Goal: Task Accomplishment & Management: Manage account settings

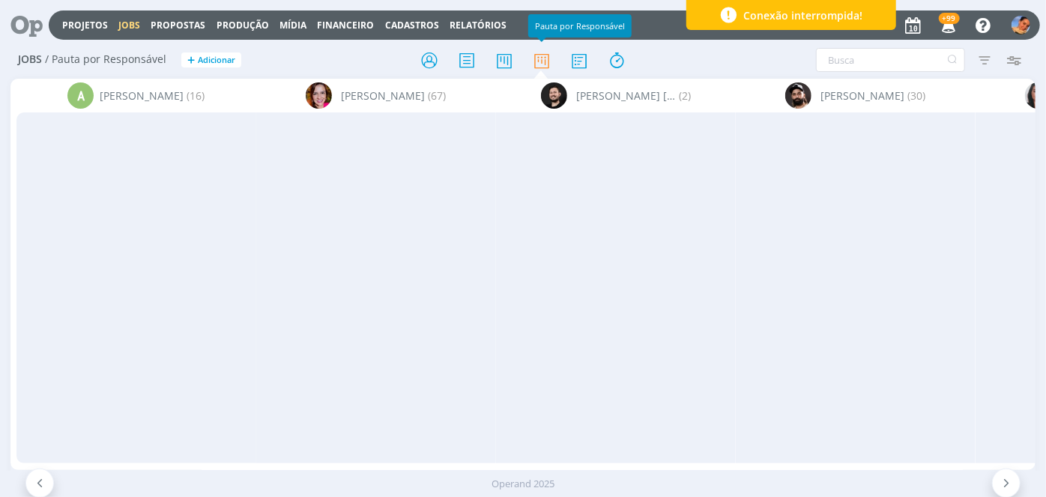
scroll to position [205, 0]
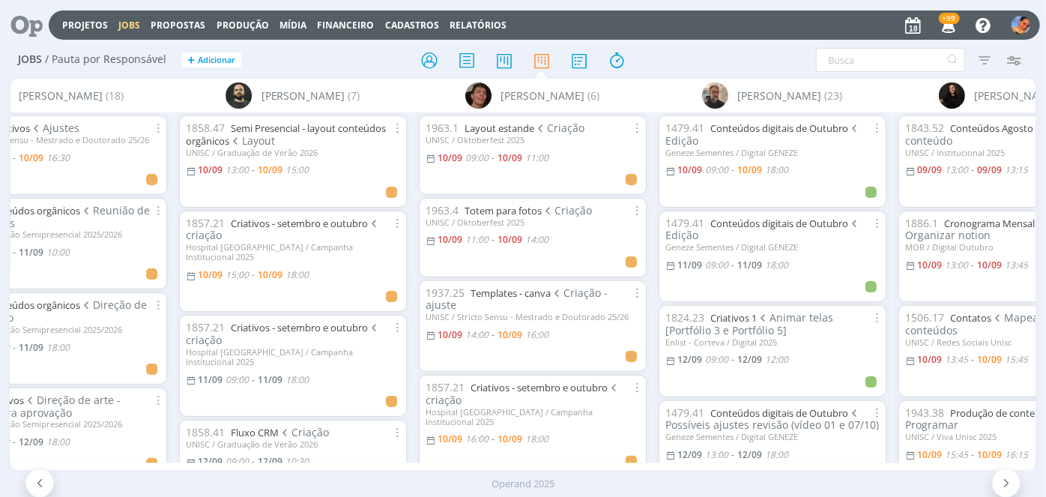
scroll to position [0, 2500]
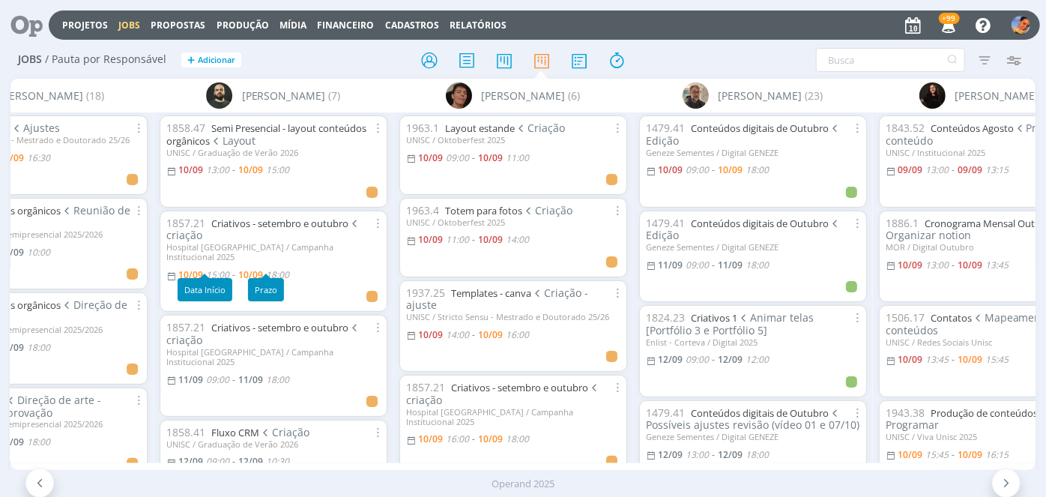
click at [213, 268] on span "15:00" at bounding box center [217, 274] width 23 height 13
type input "18:00"
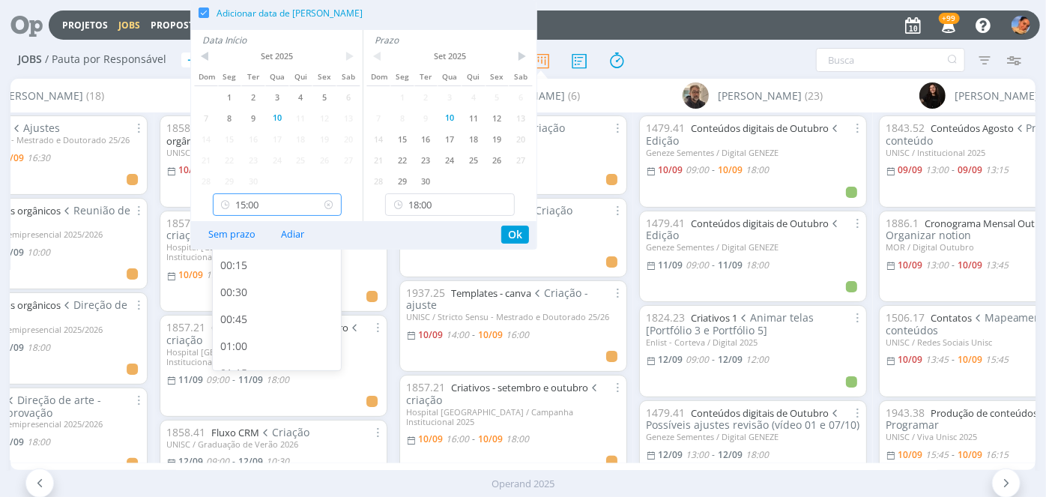
click at [295, 202] on input "15:00" at bounding box center [278, 204] width 130 height 22
click at [291, 329] on div "15:30" at bounding box center [279, 338] width 133 height 27
type input "15:30"
click at [513, 232] on button "Ok" at bounding box center [515, 235] width 28 height 18
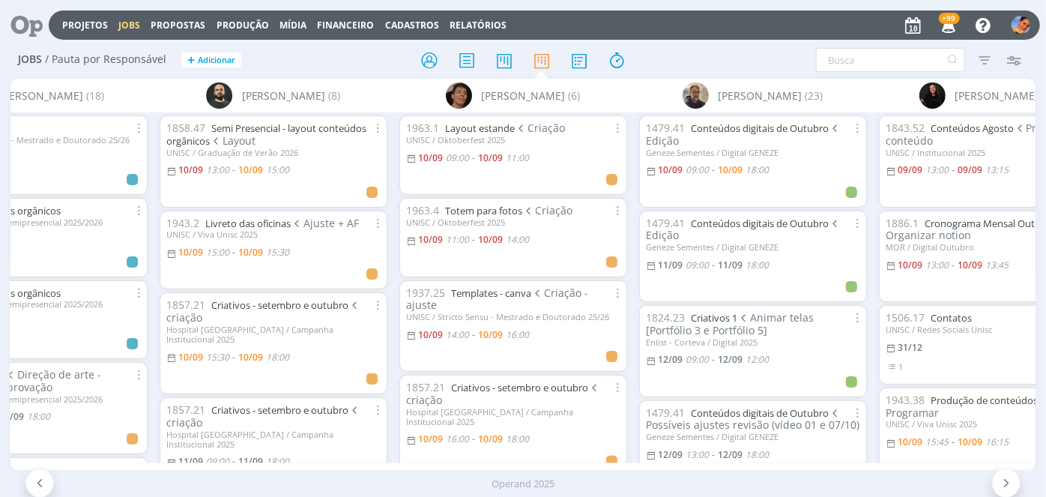
scroll to position [0, 2502]
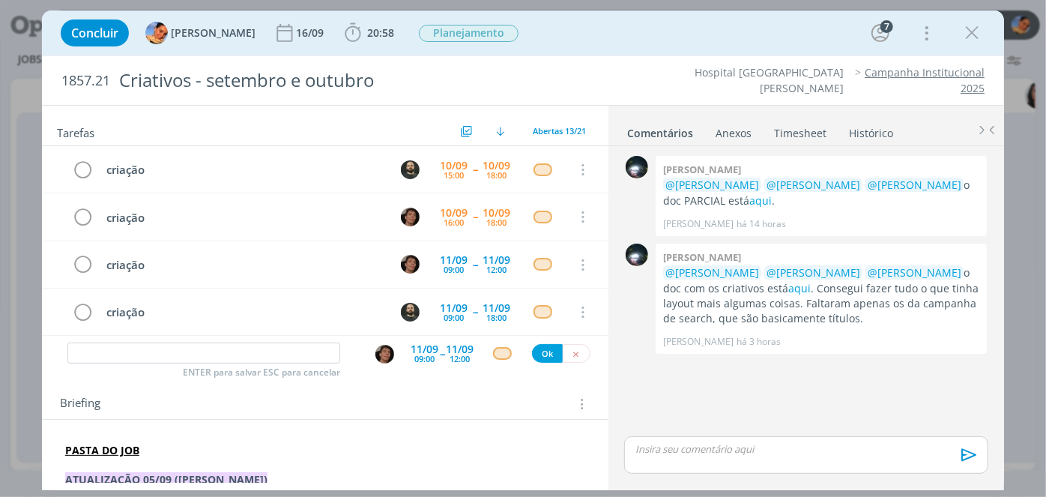
scroll to position [423, 0]
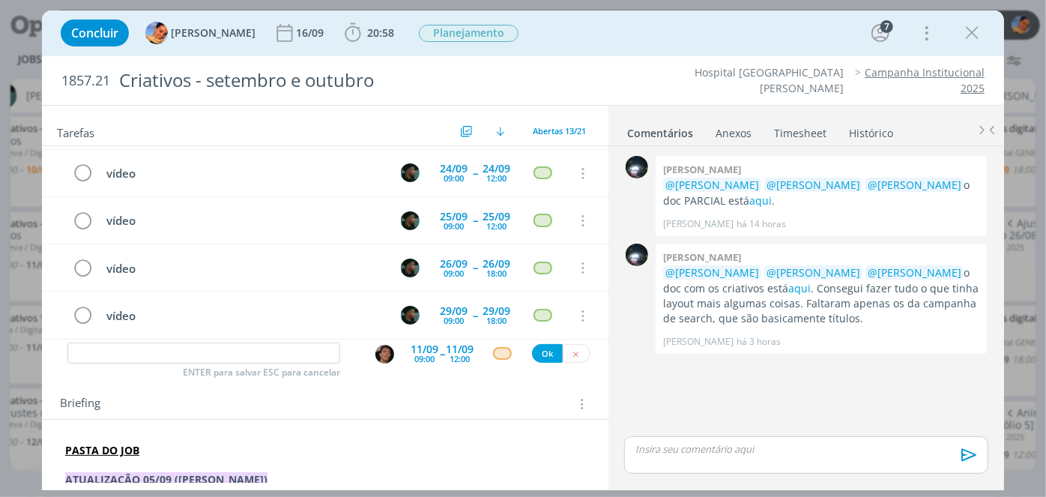
click at [557, 338] on div "criação 10/09 15:00 -- 10/09 18:00 Cancelar criação 10/09 16:00 -- 10/09 18:00 …" at bounding box center [325, 243] width 566 height 194
click at [571, 354] on icon "dialog" at bounding box center [576, 354] width 10 height 10
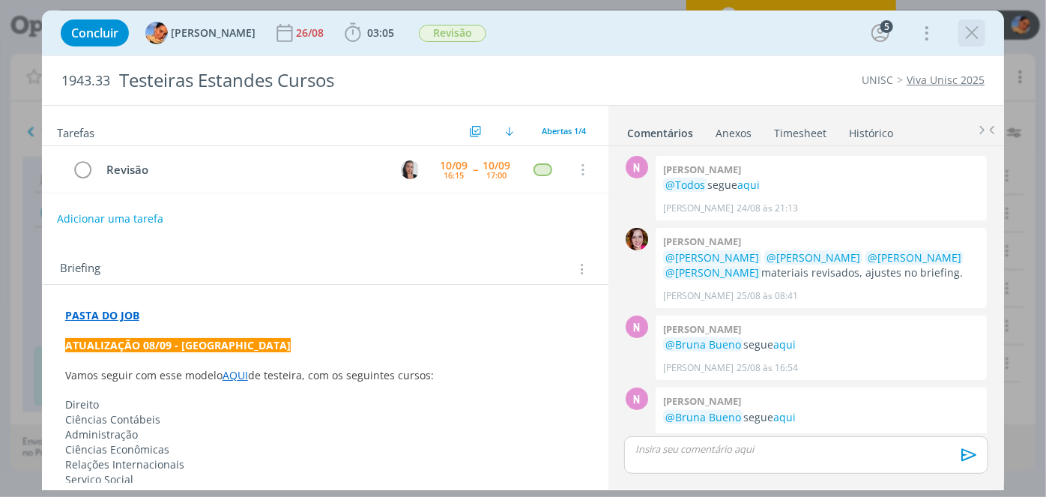
scroll to position [283, 0]
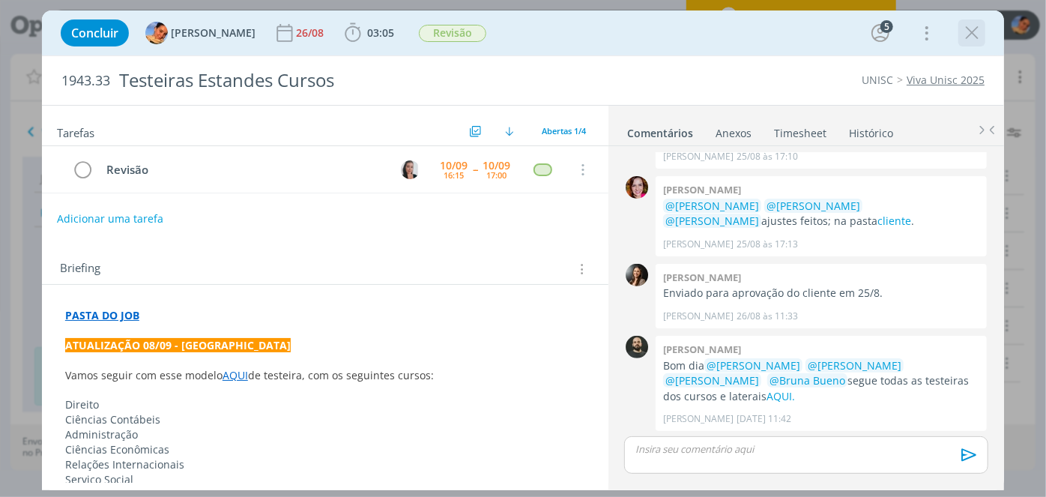
click at [970, 34] on icon "dialog" at bounding box center [972, 33] width 22 height 22
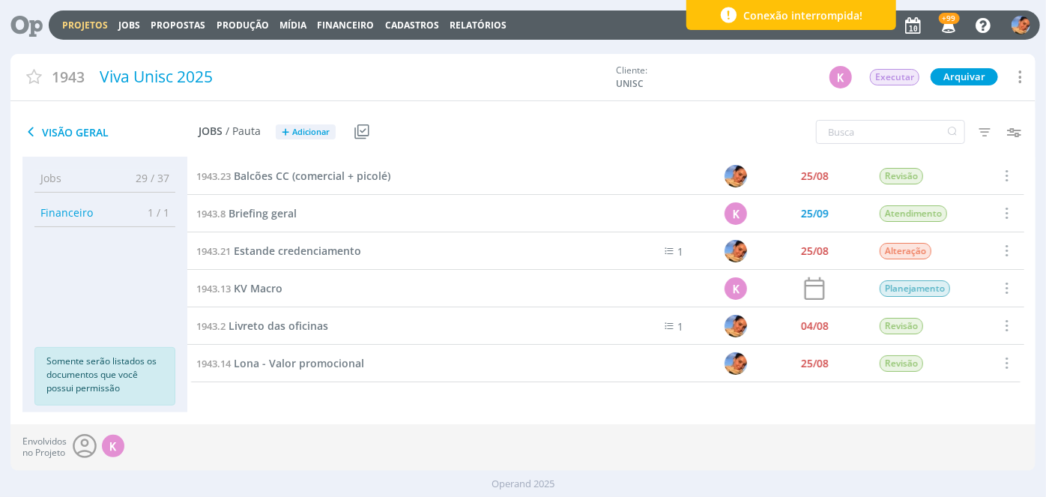
scroll to position [73, 0]
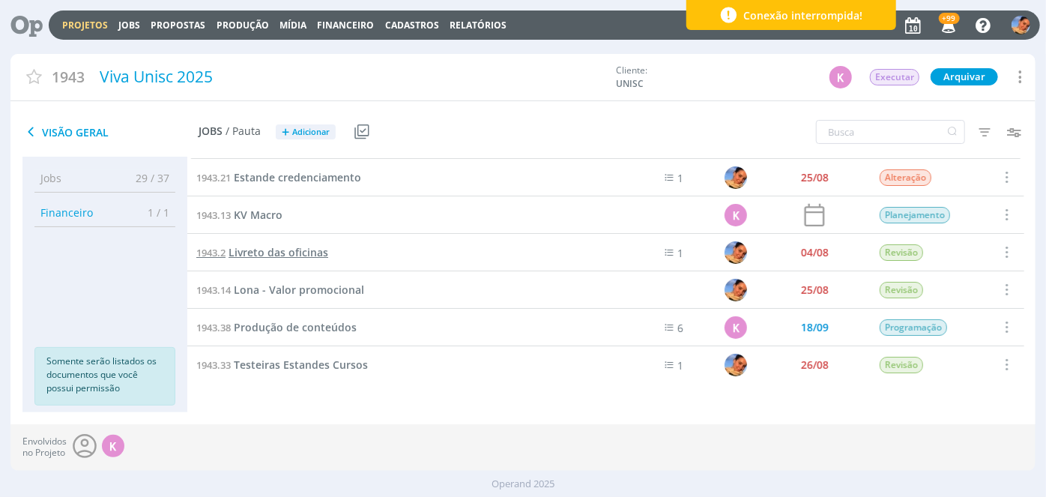
click at [288, 253] on span "Livreto das oficinas" at bounding box center [279, 252] width 100 height 14
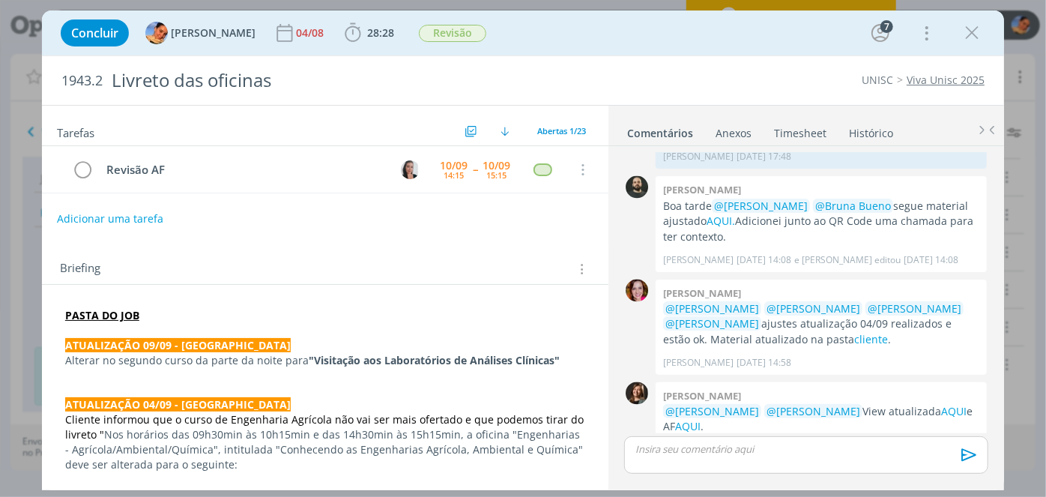
scroll to position [1397, 0]
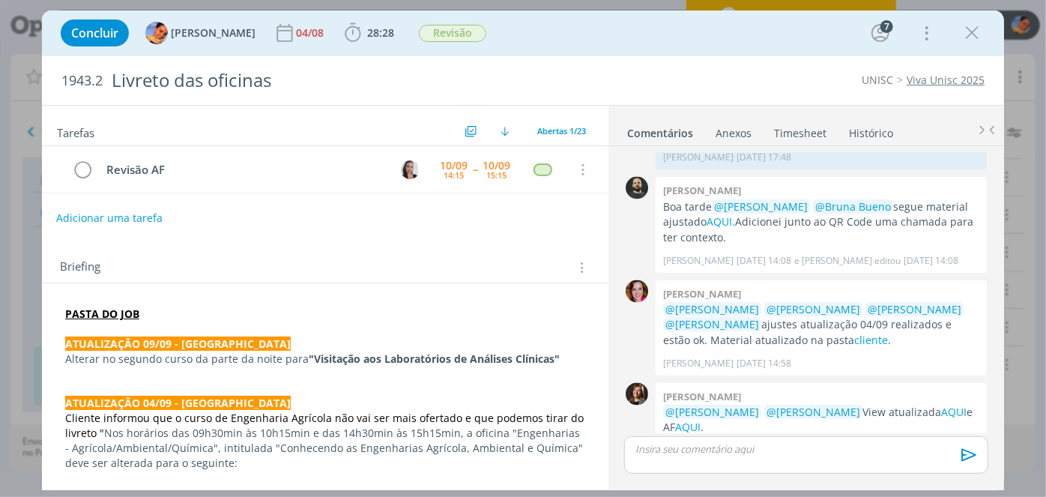
click at [145, 223] on button "Adicionar uma tarefa" at bounding box center [109, 217] width 106 height 25
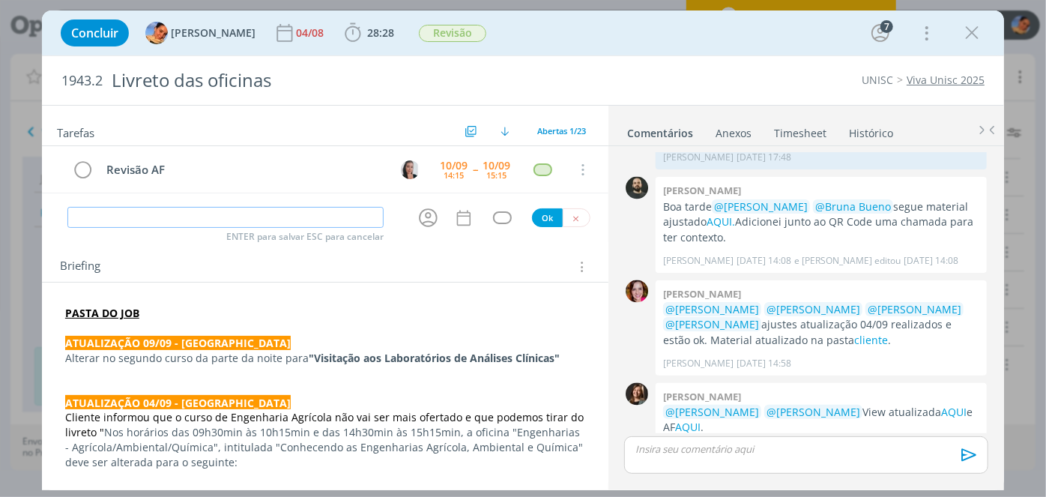
drag, startPoint x: 191, startPoint y: 239, endPoint x: 199, endPoint y: 226, distance: 15.4
click at [191, 238] on div "Tarefas Usar Job de template Criar template a partir deste job Visualizar Templ…" at bounding box center [325, 294] width 566 height 376
click at [199, 219] on input "dialog" at bounding box center [225, 217] width 316 height 21
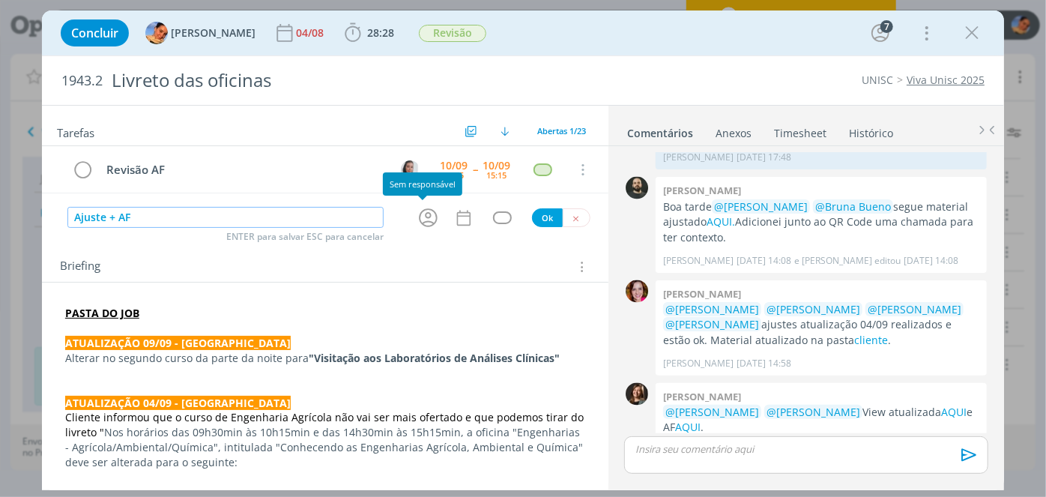
click at [433, 214] on icon "dialog" at bounding box center [428, 217] width 23 height 23
type input "Ajuste + AF"
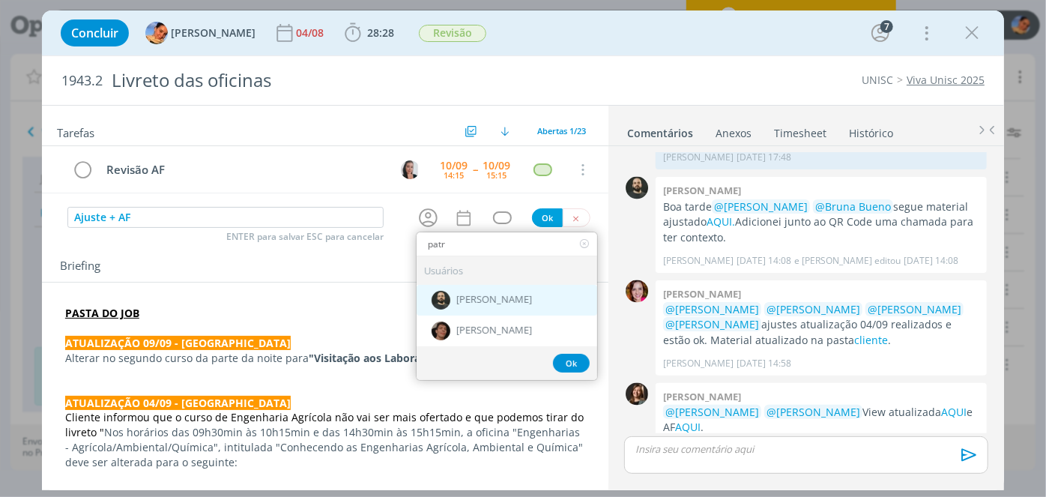
type input "patr"
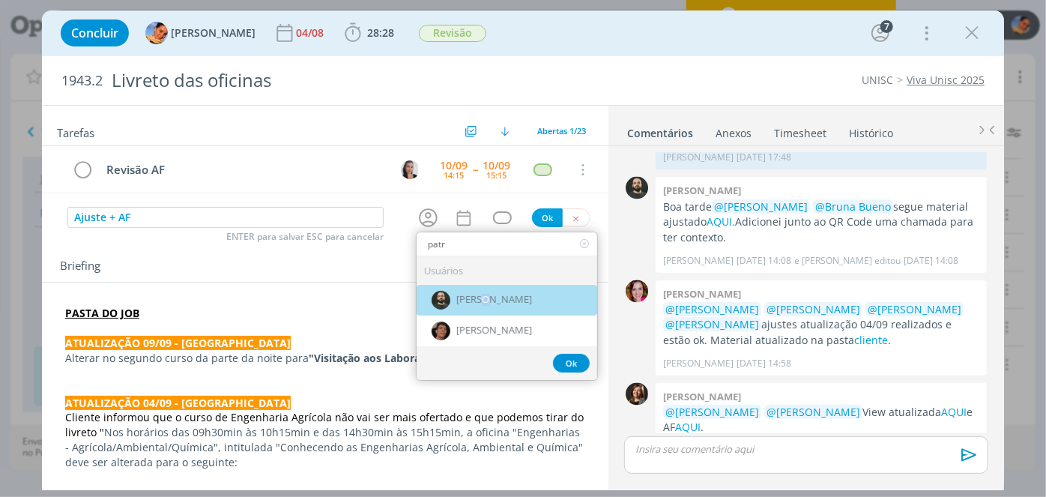
drag, startPoint x: 474, startPoint y: 303, endPoint x: 471, endPoint y: 286, distance: 16.6
click at [475, 304] on div "[PERSON_NAME]" at bounding box center [507, 300] width 181 height 31
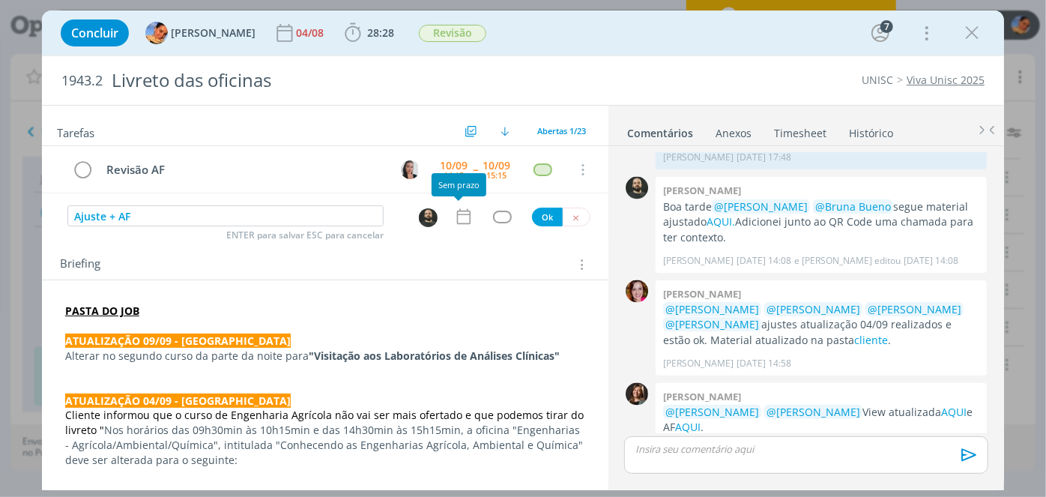
click at [454, 219] on icon "dialog" at bounding box center [463, 216] width 19 height 19
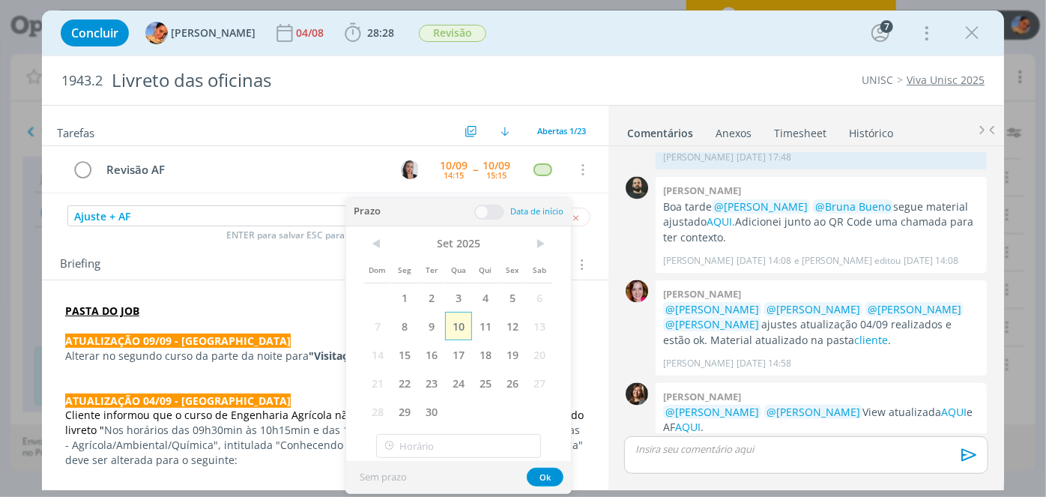
click at [462, 337] on span "10" at bounding box center [458, 326] width 27 height 28
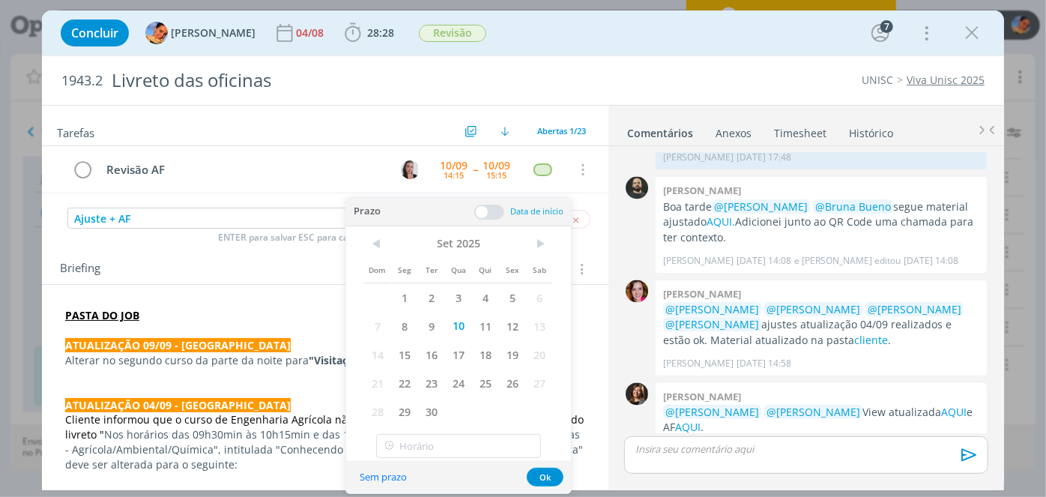
click at [484, 210] on span at bounding box center [489, 212] width 30 height 15
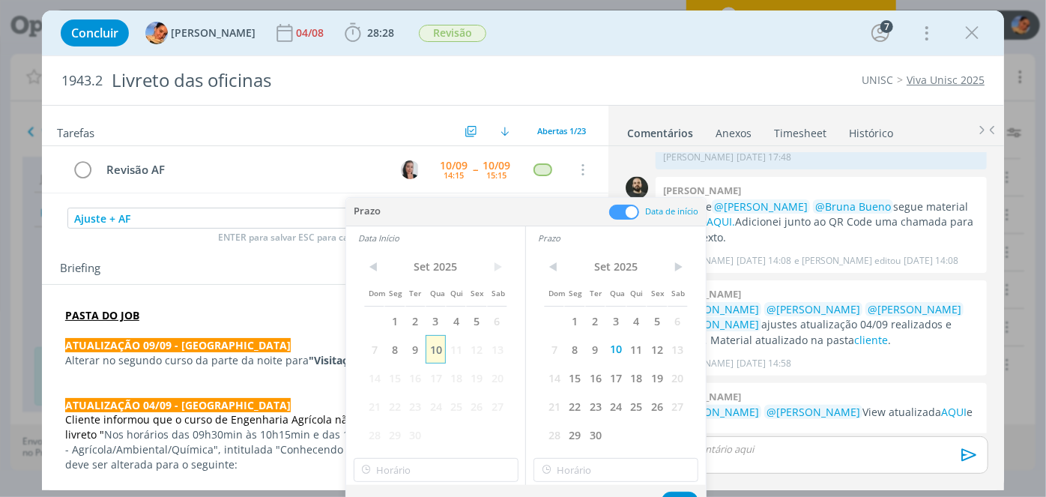
click at [443, 357] on span "10" at bounding box center [436, 349] width 20 height 28
type input "15:00"
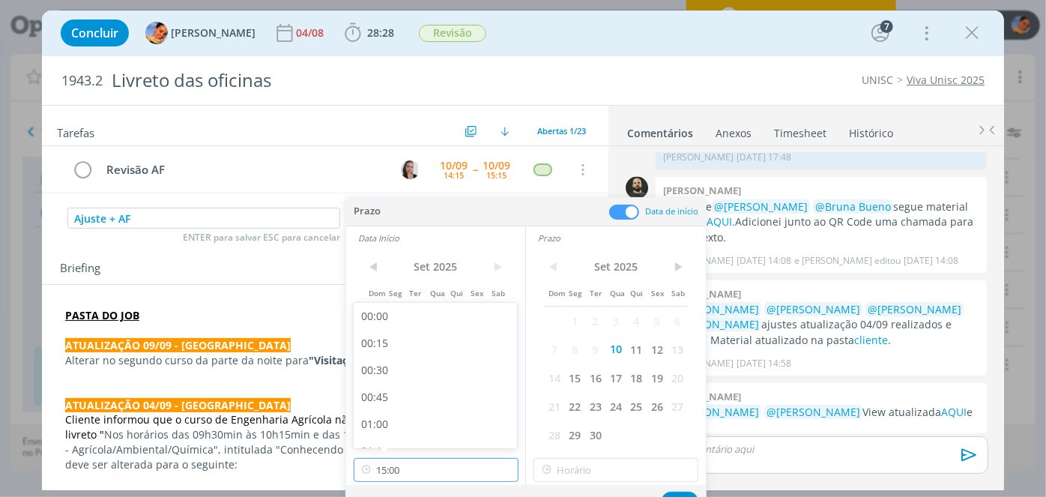
click at [424, 480] on input "15:00" at bounding box center [436, 470] width 165 height 24
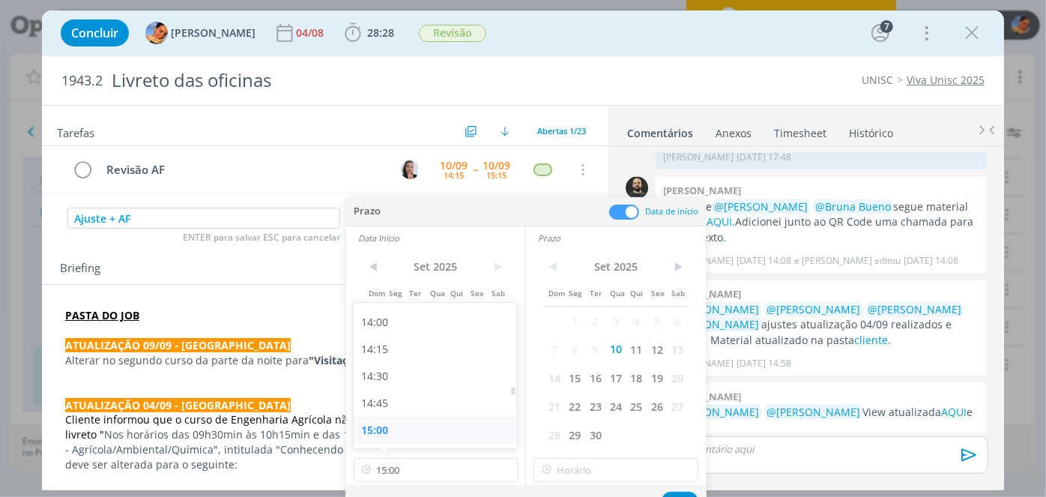
click at [415, 432] on div "15:00" at bounding box center [438, 430] width 168 height 27
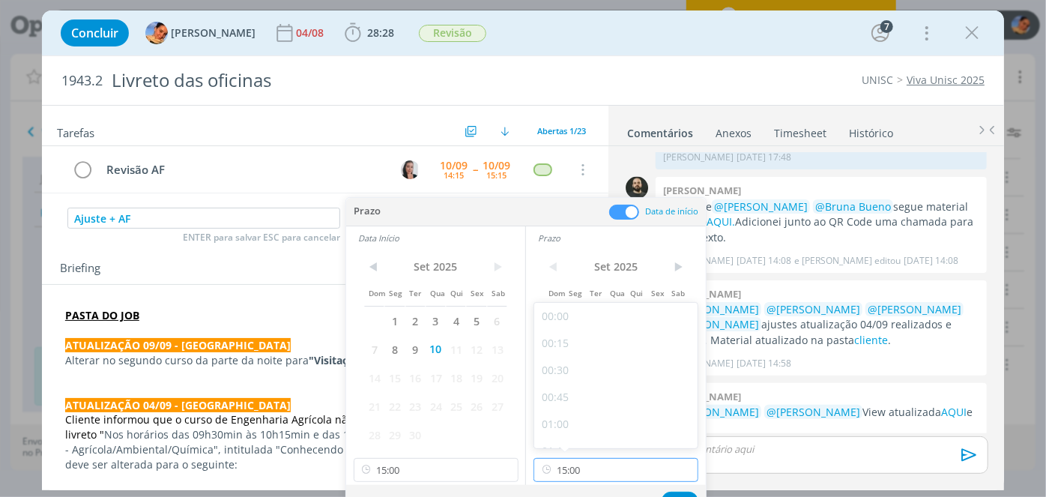
click at [597, 470] on input "15:00" at bounding box center [615, 470] width 165 height 24
click at [593, 423] on div "15:30" at bounding box center [618, 416] width 168 height 27
type input "15:30"
click at [674, 493] on button "Ok" at bounding box center [680, 500] width 37 height 19
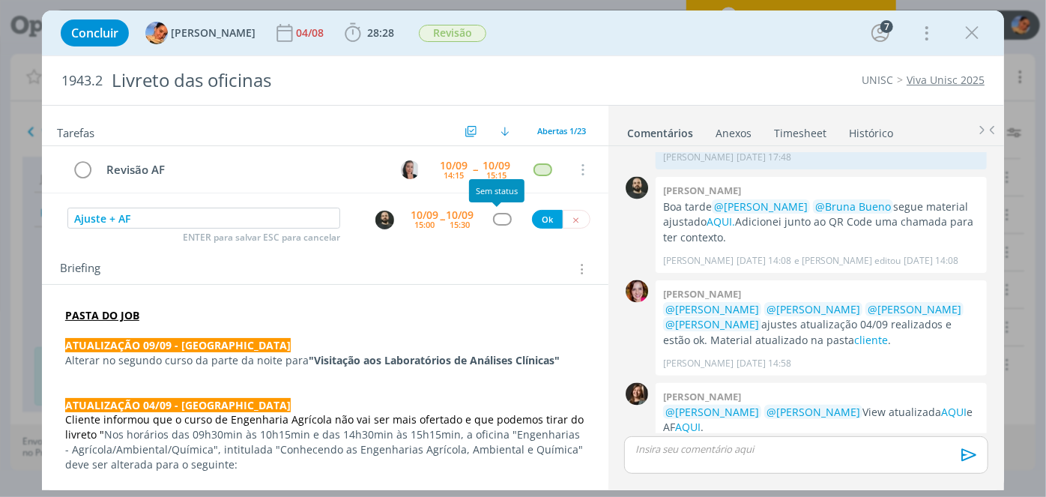
click at [505, 216] on div "dialog" at bounding box center [502, 219] width 19 height 13
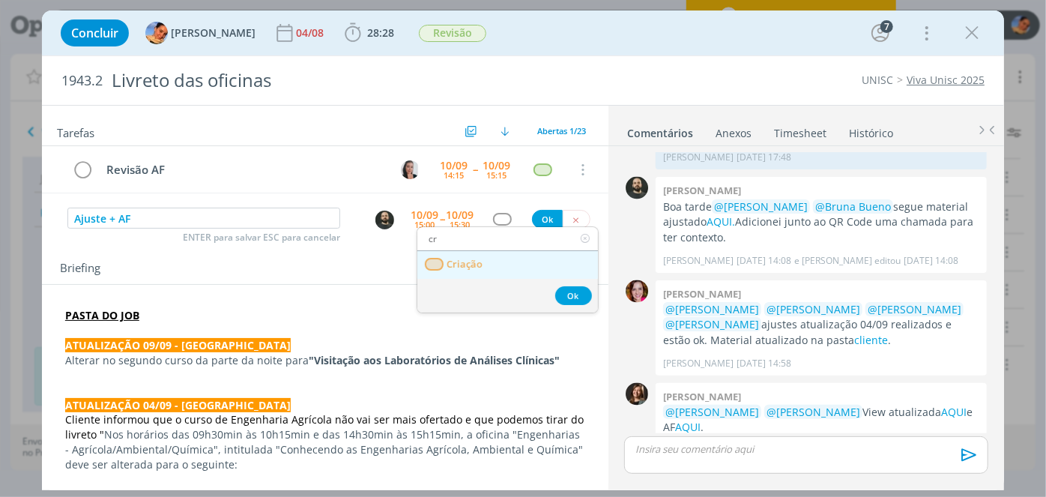
type input "cr"
click at [475, 260] on span "Criação" at bounding box center [465, 264] width 36 height 12
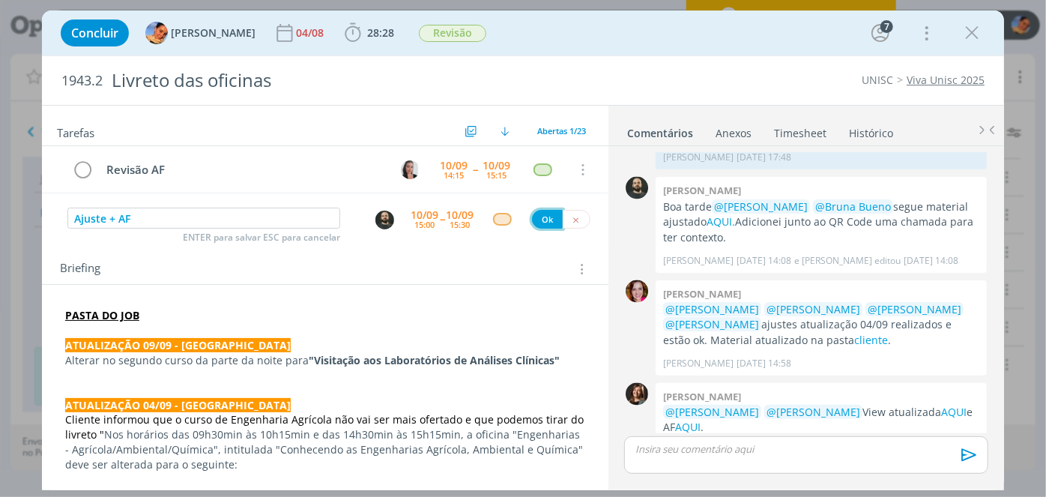
click at [539, 217] on button "Ok" at bounding box center [547, 219] width 31 height 19
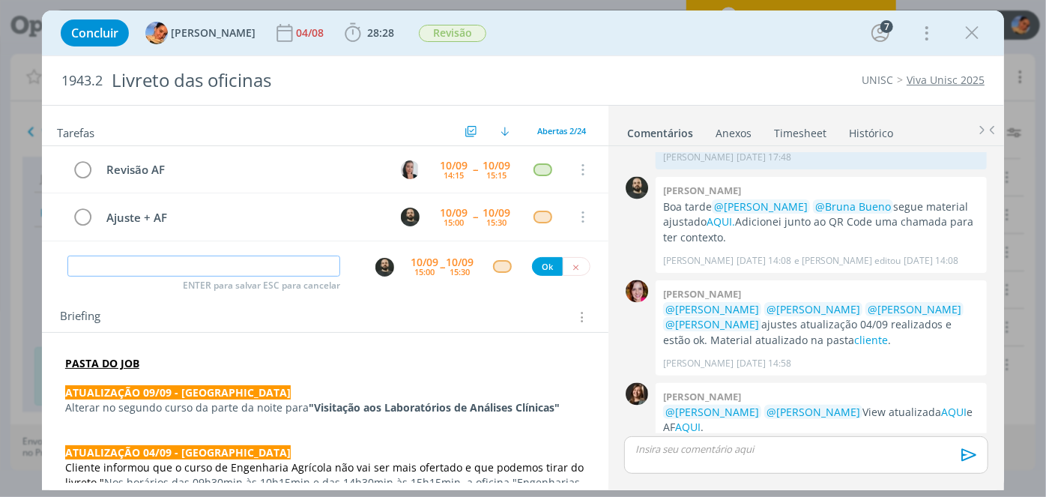
click at [315, 261] on input "dialog" at bounding box center [203, 265] width 273 height 21
click at [375, 269] on img "dialog" at bounding box center [384, 267] width 19 height 19
type input "Revisão ajuste + AF"
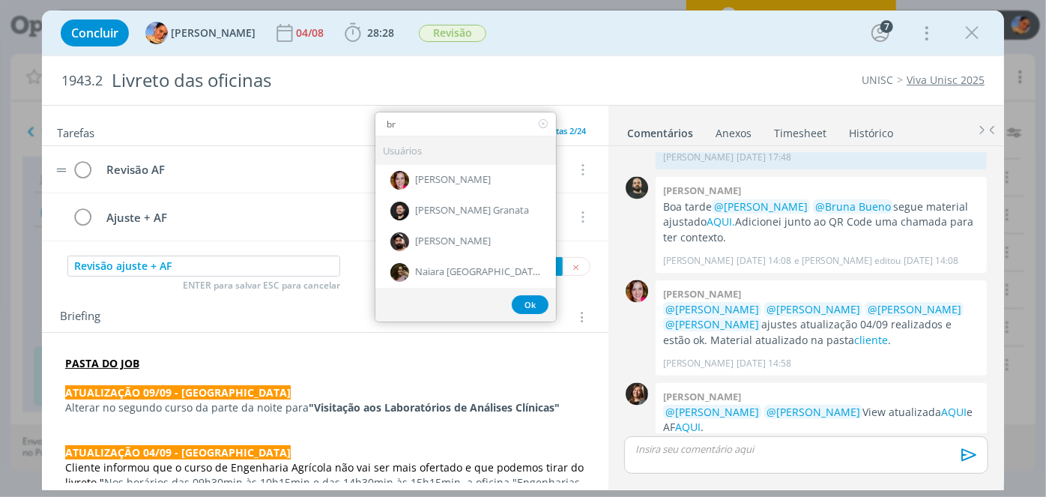
type input "br"
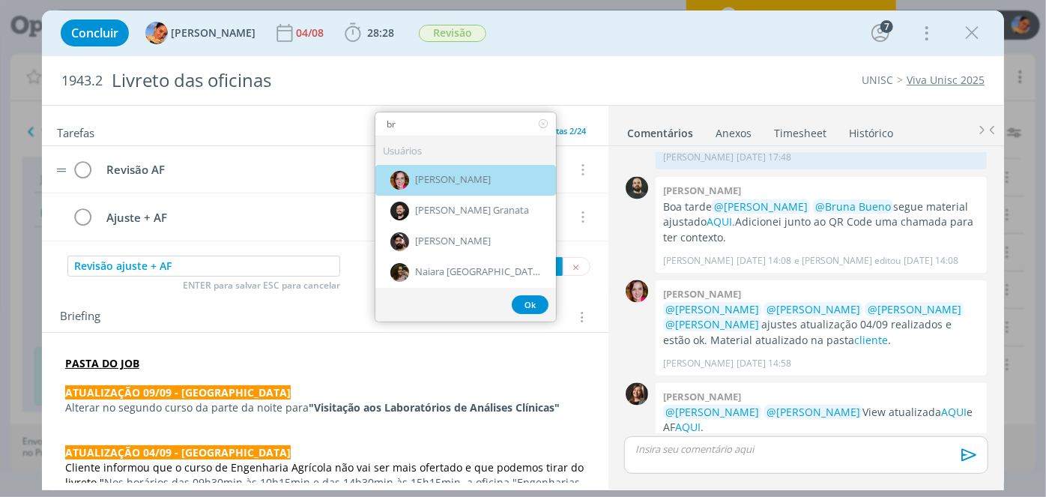
click at [468, 177] on span "[PERSON_NAME]" at bounding box center [453, 181] width 76 height 12
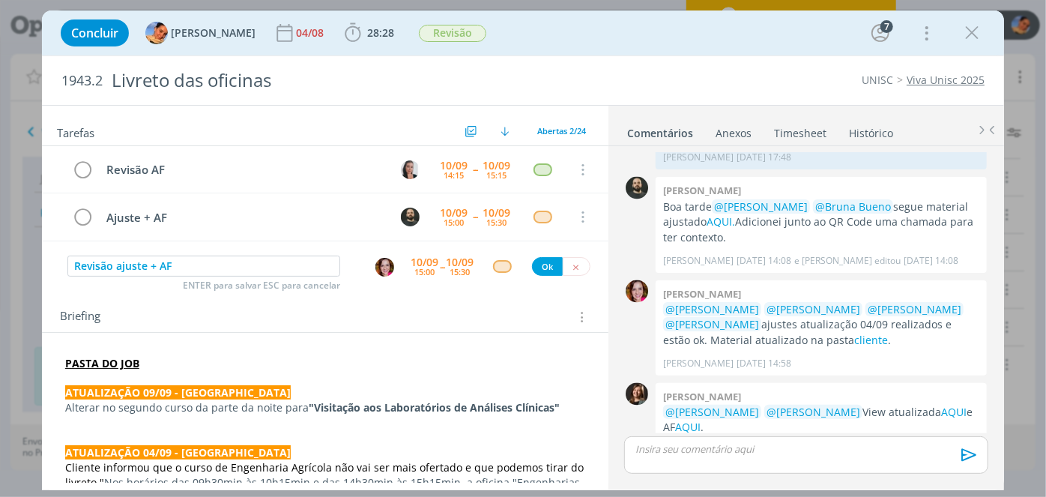
click at [426, 253] on div "10/09 15:00" at bounding box center [425, 266] width 28 height 27
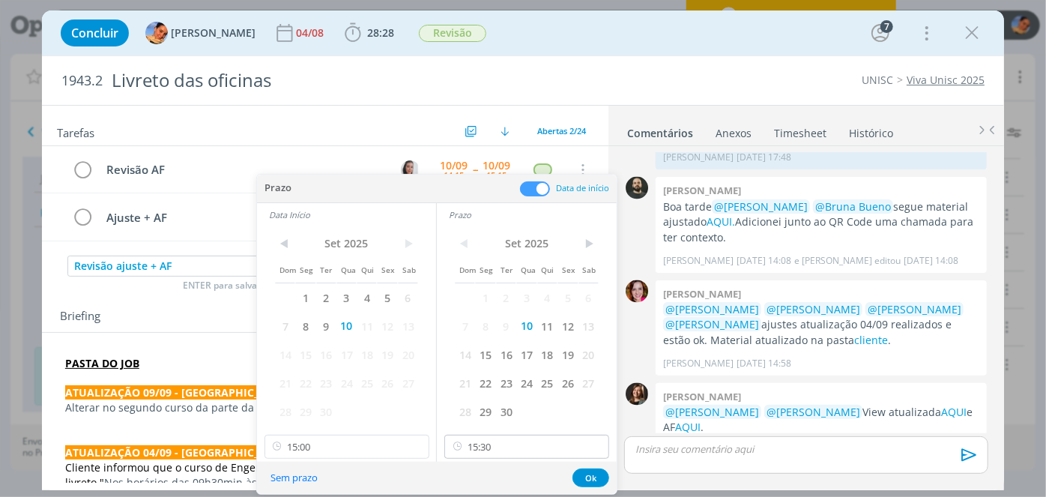
drag, startPoint x: 533, startPoint y: 461, endPoint x: 533, endPoint y: 452, distance: 9.0
click at [533, 457] on div "Prazo Data de início Data Início < Set 2025 > Dom Seg Ter Qua Qui Sex Sab 1 2 3…" at bounding box center [437, 334] width 360 height 319
click at [533, 452] on input "15:30" at bounding box center [526, 447] width 165 height 24
drag, startPoint x: 500, startPoint y: 378, endPoint x: 478, endPoint y: 384, distance: 22.5
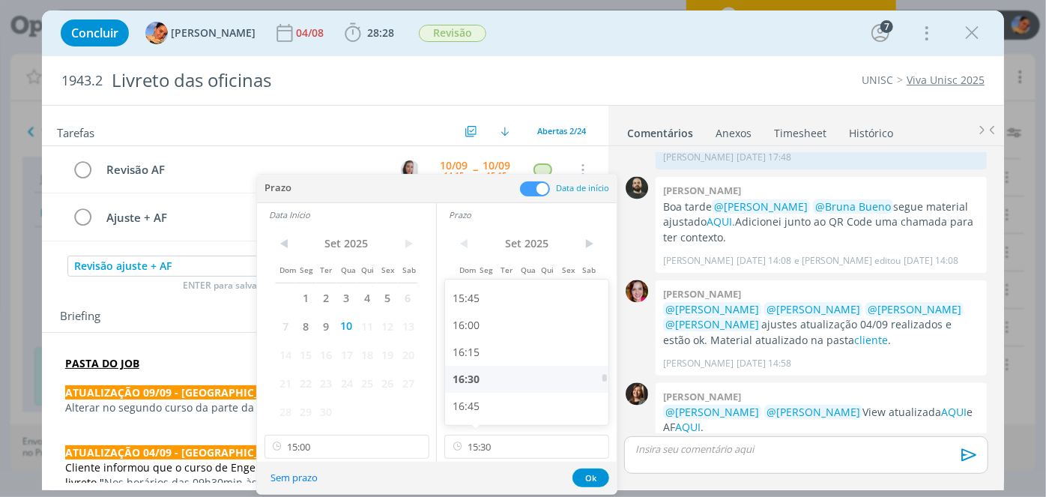
click at [499, 378] on div "16:30" at bounding box center [529, 379] width 168 height 27
type input "16:30"
click at [366, 459] on div "Prazo Data de início Data Início < Set 2025 > Dom Seg Ter Qua Qui Sex Sab 1 2 3…" at bounding box center [437, 334] width 360 height 319
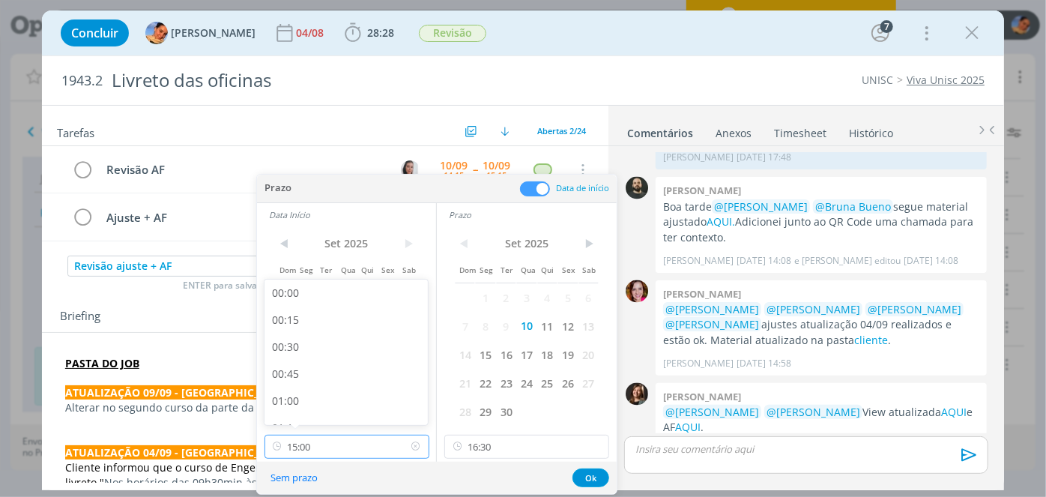
click at [366, 442] on input "15:00" at bounding box center [346, 447] width 165 height 24
click at [358, 394] on div "15:30" at bounding box center [348, 393] width 168 height 27
type input "15:30"
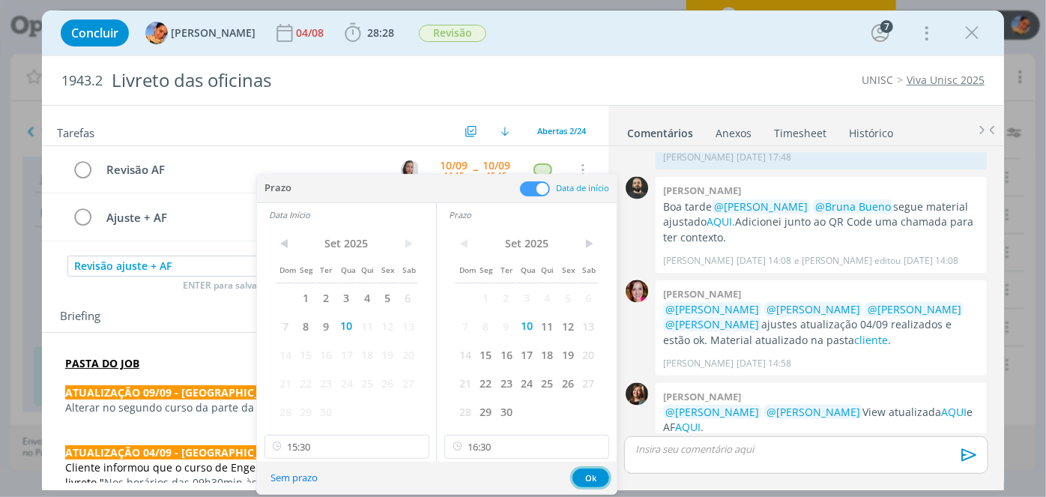
click at [585, 477] on button "Ok" at bounding box center [590, 477] width 37 height 19
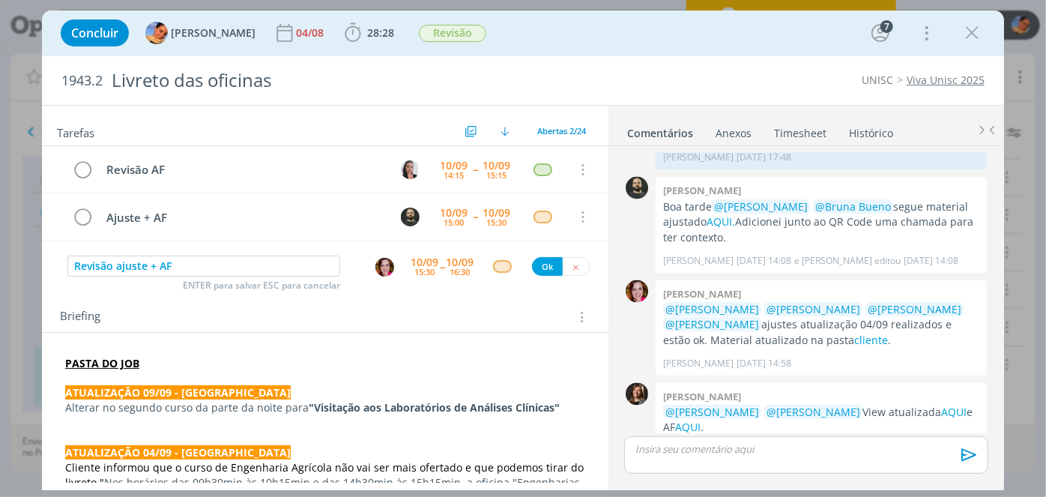
click at [496, 261] on div "dialog" at bounding box center [502, 266] width 19 height 13
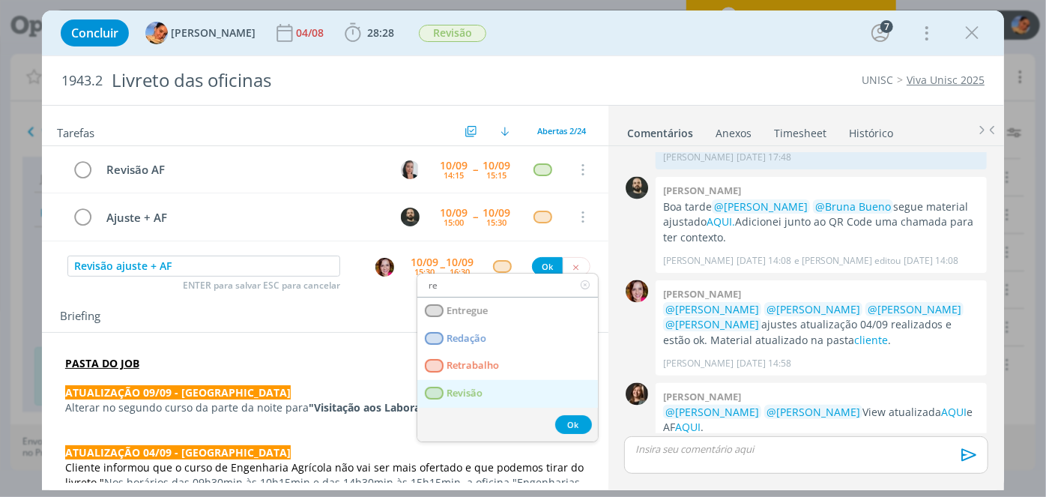
type input "re"
drag, startPoint x: 463, startPoint y: 396, endPoint x: 463, endPoint y: 358, distance: 37.5
click at [462, 395] on span "Revisão" at bounding box center [465, 393] width 36 height 12
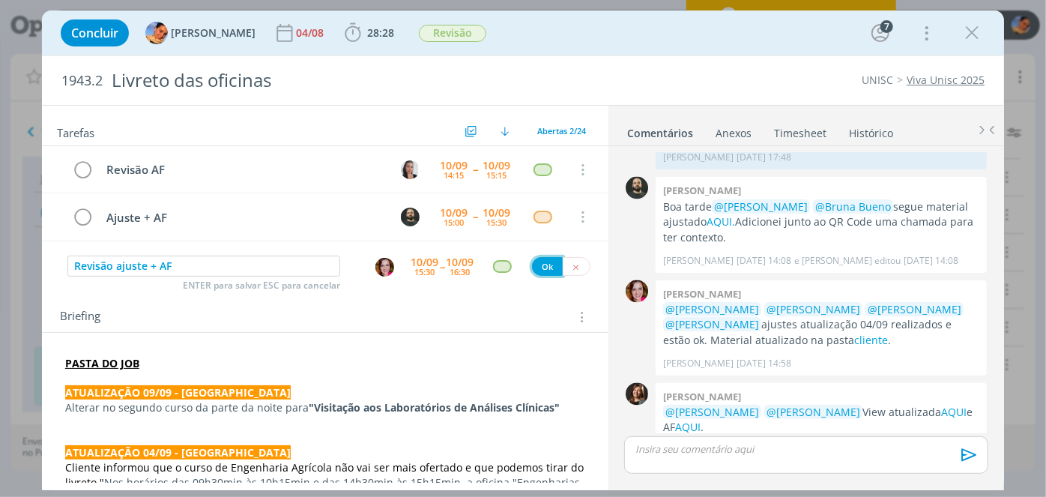
click at [535, 265] on button "Ok" at bounding box center [547, 266] width 31 height 19
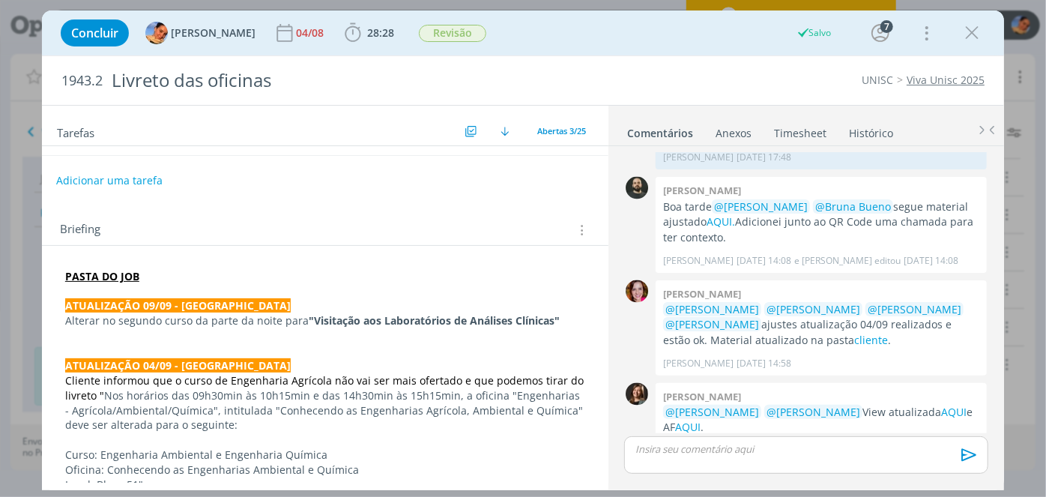
scroll to position [136, 0]
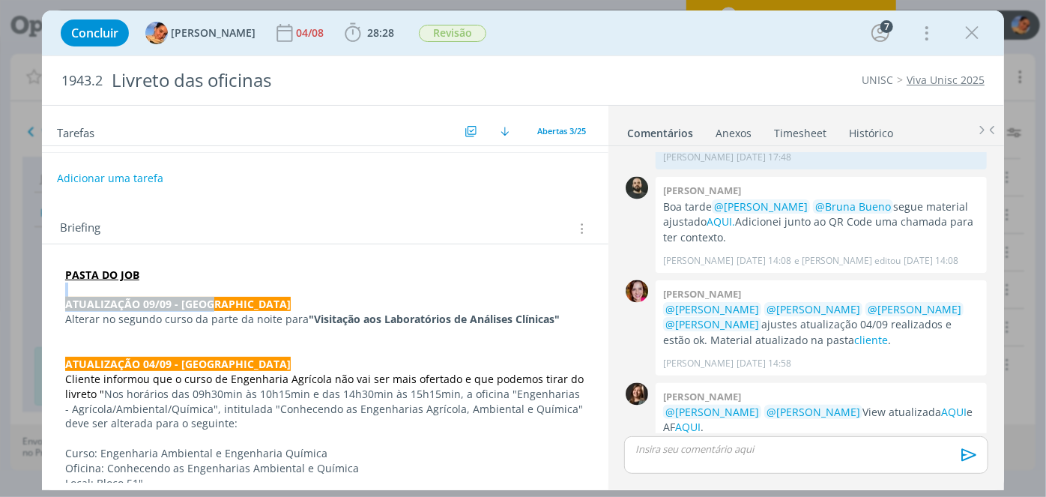
drag, startPoint x: 222, startPoint y: 296, endPoint x: 18, endPoint y: 288, distance: 203.9
click at [18, 288] on div "Concluir Luíza Santana 04/08 28:28 Iniciar Apontar Data * 10/09/2025 Horas * 00…" at bounding box center [523, 248] width 1046 height 497
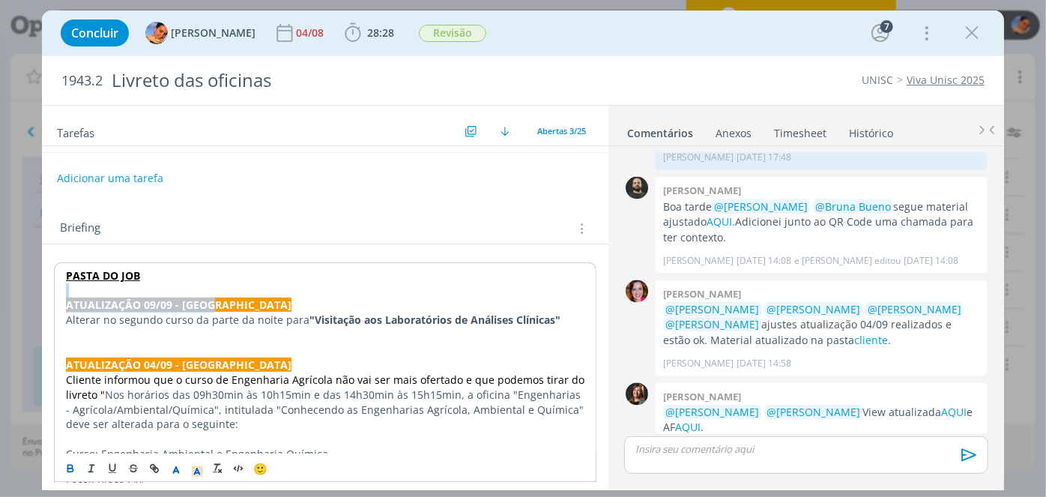
copy div "ATUALIZAÇÃO 09/09 - [GEOGRAPHIC_DATA]"
click at [169, 273] on p "PASTA DO JOB" at bounding box center [325, 275] width 518 height 15
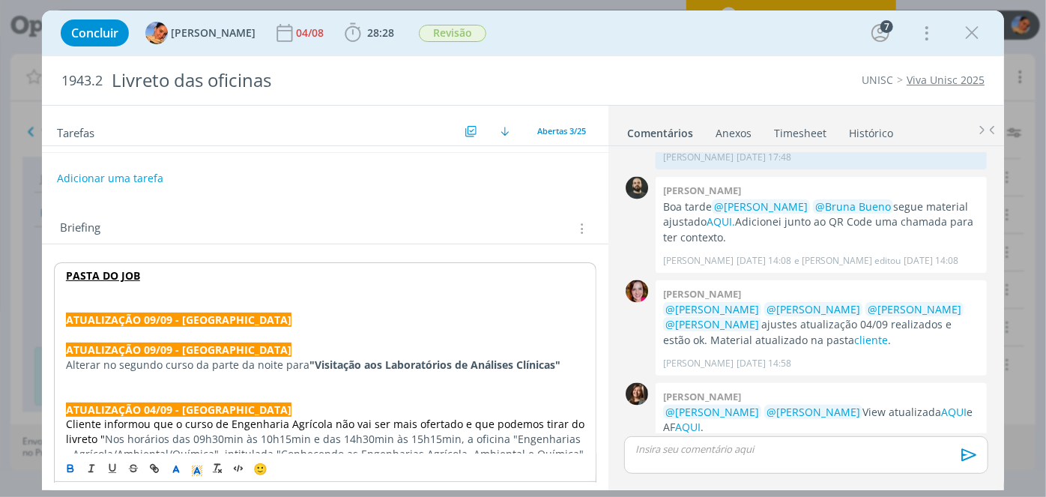
click at [154, 314] on strong "ATUALIZAÇÃO 09/09 - [GEOGRAPHIC_DATA]" at bounding box center [179, 319] width 226 height 14
click at [144, 312] on strong "ATUALIZAÇÃO /09 - Luíza" at bounding box center [173, 319] width 214 height 14
click at [217, 314] on p "ATUALIZAÇÃO 10/09 - [GEOGRAPHIC_DATA]" at bounding box center [325, 319] width 518 height 15
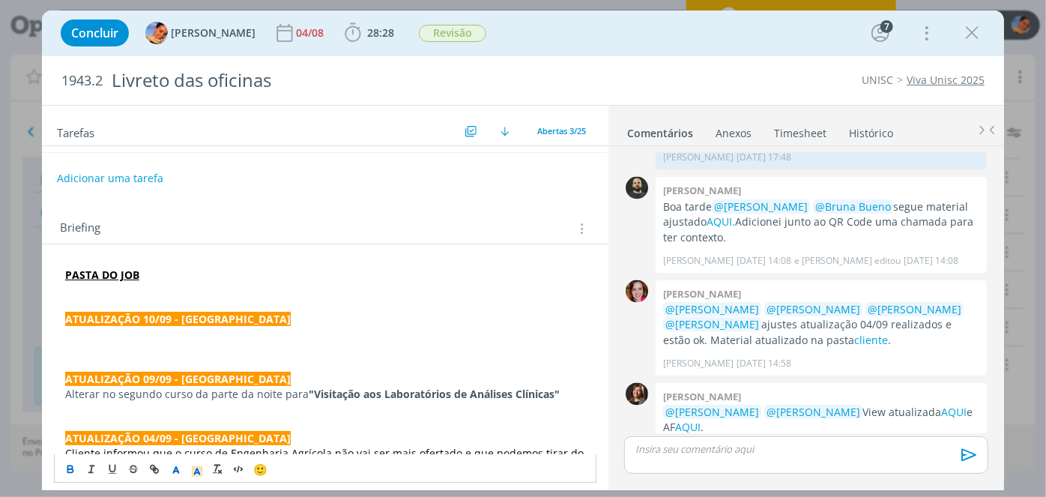
click at [208, 327] on p "dialog" at bounding box center [325, 334] width 520 height 15
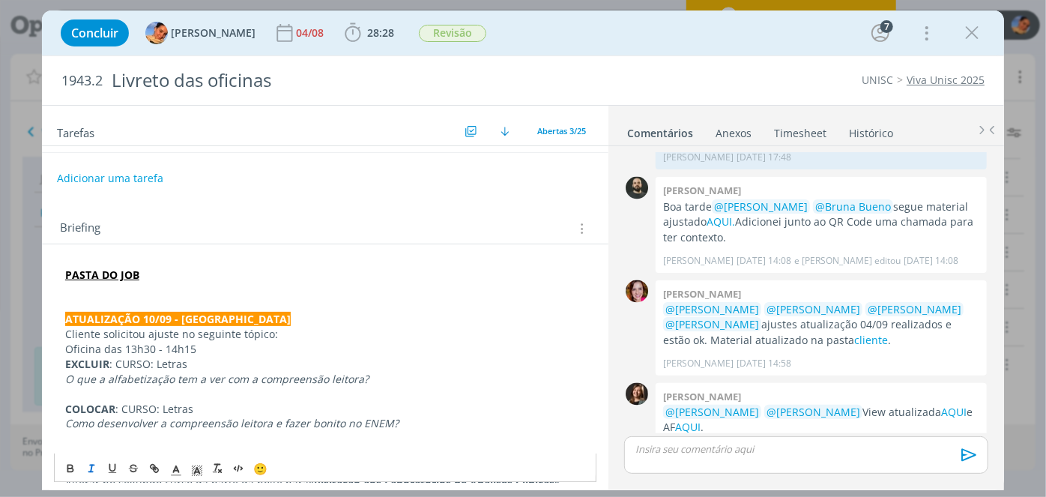
click at [285, 333] on p "Cliente solicitou ajuste no seguinte tópico:" at bounding box center [325, 334] width 520 height 15
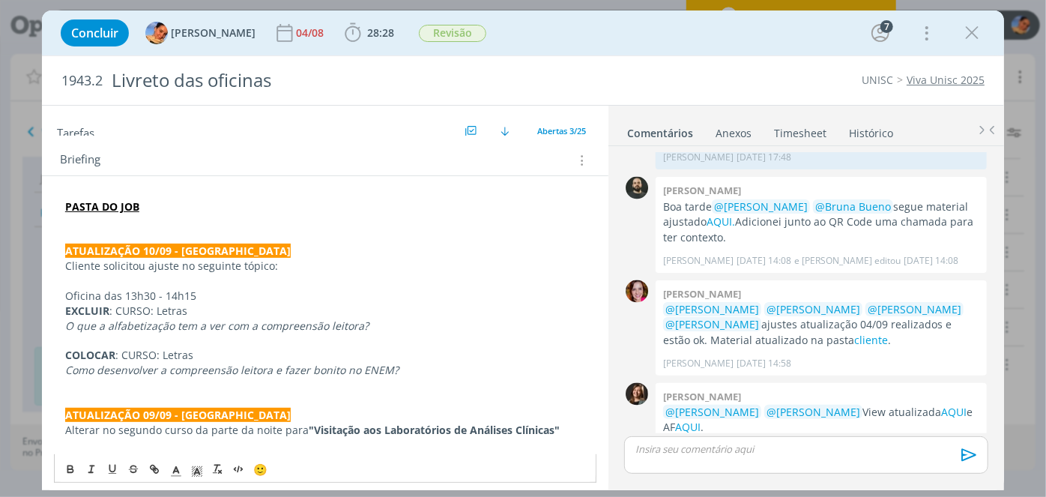
scroll to position [0, 0]
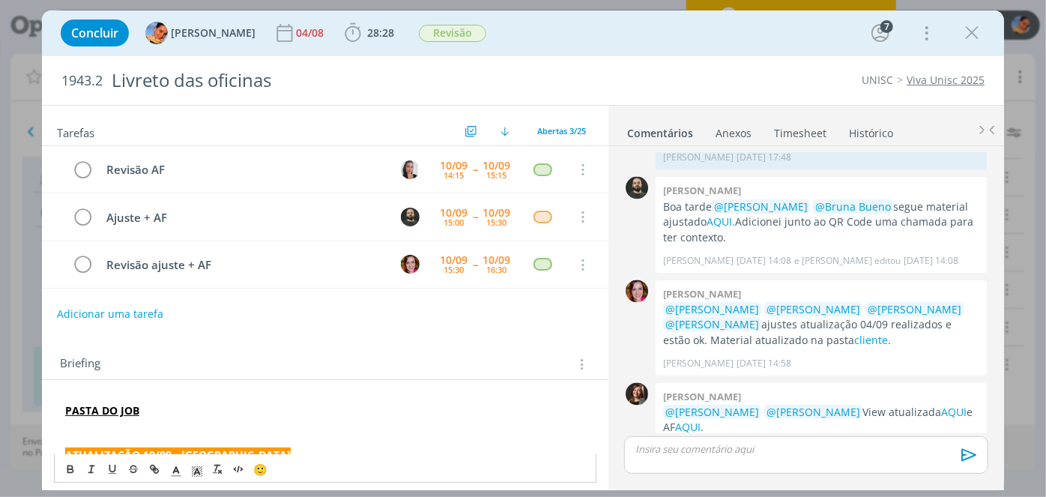
click at [207, 407] on p "PASTA DO JOB" at bounding box center [325, 410] width 520 height 15
click at [202, 418] on p "dialog" at bounding box center [325, 425] width 520 height 15
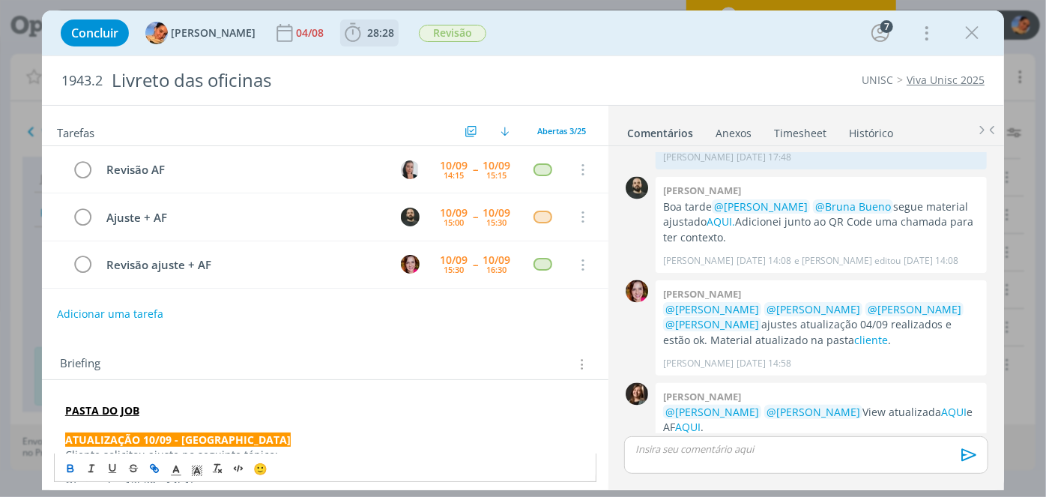
click at [342, 26] on icon "dialog" at bounding box center [353, 33] width 22 height 22
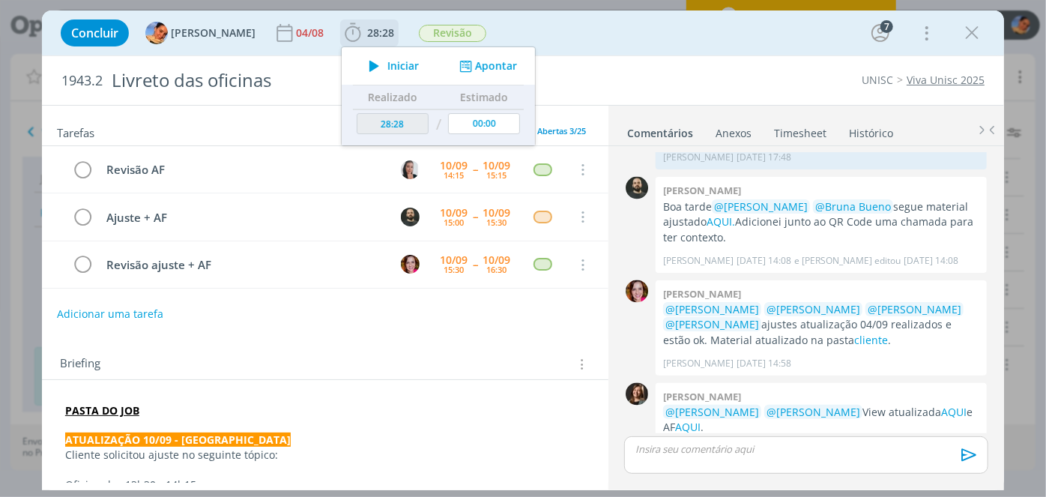
click at [456, 64] on icon "dialog" at bounding box center [465, 66] width 19 height 14
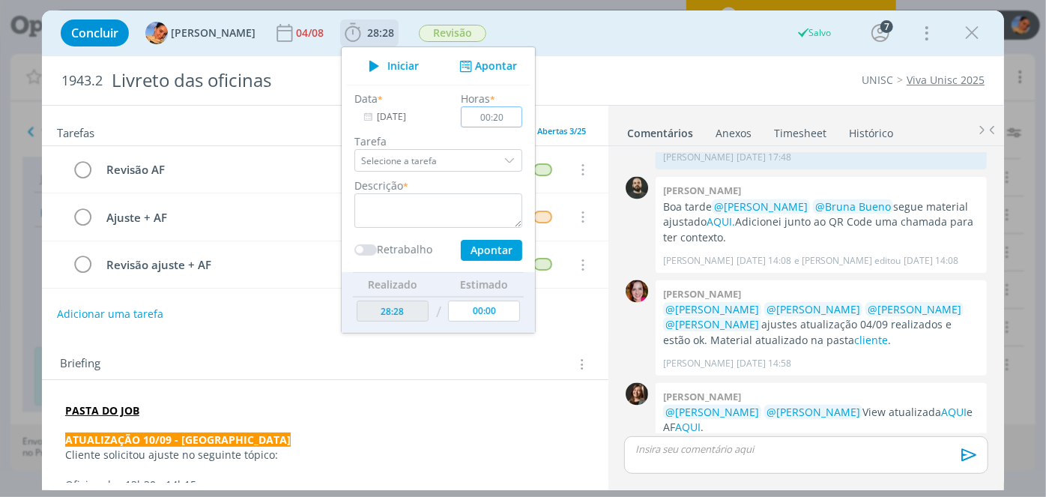
type input "00:20"
click at [471, 191] on div "Descrição *" at bounding box center [438, 203] width 183 height 50
click at [462, 208] on textarea "dialog" at bounding box center [438, 210] width 168 height 34
type textarea "a"
type textarea "atualização de briefing + pautas de ajuste"
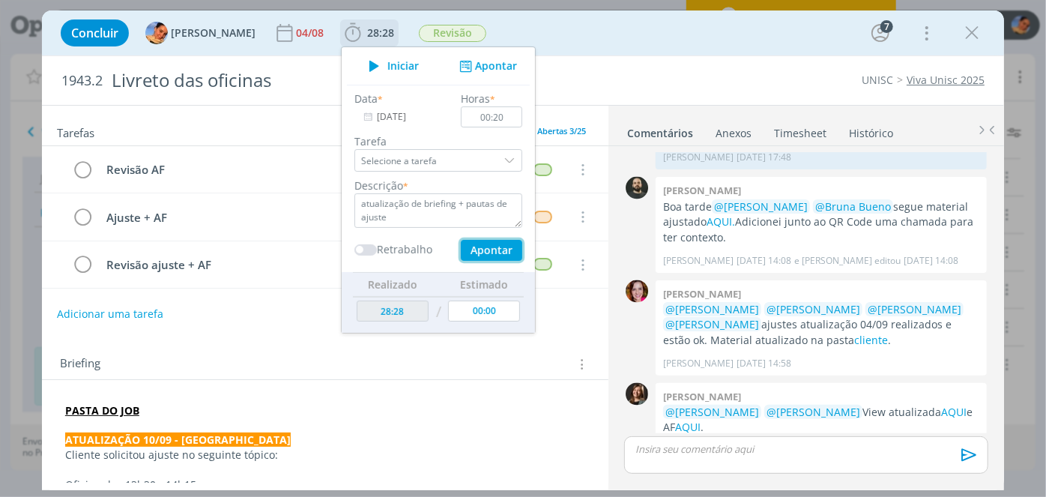
click at [476, 248] on button "Apontar" at bounding box center [491, 250] width 61 height 21
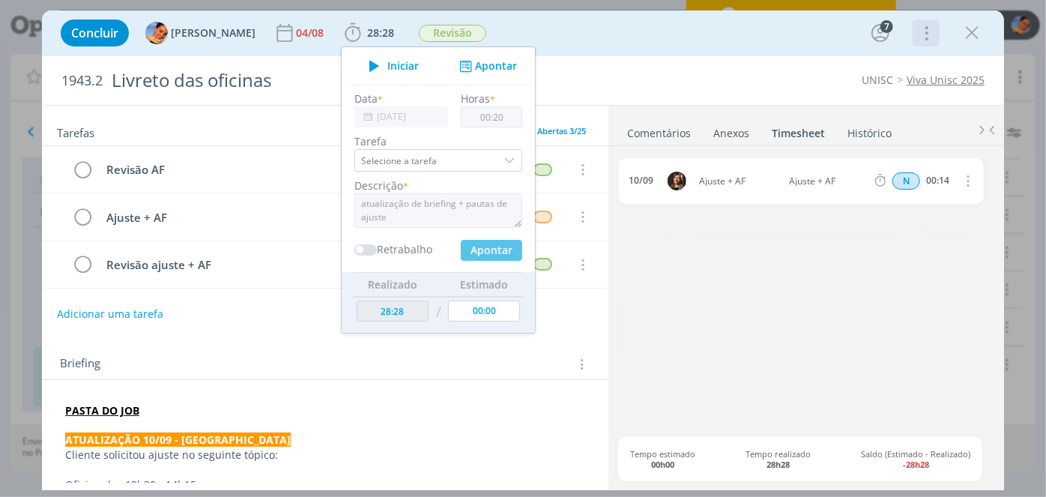
type input "28:48"
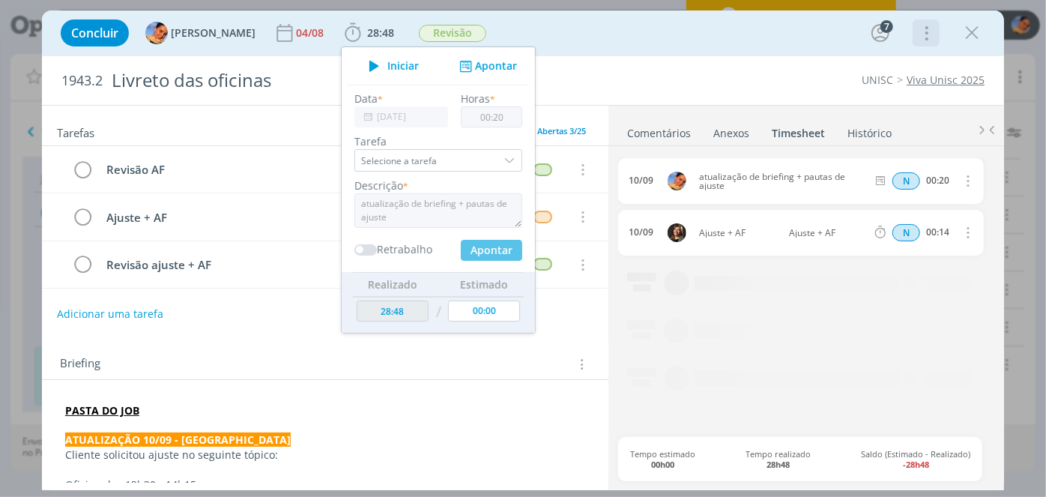
type input "00:00"
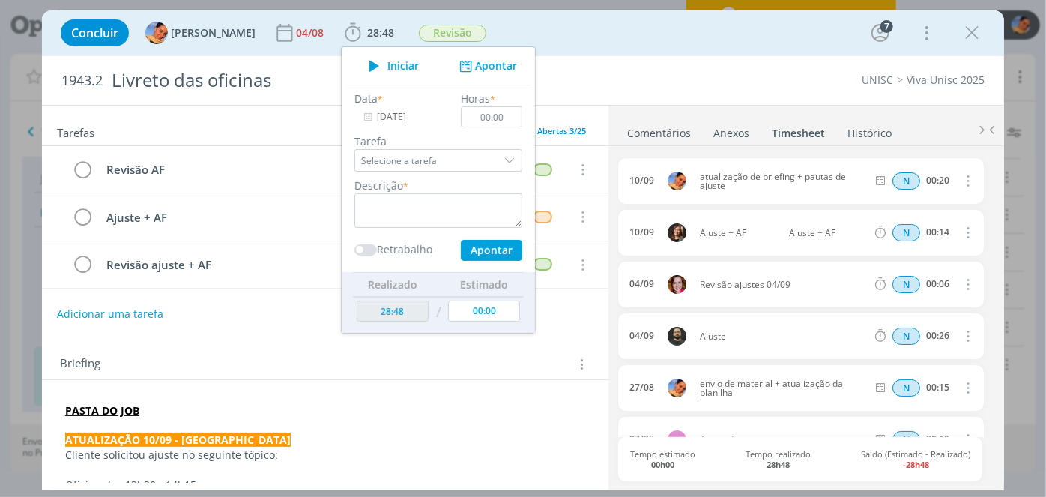
drag, startPoint x: 671, startPoint y: 64, endPoint x: 715, endPoint y: 58, distance: 44.6
click at [671, 67] on div "1943.2 Livreto das oficinas UNISC Viva Unisc 2025" at bounding box center [523, 80] width 962 height 49
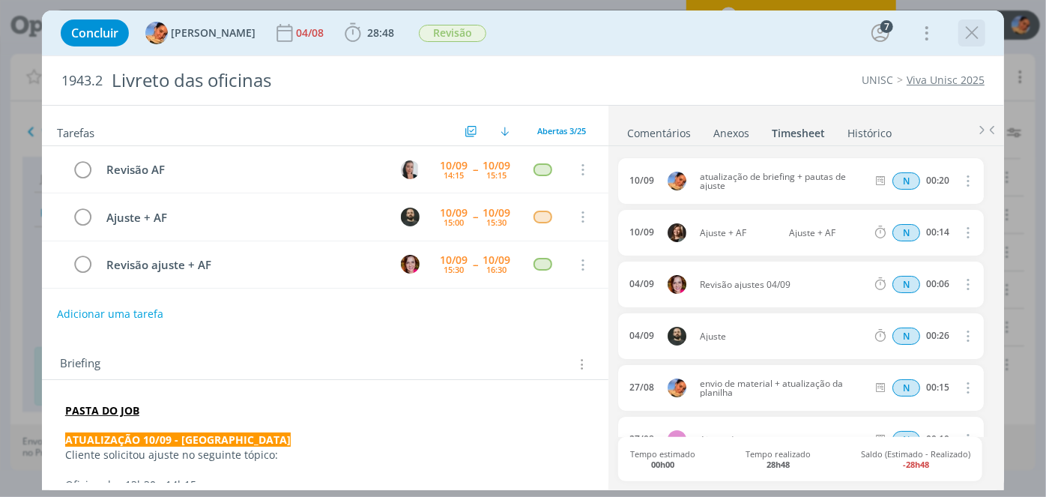
click at [972, 44] on div "dialog" at bounding box center [971, 32] width 27 height 27
click at [967, 33] on icon "dialog" at bounding box center [972, 33] width 22 height 22
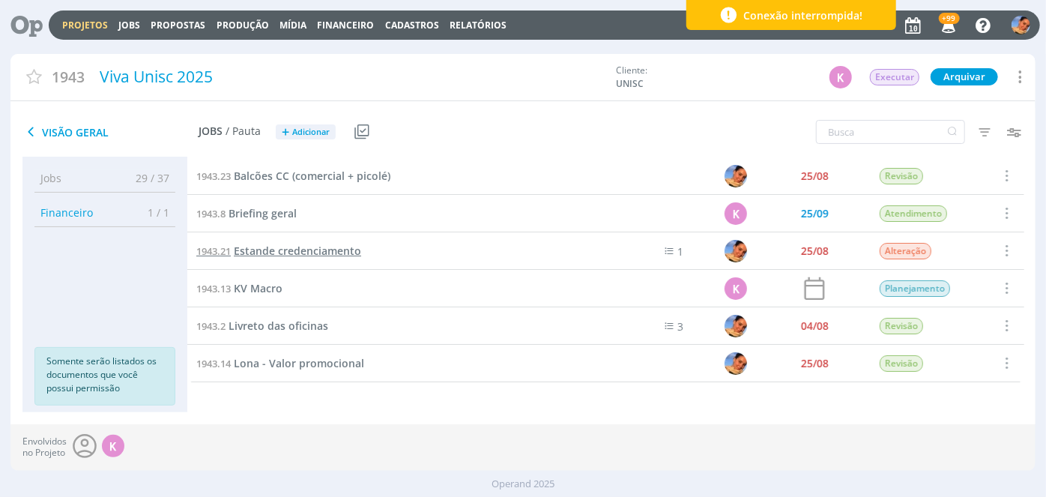
click at [330, 248] on span "Estande credenciamento" at bounding box center [297, 250] width 127 height 14
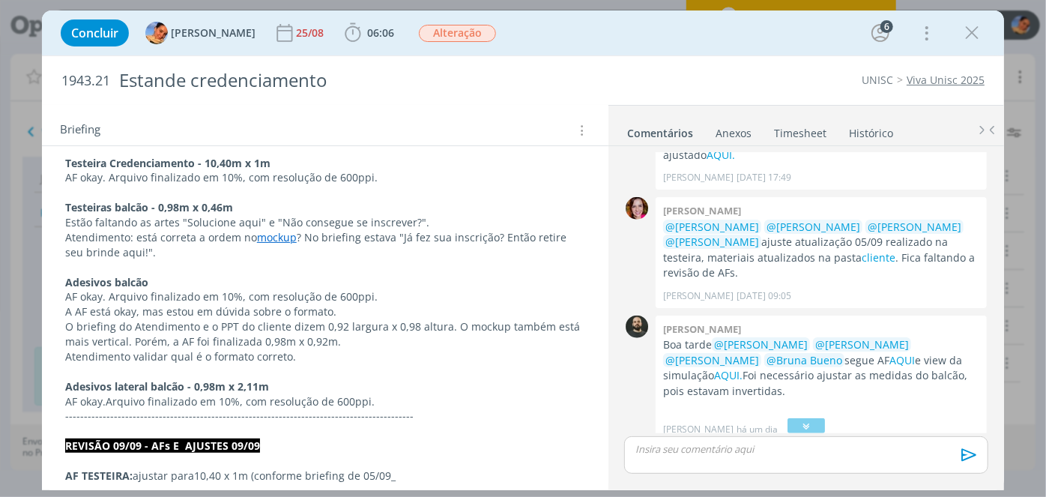
scroll to position [204, 0]
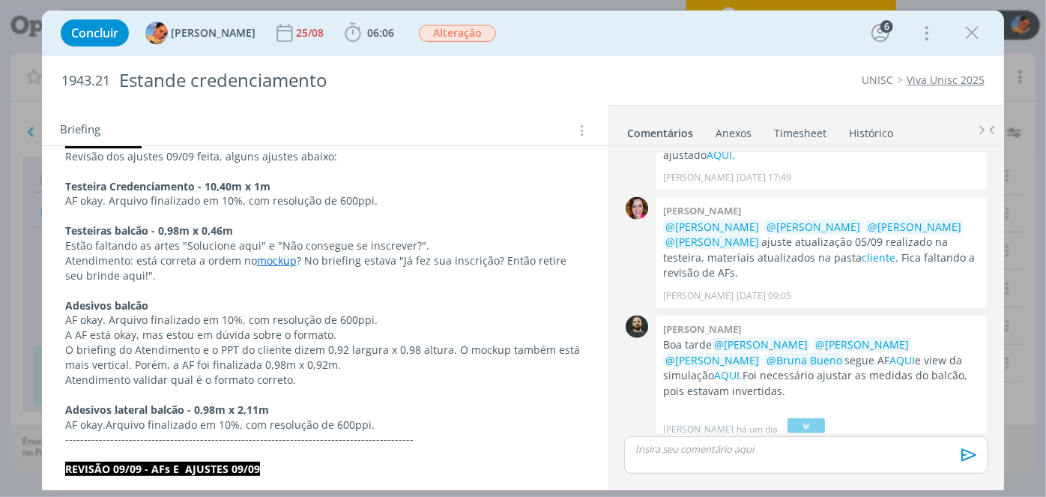
click at [282, 259] on link "mockup" at bounding box center [277, 260] width 40 height 14
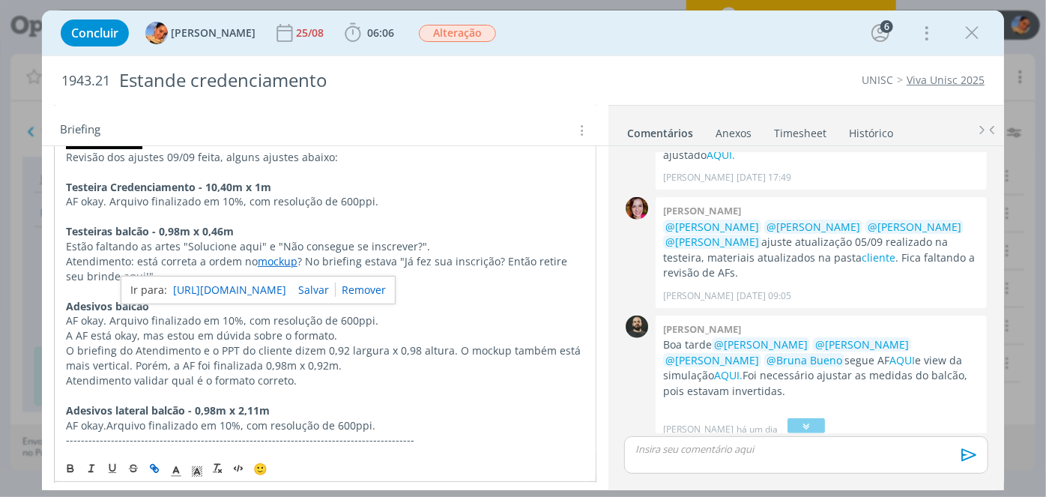
click at [283, 291] on link "https://sobeae.sharepoint.com/:p:/r/sites/SOBEAE/_layouts/15/Doc.aspx?sourcedoc…" at bounding box center [229, 289] width 113 height 19
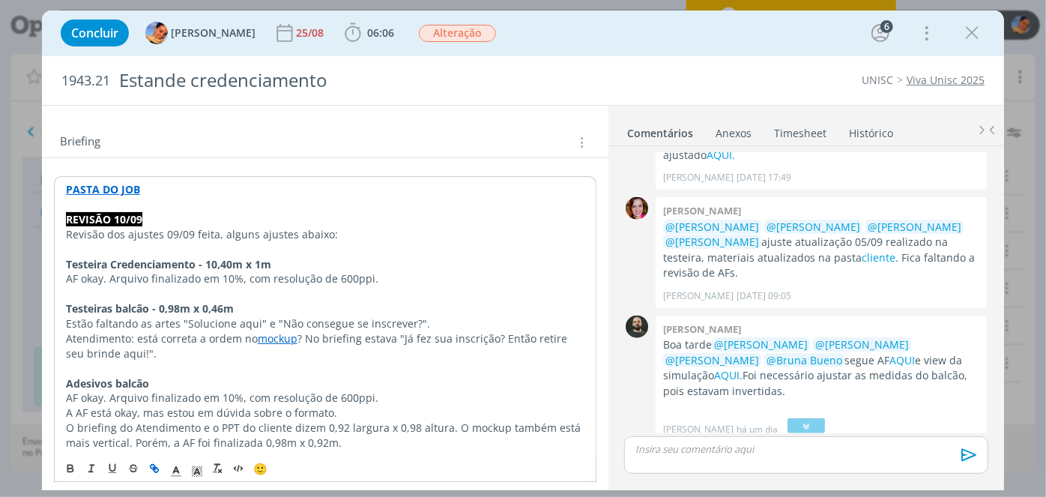
scroll to position [0, 0]
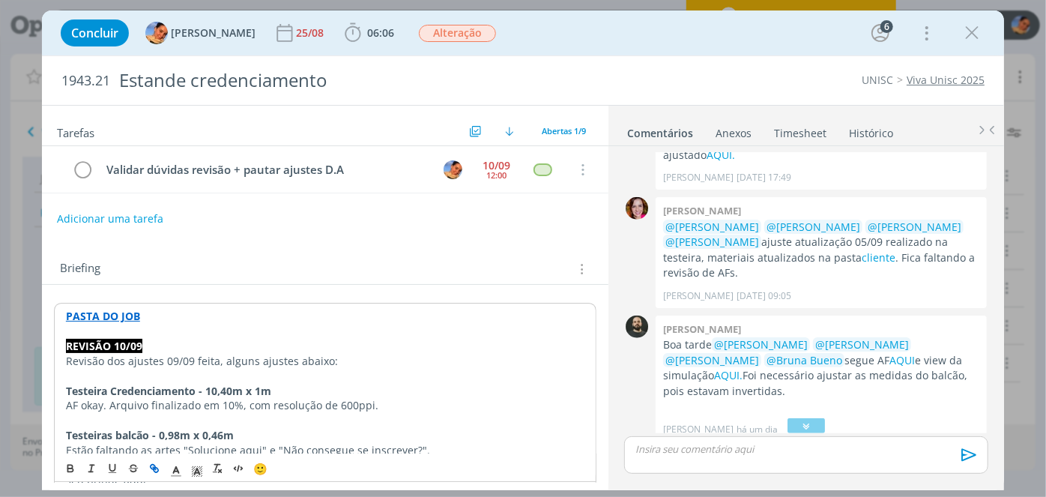
click at [848, 134] on link "Histórico" at bounding box center [871, 130] width 46 height 22
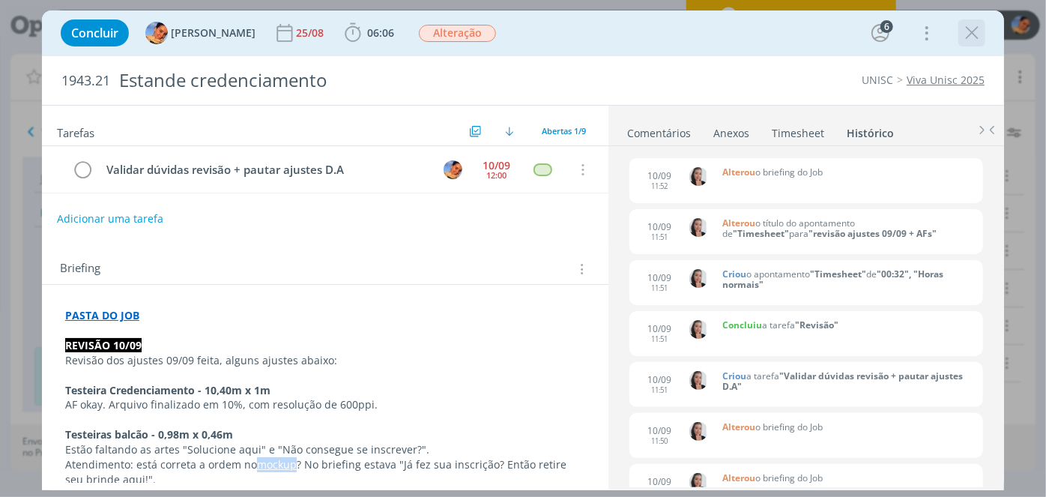
click at [969, 37] on icon "dialog" at bounding box center [972, 33] width 22 height 22
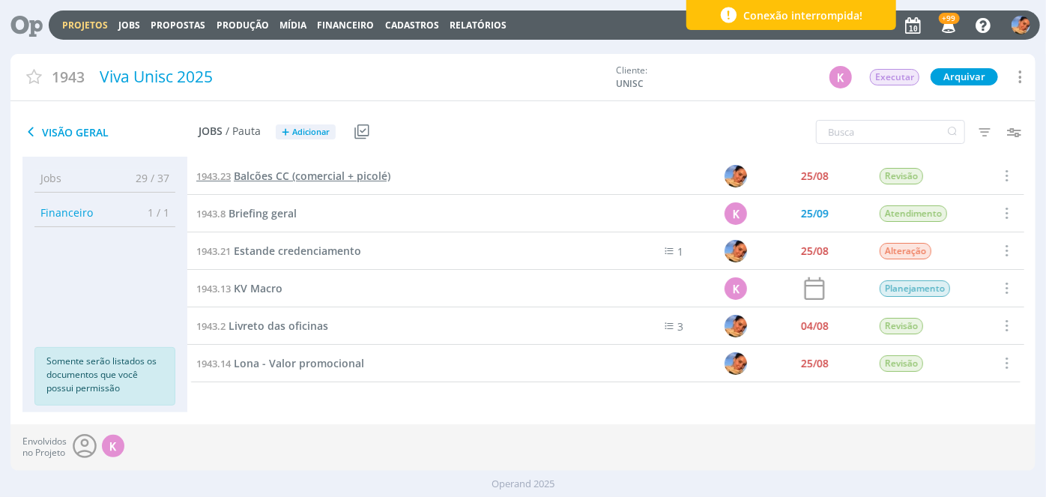
click at [323, 178] on span "Balcões CC (comercial + picolé)" at bounding box center [312, 176] width 157 height 14
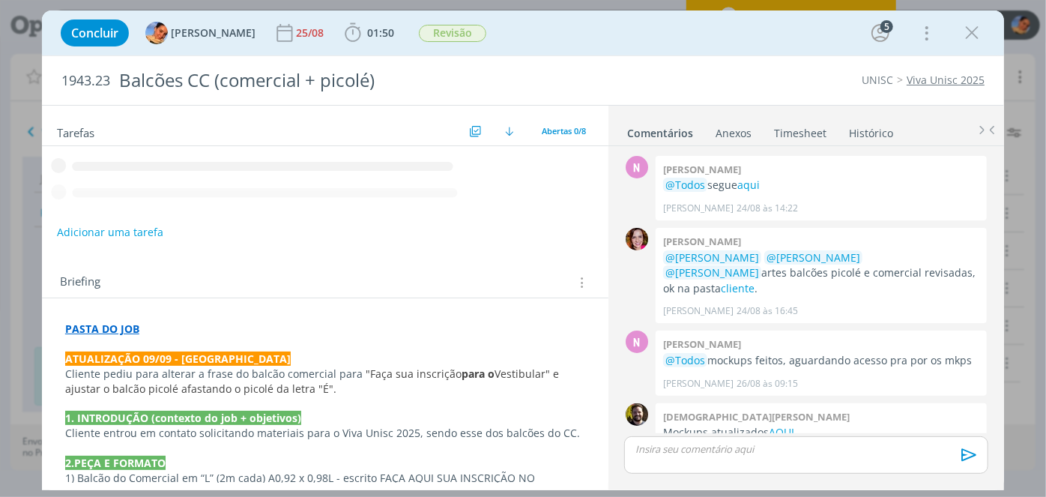
scroll to position [458, 0]
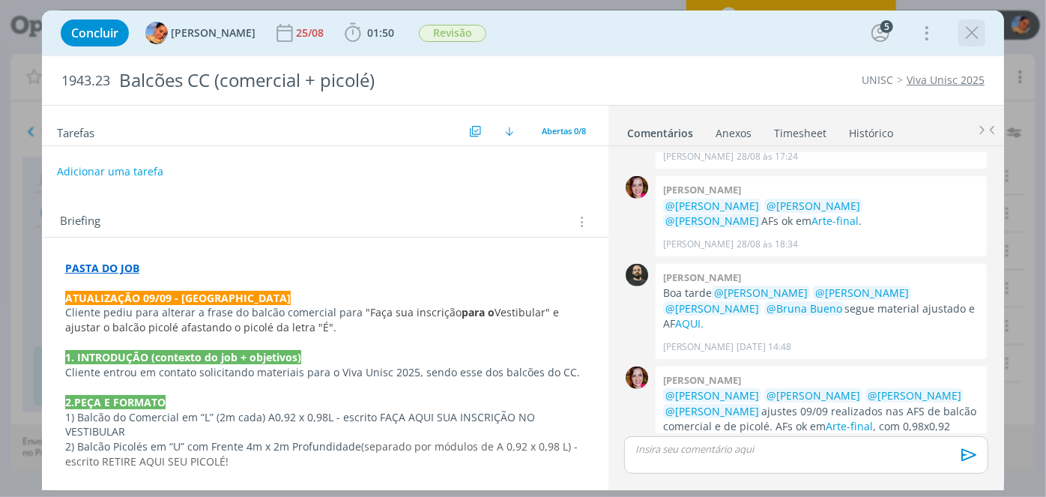
click at [974, 30] on icon "dialog" at bounding box center [972, 33] width 22 height 22
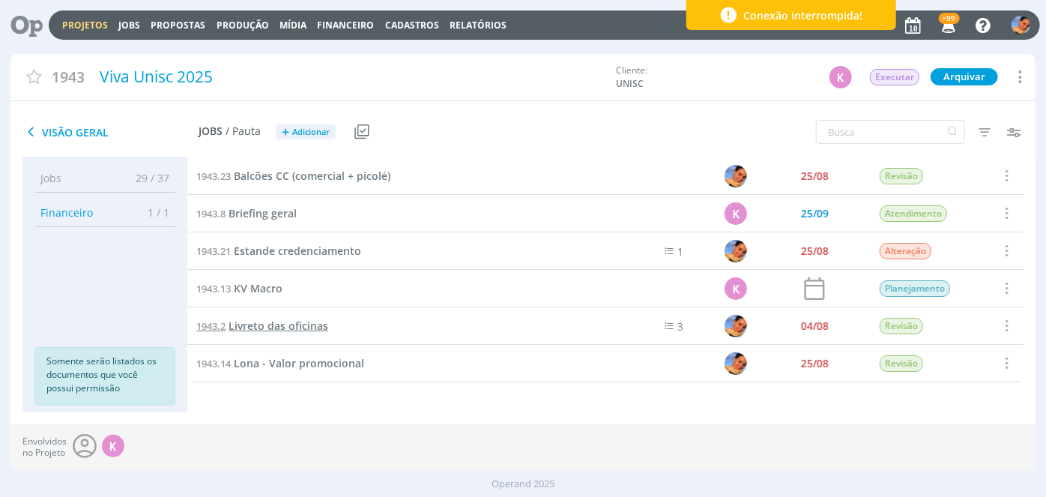
scroll to position [67, 0]
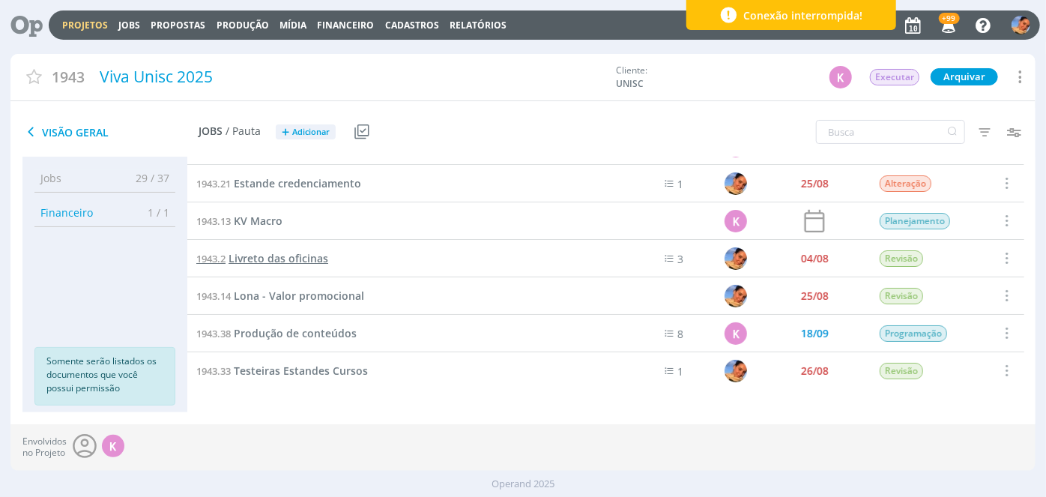
click at [315, 258] on span "Livreto das oficinas" at bounding box center [279, 258] width 100 height 14
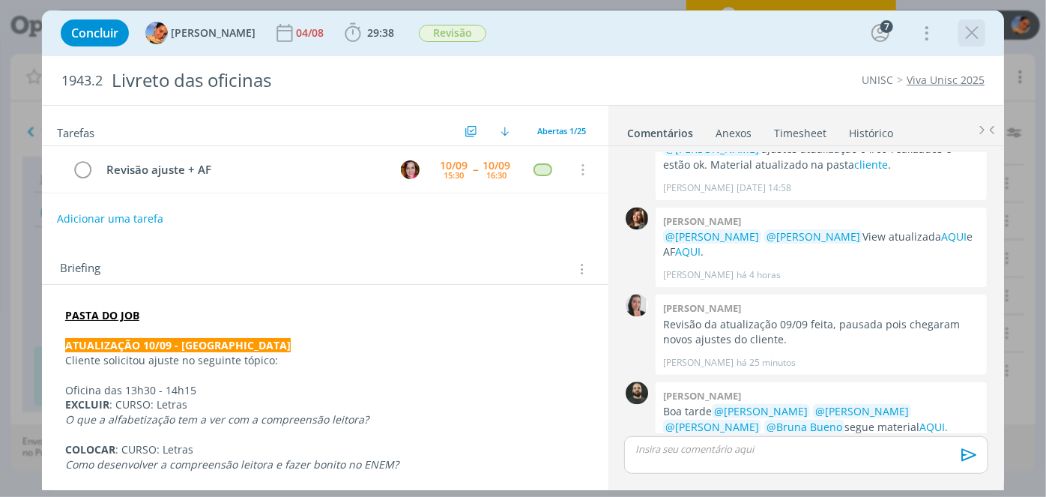
click at [973, 26] on icon "dialog" at bounding box center [972, 33] width 22 height 22
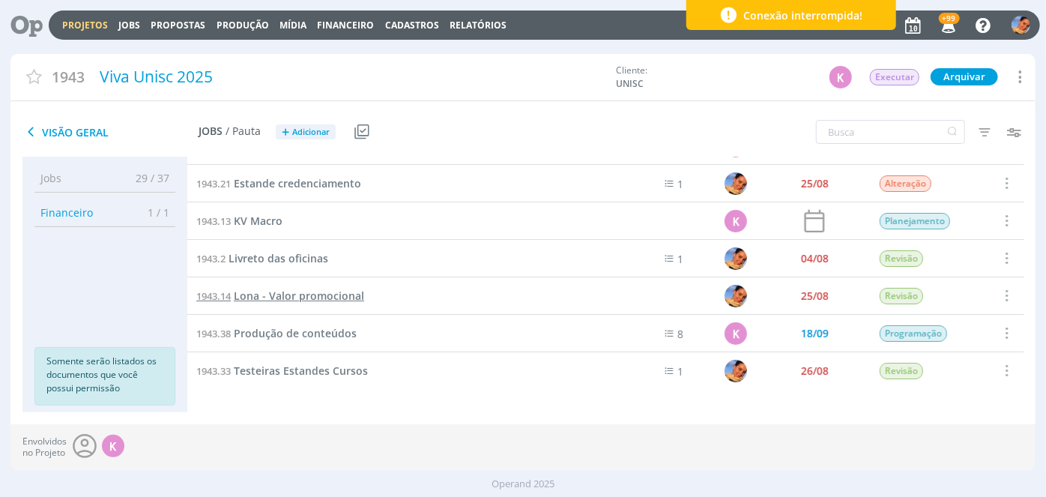
click at [337, 296] on span "Lona - Valor promocional" at bounding box center [299, 295] width 130 height 14
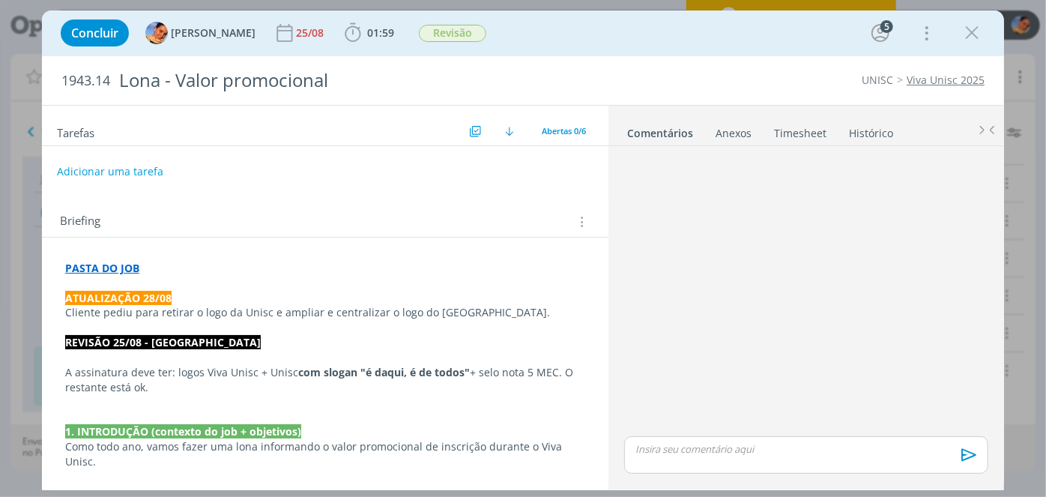
scroll to position [601, 0]
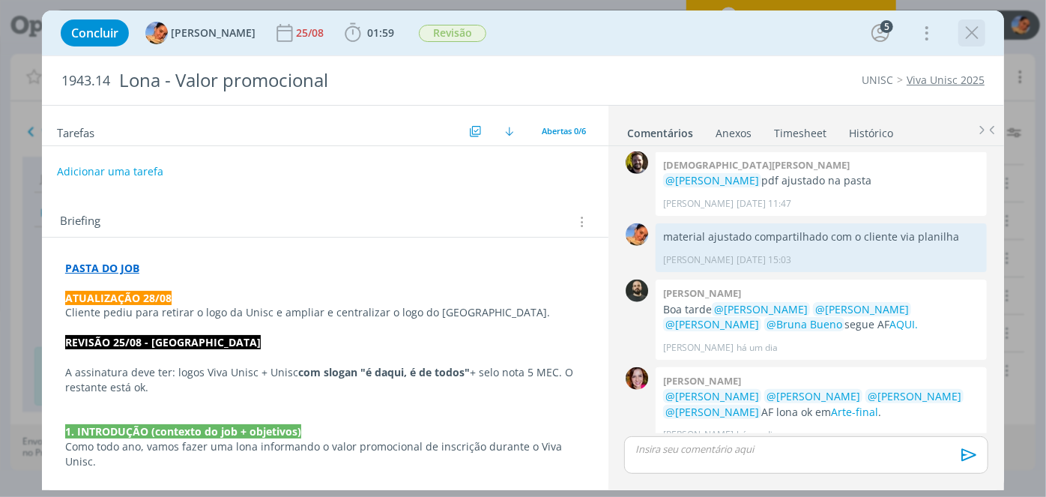
click at [975, 32] on icon "dialog" at bounding box center [972, 33] width 22 height 22
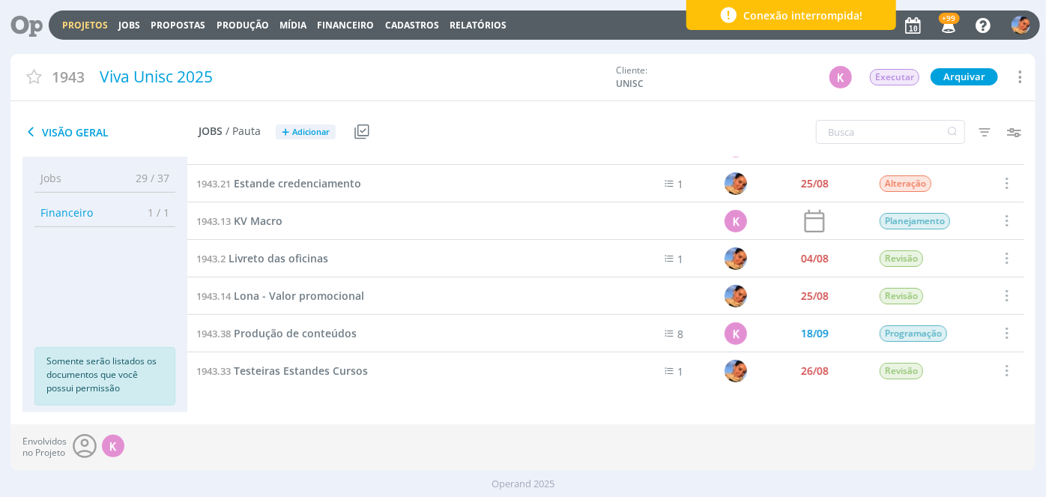
scroll to position [73, 0]
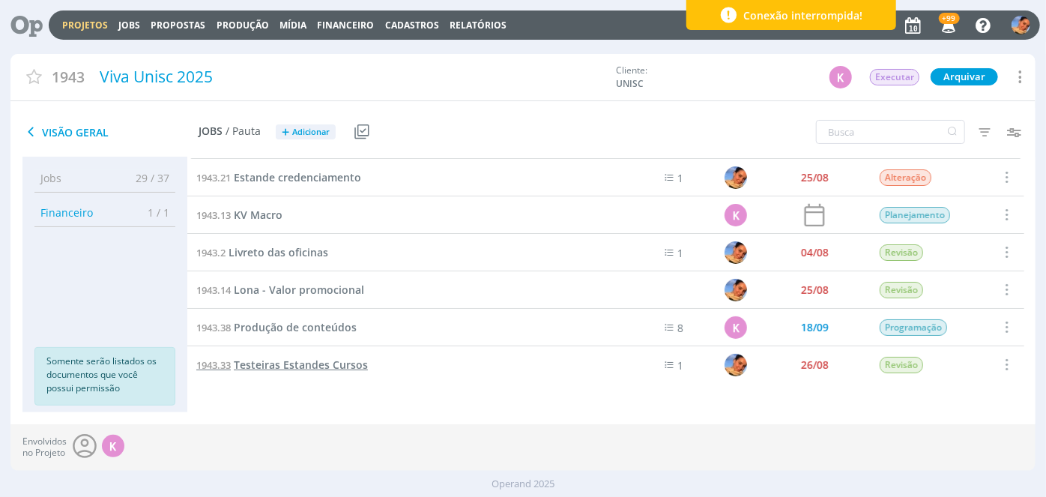
click at [306, 358] on span "Testeiras Estandes Cursos" at bounding box center [301, 364] width 134 height 14
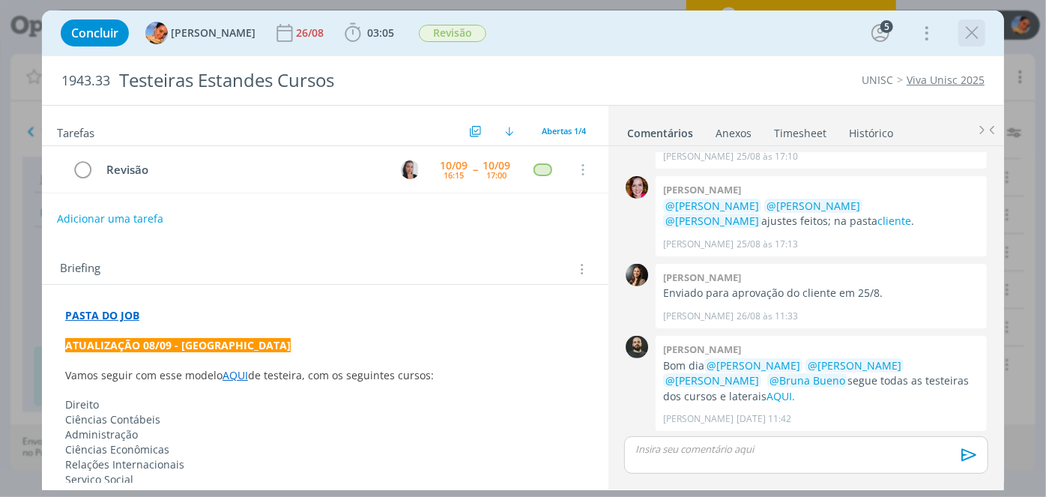
click at [975, 36] on icon "dialog" at bounding box center [972, 33] width 22 height 22
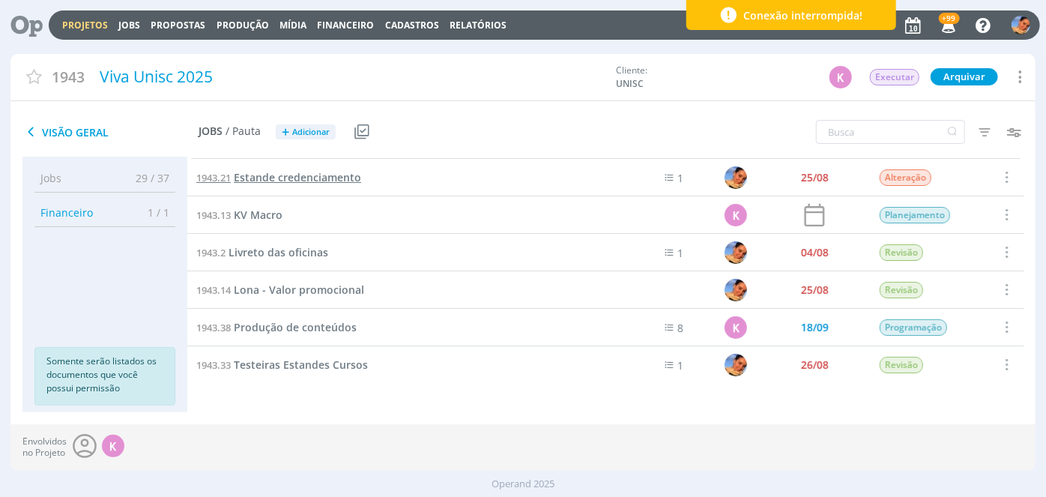
click at [330, 170] on span "Estande credenciamento" at bounding box center [297, 177] width 127 height 14
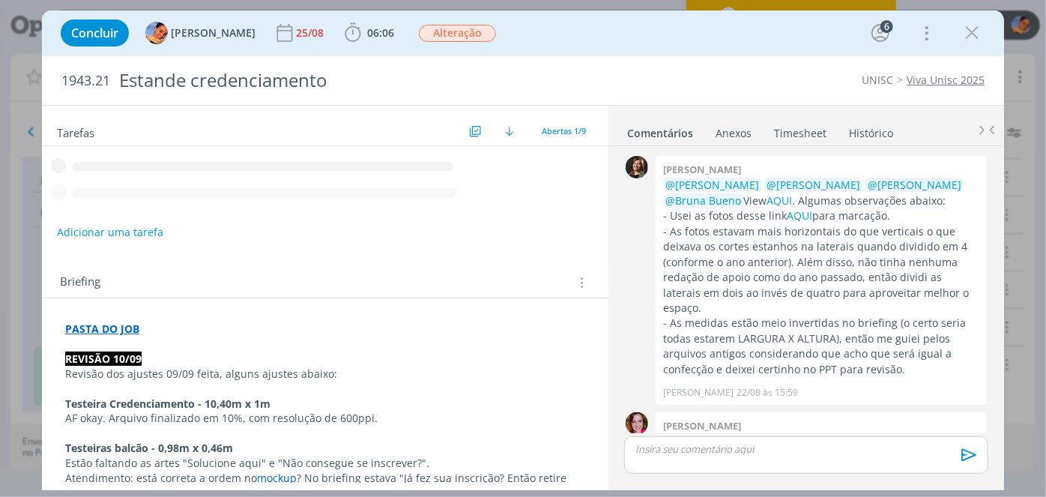
scroll to position [893, 0]
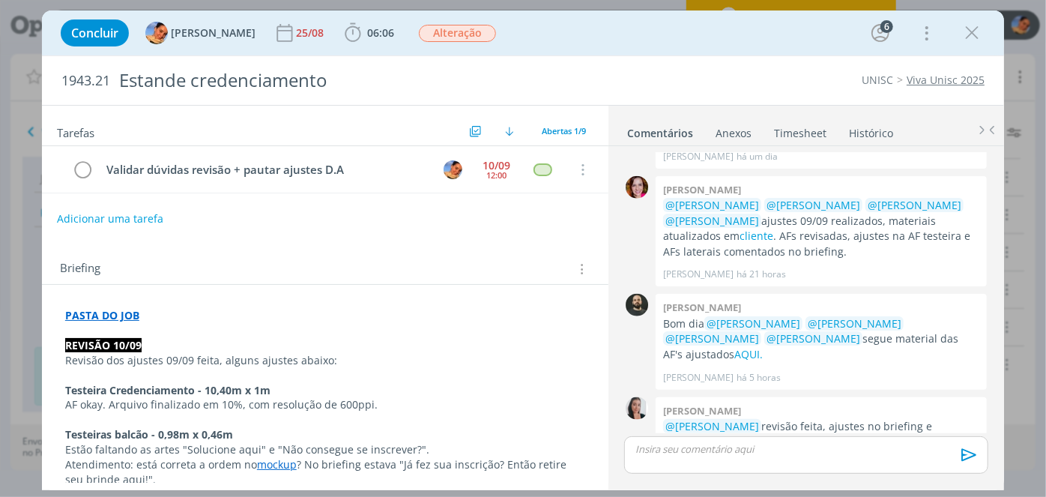
click at [972, 30] on icon "dialog" at bounding box center [972, 33] width 22 height 22
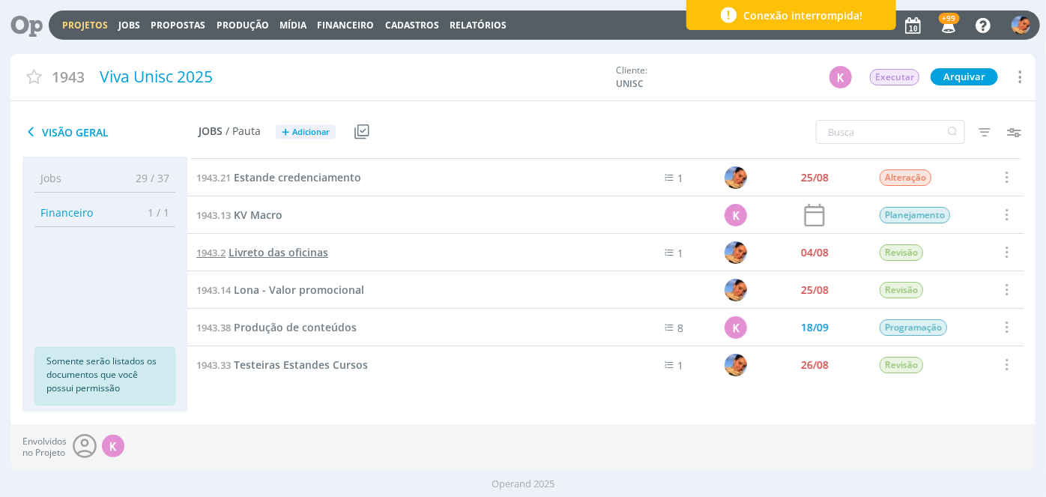
click at [282, 245] on span "Livreto das oficinas" at bounding box center [279, 252] width 100 height 14
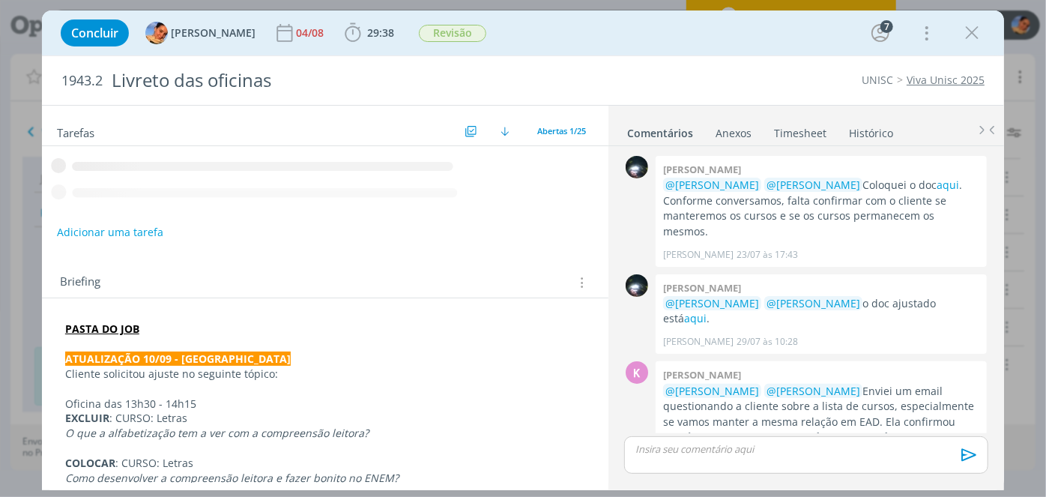
scroll to position [1572, 0]
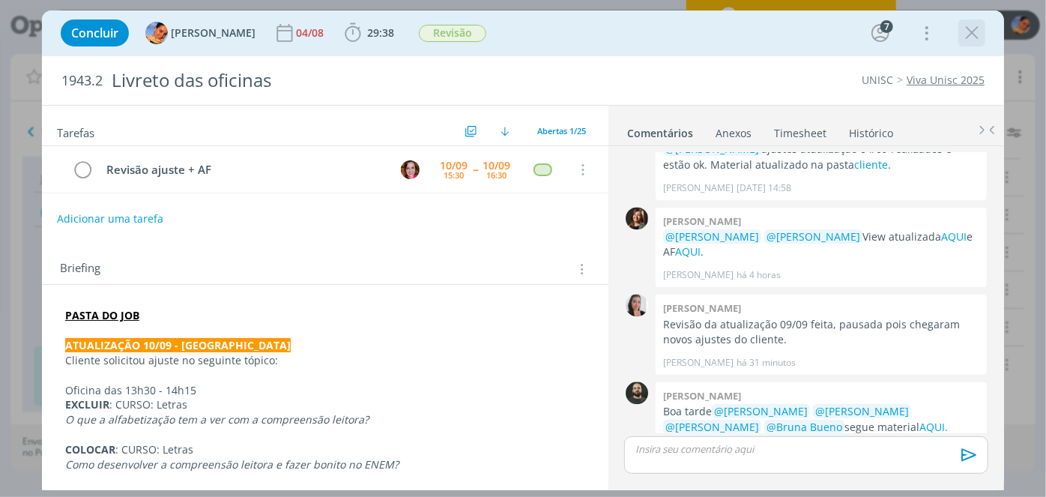
click at [971, 29] on icon "dialog" at bounding box center [972, 33] width 22 height 22
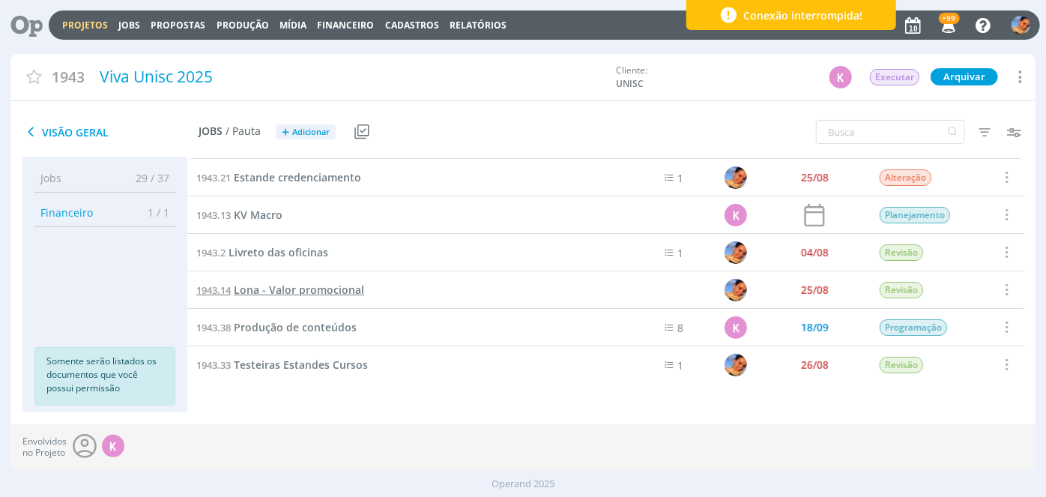
click at [351, 284] on span "Lona - Valor promocional" at bounding box center [299, 289] width 130 height 14
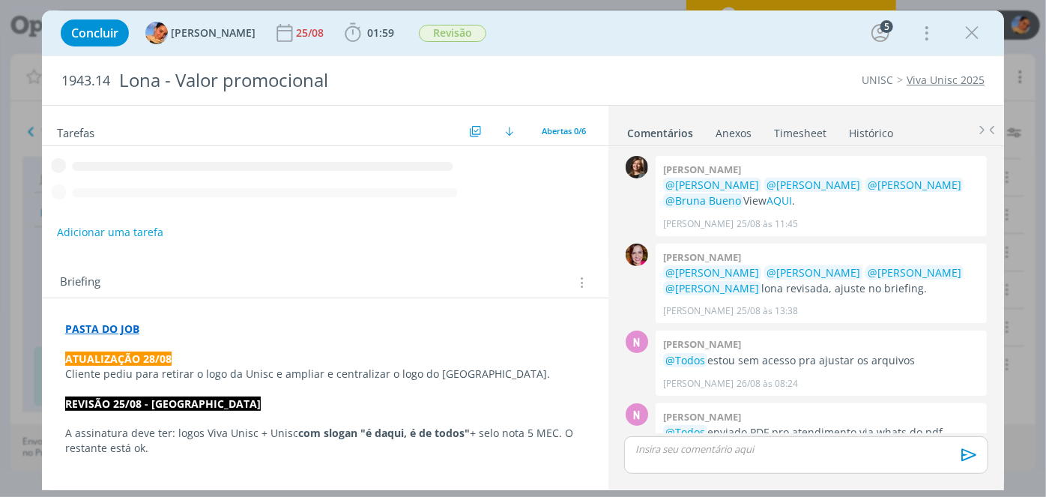
scroll to position [601, 0]
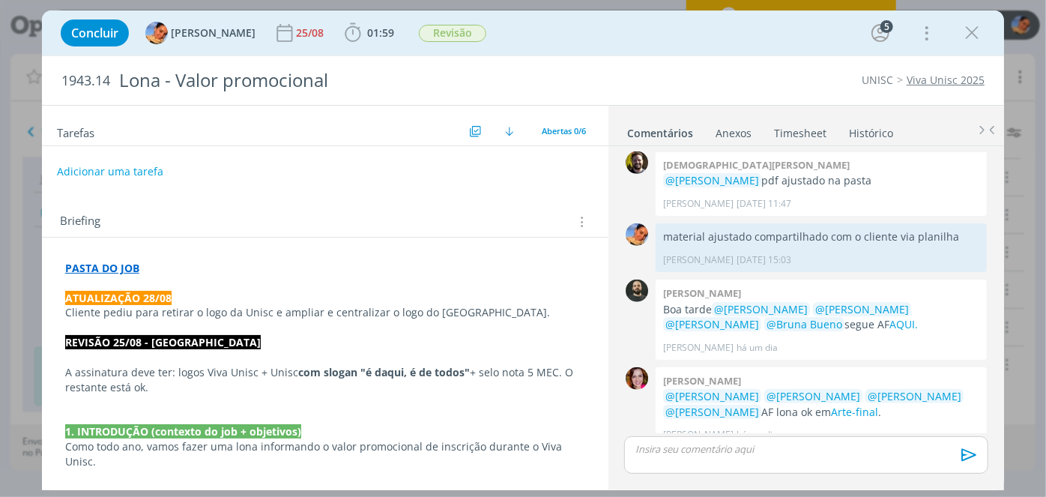
drag, startPoint x: 974, startPoint y: 34, endPoint x: 948, endPoint y: 62, distance: 38.2
click at [974, 35] on icon "dialog" at bounding box center [972, 33] width 22 height 22
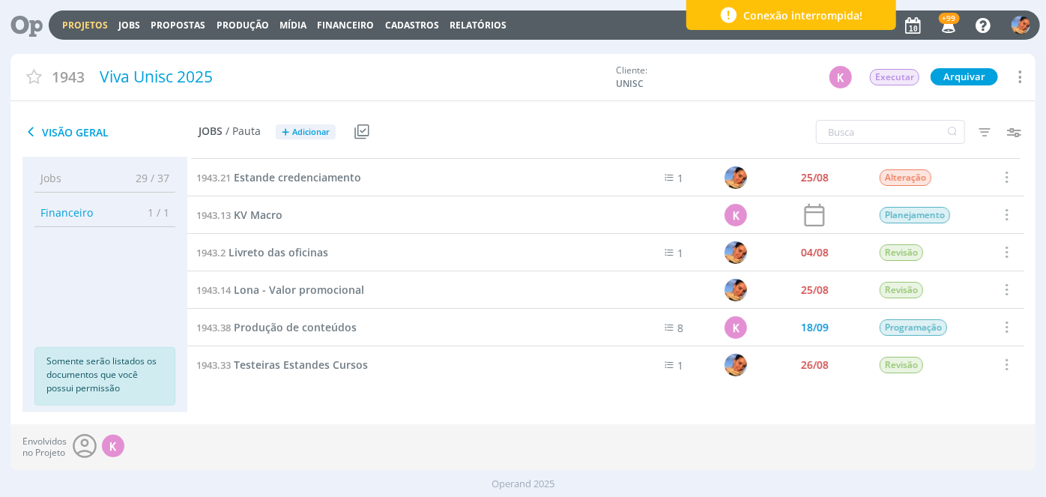
click at [278, 352] on div "1943.33 Testeiras Estandes Cursos" at bounding box center [392, 364] width 410 height 37
click at [364, 353] on div "1943.33 Testeiras Estandes Cursos" at bounding box center [392, 364] width 410 height 37
click at [357, 364] on span "Testeiras Estandes Cursos" at bounding box center [301, 364] width 134 height 14
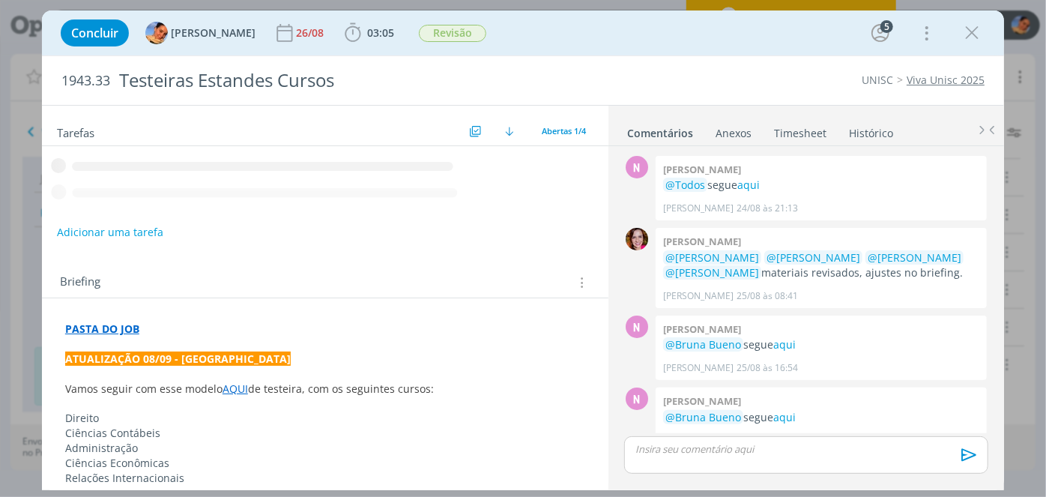
scroll to position [283, 0]
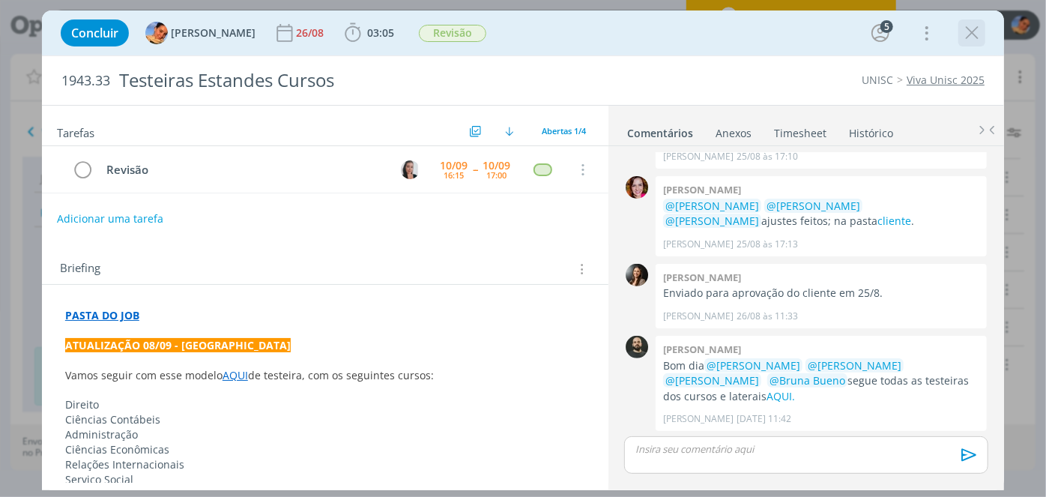
drag, startPoint x: 972, startPoint y: 36, endPoint x: 645, endPoint y: 394, distance: 484.7
click at [972, 36] on icon "dialog" at bounding box center [972, 33] width 22 height 22
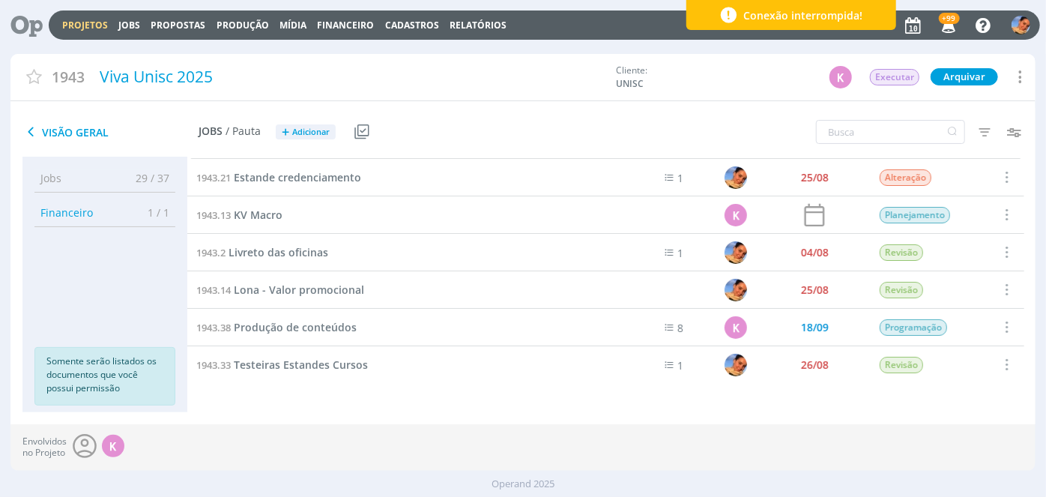
click at [16, 18] on icon at bounding box center [21, 24] width 31 height 29
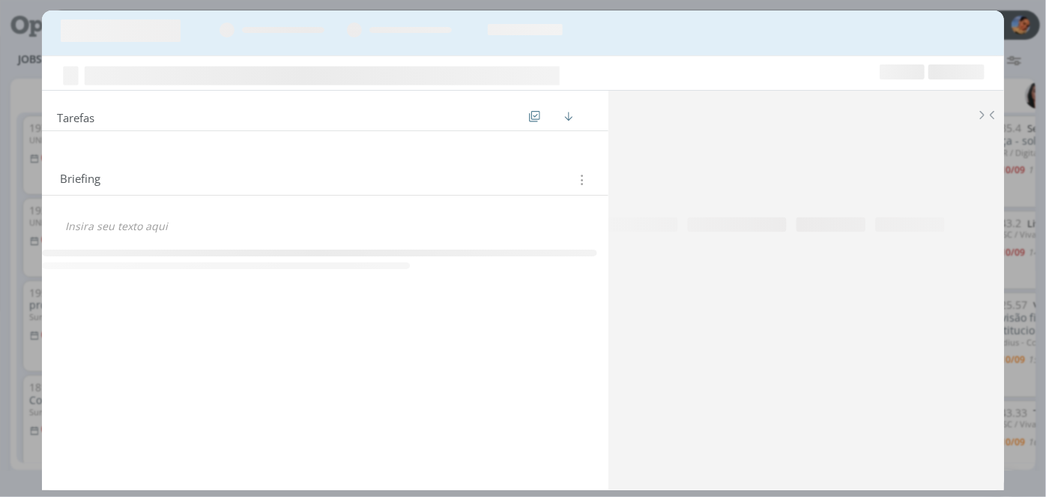
scroll to position [272, 0]
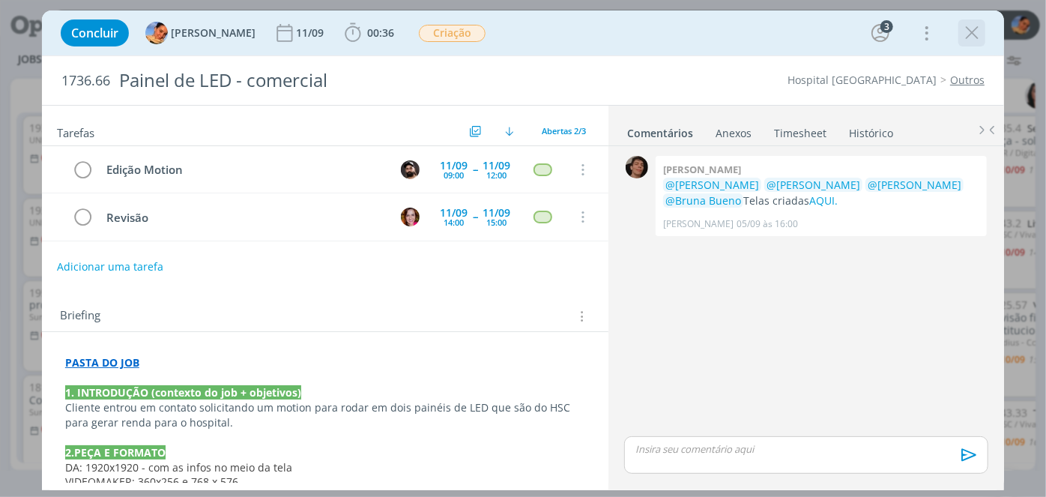
click at [966, 32] on icon "dialog" at bounding box center [972, 33] width 22 height 22
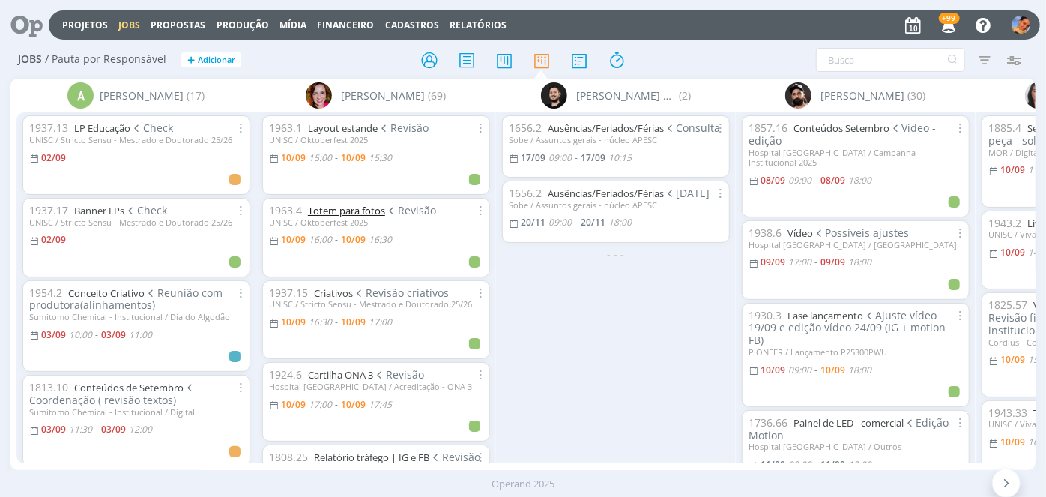
click at [366, 206] on link "Totem para fotos" at bounding box center [346, 210] width 77 height 13
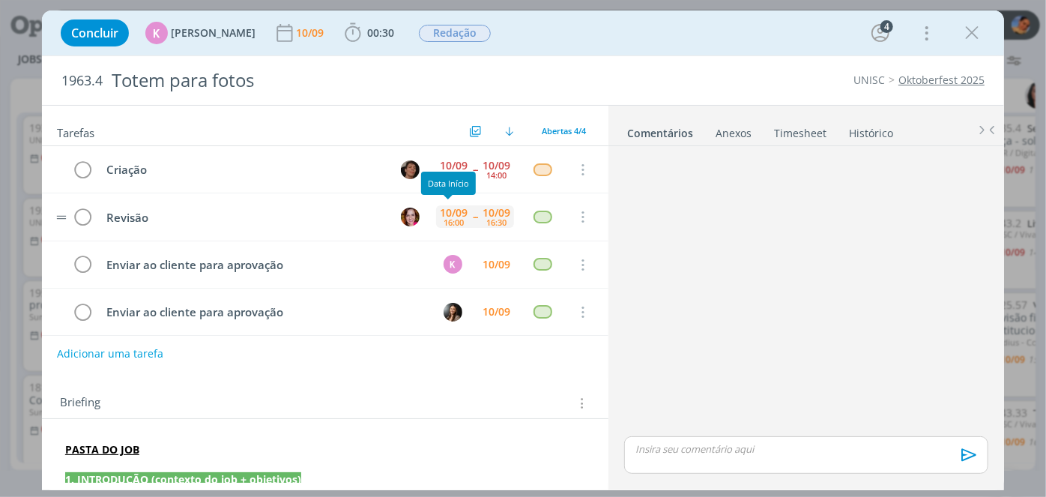
click at [456, 208] on div "10/09" at bounding box center [454, 213] width 28 height 10
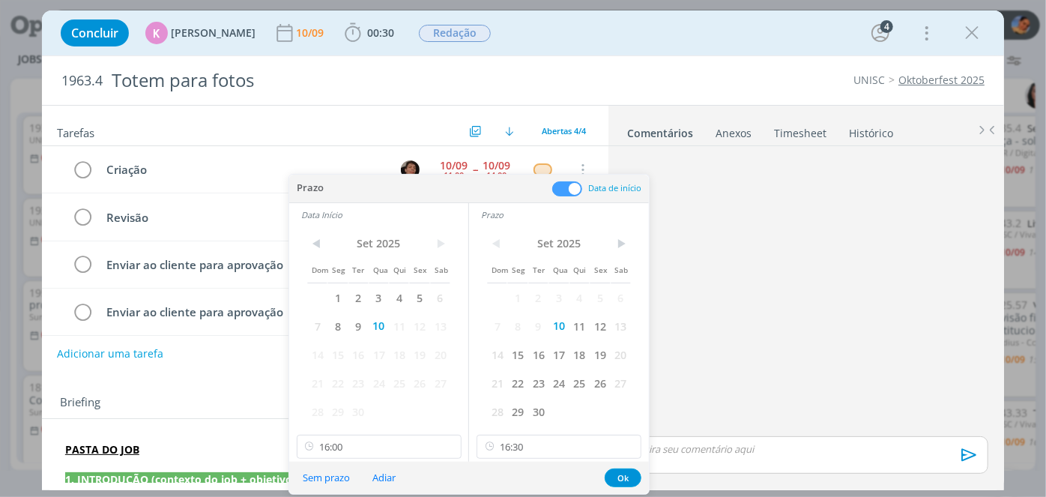
drag, startPoint x: 584, startPoint y: 330, endPoint x: 537, endPoint y: 331, distance: 46.5
click at [583, 330] on span "11" at bounding box center [579, 326] width 20 height 28
click at [557, 325] on span "10" at bounding box center [558, 326] width 20 height 28
click at [393, 446] on input "16:00" at bounding box center [379, 447] width 165 height 24
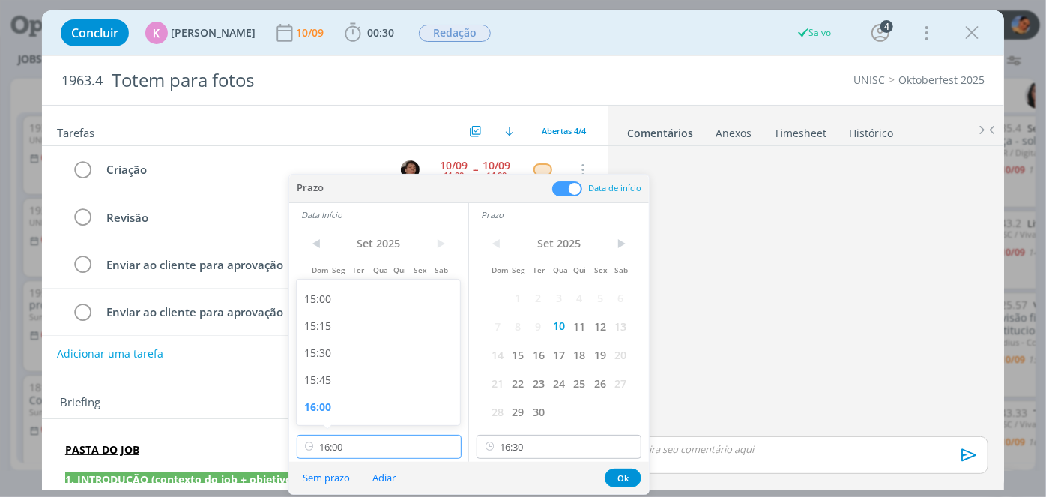
scroll to position [1816, 0]
click at [522, 443] on input "16:30" at bounding box center [559, 447] width 165 height 24
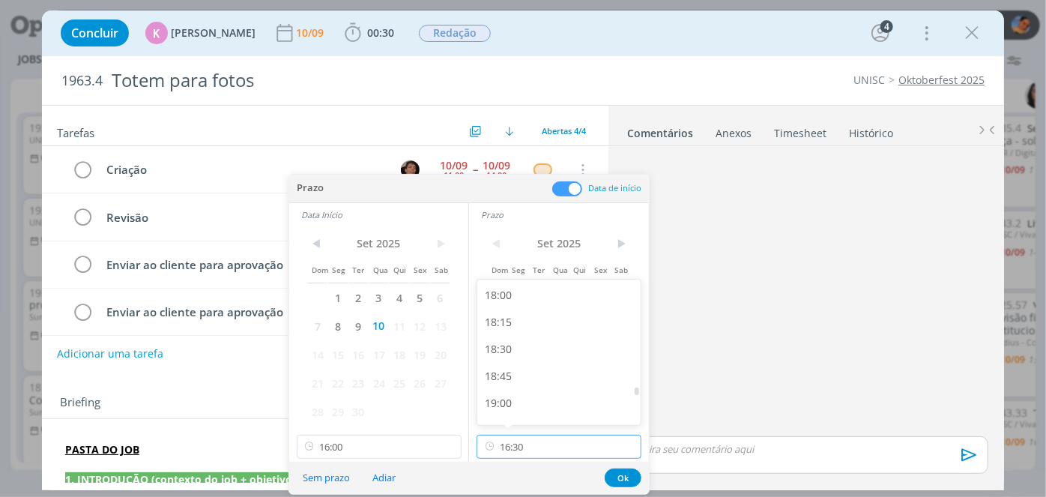
scroll to position [1938, 0]
click at [527, 285] on div "18:00" at bounding box center [561, 296] width 168 height 27
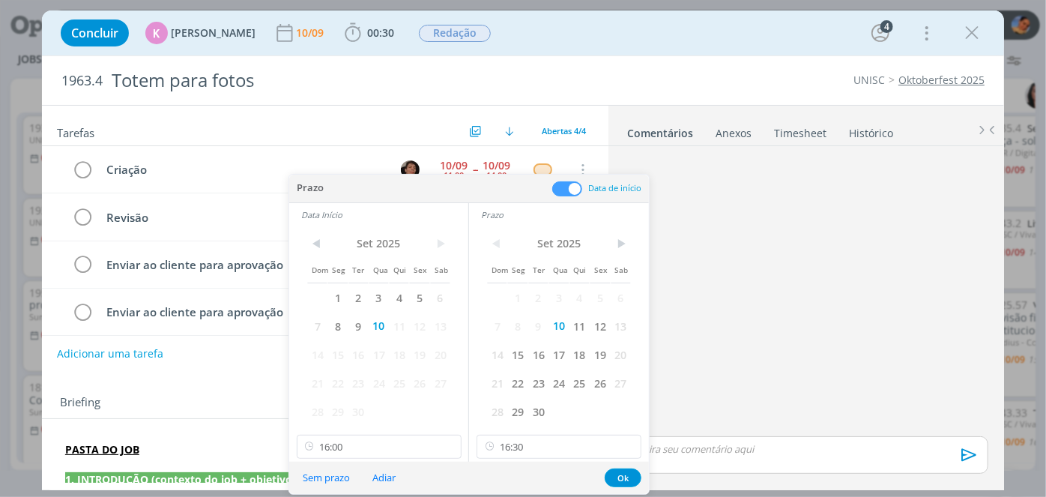
type input "18:00"
drag, startPoint x: 415, startPoint y: 444, endPoint x: 387, endPoint y: 410, distance: 44.7
click at [411, 436] on input "16:00" at bounding box center [379, 447] width 165 height 24
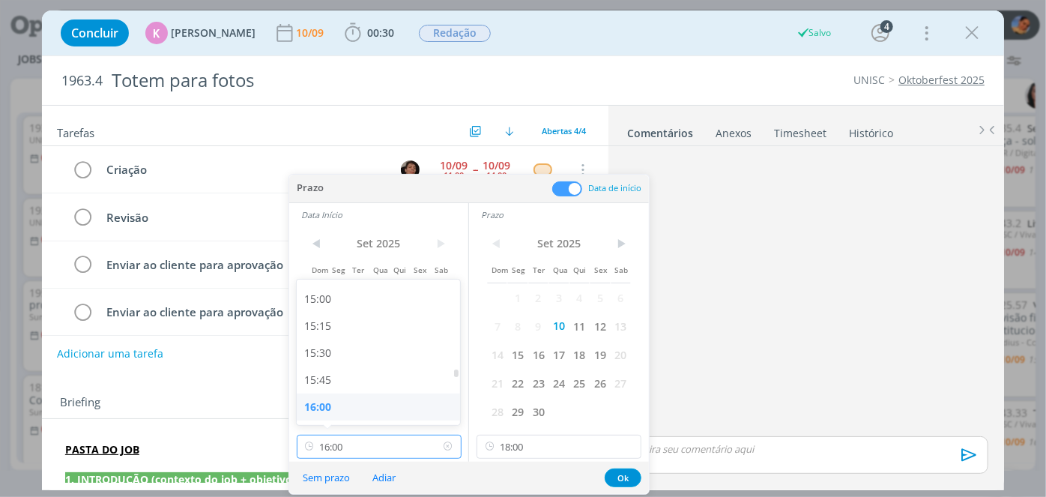
drag, startPoint x: 366, startPoint y: 443, endPoint x: 363, endPoint y: 414, distance: 28.6
click at [366, 441] on input "16:00" at bounding box center [379, 447] width 165 height 24
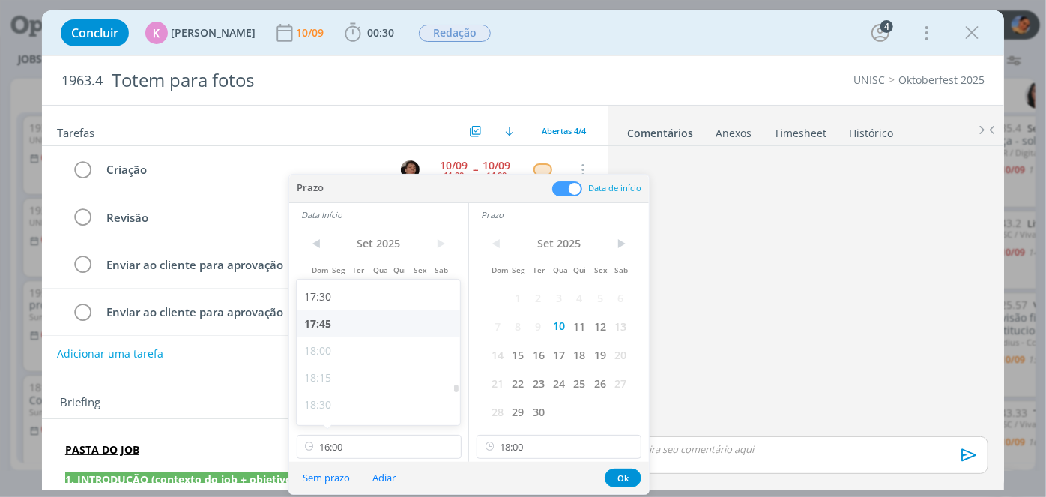
click at [359, 320] on div "17:45" at bounding box center [381, 323] width 168 height 27
type input "17:45"
click at [625, 476] on button "Ok" at bounding box center [623, 477] width 37 height 19
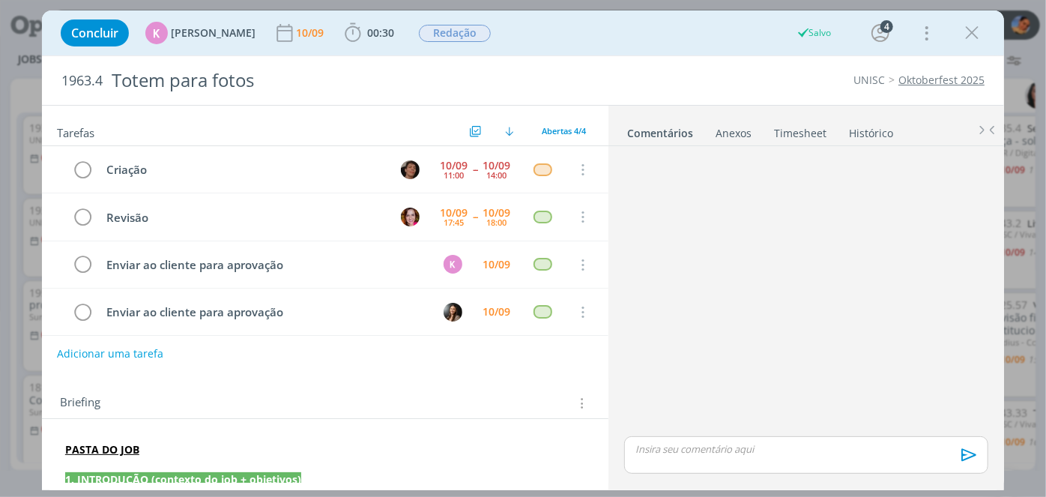
drag, startPoint x: 968, startPoint y: 28, endPoint x: 953, endPoint y: 39, distance: 18.3
click at [968, 30] on icon "dialog" at bounding box center [972, 33] width 22 height 22
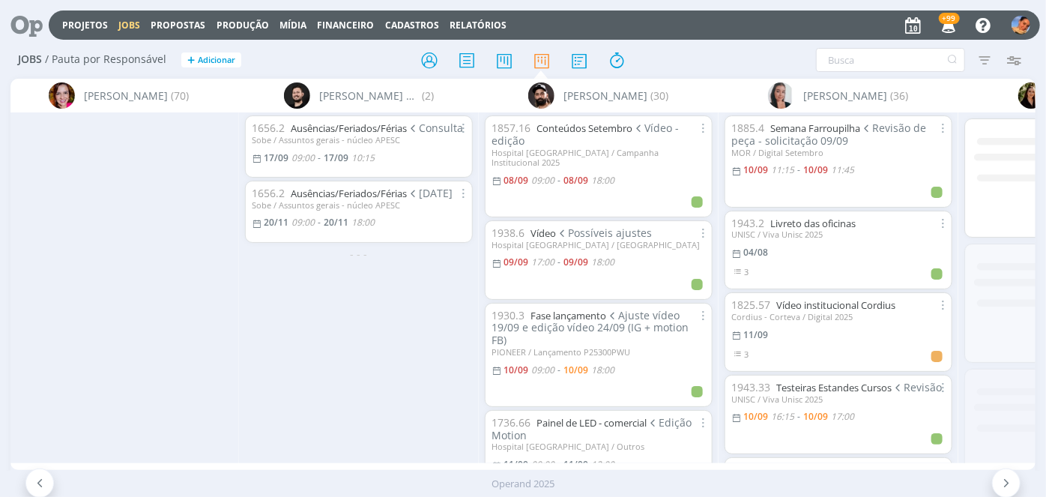
scroll to position [0, 685]
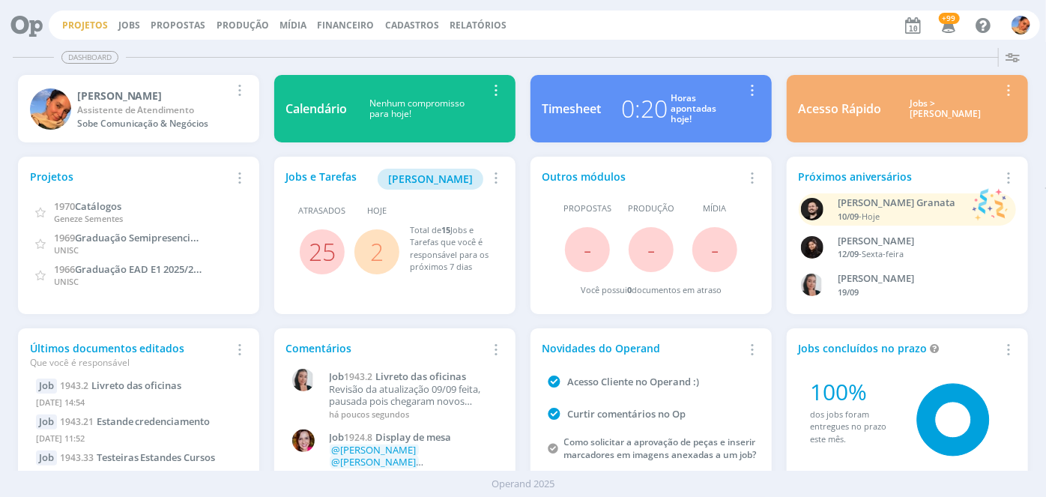
click at [77, 19] on link "Projetos" at bounding box center [85, 25] width 46 height 13
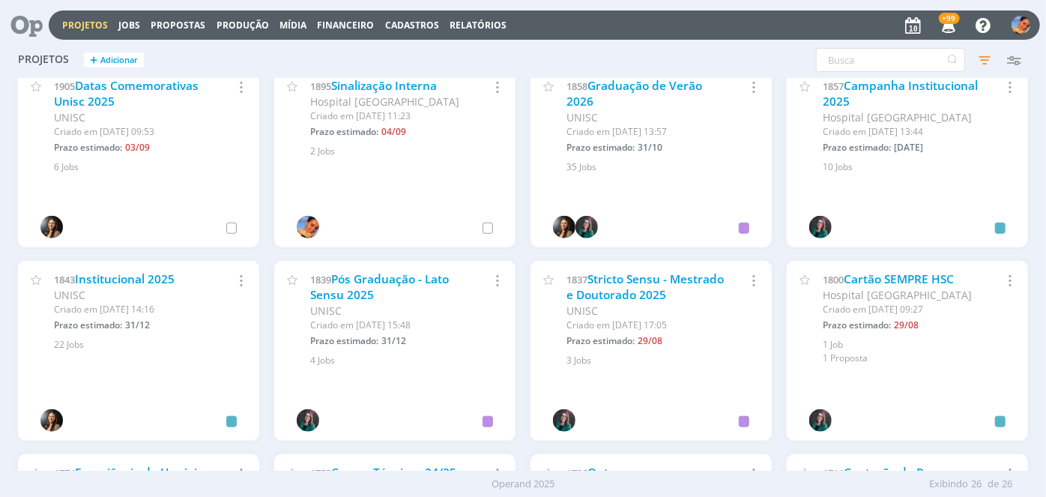
scroll to position [796, 0]
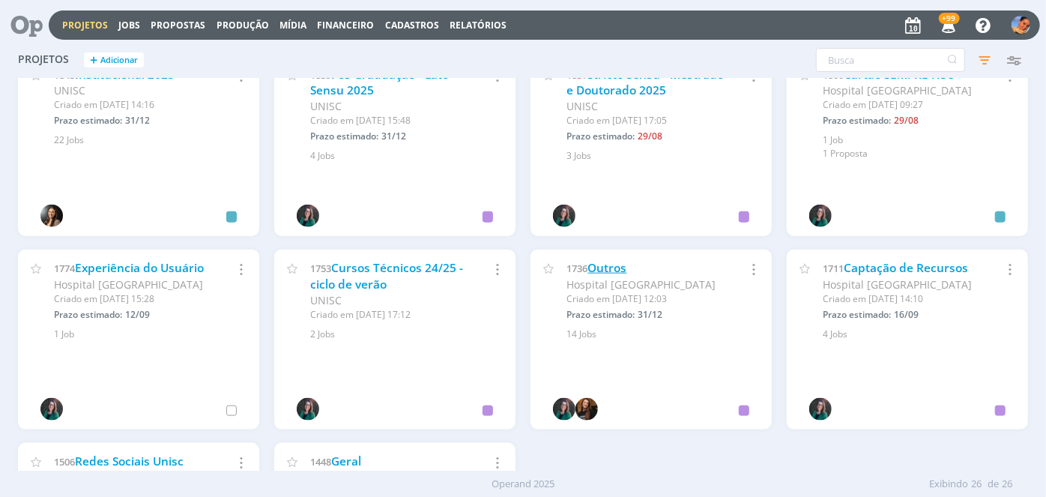
click at [602, 260] on link "Outros" at bounding box center [606, 268] width 39 height 16
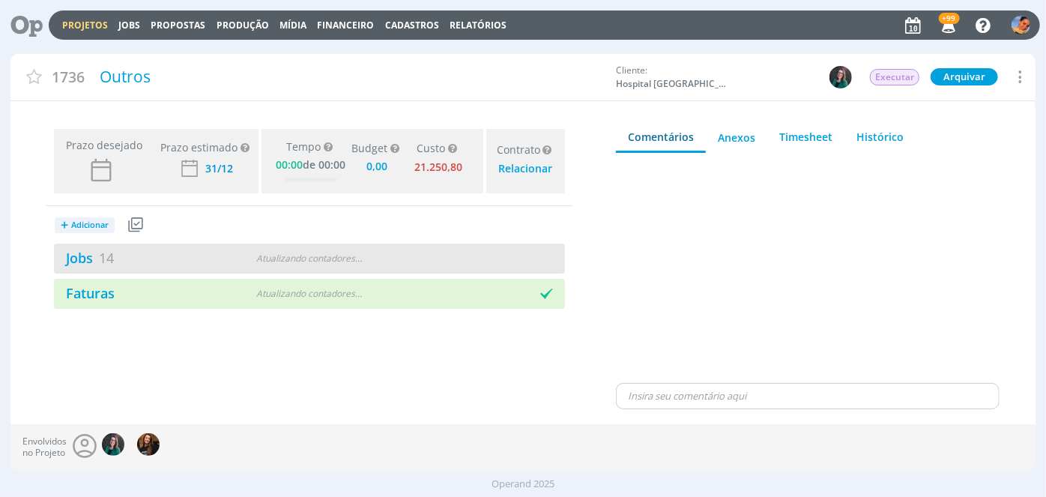
click at [258, 267] on div "Jobs 14 Atualizando contadores . . ." at bounding box center [309, 258] width 511 height 30
type input "0,00"
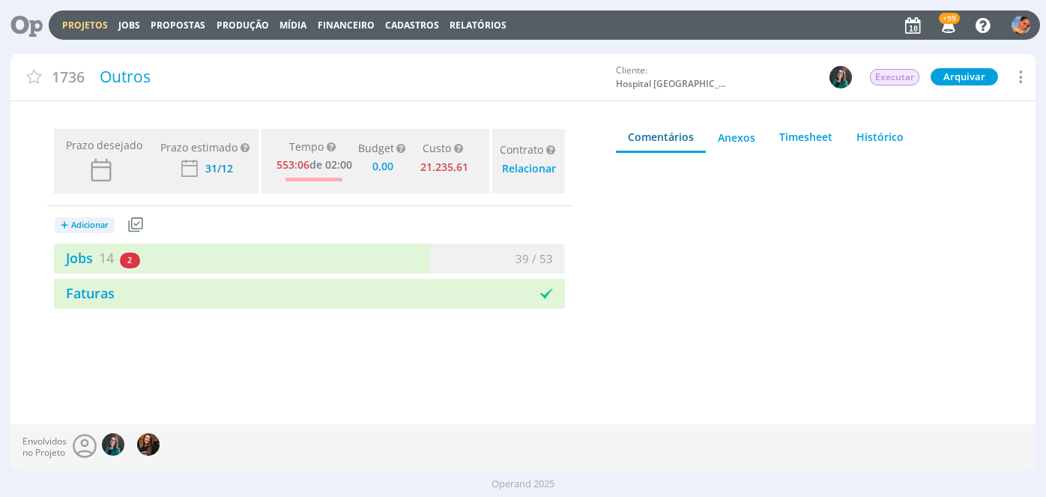
type input "0,00"
click at [342, 234] on div "+ Adicionar Projetos Jobs Propostas Produção Mídia Receitas Despesas Jobs 14 2 …" at bounding box center [309, 257] width 526 height 103
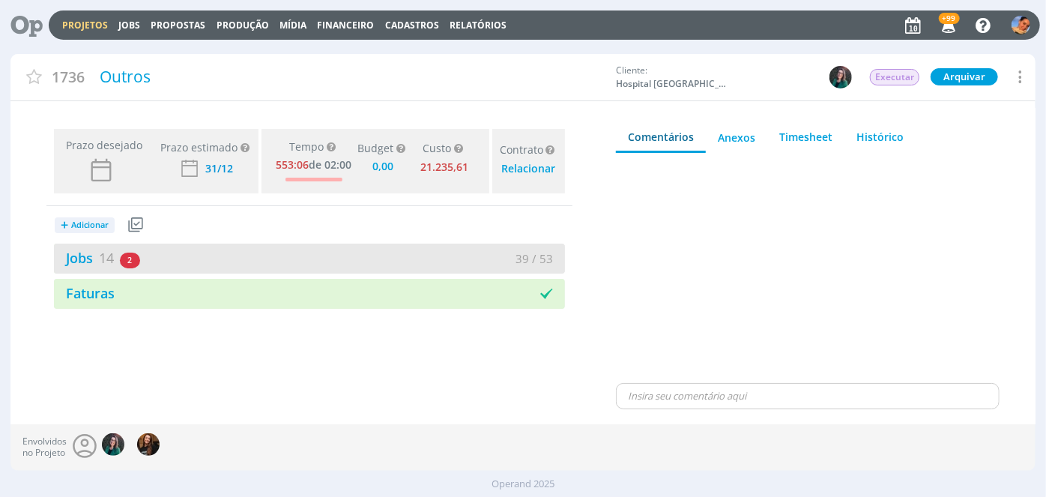
click at [338, 253] on div "39 / 53" at bounding box center [436, 258] width 255 height 17
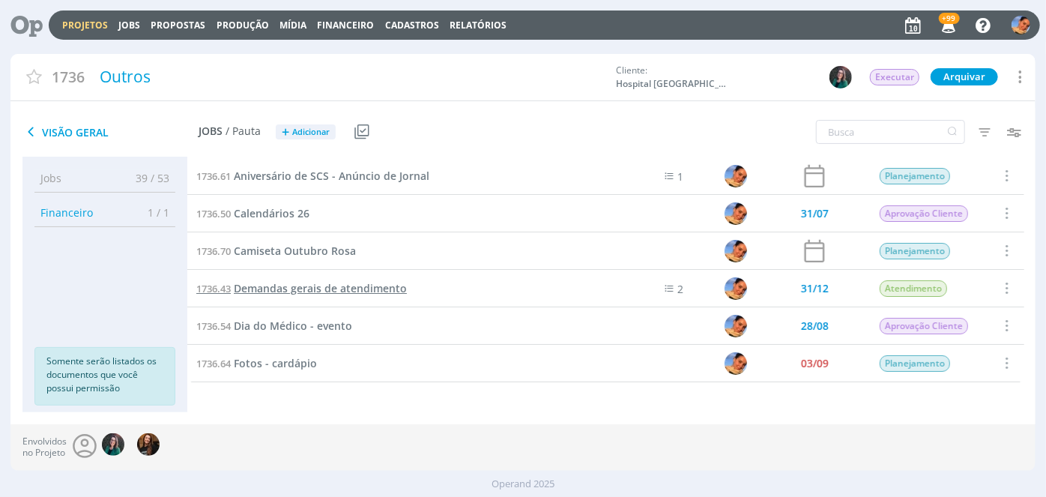
click at [324, 281] on span "Demandas gerais de atendimento" at bounding box center [320, 288] width 173 height 14
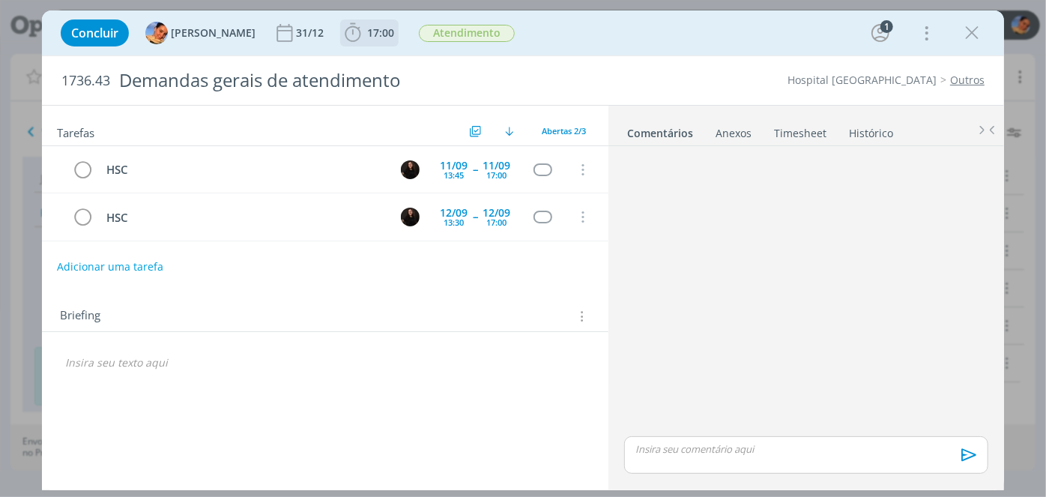
click at [351, 44] on button "17:00" at bounding box center [369, 33] width 57 height 24
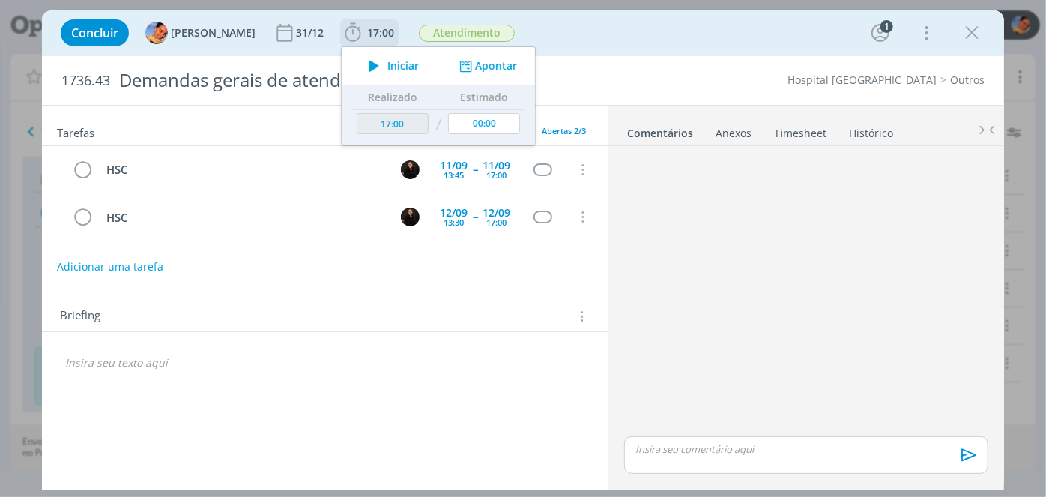
click at [471, 58] on div "Iniciar Apontar" at bounding box center [438, 65] width 193 height 37
click at [469, 75] on div "Iniciar Apontar" at bounding box center [438, 65] width 193 height 37
click at [468, 67] on button "Apontar" at bounding box center [487, 66] width 62 height 16
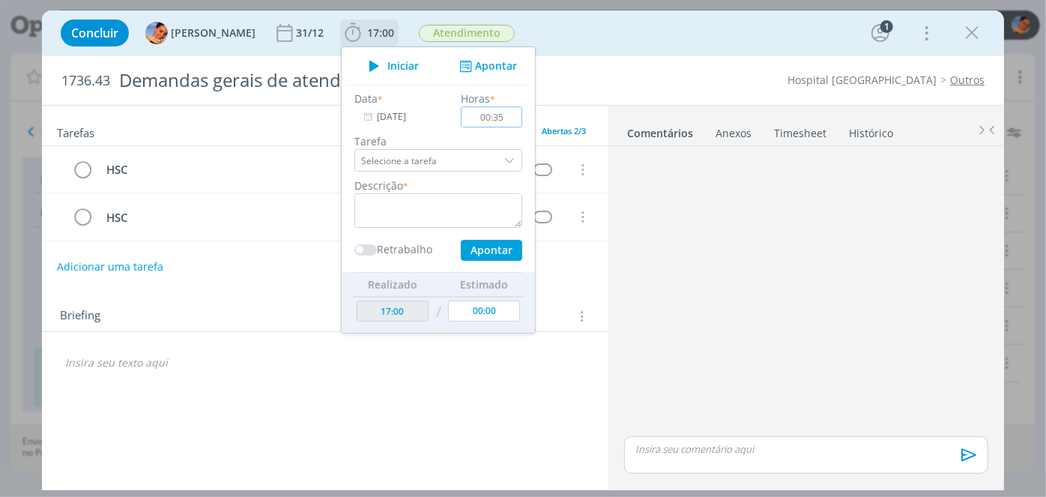
type input "00:35"
drag, startPoint x: 453, startPoint y: 205, endPoint x: 471, endPoint y: 208, distance: 18.1
click at [459, 205] on textarea "dialog" at bounding box center [438, 210] width 168 height 34
type textarea "contato com o cliente via whatsapp"
click at [488, 246] on button "Apontar" at bounding box center [491, 250] width 61 height 21
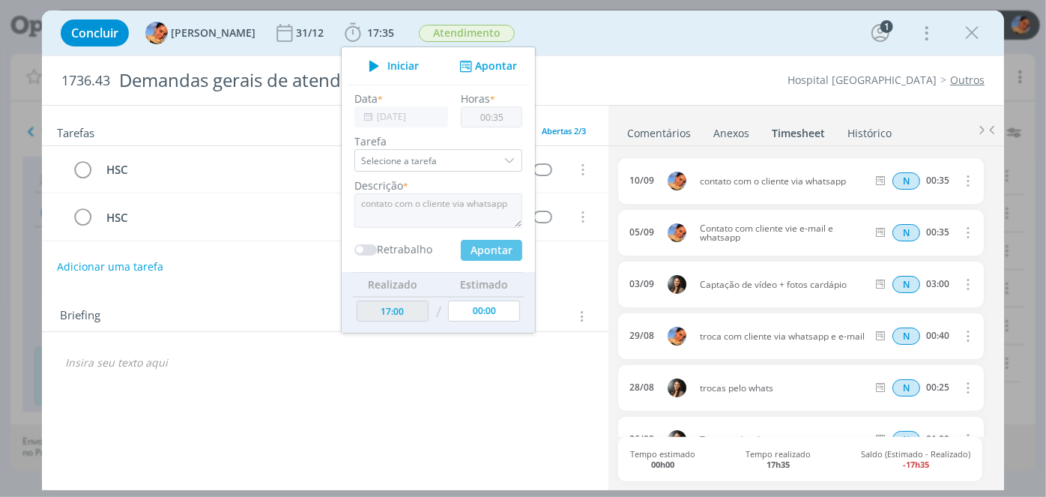
type input "00:00"
type input "17:35"
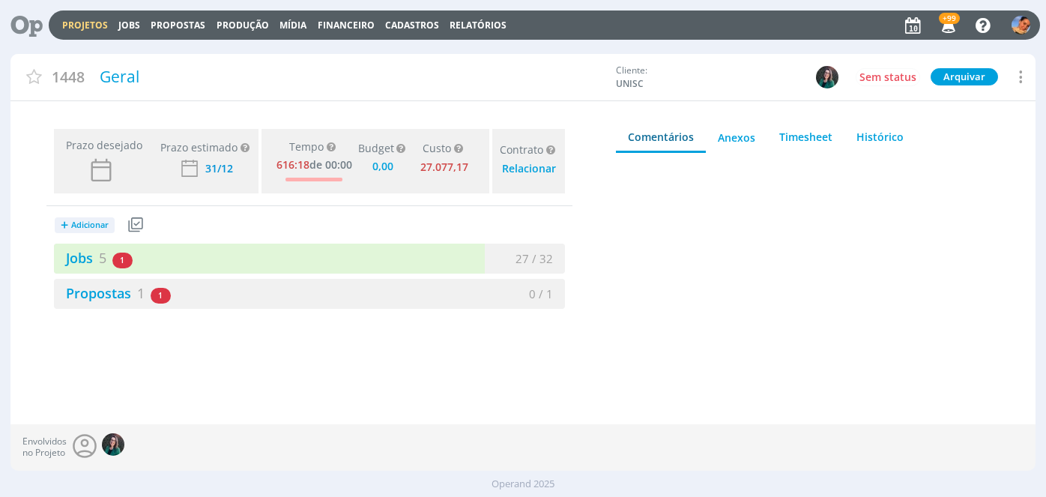
type input "0,00"
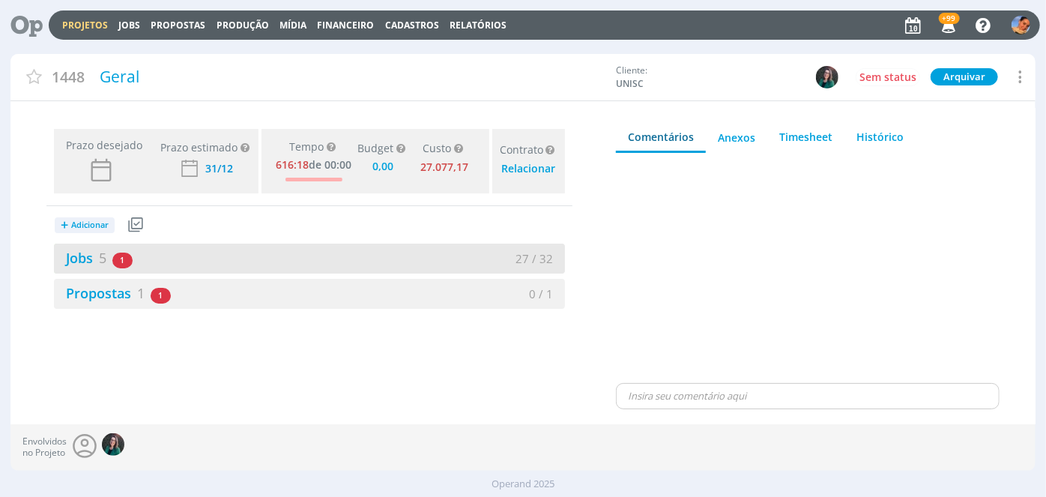
click at [396, 262] on div "27 / 32" at bounding box center [436, 258] width 255 height 17
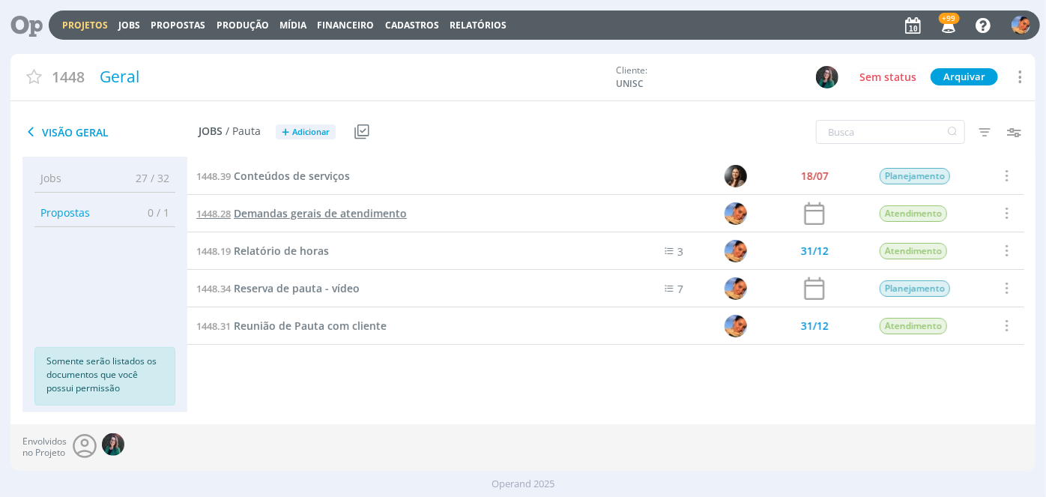
click at [397, 214] on span "Demandas gerais de atendimento" at bounding box center [320, 213] width 173 height 14
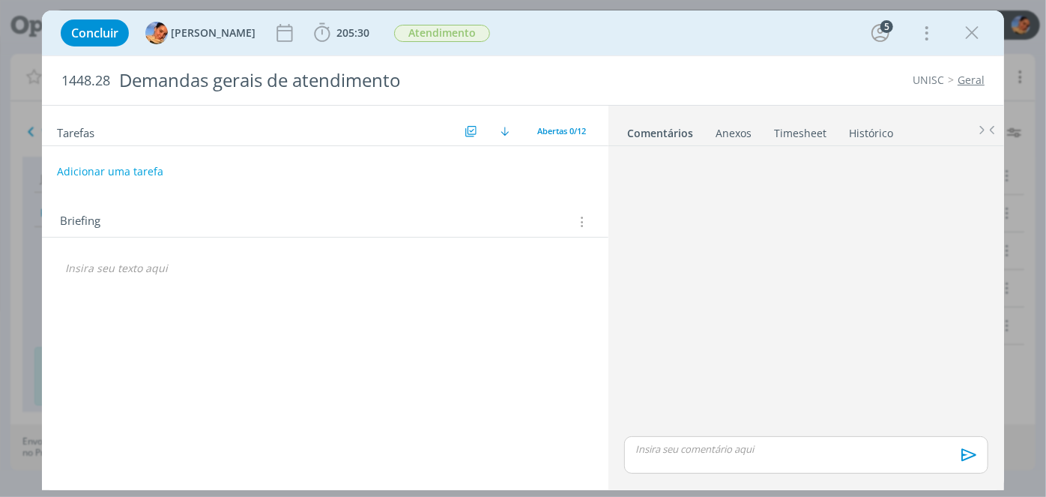
click at [318, 46] on div "Concluir [PERSON_NAME] 205:30 Iniciar Apontar Data * [DATE] Horas * 00:00 Taref…" at bounding box center [523, 33] width 940 height 36
click at [325, 43] on span "205:30 Iniciar Apontar Data * [DATE] Horas * 00:00 Tarefa Selecione a tarefa De…" at bounding box center [341, 32] width 64 height 27
click at [322, 48] on div "Concluir [PERSON_NAME] 205:30 Iniciar Apontar Data * [DATE] Horas * 00:00 Taref…" at bounding box center [523, 33] width 940 height 36
click at [327, 46] on div "Concluir [PERSON_NAME] 205:30 Iniciar Apontar Data * [DATE] Horas * 00:00 Taref…" at bounding box center [523, 33] width 940 height 36
click at [339, 34] on span "205:30" at bounding box center [352, 32] width 33 height 14
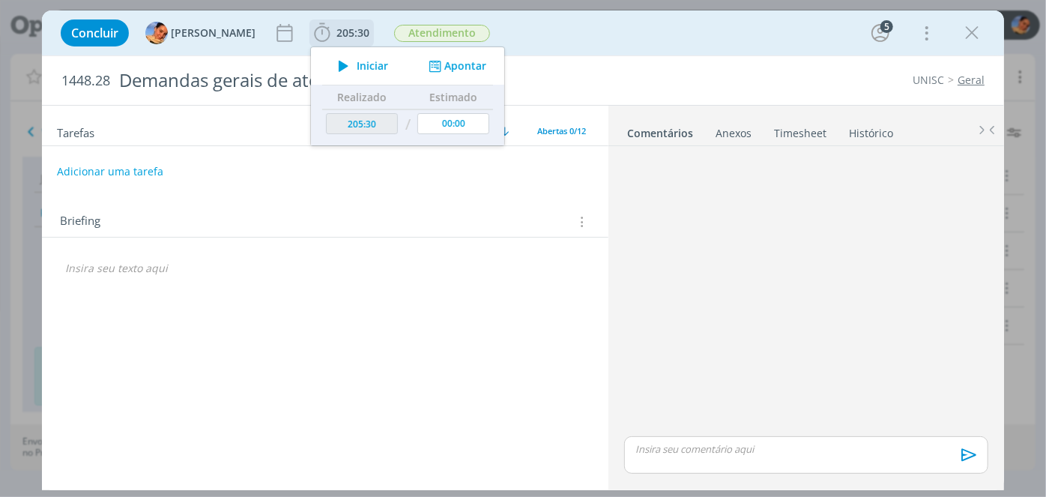
click at [468, 61] on button "Apontar" at bounding box center [456, 66] width 62 height 16
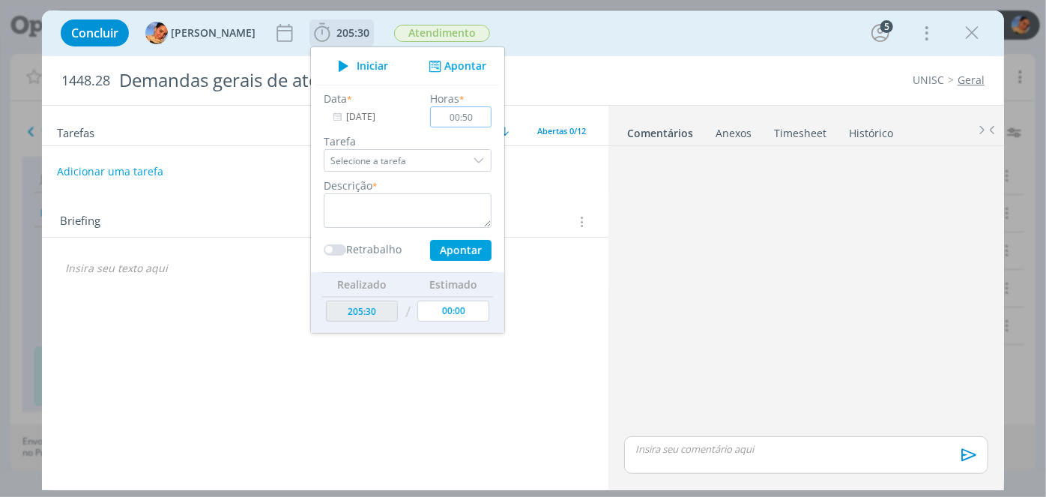
type input "00:50"
drag, startPoint x: 439, startPoint y: 222, endPoint x: 445, endPoint y: 217, distance: 8.0
click at [445, 217] on textarea "dialog" at bounding box center [408, 210] width 168 height 34
type textarea "organização de pautas e contato com o cliente via email"
click at [449, 254] on button "Apontar" at bounding box center [460, 250] width 61 height 21
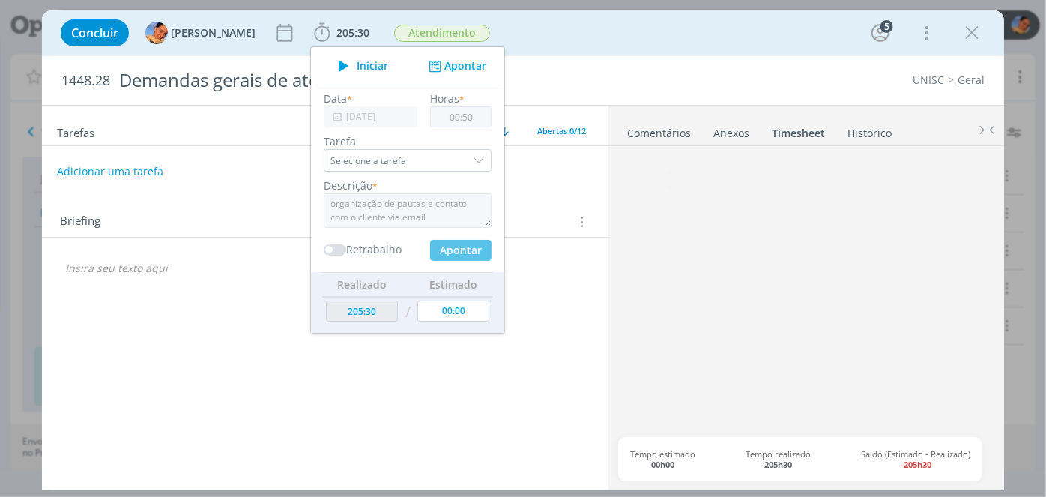
type input "206:20"
type input "00:00"
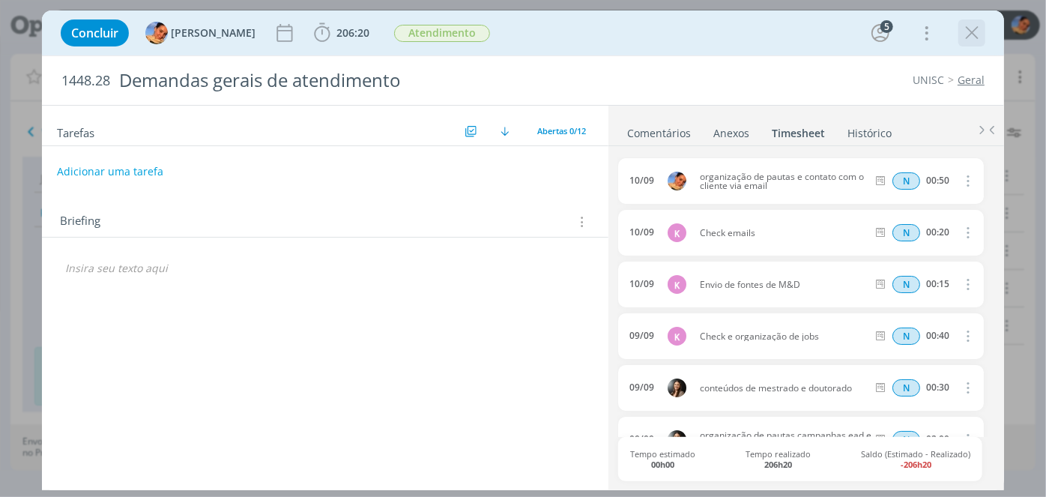
click at [971, 38] on icon "dialog" at bounding box center [972, 33] width 22 height 22
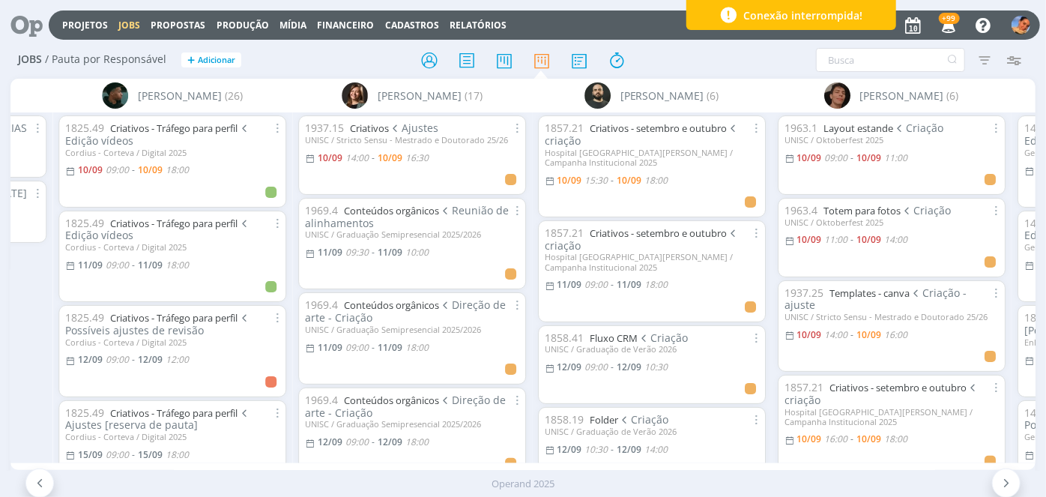
scroll to position [0, 2196]
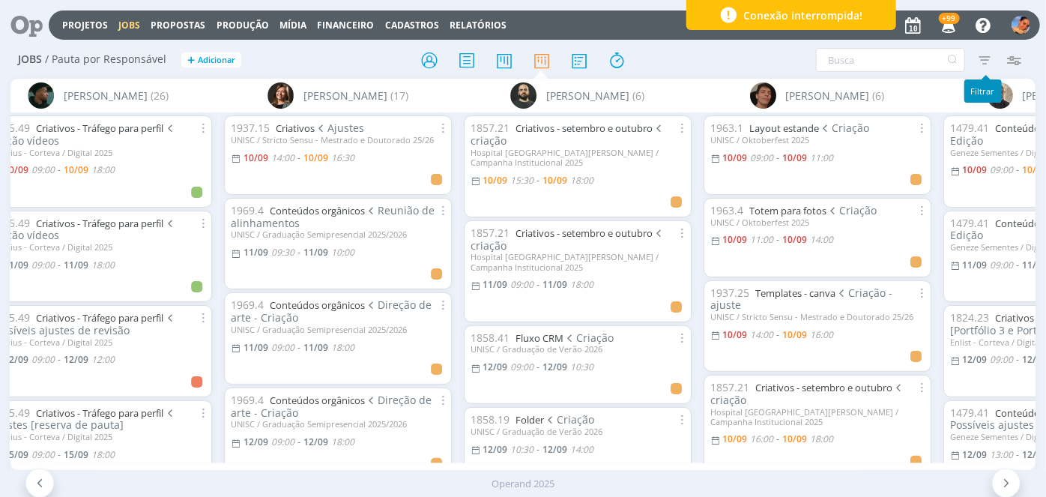
click at [983, 62] on icon "button" at bounding box center [984, 59] width 27 height 27
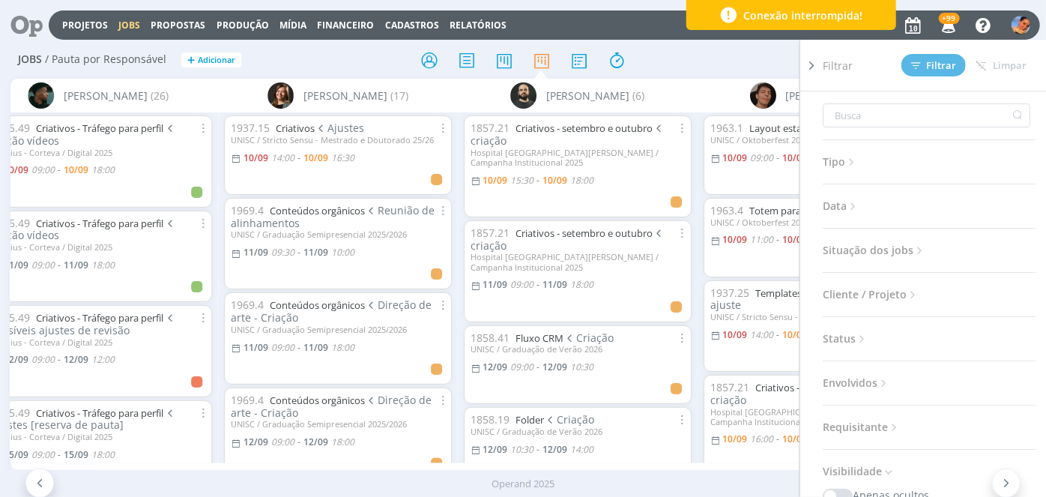
click at [738, 69] on div "Filtrar Filtrar Limpar Tipo Jobs e Tarefas Data Personalizado a Situação dos jo…" at bounding box center [864, 60] width 327 height 24
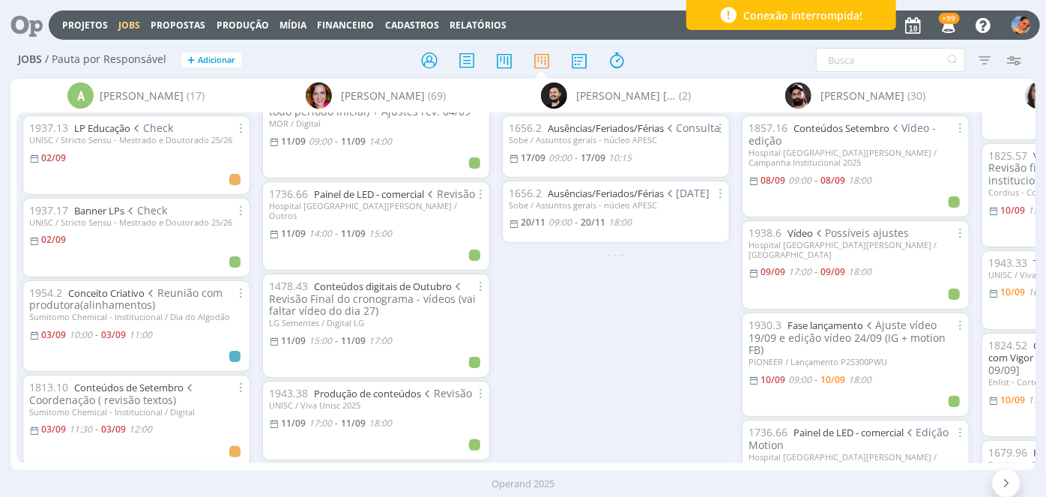
scroll to position [477, 0]
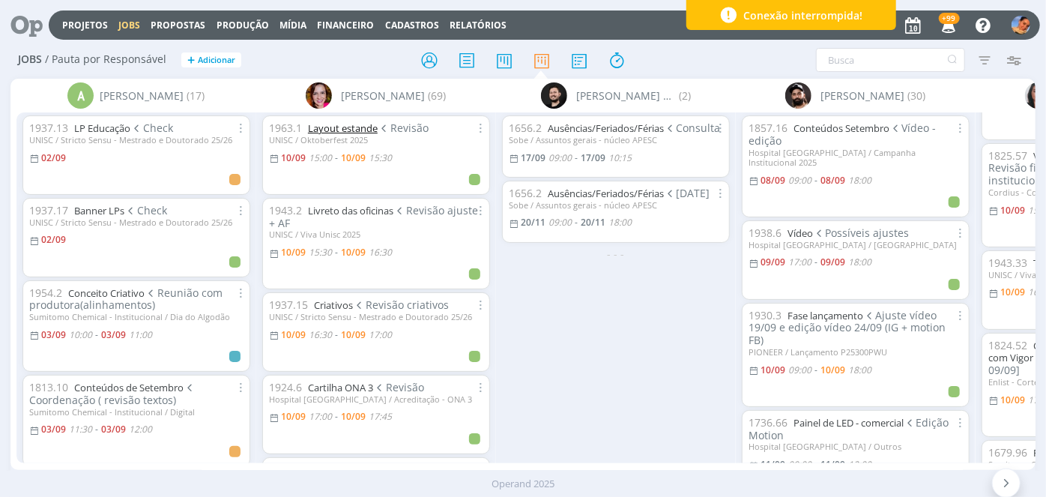
click at [352, 130] on link "Layout estande" at bounding box center [343, 127] width 70 height 13
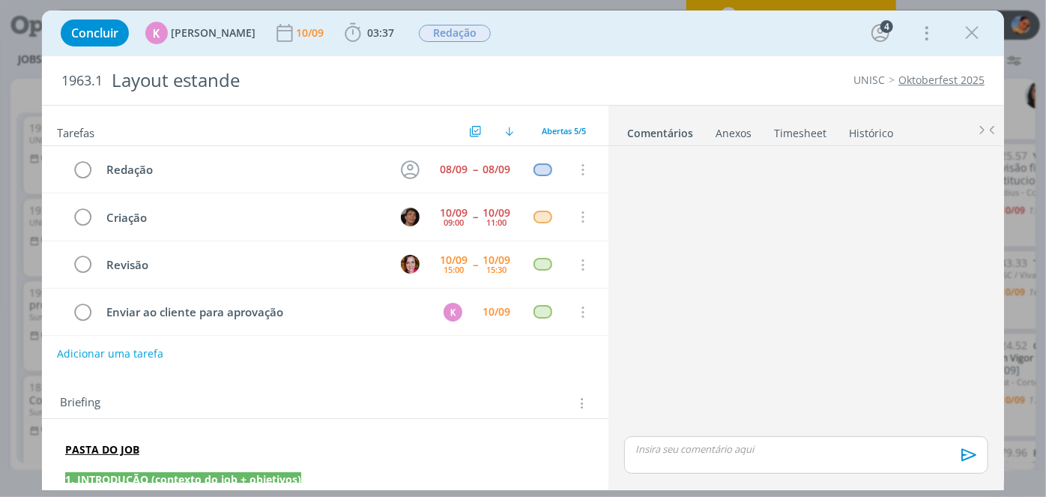
scroll to position [46, 0]
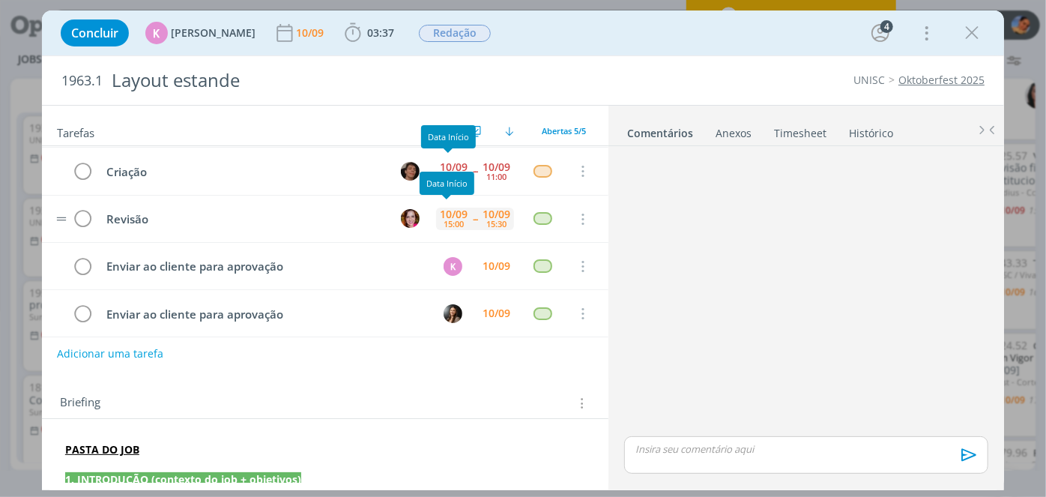
click at [427, 220] on tr "Revisão 10/09 15:00 -- 10/09 15:30 Cancelar" at bounding box center [325, 219] width 566 height 47
click at [445, 210] on div "10/09" at bounding box center [454, 214] width 28 height 10
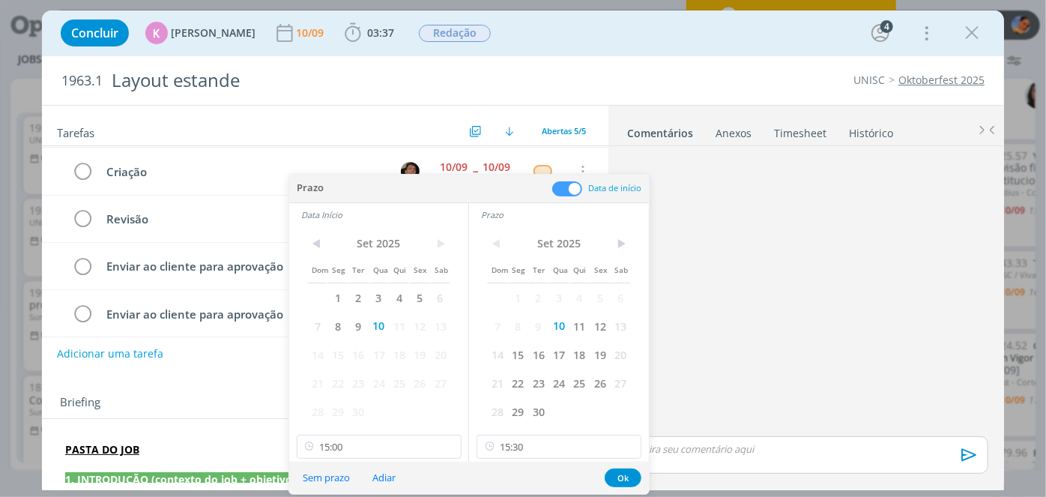
drag, startPoint x: 576, startPoint y: 322, endPoint x: 470, endPoint y: 335, distance: 107.1
click at [577, 321] on span "11" at bounding box center [579, 326] width 20 height 28
drag, startPoint x: 402, startPoint y: 320, endPoint x: 401, endPoint y: 334, distance: 14.3
click at [403, 320] on span "11" at bounding box center [399, 326] width 20 height 28
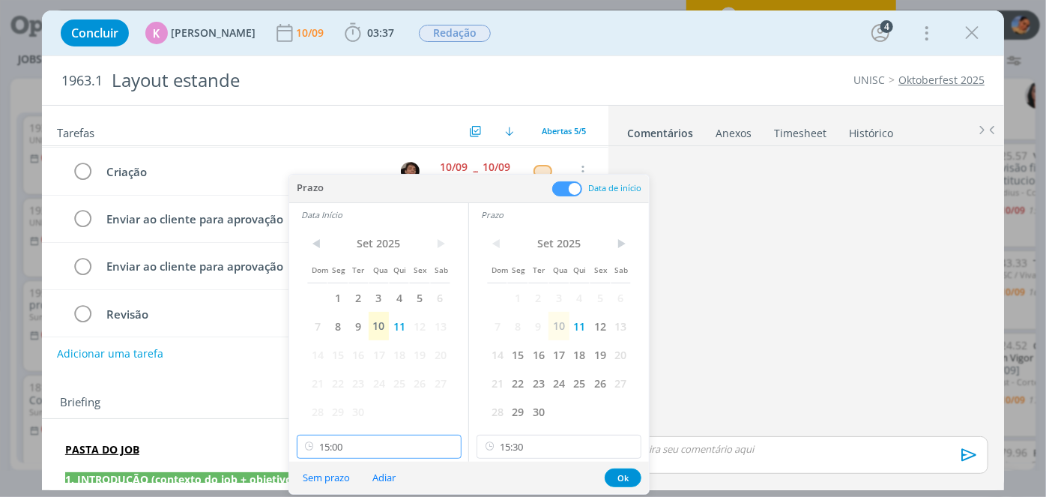
click at [401, 442] on input "15:00" at bounding box center [379, 447] width 165 height 24
click at [330, 297] on div "14:00" at bounding box center [381, 298] width 168 height 27
type input "14:00"
click at [529, 439] on input "15:30" at bounding box center [559, 447] width 165 height 24
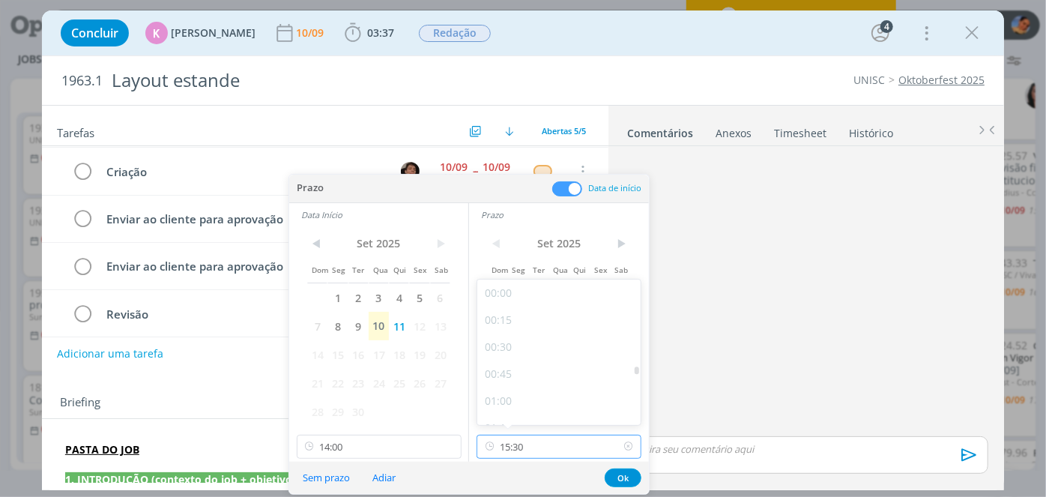
scroll to position [1558, 0]
click at [545, 312] on div "14:45" at bounding box center [561, 325] width 168 height 27
type input "14:45"
drag, startPoint x: 524, startPoint y: 446, endPoint x: 515, endPoint y: 378, distance: 67.9
click at [525, 445] on input "14:45" at bounding box center [559, 447] width 165 height 24
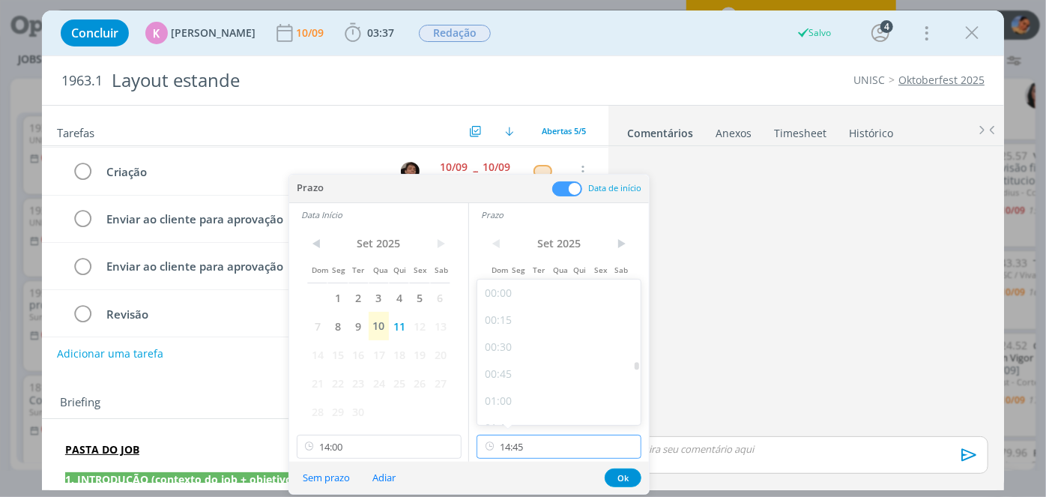
scroll to position [1477, 0]
click at [514, 379] on div "14:30" at bounding box center [561, 379] width 168 height 27
click at [620, 482] on button "Ok" at bounding box center [623, 477] width 37 height 19
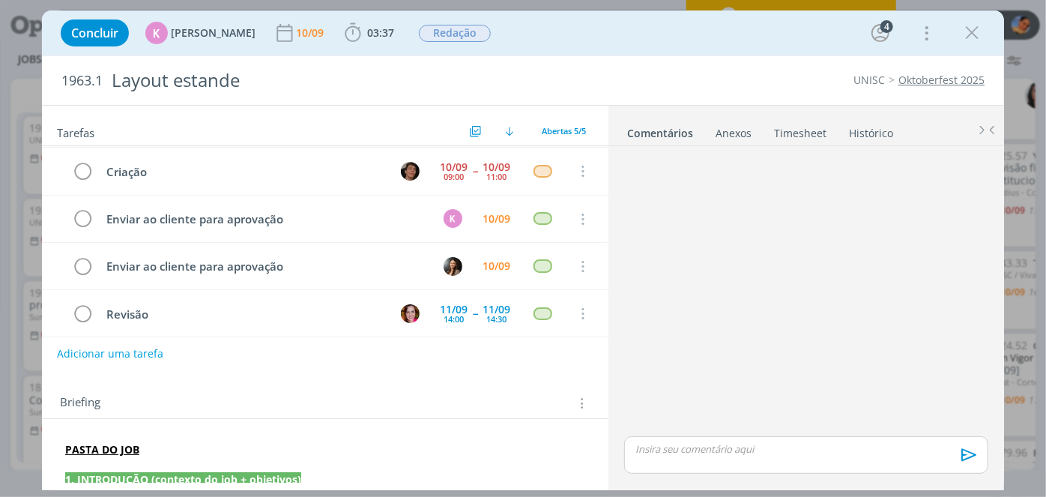
click at [619, 474] on div "🙂 Ctrl + ENTER para enviar" at bounding box center [806, 461] width 376 height 51
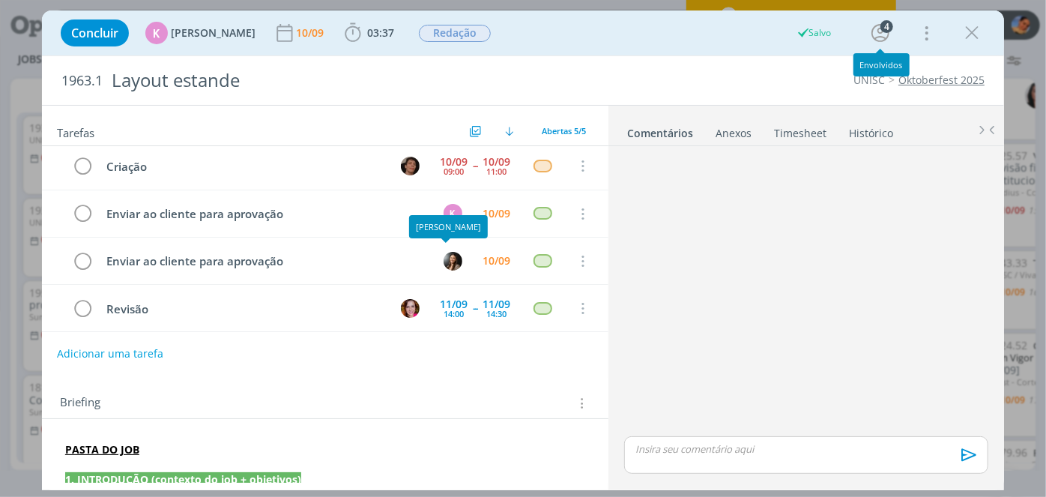
click at [967, 35] on icon "dialog" at bounding box center [972, 33] width 22 height 22
click at [972, 36] on div at bounding box center [523, 248] width 1046 height 497
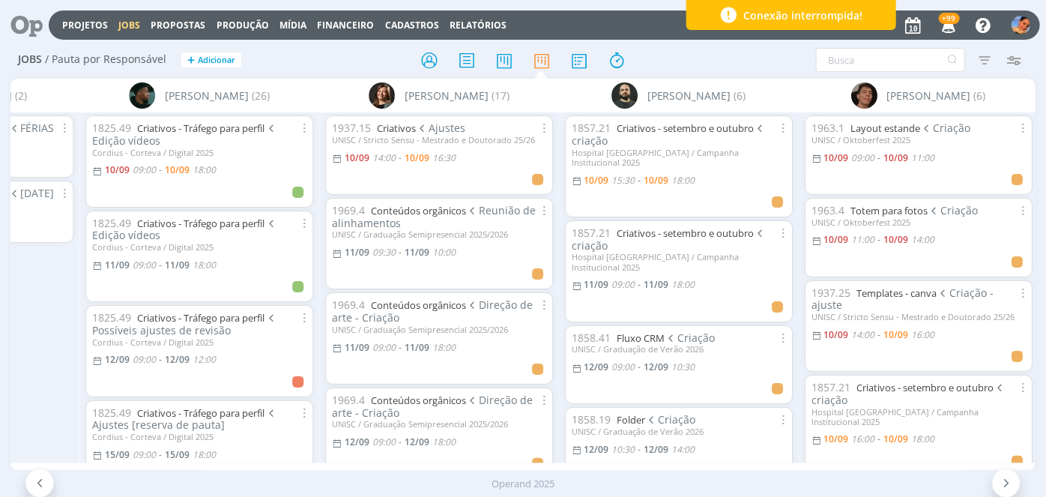
scroll to position [0, 2122]
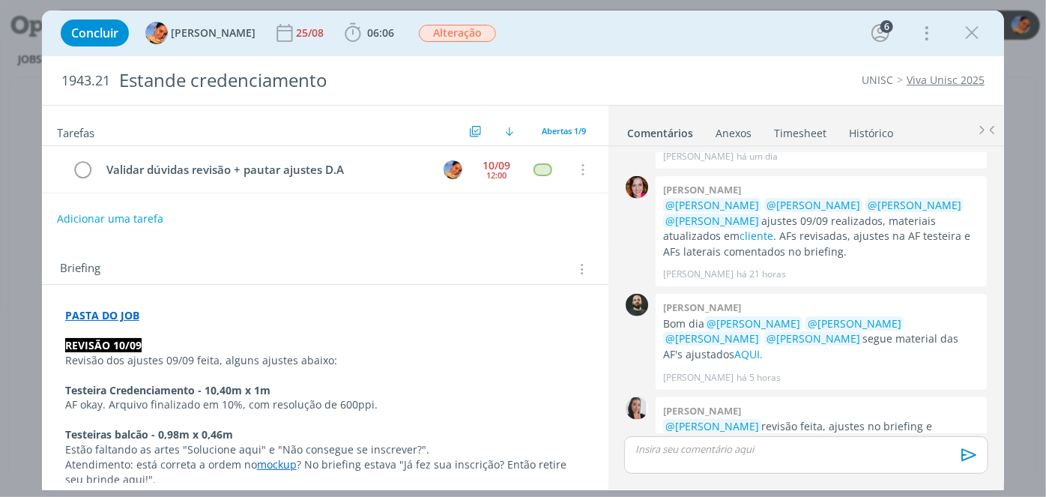
click at [123, 308] on strong "PASTA DO JOB" at bounding box center [102, 315] width 74 height 14
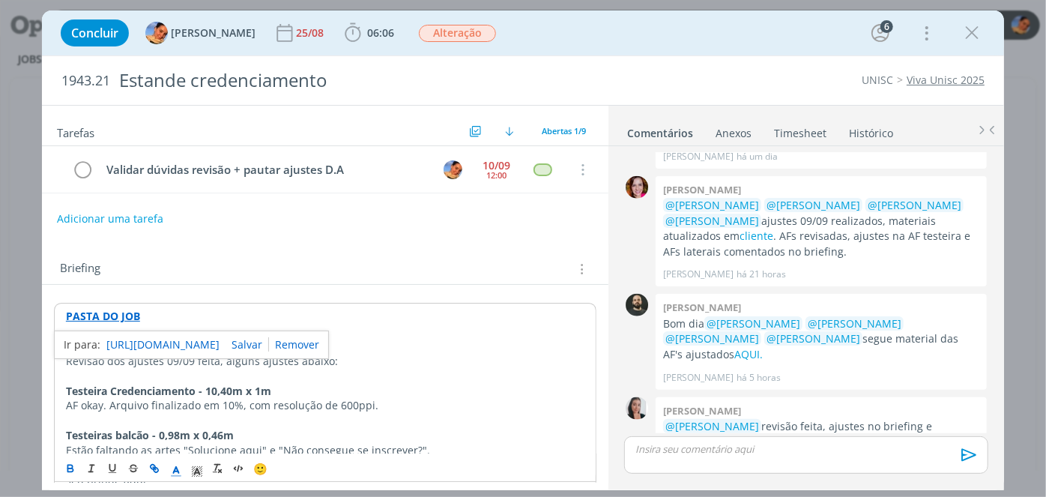
click at [157, 349] on link "[URL][DOMAIN_NAME]" at bounding box center [162, 344] width 113 height 19
click at [976, 36] on icon "dialog" at bounding box center [972, 33] width 22 height 22
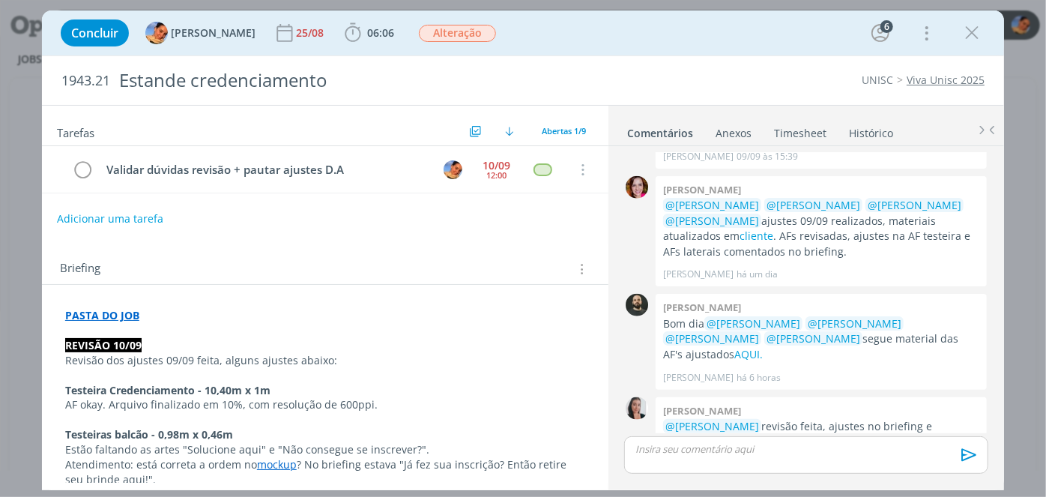
click at [161, 205] on div "Adicionar uma tarefa" at bounding box center [325, 218] width 566 height 27
click at [157, 209] on button "Adicionar uma tarefa" at bounding box center [109, 217] width 106 height 25
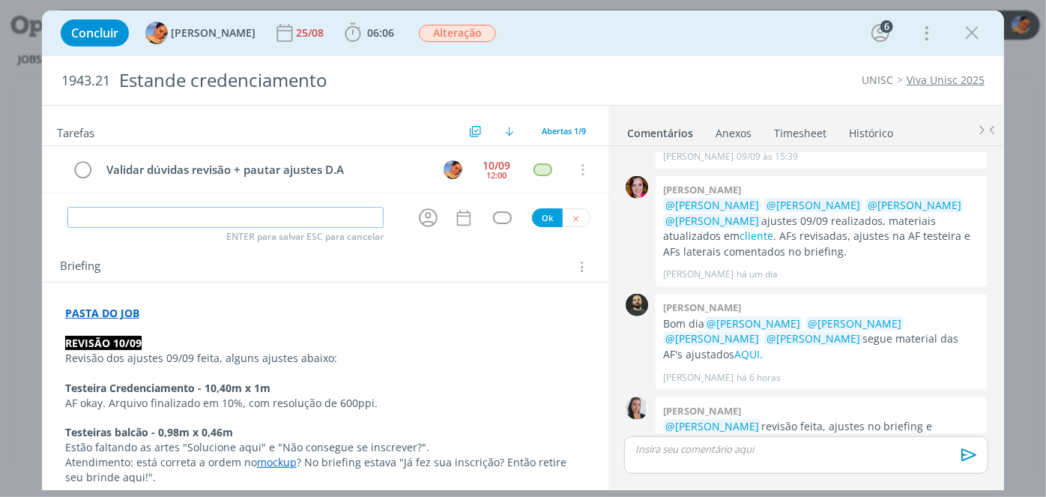
click at [160, 212] on input "dialog" at bounding box center [225, 217] width 316 height 21
click at [421, 212] on icon "dialog" at bounding box center [428, 218] width 19 height 19
type input "Ajuste testeira balcão AF"
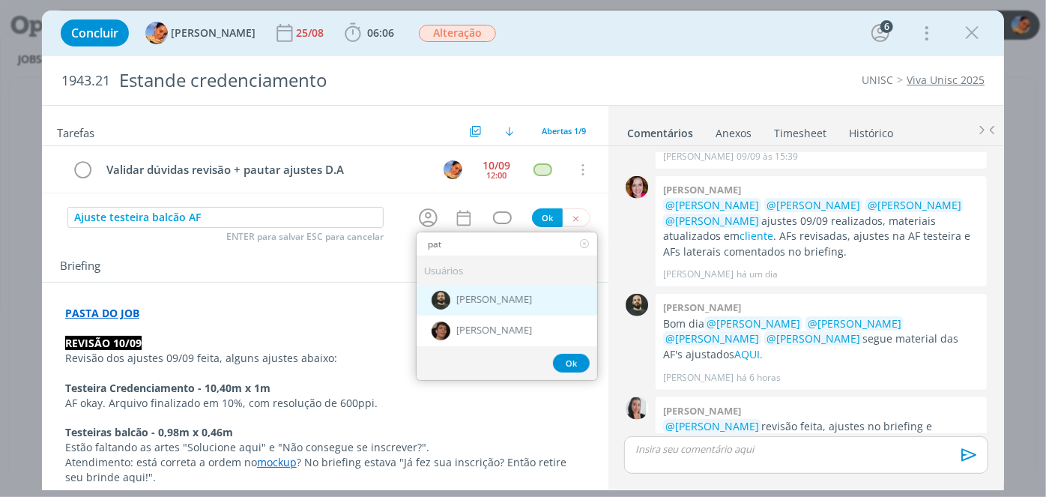
type input "pat"
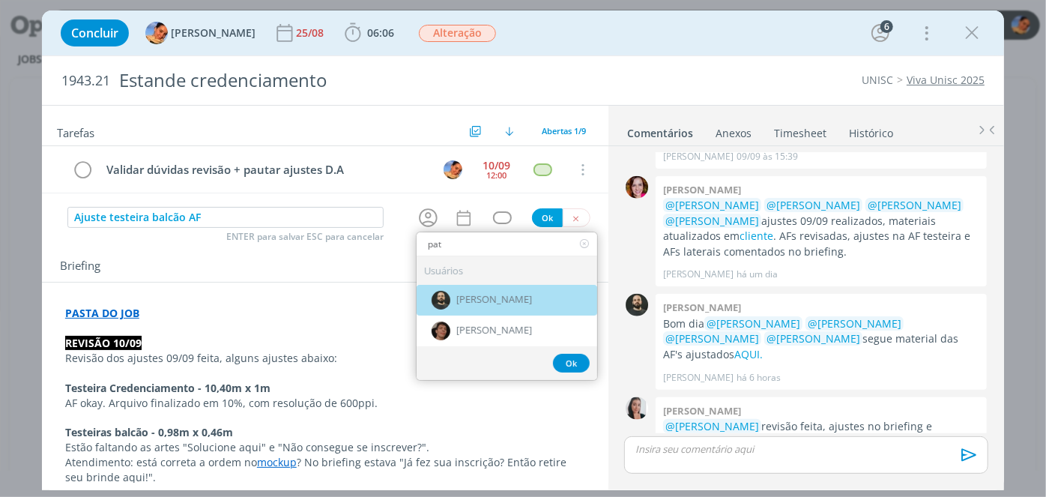
drag, startPoint x: 480, startPoint y: 300, endPoint x: 464, endPoint y: 236, distance: 65.6
click at [480, 298] on span "[PERSON_NAME]" at bounding box center [494, 300] width 76 height 12
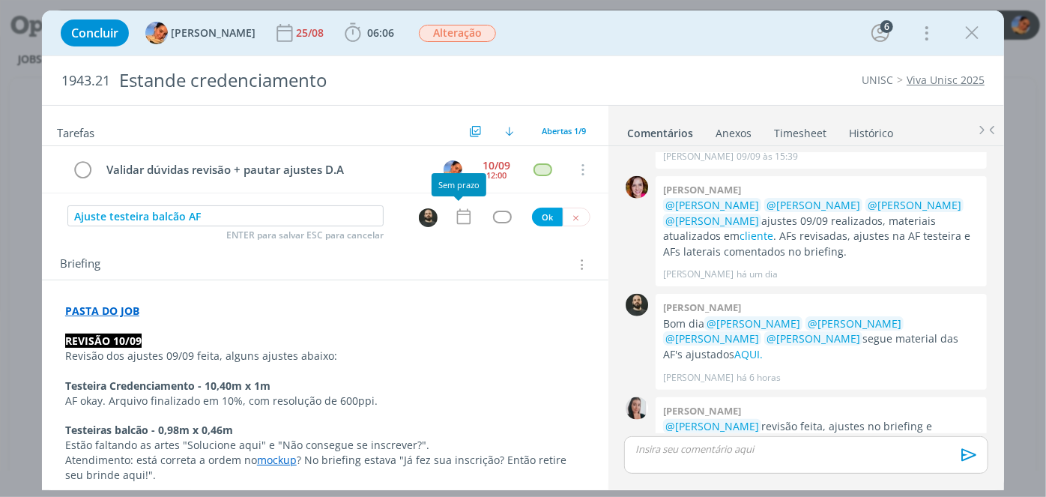
click at [457, 219] on icon "dialog" at bounding box center [463, 216] width 19 height 19
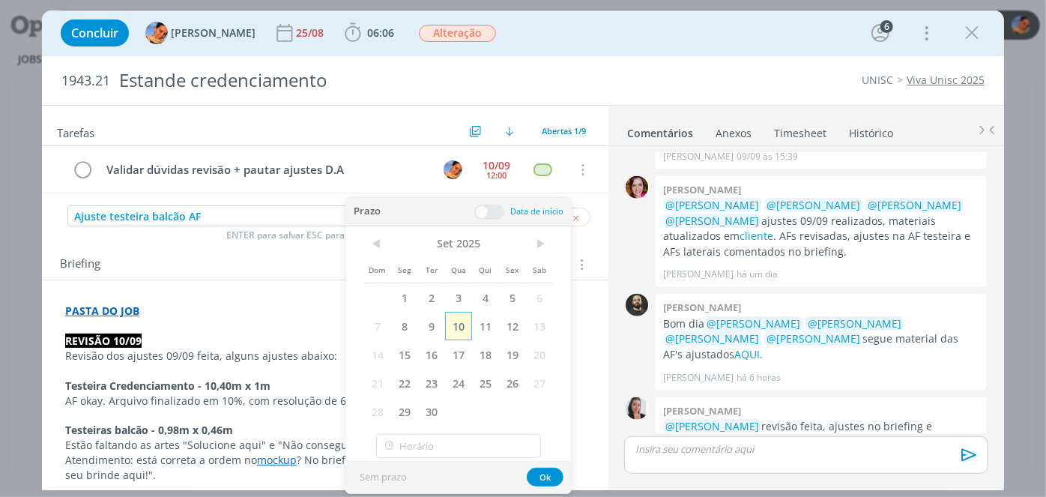
drag, startPoint x: 458, startPoint y: 326, endPoint x: 480, endPoint y: 248, distance: 80.9
click at [457, 324] on span "10" at bounding box center [458, 326] width 27 height 28
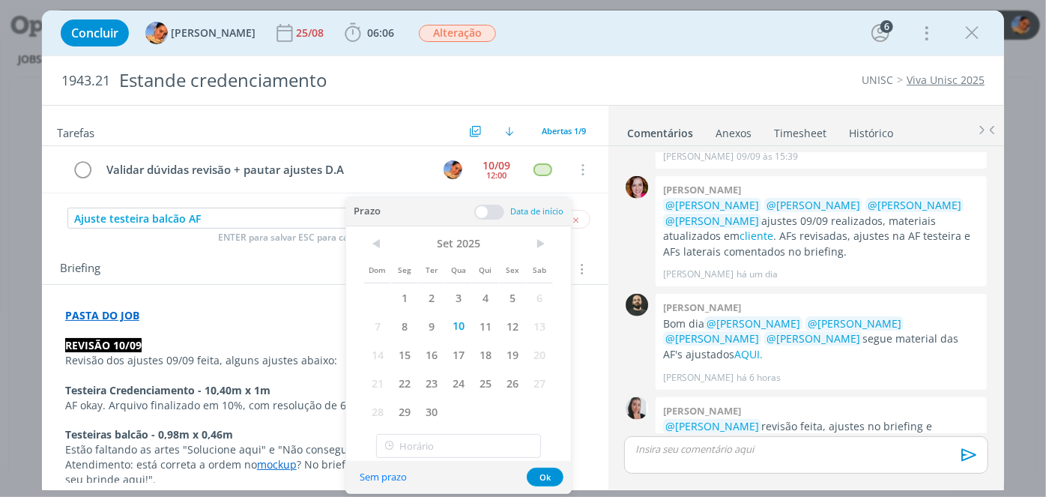
click at [482, 217] on span at bounding box center [489, 212] width 30 height 15
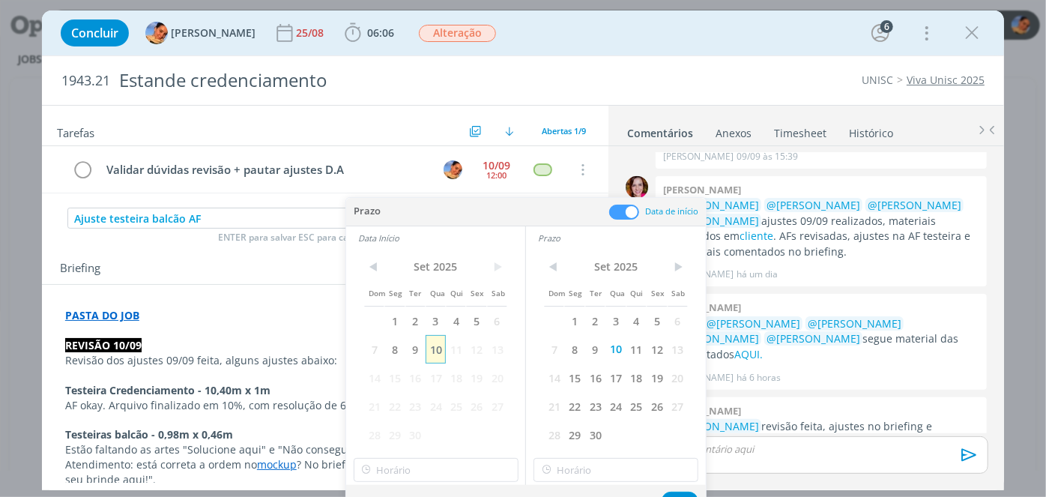
click at [438, 342] on span "10" at bounding box center [436, 349] width 20 height 28
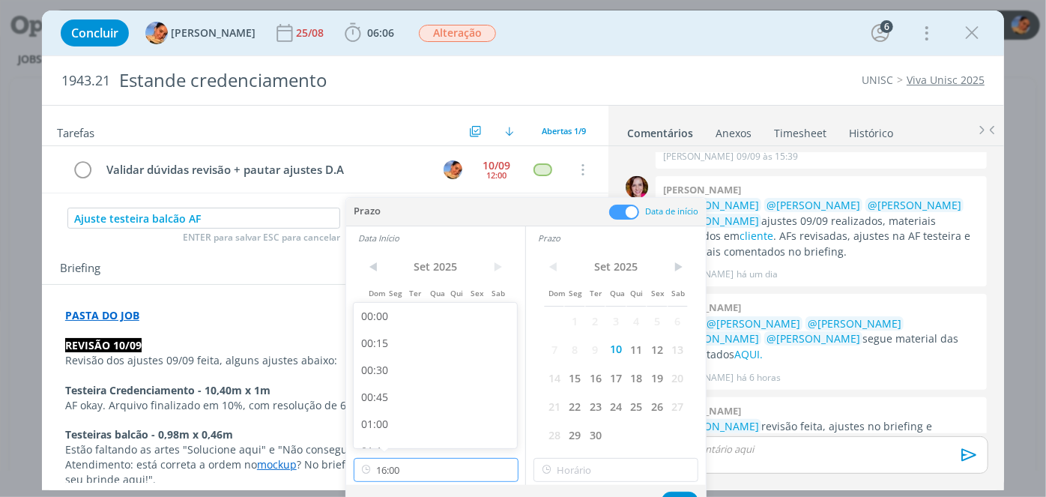
click at [433, 477] on input "16:00" at bounding box center [436, 470] width 165 height 24
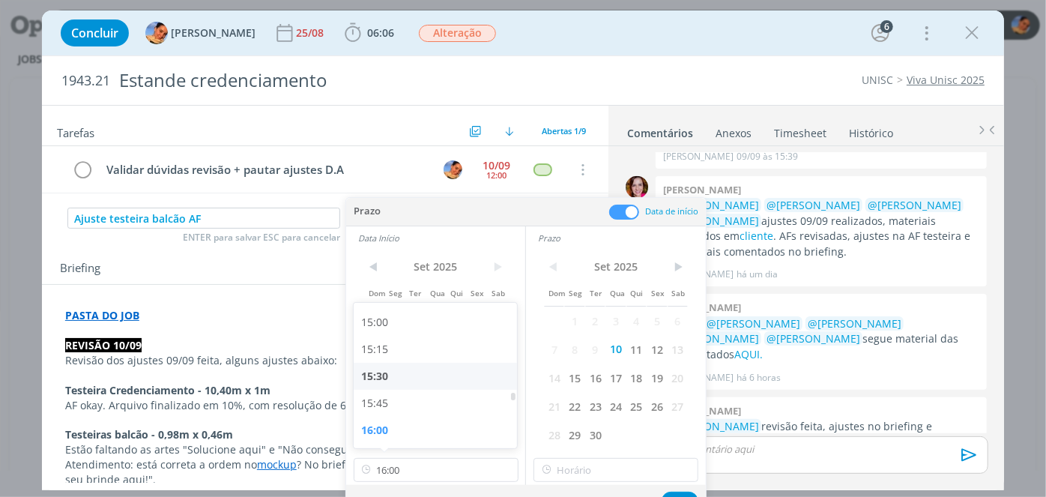
click at [450, 378] on div "15:30" at bounding box center [438, 376] width 168 height 27
type input "15:30"
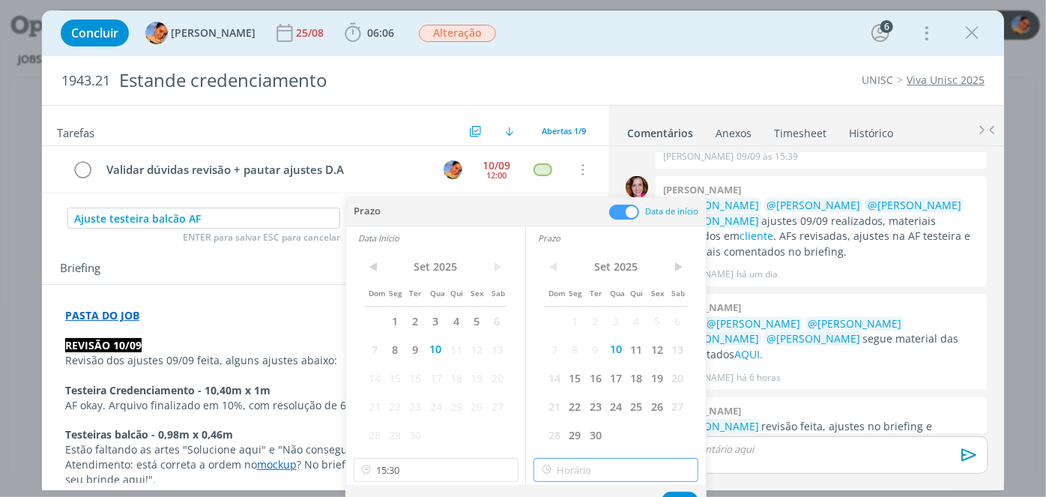
type input "16:00"
drag, startPoint x: 562, startPoint y: 466, endPoint x: 569, endPoint y: 450, distance: 17.4
click at [562, 466] on input "16:00" at bounding box center [615, 470] width 165 height 24
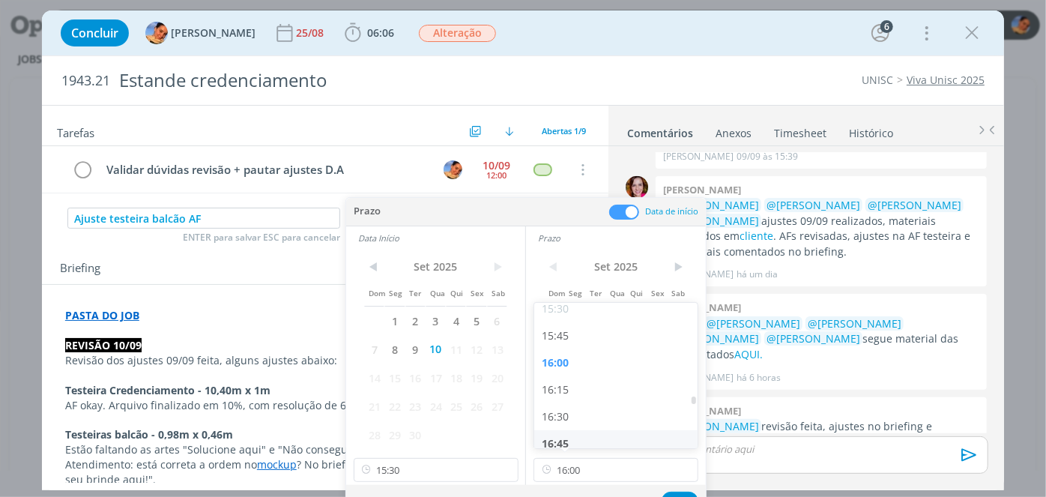
click at [606, 366] on div "16:00" at bounding box center [618, 362] width 168 height 27
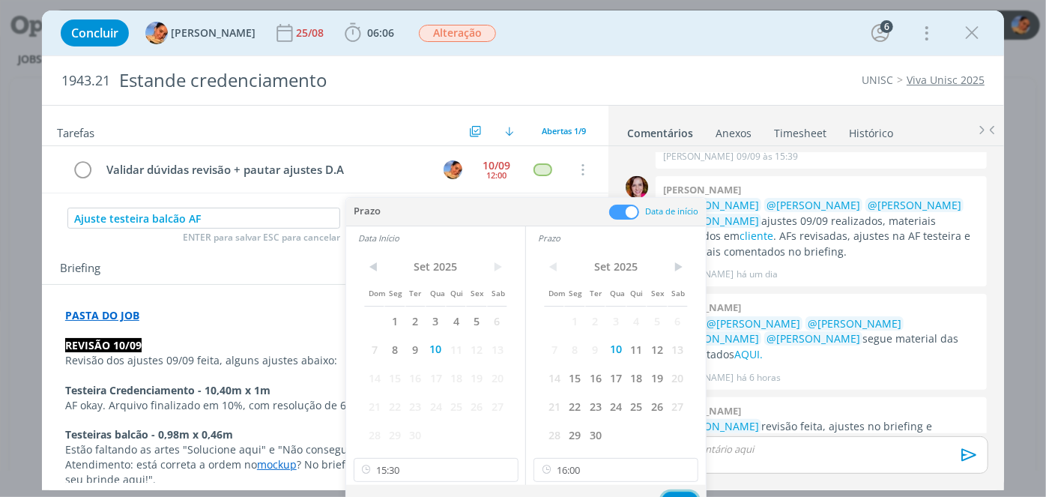
drag, startPoint x: 673, startPoint y: 492, endPoint x: 671, endPoint y: 482, distance: 10.6
click at [674, 492] on button "Ok" at bounding box center [680, 500] width 37 height 19
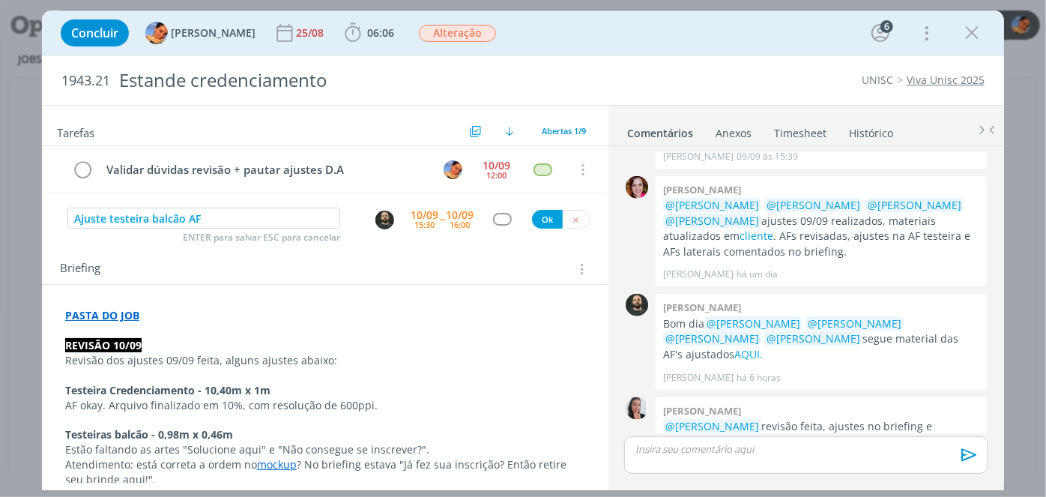
click at [504, 232] on div "Tarefas Usar Job de template Criar template a partir deste job Visualizar Templ…" at bounding box center [325, 294] width 566 height 376
click at [497, 222] on div "dialog" at bounding box center [502, 219] width 19 height 13
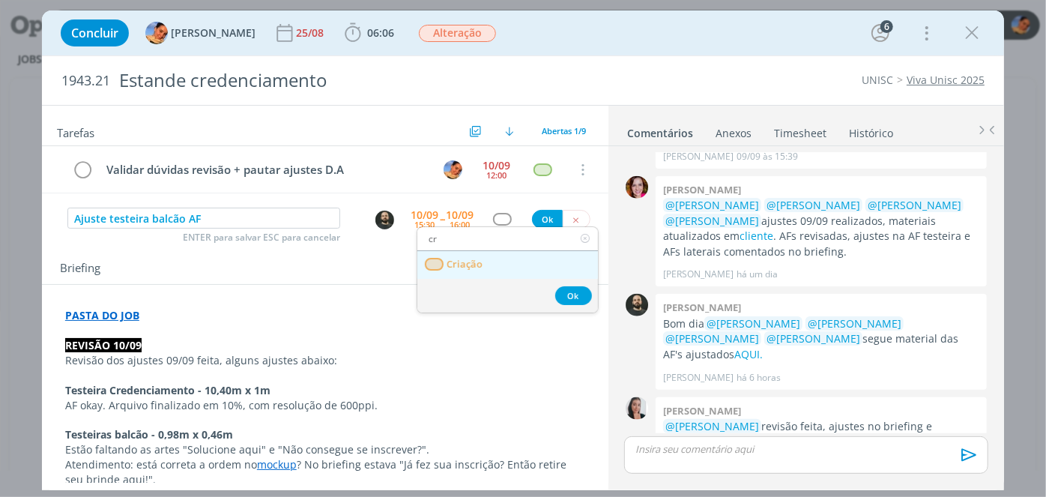
type input "cr"
click at [480, 266] on span "Criação" at bounding box center [465, 264] width 36 height 12
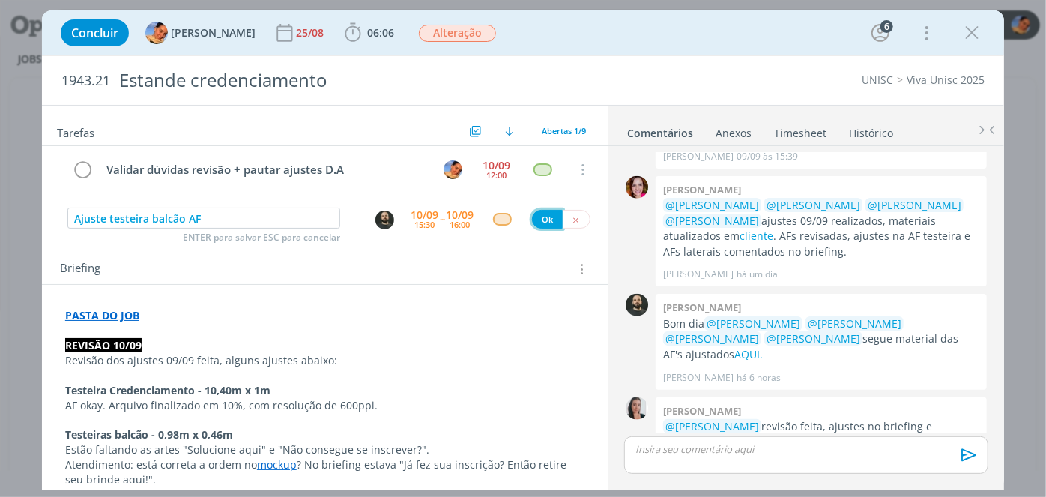
click at [532, 223] on button "Ok" at bounding box center [547, 219] width 31 height 19
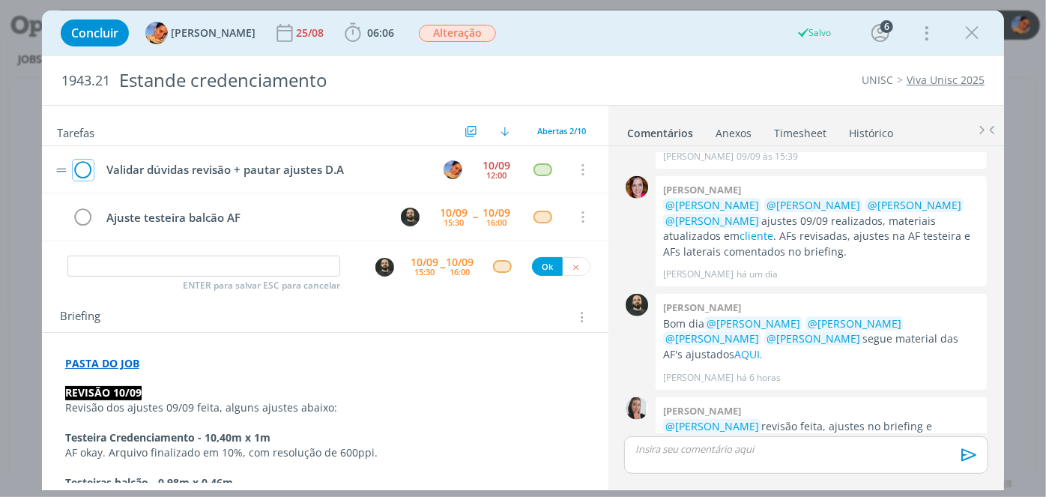
click at [78, 166] on icon "dialog" at bounding box center [83, 170] width 21 height 22
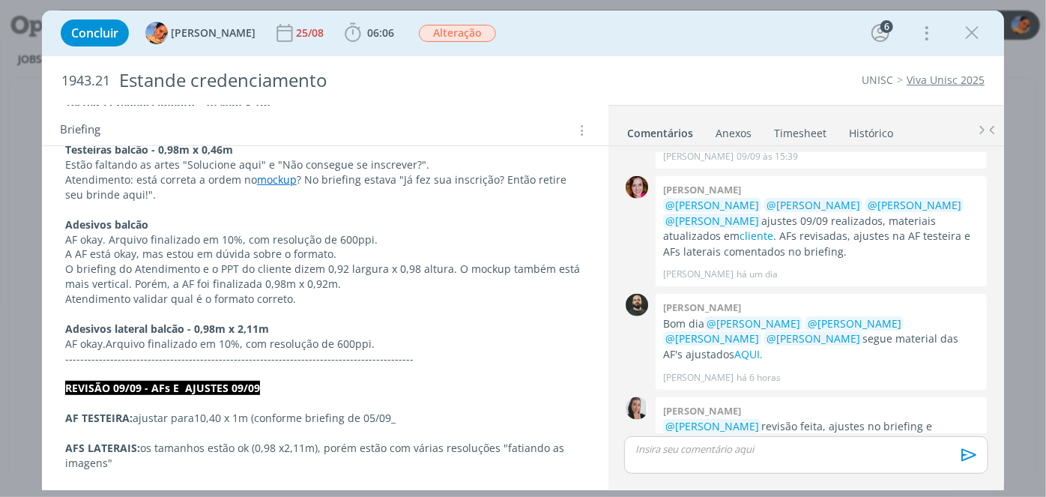
scroll to position [272, 0]
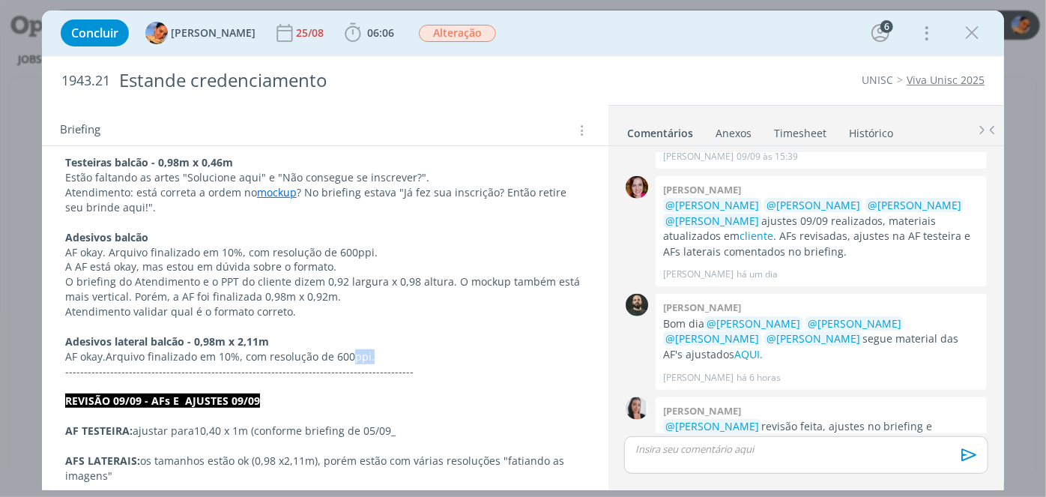
drag, startPoint x: 348, startPoint y: 355, endPoint x: 375, endPoint y: 354, distance: 27.8
click at [375, 354] on p "AF okay. Arquivo finalizado em 10%, com resolução de 600ppi." at bounding box center [325, 356] width 520 height 15
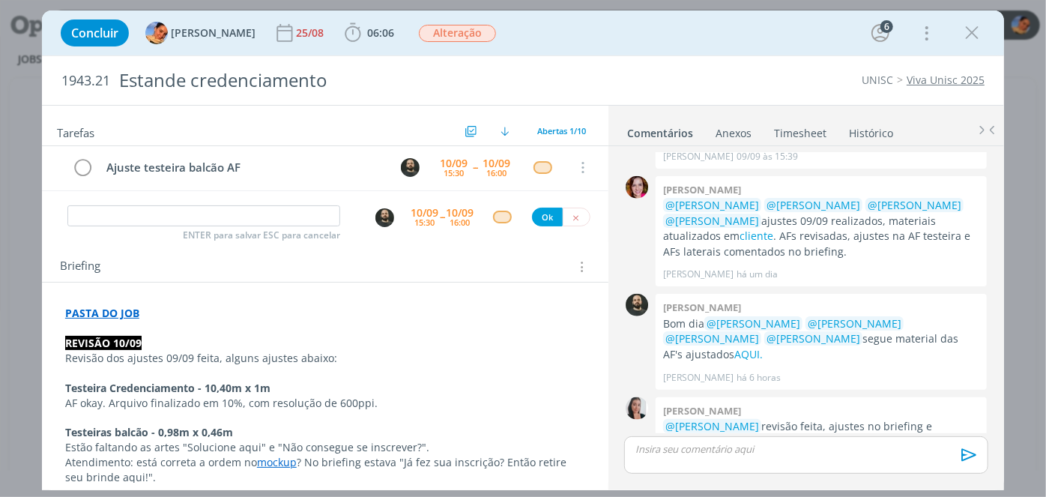
scroll to position [0, 0]
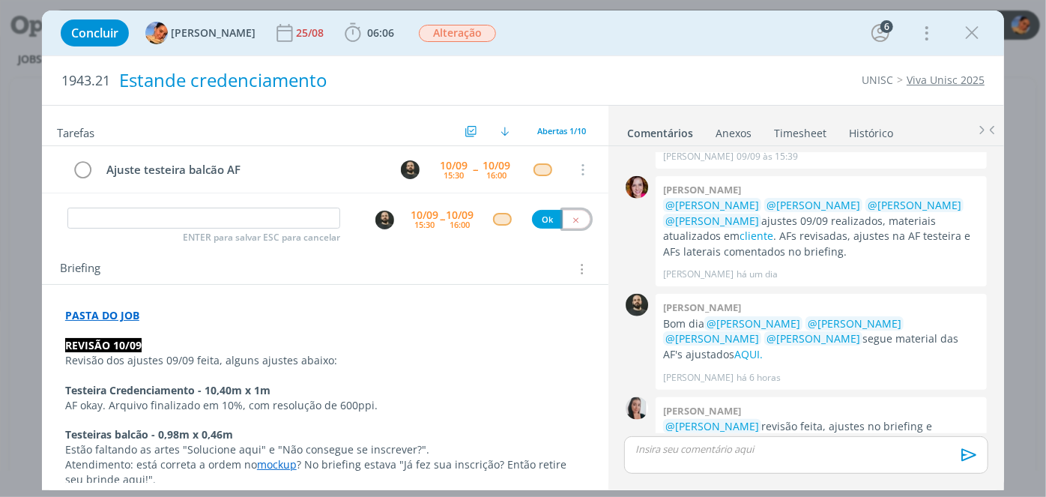
drag, startPoint x: 572, startPoint y: 212, endPoint x: 543, endPoint y: 70, distance: 144.4
click at [572, 210] on button "dialog" at bounding box center [577, 219] width 28 height 19
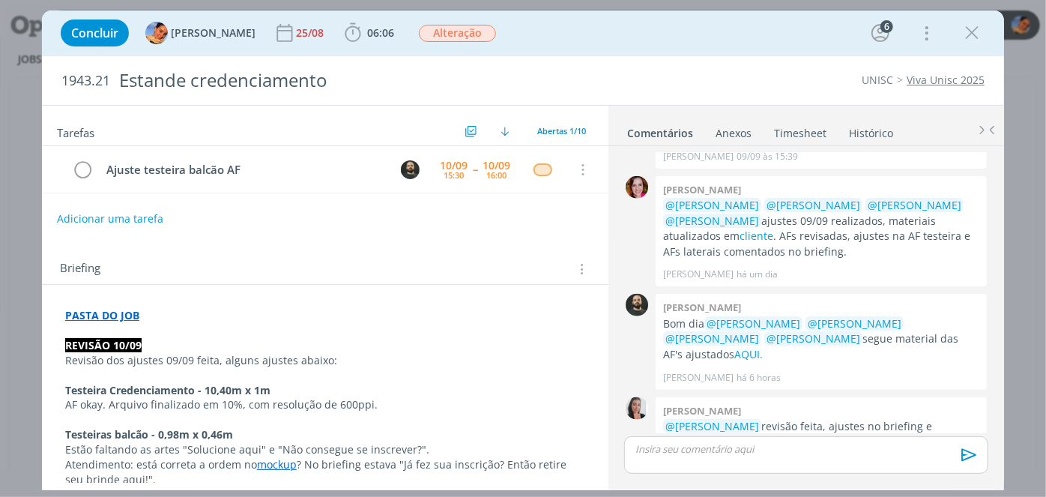
click at [536, 222] on div "Adicionar uma tarefa" at bounding box center [325, 218] width 566 height 27
click at [133, 222] on button "Adicionar uma tarefa" at bounding box center [109, 217] width 106 height 25
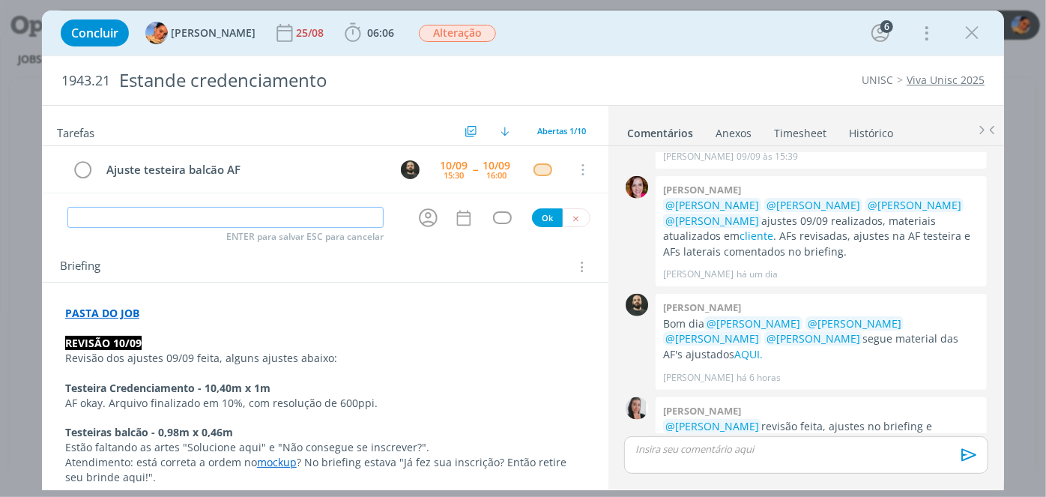
drag, startPoint x: 138, startPoint y: 224, endPoint x: 160, endPoint y: 213, distance: 24.5
click at [139, 224] on input "dialog" at bounding box center [225, 217] width 316 height 21
click at [421, 209] on icon "dialog" at bounding box center [428, 218] width 19 height 19
type input "Revisão"
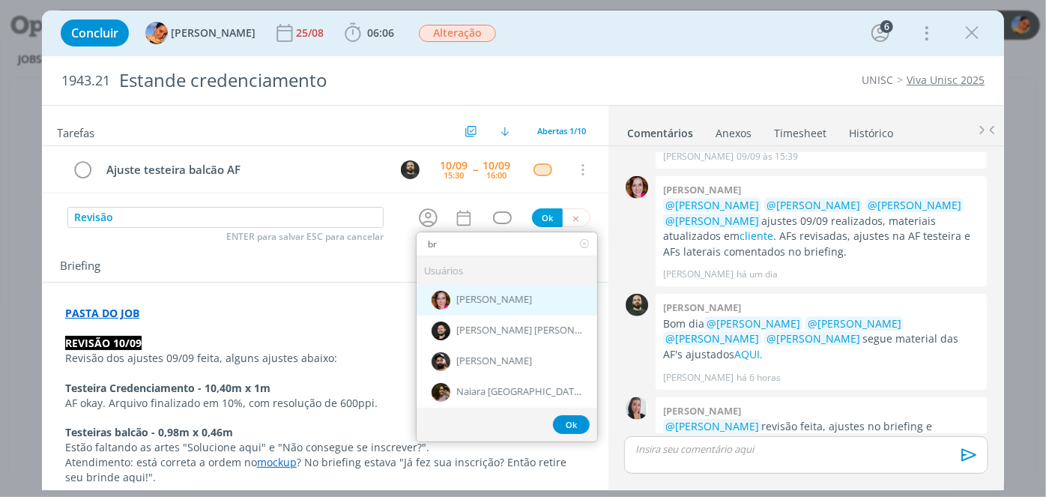
type input "br"
click at [475, 294] on span "[PERSON_NAME]" at bounding box center [494, 300] width 76 height 12
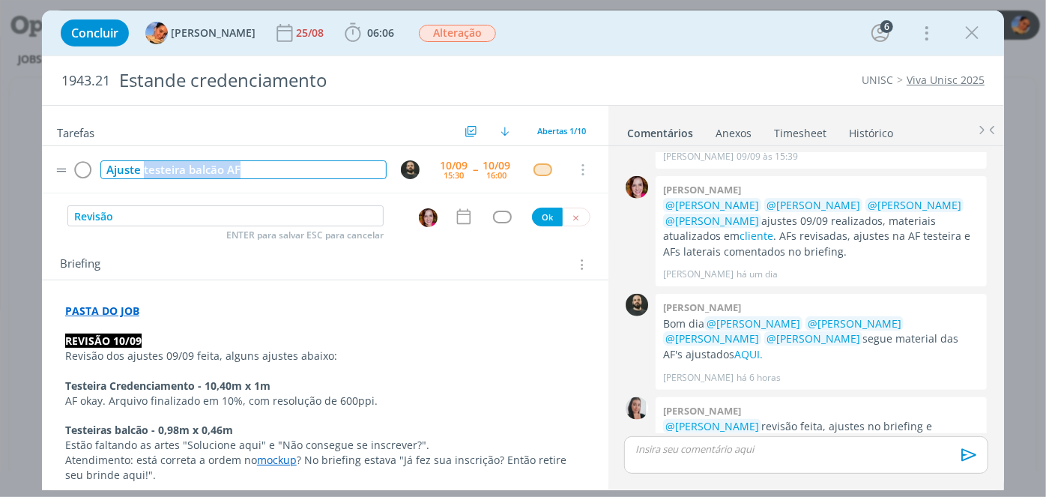
drag, startPoint x: 229, startPoint y: 169, endPoint x: 145, endPoint y: 172, distance: 83.2
click at [145, 172] on div "Ajuste testeira balcão AF" at bounding box center [243, 169] width 286 height 19
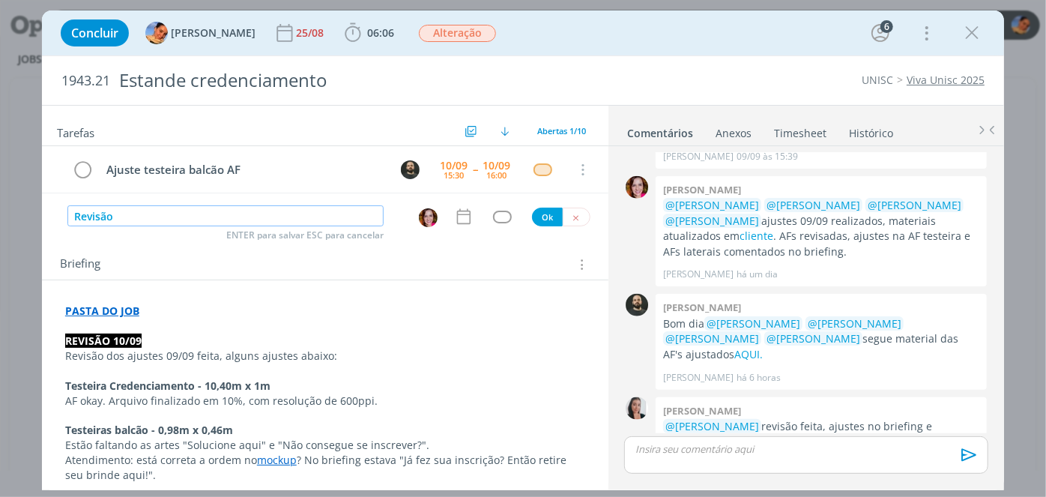
click at [159, 217] on input "Revisão" at bounding box center [225, 215] width 316 height 21
paste input "testeira balcão AF"
type input "Revisão testeira balcão AF"
click at [459, 214] on icon "dialog" at bounding box center [463, 216] width 19 height 19
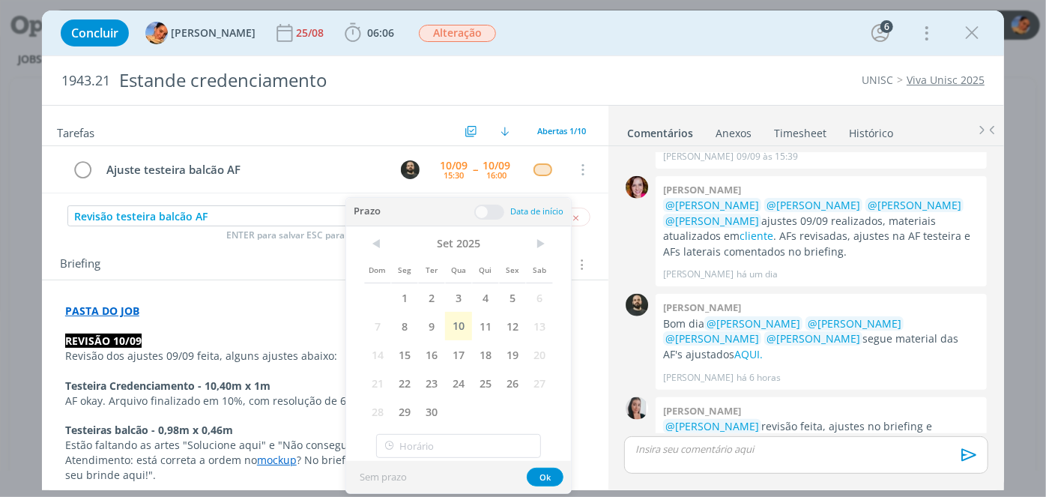
drag, startPoint x: 456, startPoint y: 333, endPoint x: 493, endPoint y: 224, distance: 115.4
click at [459, 327] on span "10" at bounding box center [458, 326] width 27 height 28
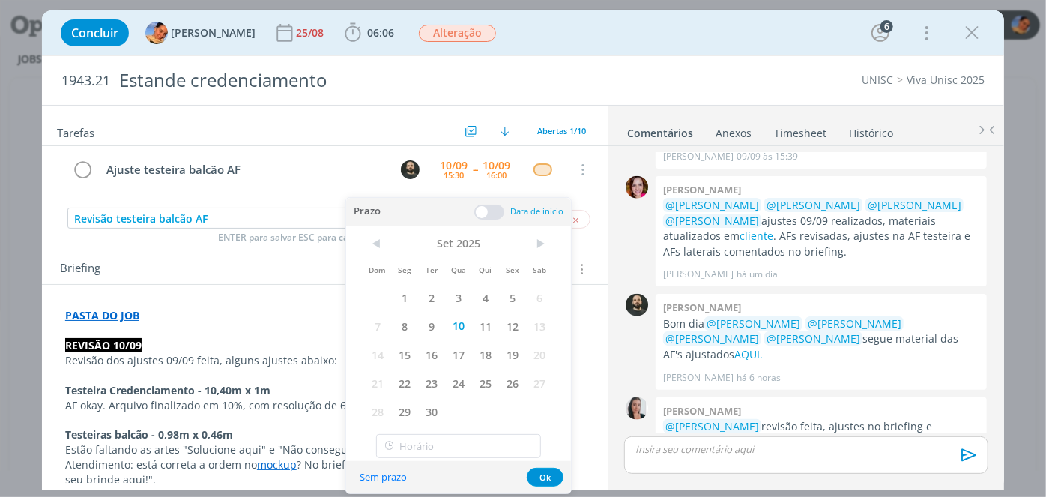
click at [492, 220] on div "Prazo Data de início" at bounding box center [458, 212] width 225 height 28
click at [495, 208] on div "Prazo Data de início" at bounding box center [458, 212] width 225 height 28
click at [495, 208] on span at bounding box center [489, 212] width 30 height 15
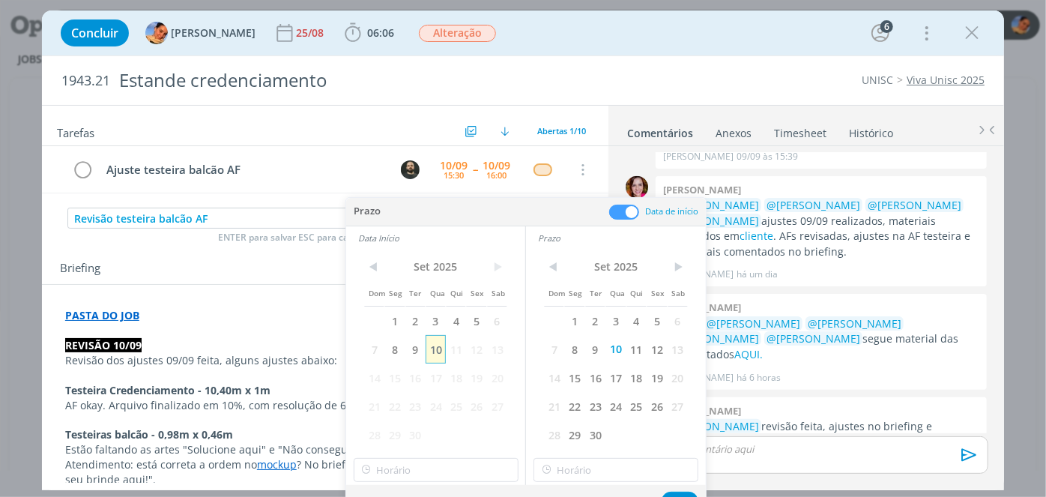
click at [444, 352] on span "10" at bounding box center [436, 349] width 20 height 28
type input "16:00"
click at [426, 462] on input "16:00" at bounding box center [436, 470] width 165 height 24
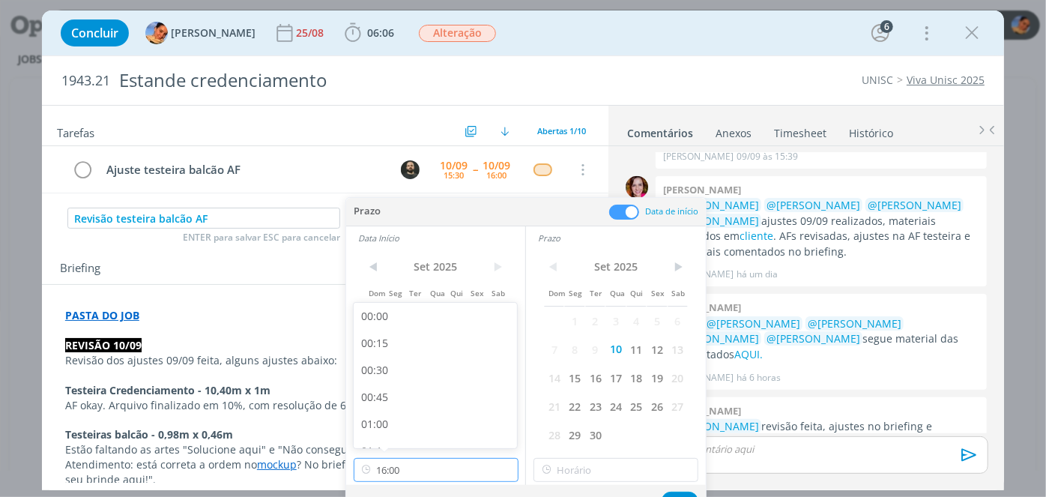
scroll to position [1612, 0]
drag, startPoint x: 426, startPoint y: 438, endPoint x: 515, endPoint y: 448, distance: 89.8
click at [427, 437] on div "16:00" at bounding box center [438, 430] width 168 height 27
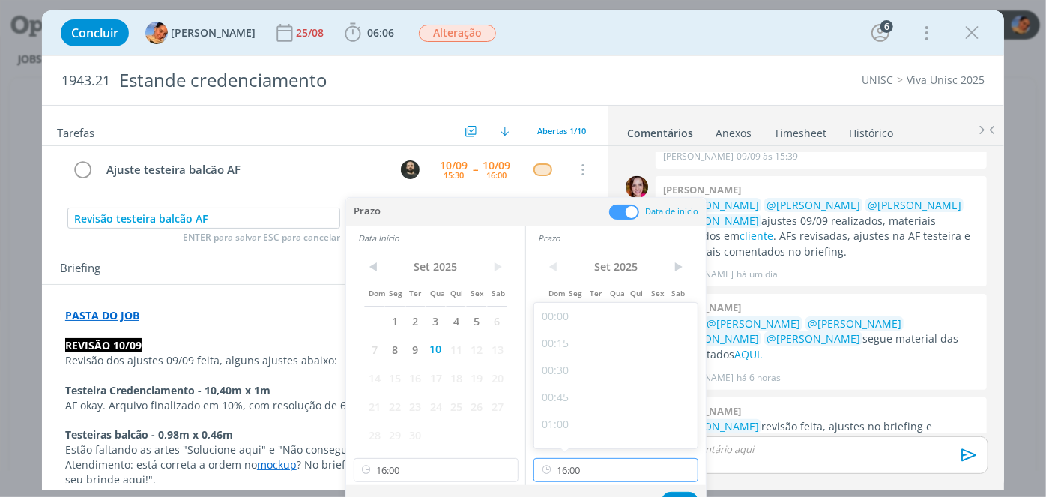
click at [563, 468] on input "16:00" at bounding box center [615, 470] width 165 height 24
click at [601, 408] on div "16:30" at bounding box center [618, 416] width 168 height 27
type input "16:30"
drag, startPoint x: 674, startPoint y: 493, endPoint x: 578, endPoint y: 300, distance: 215.1
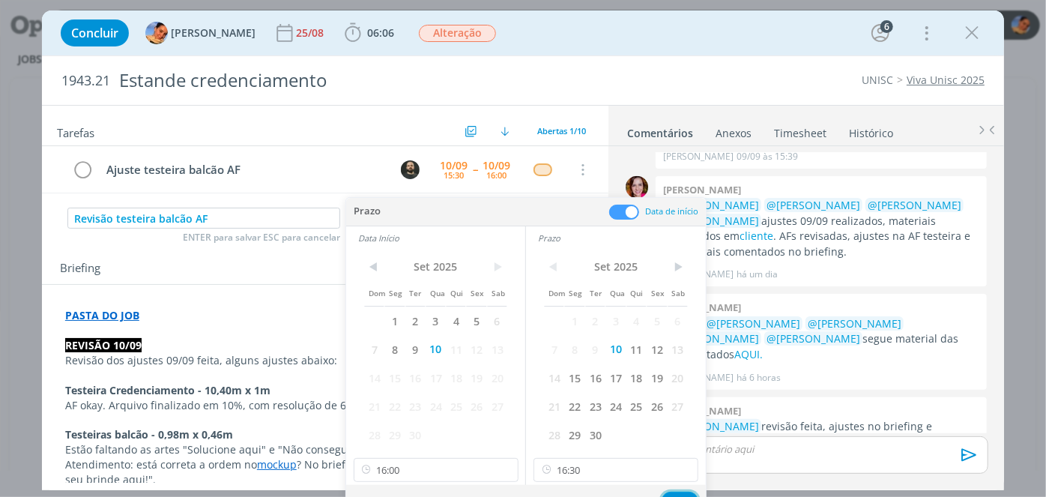
click at [674, 491] on button "Ok" at bounding box center [680, 500] width 37 height 19
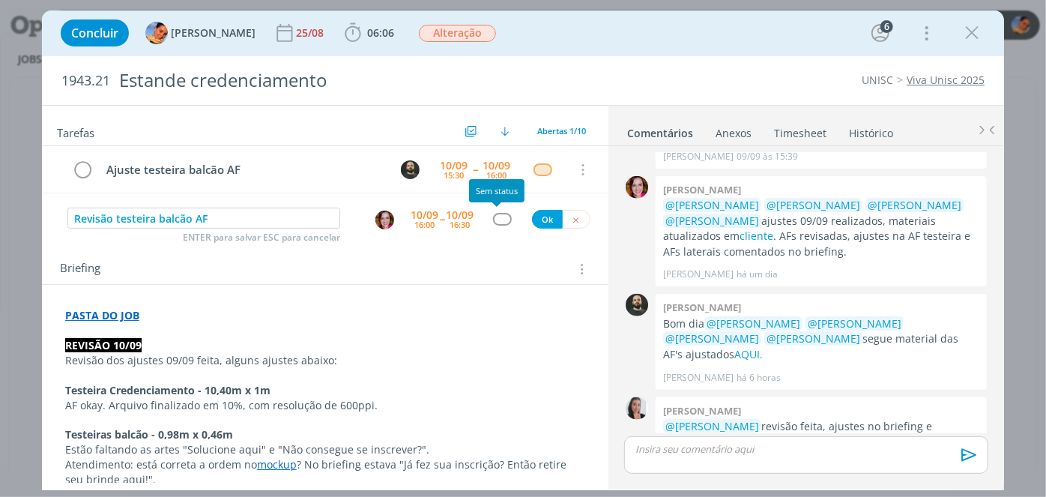
click at [500, 216] on div "dialog" at bounding box center [502, 219] width 19 height 13
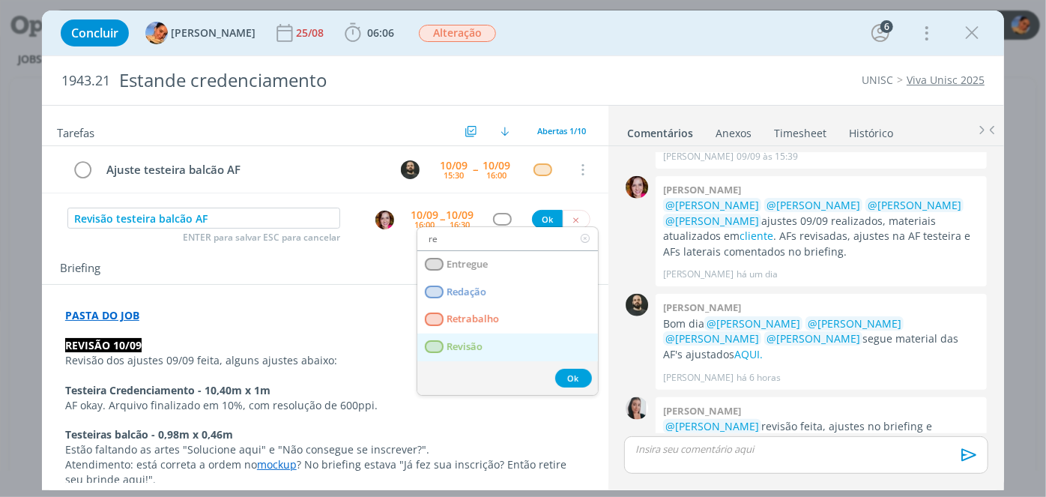
type input "re"
click at [499, 344] on link "Revisão" at bounding box center [507, 347] width 181 height 28
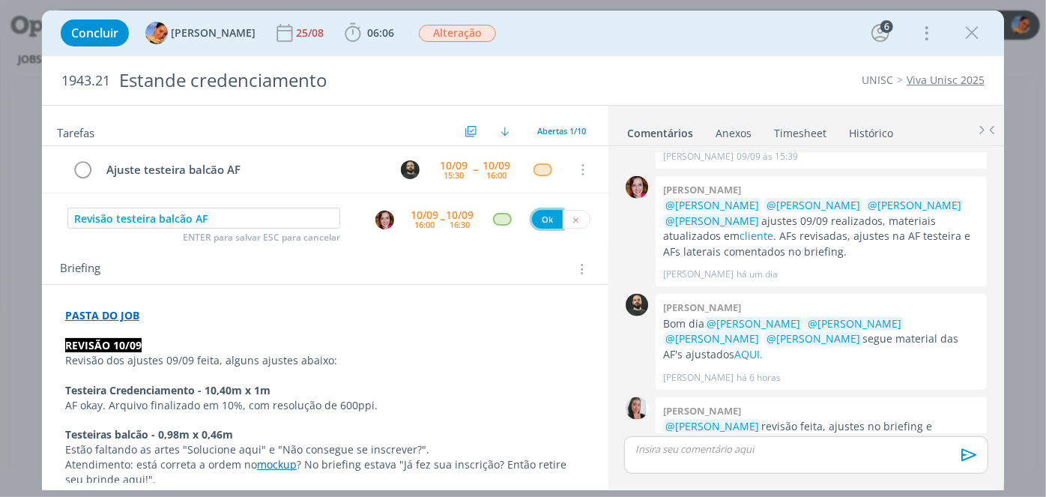
click at [536, 220] on button "Ok" at bounding box center [547, 219] width 31 height 19
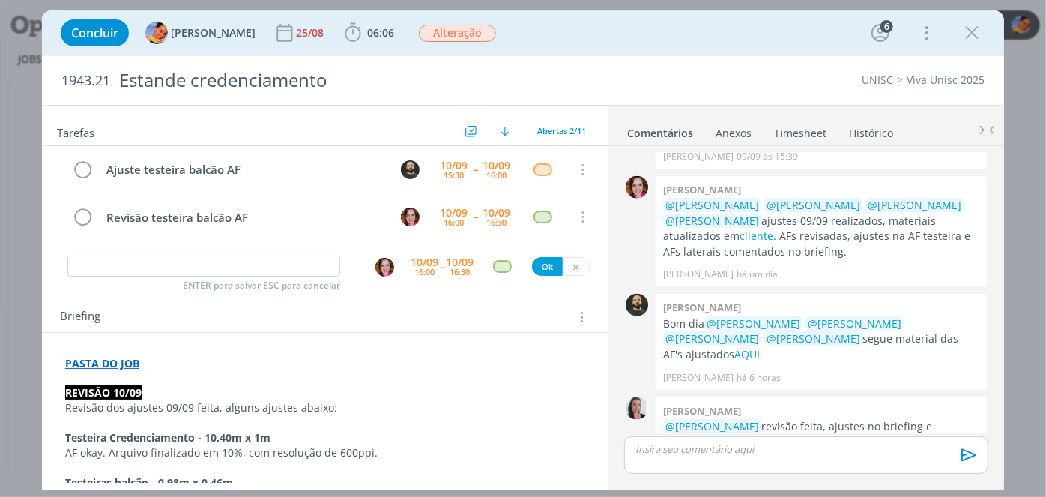
click at [583, 258] on div "Ok" at bounding box center [561, 266] width 58 height 19
click at [571, 262] on icon "dialog" at bounding box center [576, 267] width 10 height 10
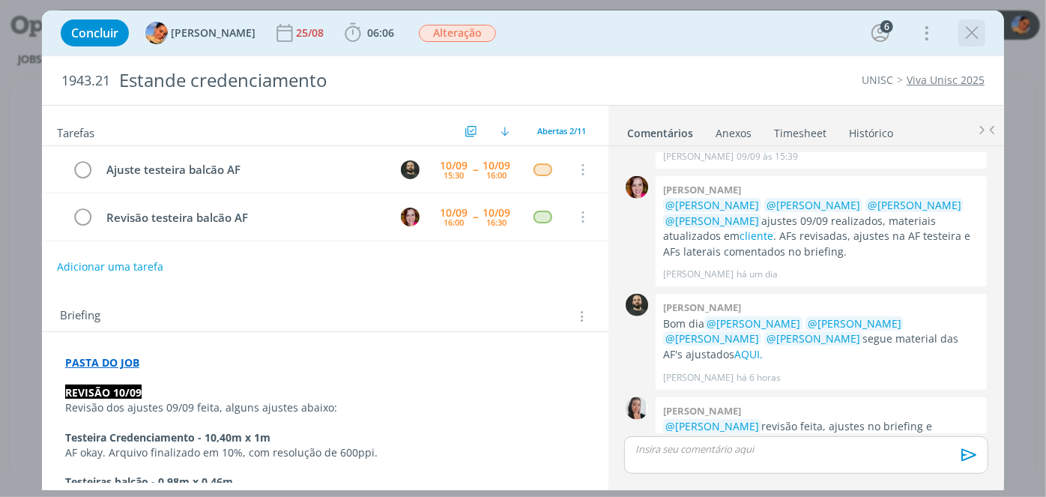
click at [969, 36] on icon "dialog" at bounding box center [972, 33] width 22 height 22
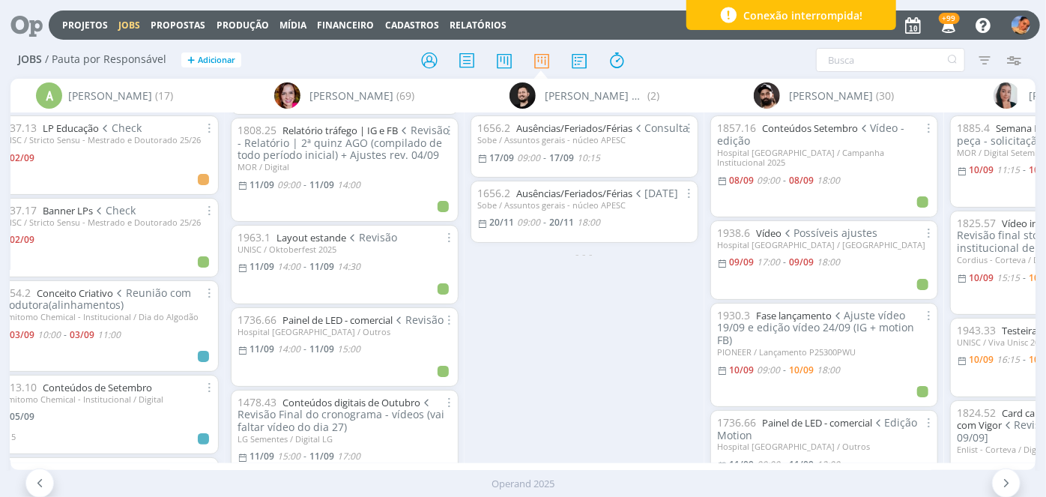
scroll to position [340, 0]
click at [289, 354] on span "14:00" at bounding box center [288, 348] width 23 height 13
type input "15:00"
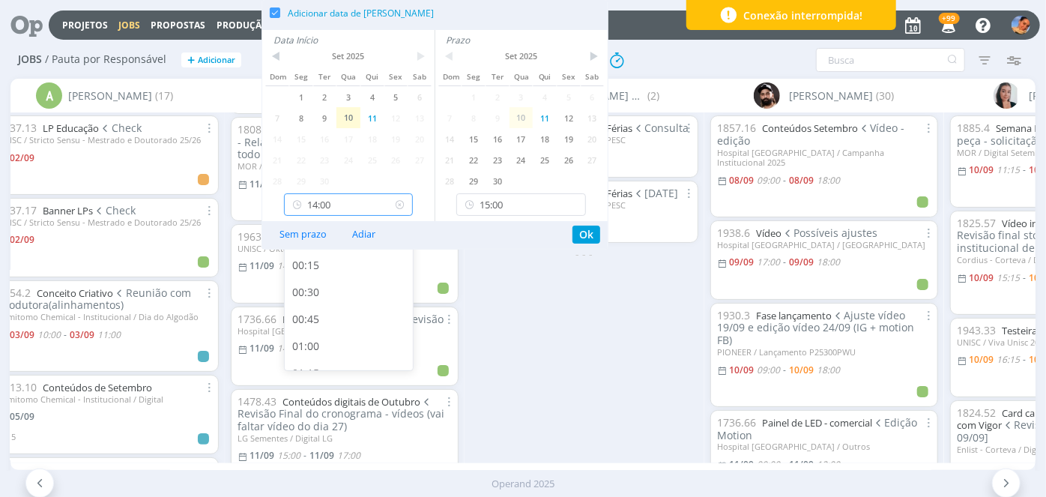
click at [380, 200] on input "14:00" at bounding box center [349, 204] width 130 height 22
click at [343, 338] on div "14:30" at bounding box center [351, 338] width 133 height 27
type input "14:30"
click at [590, 240] on button "Ok" at bounding box center [586, 235] width 28 height 18
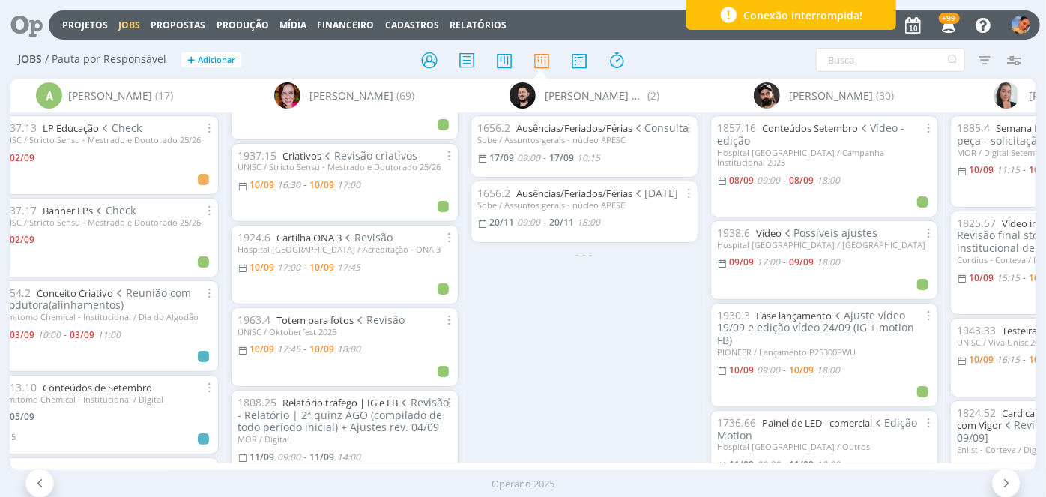
scroll to position [0, 0]
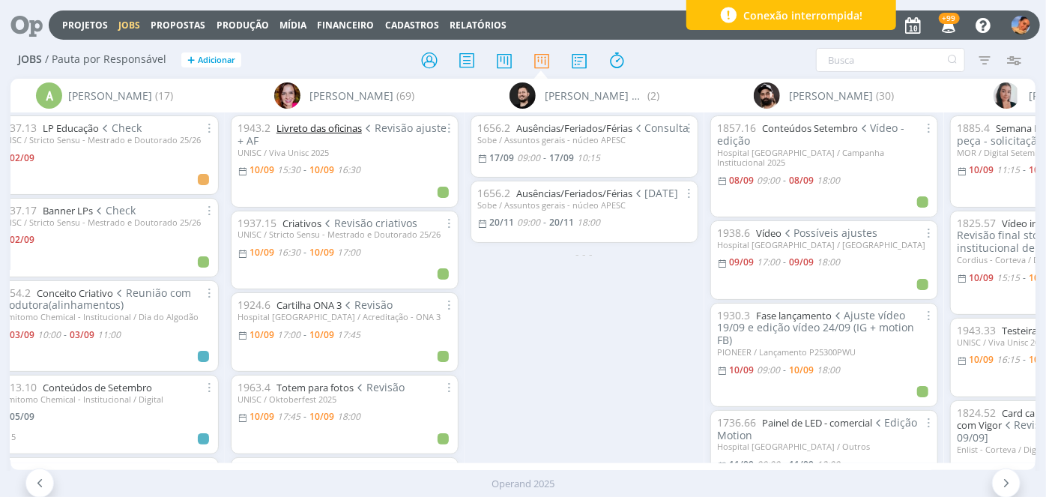
click at [333, 134] on link "Livreto das oficinas" at bounding box center [318, 127] width 85 height 13
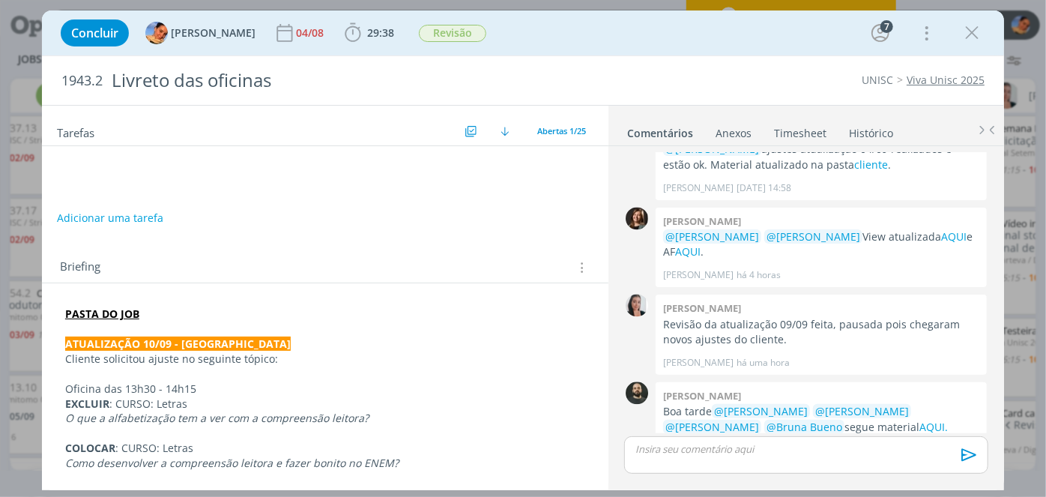
scroll to position [1675, 0]
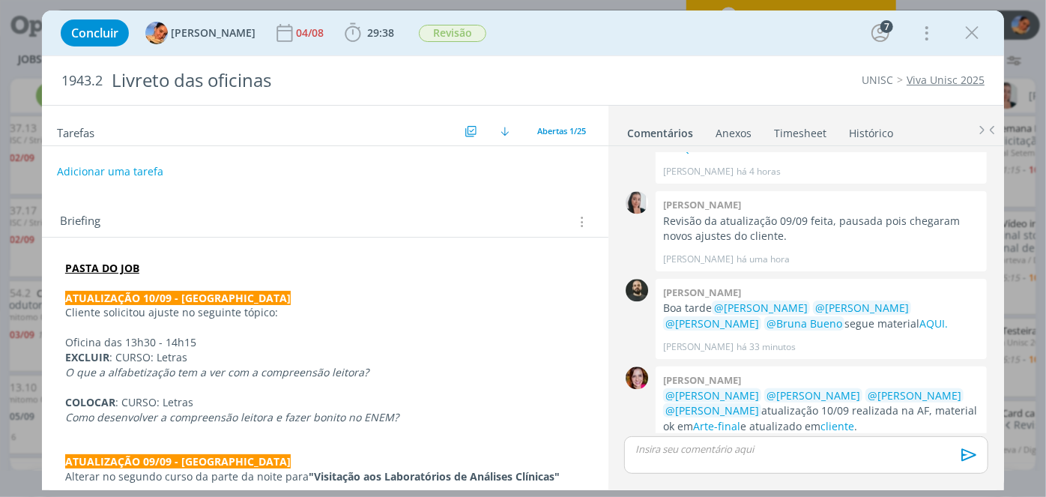
click at [920, 78] on link "Viva Unisc 2025" at bounding box center [946, 80] width 78 height 14
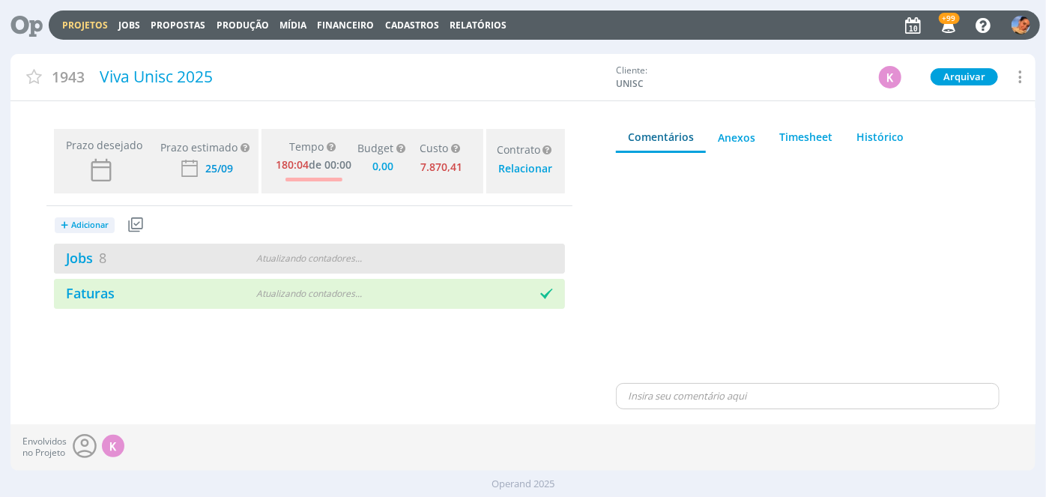
type input "0,00"
click at [294, 262] on div "Jobs 8 5 atrasados" at bounding box center [181, 258] width 255 height 20
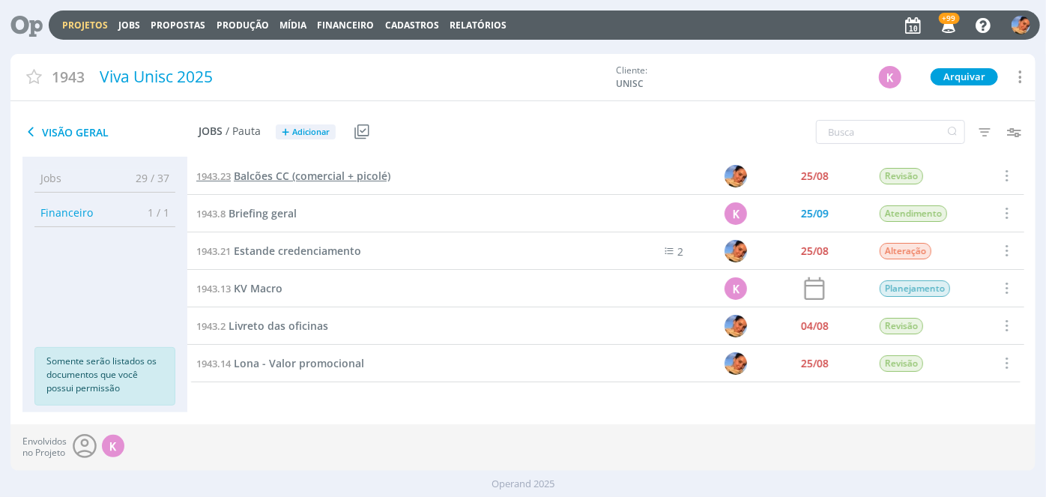
click at [321, 175] on span "Balcões CC (comercial + picolé)" at bounding box center [312, 176] width 157 height 14
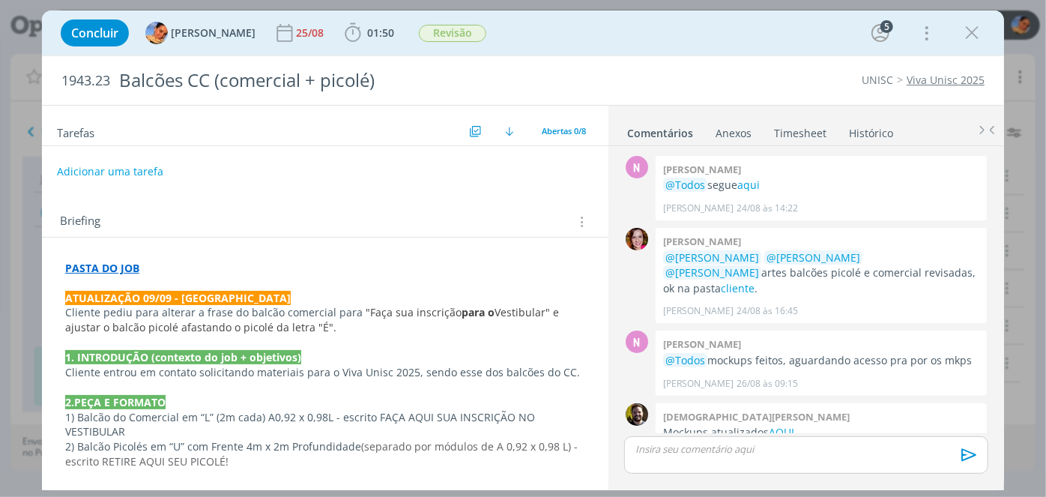
scroll to position [458, 0]
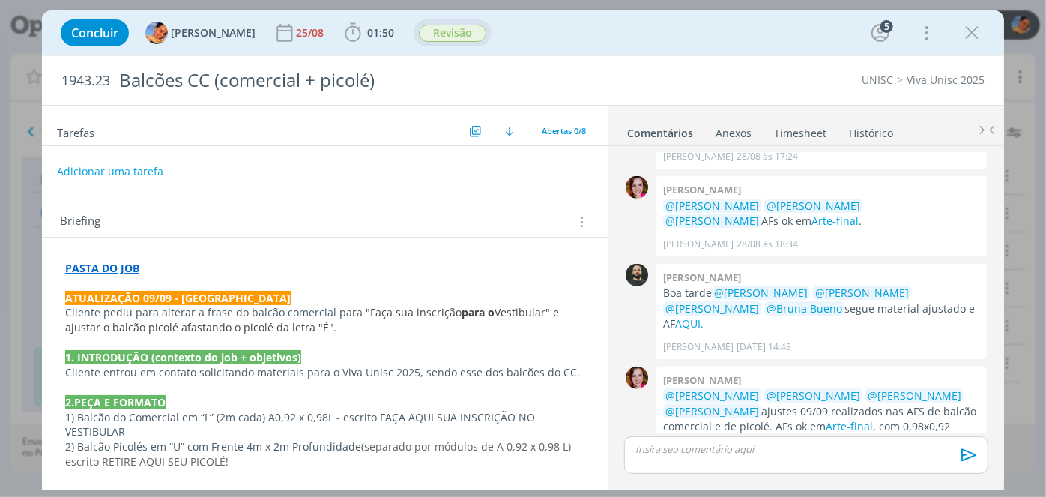
click at [443, 41] on div "Revisão" at bounding box center [452, 33] width 67 height 17
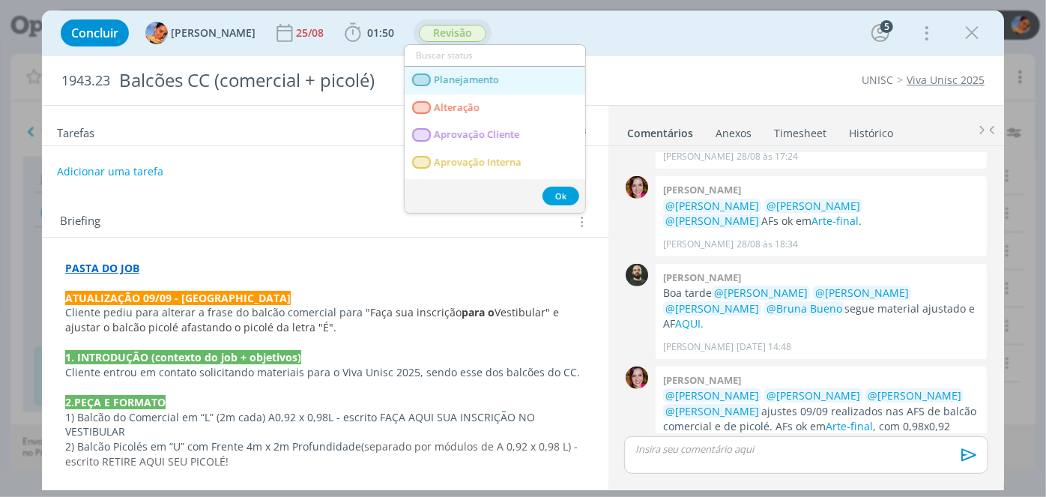
scroll to position [67, 0]
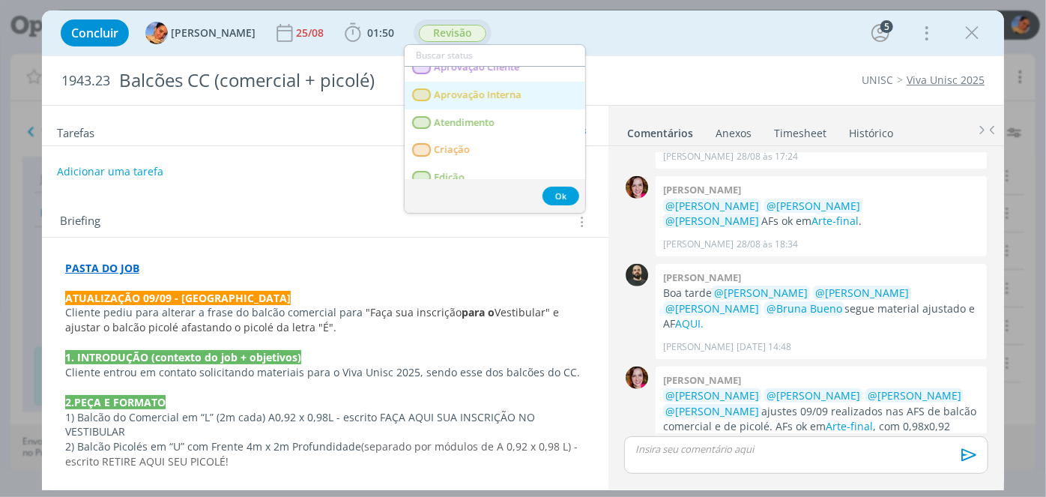
click at [451, 84] on Interna "Aprovação Interna" at bounding box center [495, 96] width 181 height 28
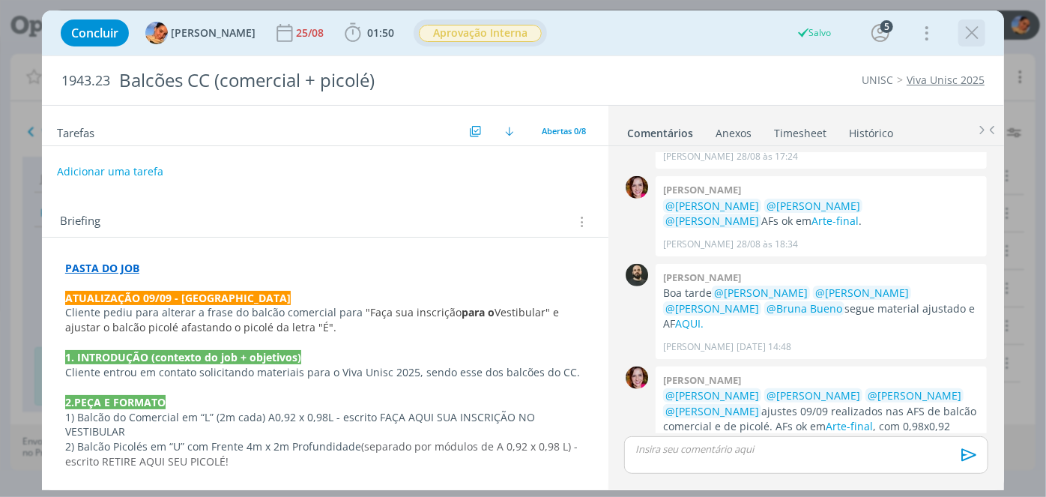
click at [975, 26] on icon "dialog" at bounding box center [972, 33] width 22 height 22
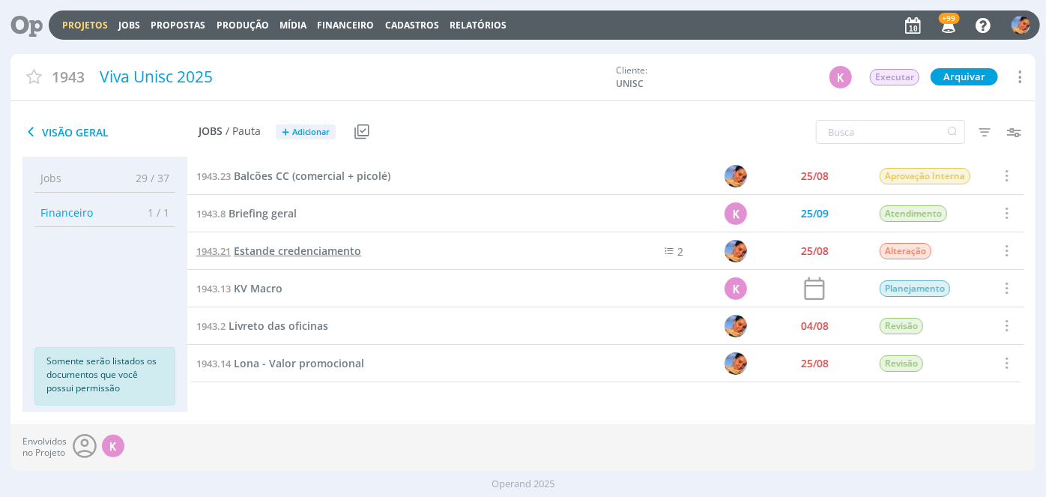
click at [301, 244] on span "Estande credenciamento" at bounding box center [297, 250] width 127 height 14
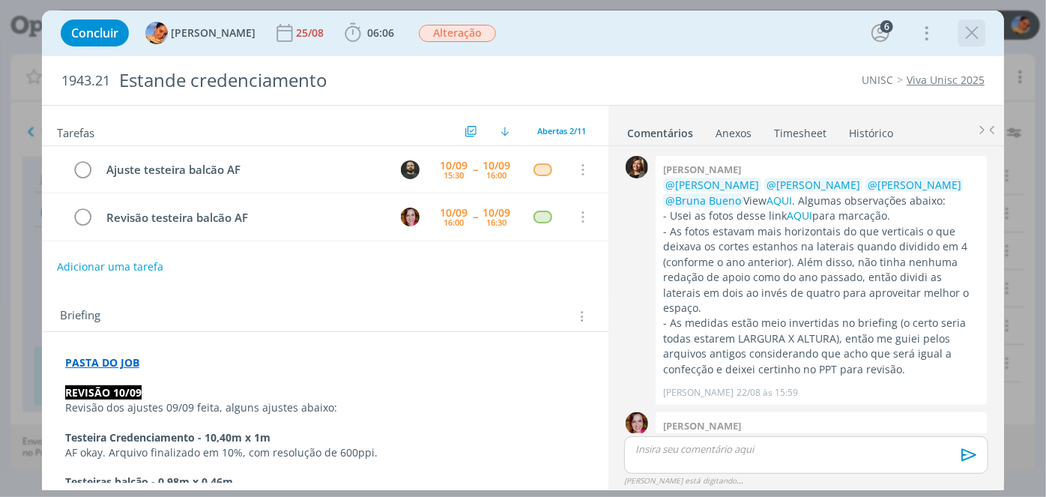
scroll to position [893, 0]
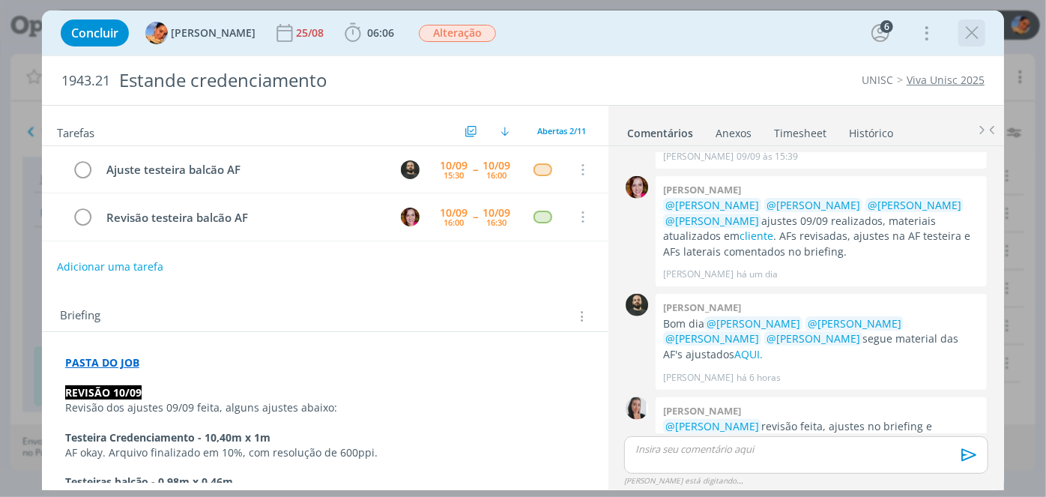
click at [977, 34] on icon "dialog" at bounding box center [972, 33] width 22 height 22
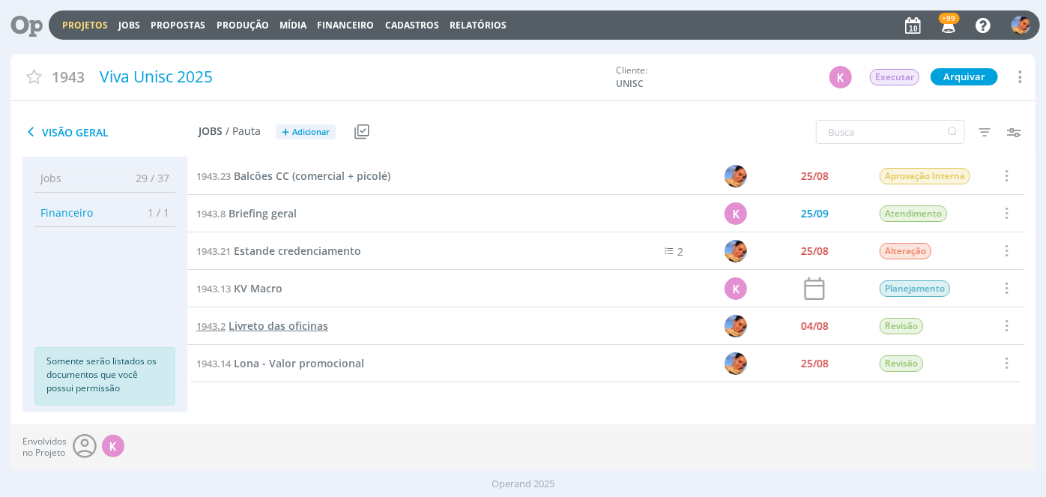
click at [282, 326] on span "Livreto das oficinas" at bounding box center [279, 325] width 100 height 14
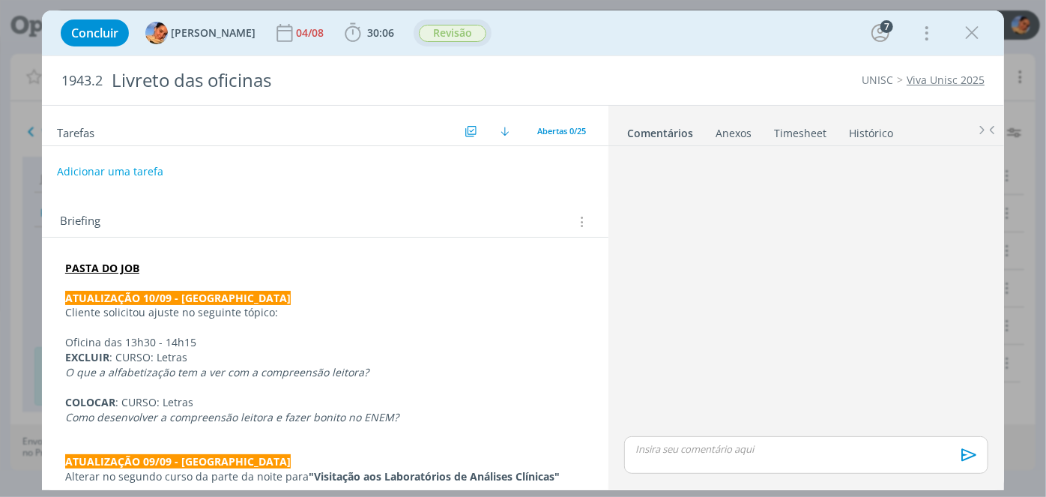
click at [432, 36] on span "Revisão" at bounding box center [452, 33] width 67 height 17
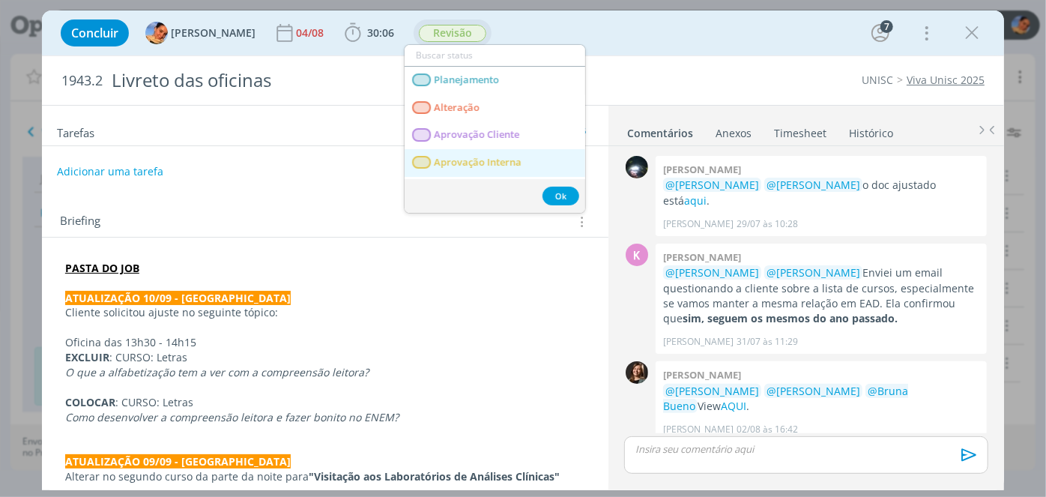
scroll to position [1572, 0]
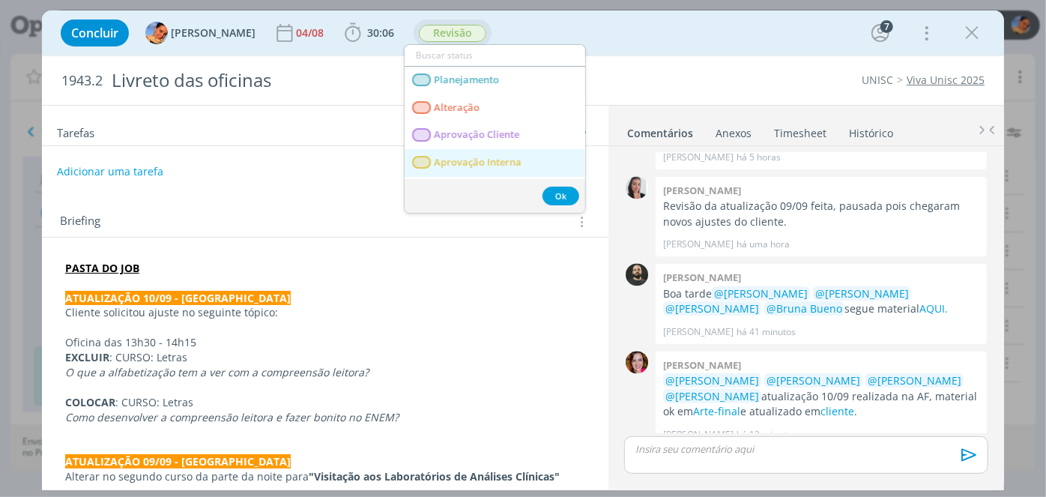
click at [492, 159] on span "Aprovação Interna" at bounding box center [478, 163] width 88 height 12
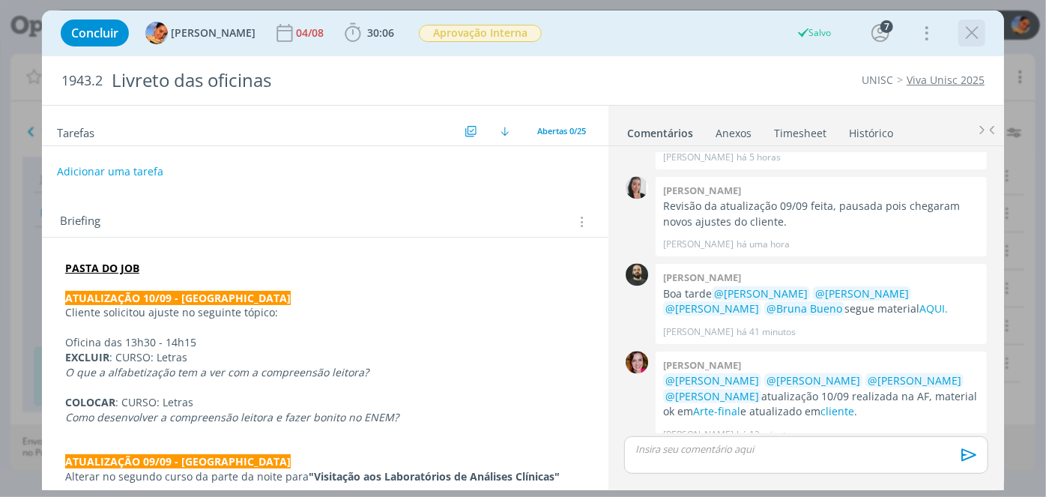
click at [975, 28] on icon "dialog" at bounding box center [972, 33] width 22 height 22
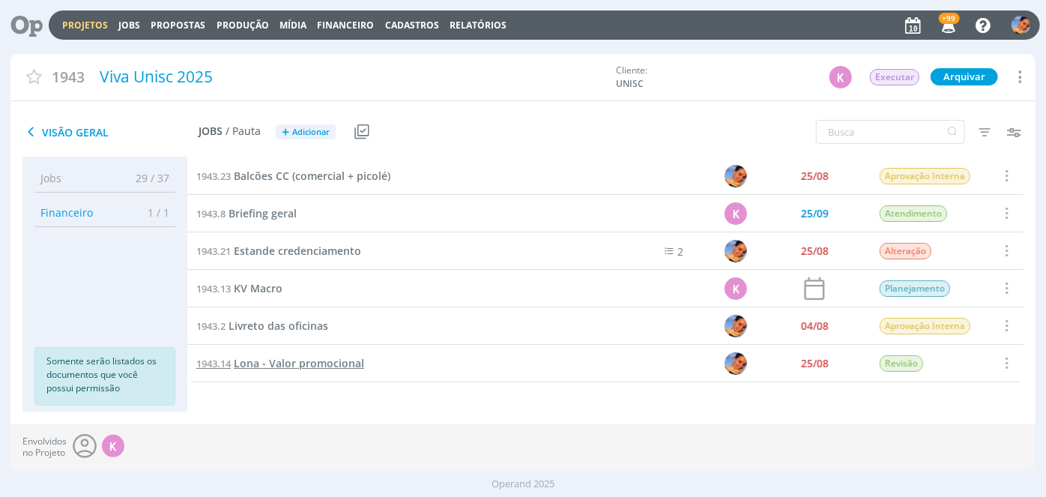
click at [339, 368] on span "Lona - Valor promocional" at bounding box center [299, 363] width 130 height 14
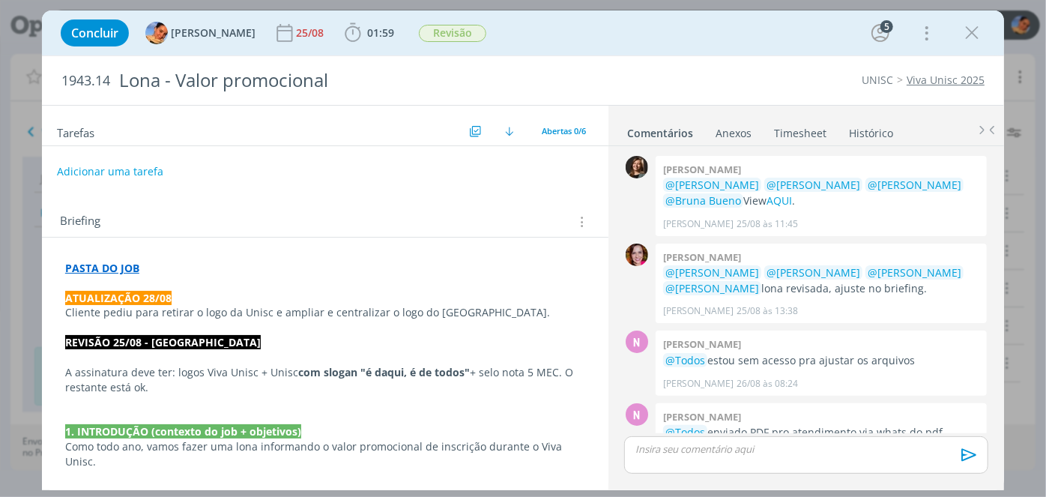
scroll to position [601, 0]
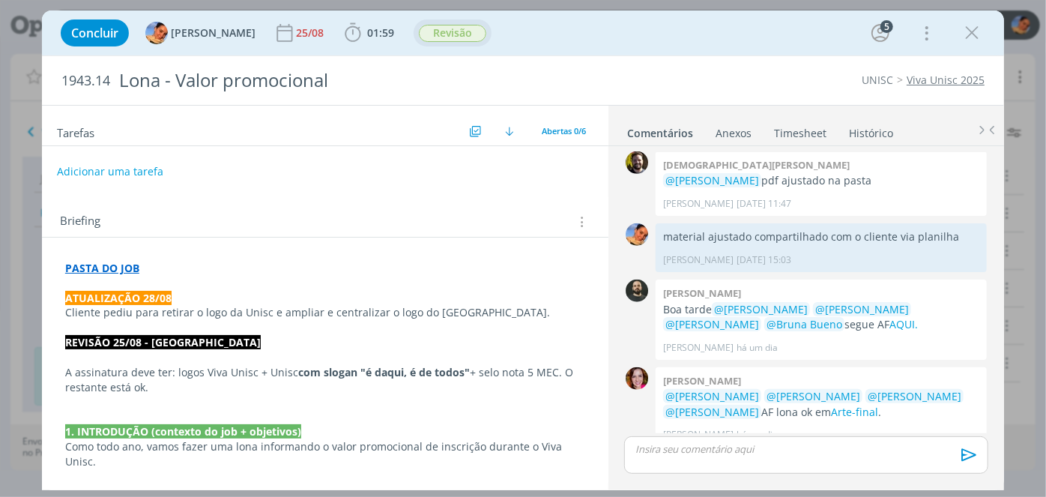
click at [453, 39] on span "Revisão" at bounding box center [452, 33] width 67 height 17
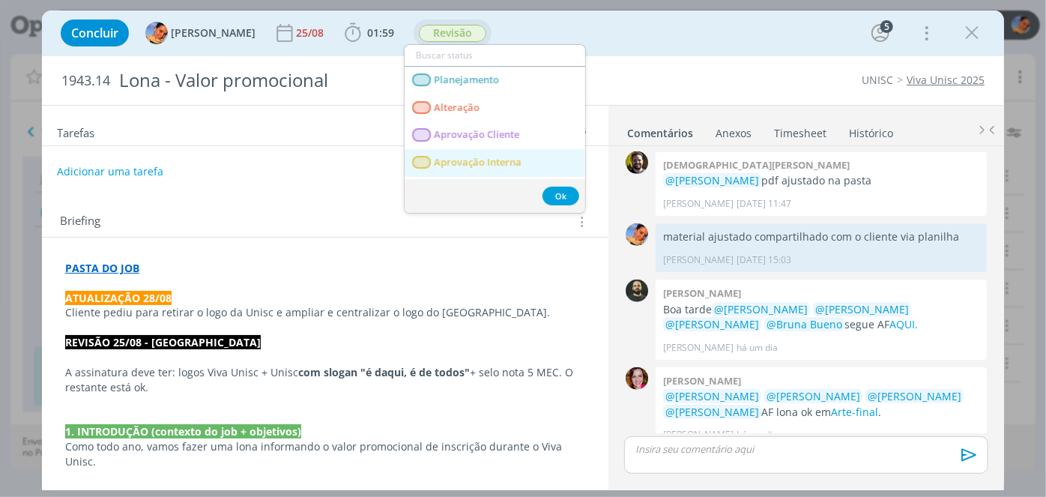
click at [450, 160] on span "Aprovação Interna" at bounding box center [478, 163] width 88 height 12
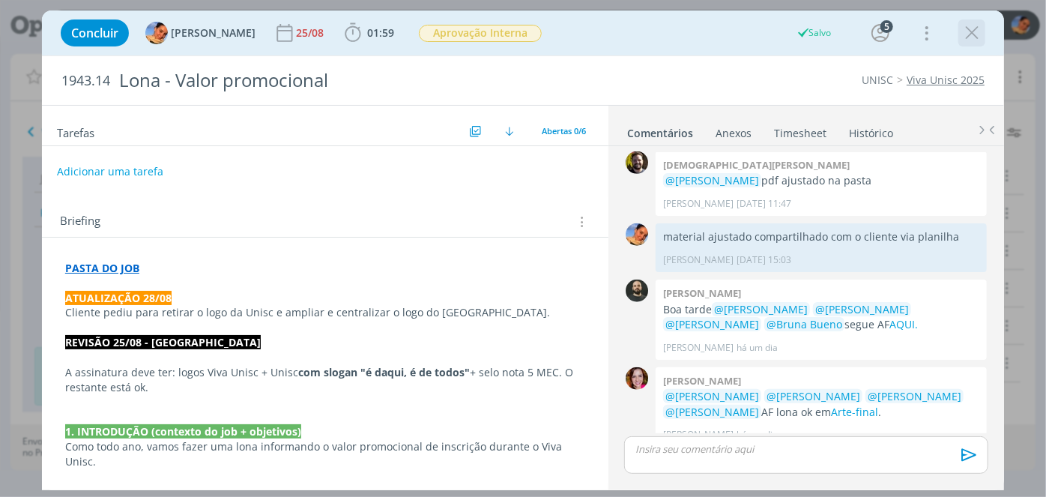
click at [977, 35] on icon "dialog" at bounding box center [972, 33] width 22 height 22
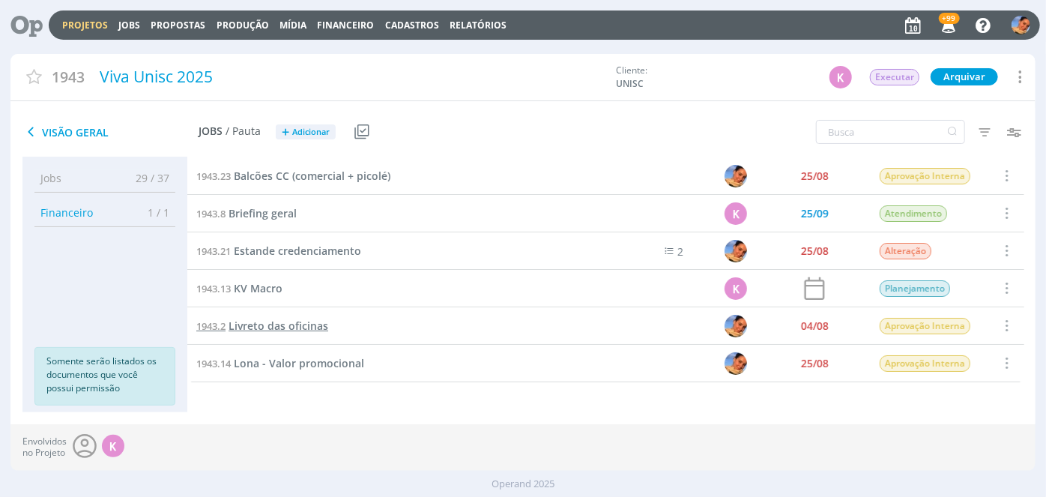
click at [305, 318] on span "Livreto das oficinas" at bounding box center [279, 325] width 100 height 14
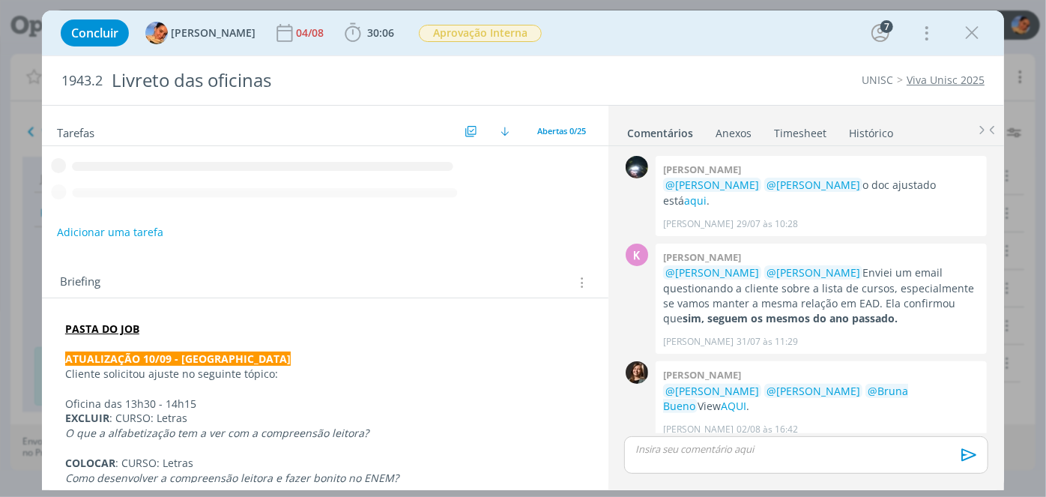
scroll to position [1572, 0]
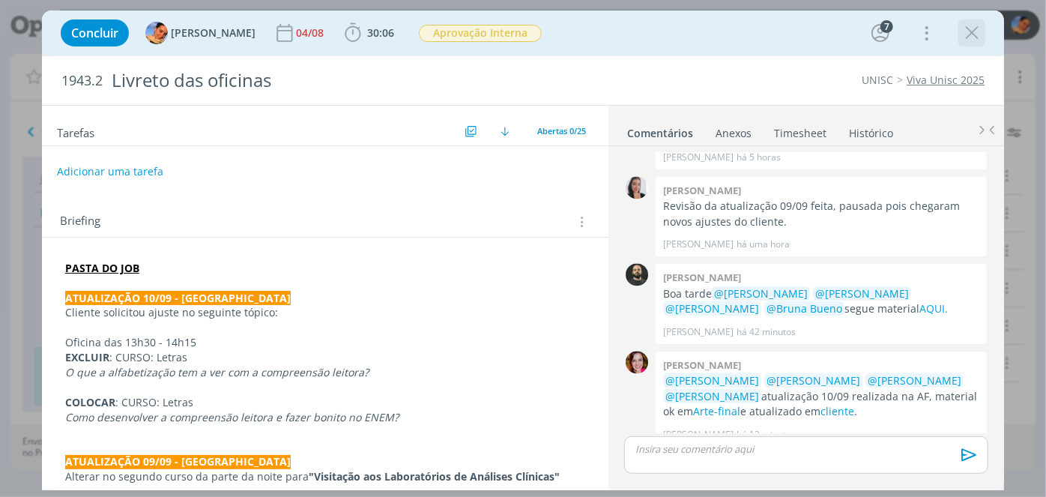
click at [975, 28] on icon "dialog" at bounding box center [972, 33] width 22 height 22
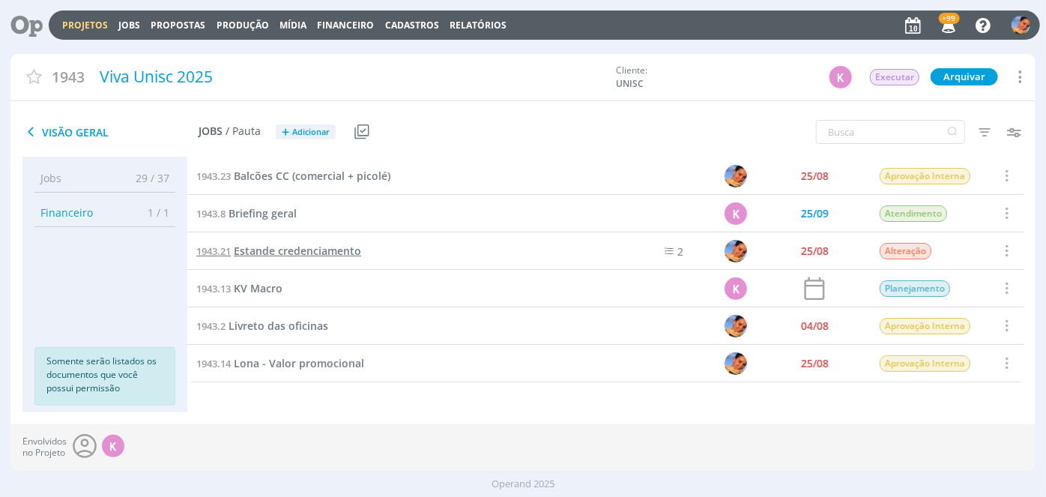
click at [299, 246] on span "Estande credenciamento" at bounding box center [297, 250] width 127 height 14
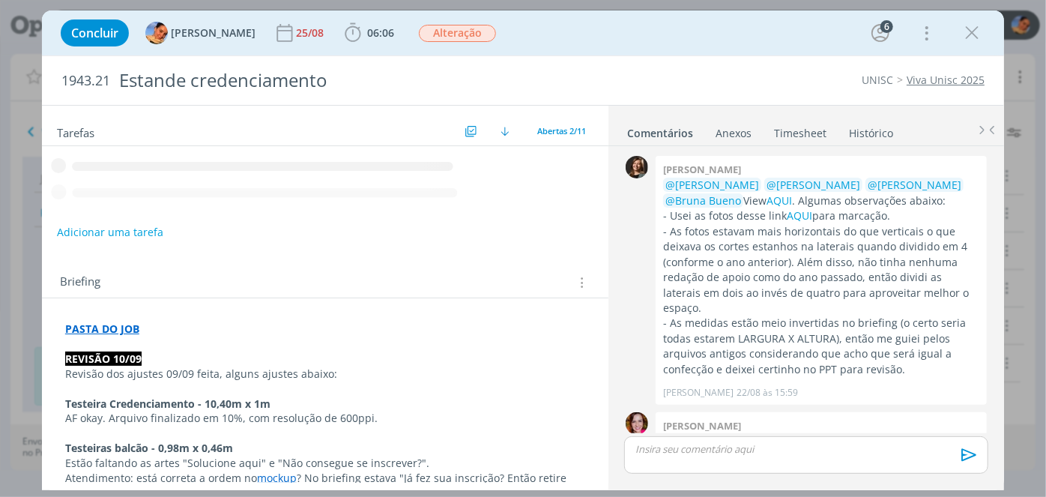
scroll to position [893, 0]
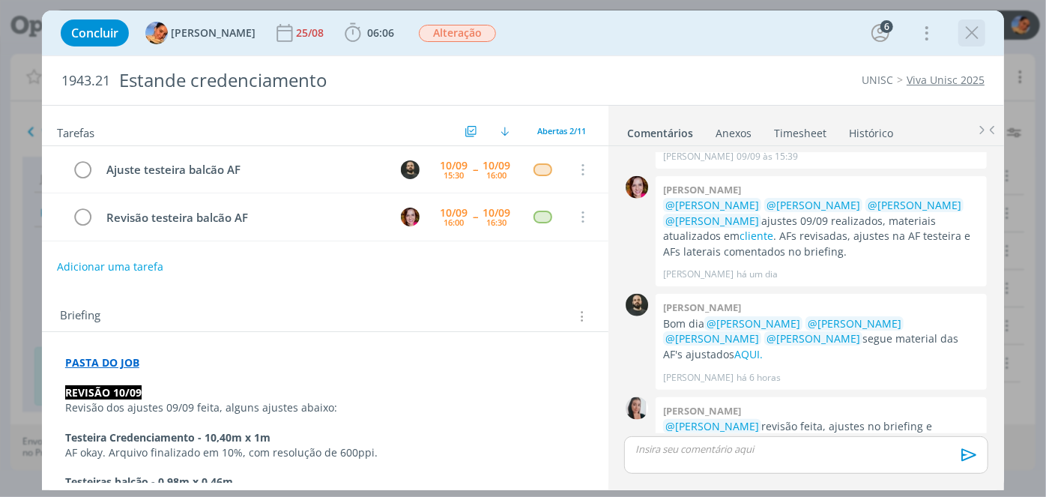
click at [974, 26] on icon "dialog" at bounding box center [972, 33] width 22 height 22
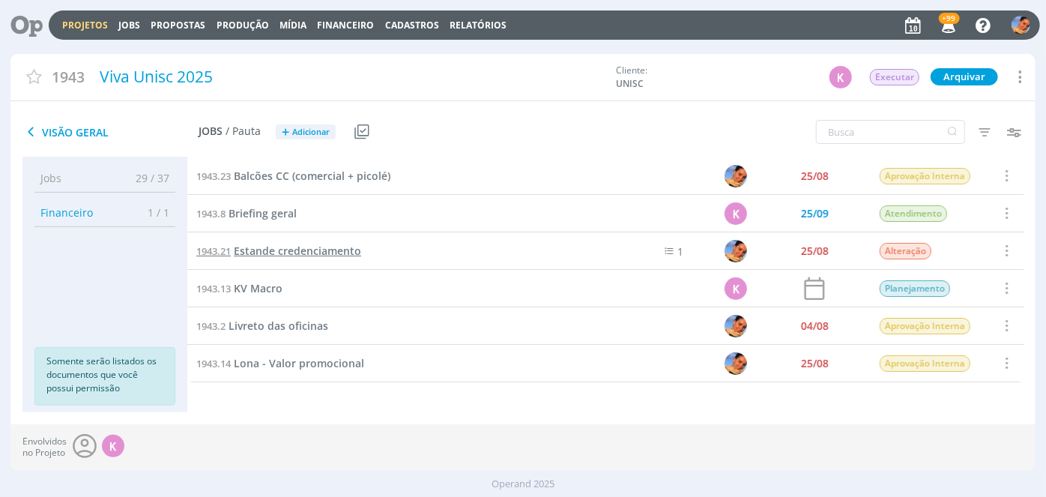
click at [346, 255] on span "Estande credenciamento" at bounding box center [297, 250] width 127 height 14
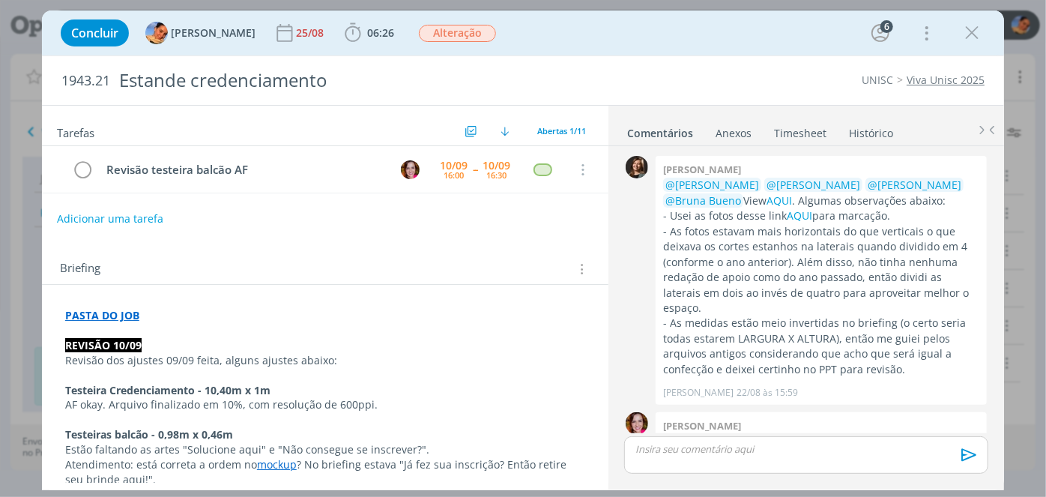
scroll to position [980, 0]
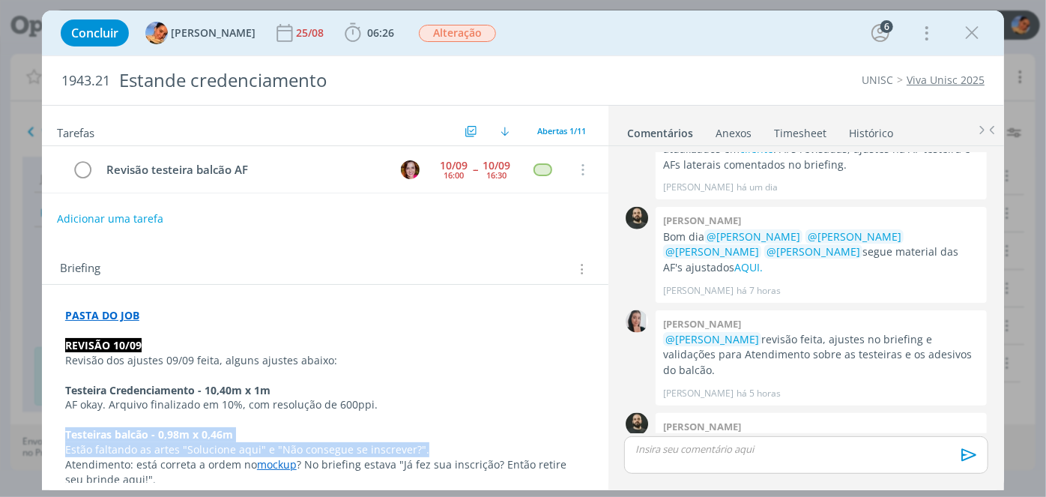
drag, startPoint x: 421, startPoint y: 444, endPoint x: 62, endPoint y: 432, distance: 359.1
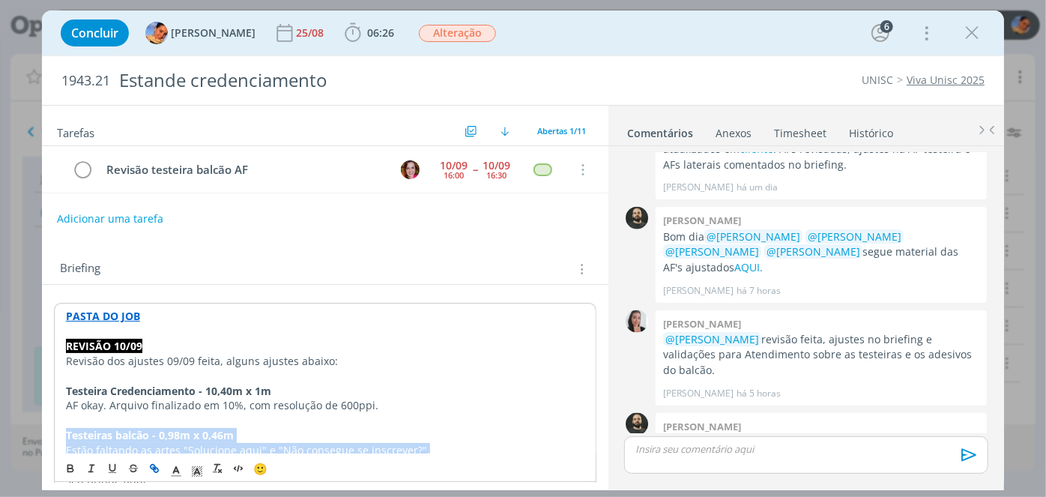
copy div "Testeiras balcão - 0,98m x 0,46m Estão faltando as artes "Solucione aqui" e "Nã…"
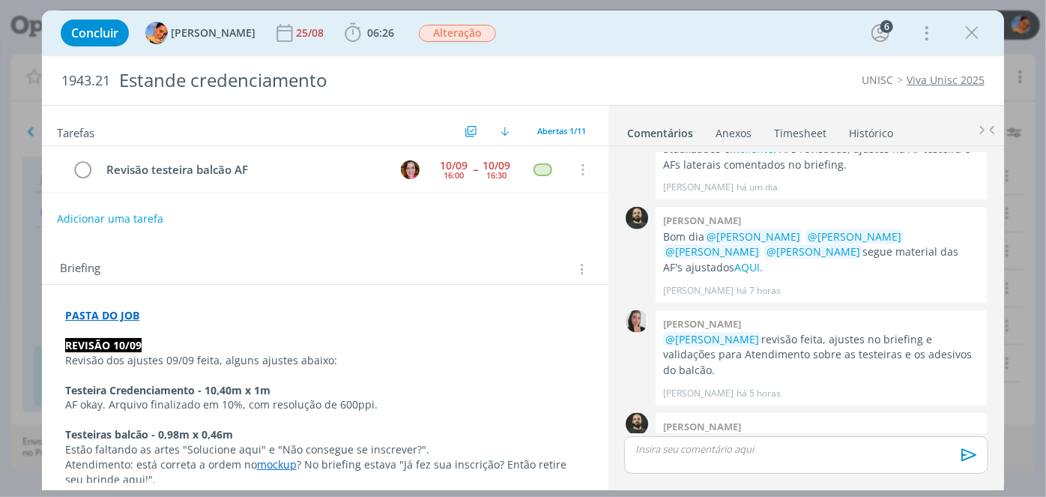
click at [465, 260] on div "Briefing Briefings Predefinidos Versões do Briefing Ver Briefing do Projeto" at bounding box center [327, 268] width 534 height 19
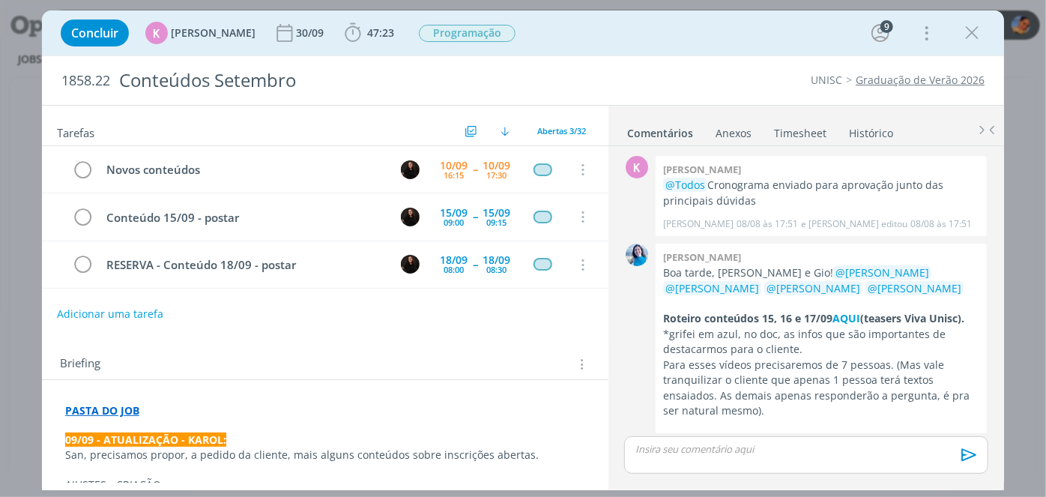
scroll to position [2358, 0]
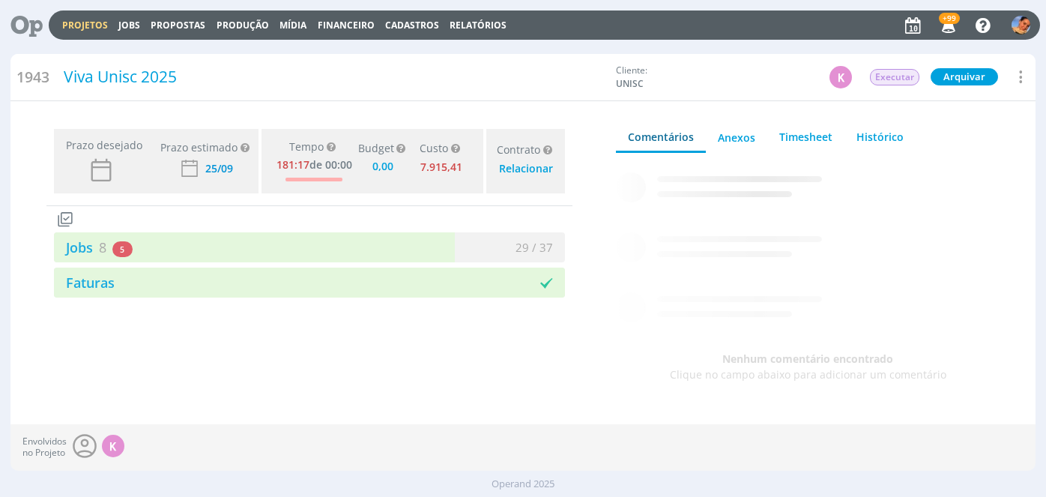
type input "0,00"
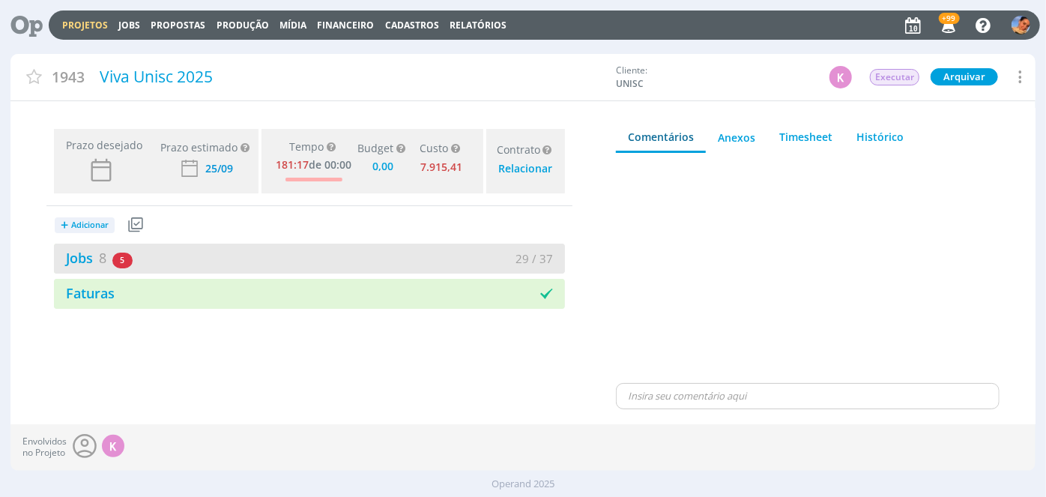
click at [338, 261] on div "29 / 37" at bounding box center [436, 258] width 255 height 17
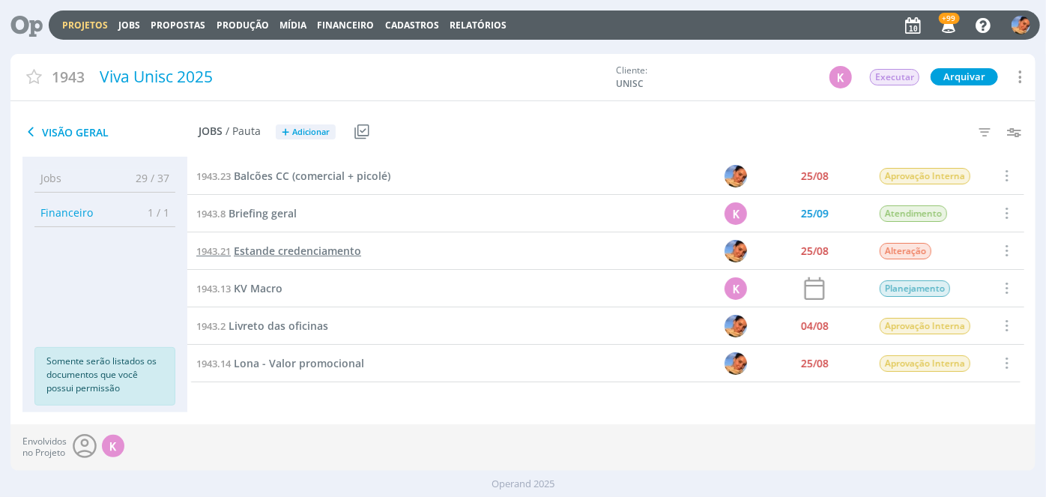
click at [261, 256] on span "Estande credenciamento" at bounding box center [297, 250] width 127 height 14
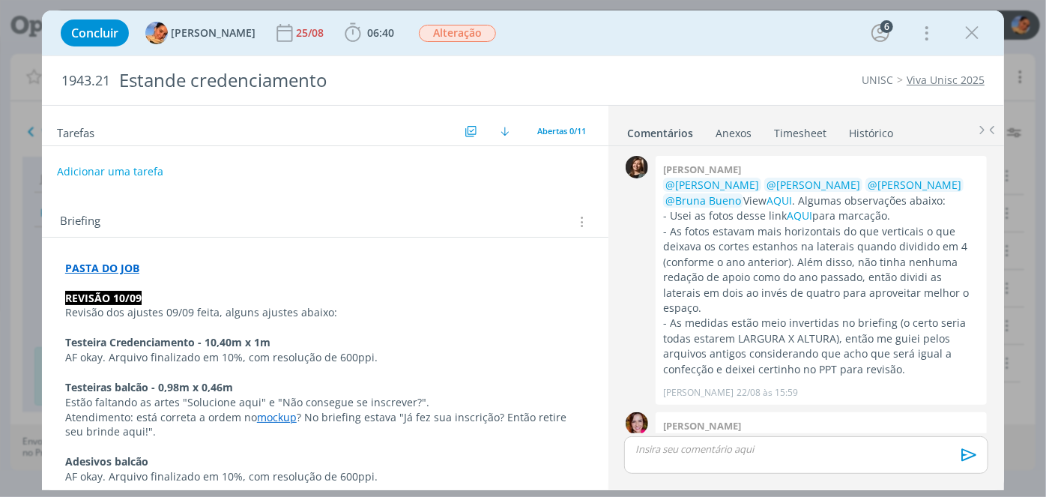
scroll to position [1098, 0]
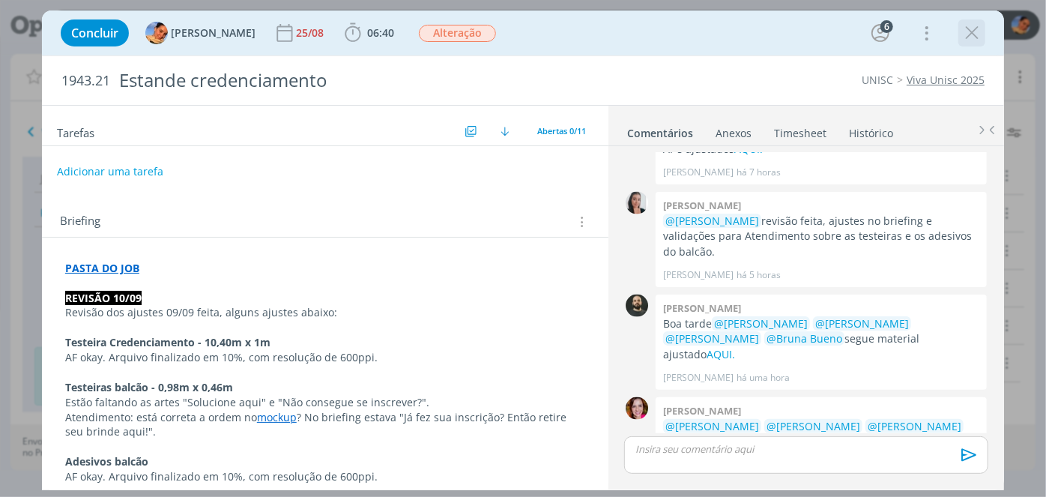
click at [978, 39] on icon "dialog" at bounding box center [972, 33] width 22 height 22
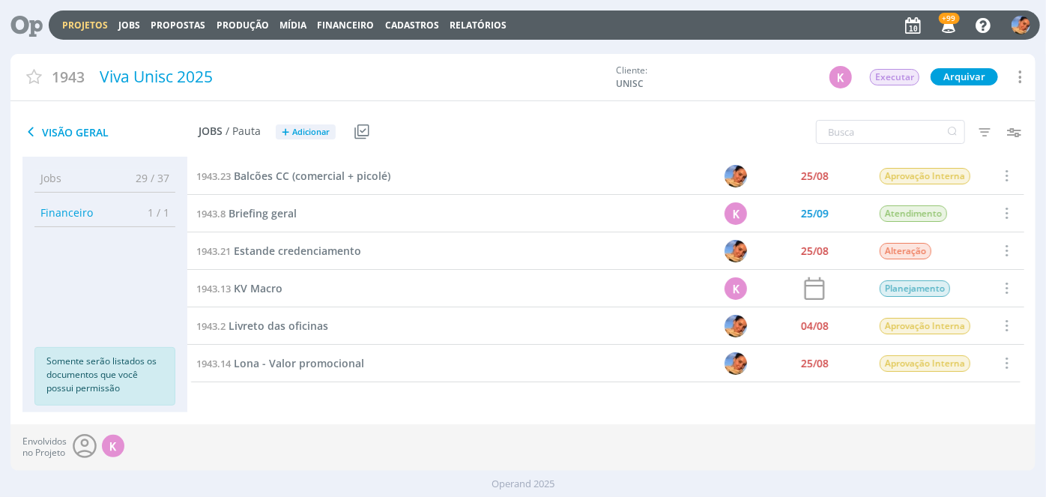
scroll to position [73, 0]
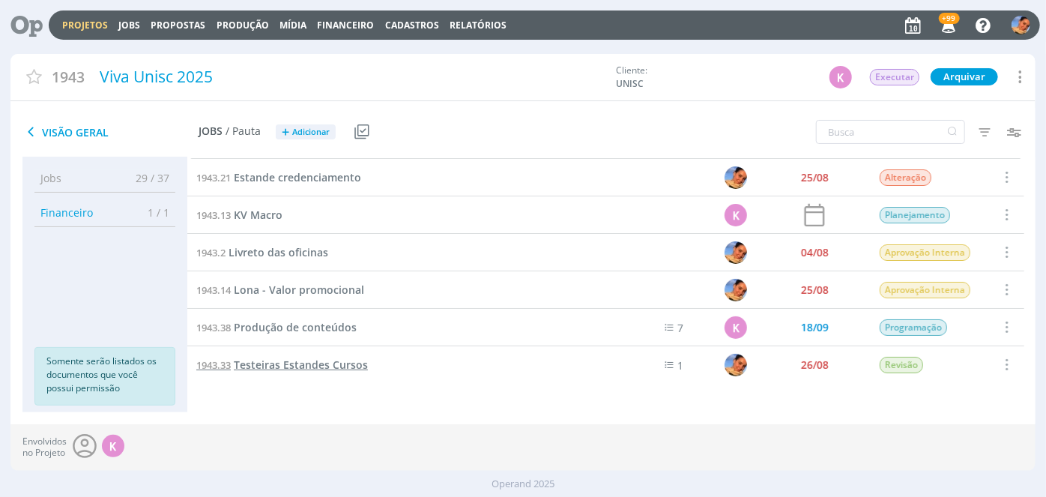
click at [318, 360] on span "Testeiras Estandes Cursos" at bounding box center [301, 364] width 134 height 14
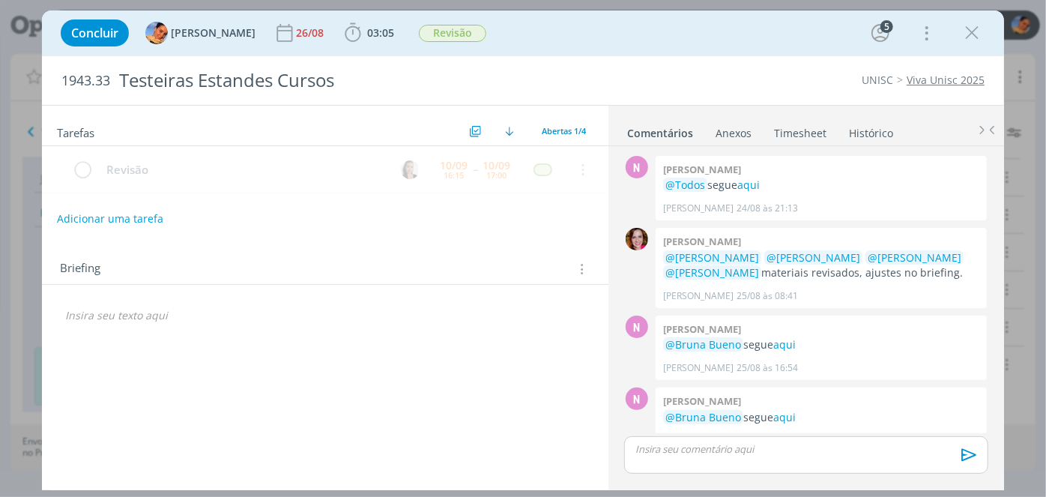
scroll to position [283, 0]
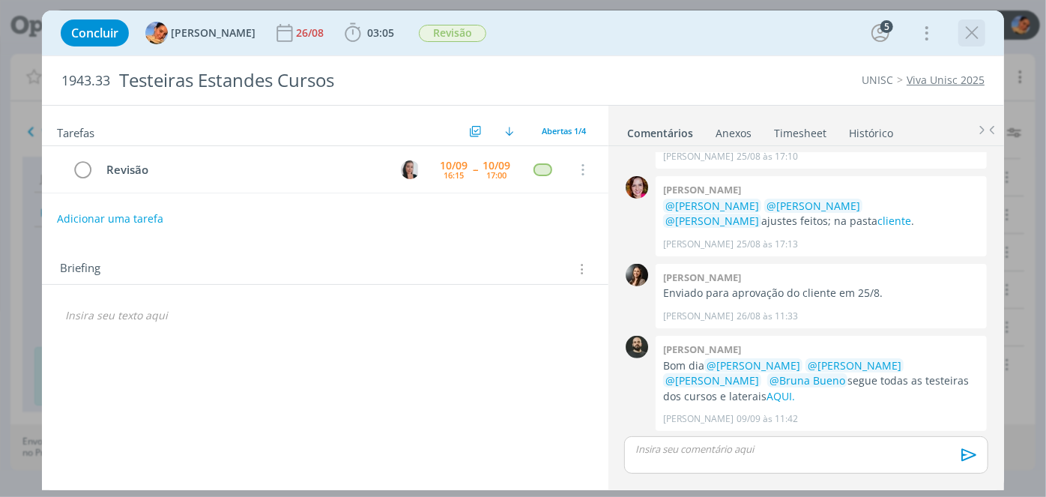
click at [976, 37] on icon "dialog" at bounding box center [972, 33] width 22 height 22
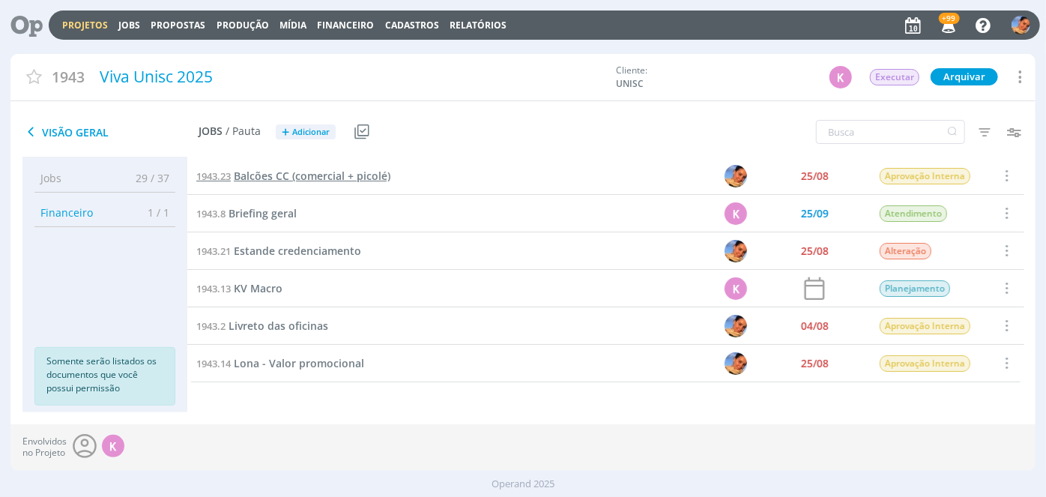
click at [378, 172] on span "Balcões CC (comercial + picolé)" at bounding box center [312, 176] width 157 height 14
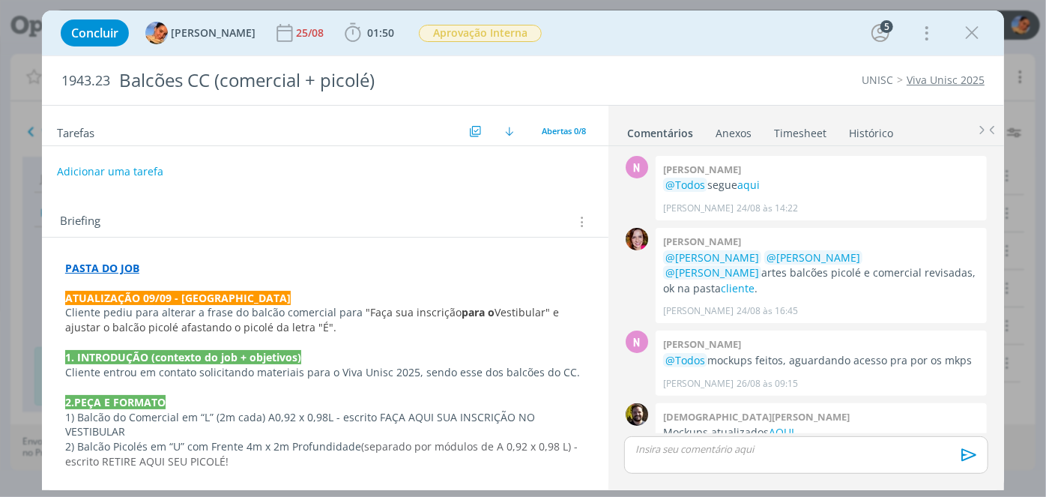
scroll to position [458, 0]
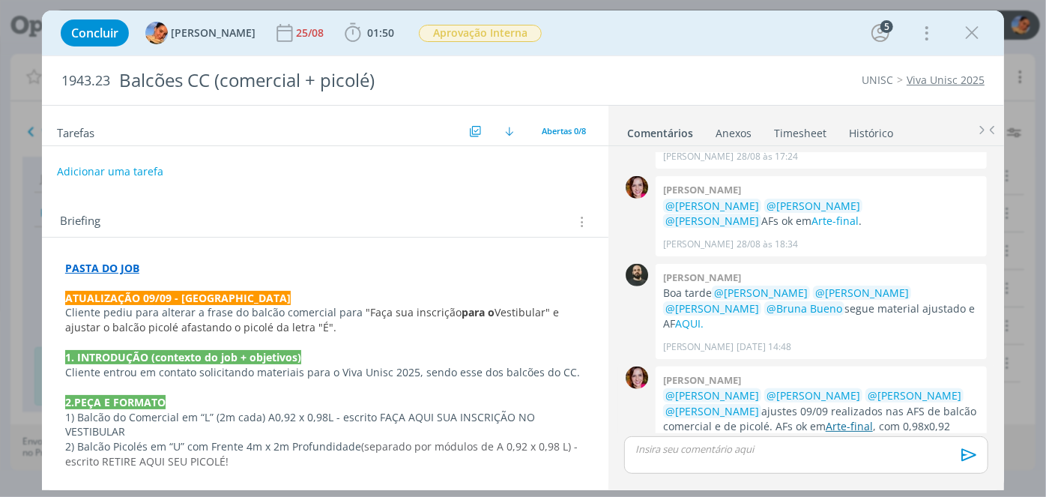
click at [826, 419] on link "Arte-final" at bounding box center [849, 426] width 47 height 14
drag, startPoint x: 109, startPoint y: 77, endPoint x: 31, endPoint y: 77, distance: 77.2
click at [0, 91] on div "Concluir Luíza Santana 25/08 01:50 Iniciar Apontar Data * 10/09/2025 Horas * 00…" at bounding box center [523, 248] width 1046 height 497
copy span "1943.23"
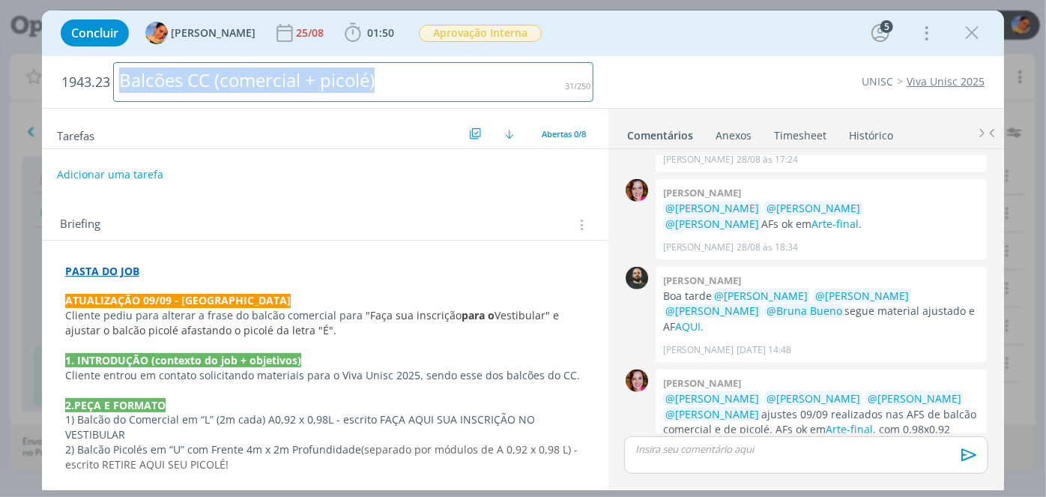
drag, startPoint x: 395, startPoint y: 78, endPoint x: 0, endPoint y: 62, distance: 395.2
click at [0, 62] on div "Concluir Luíza Santana 25/08 01:50 Iniciar Apontar Data * 10/09/2025 Horas * 00…" at bounding box center [523, 248] width 1046 height 497
copy div "Balcões CC (comercial + picolé)"
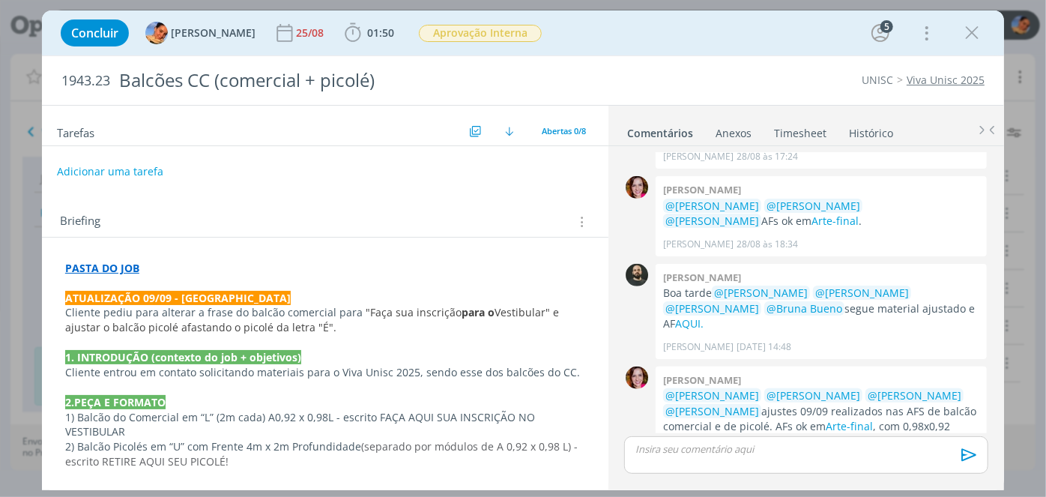
click at [778, 450] on p "dialog" at bounding box center [806, 448] width 340 height 13
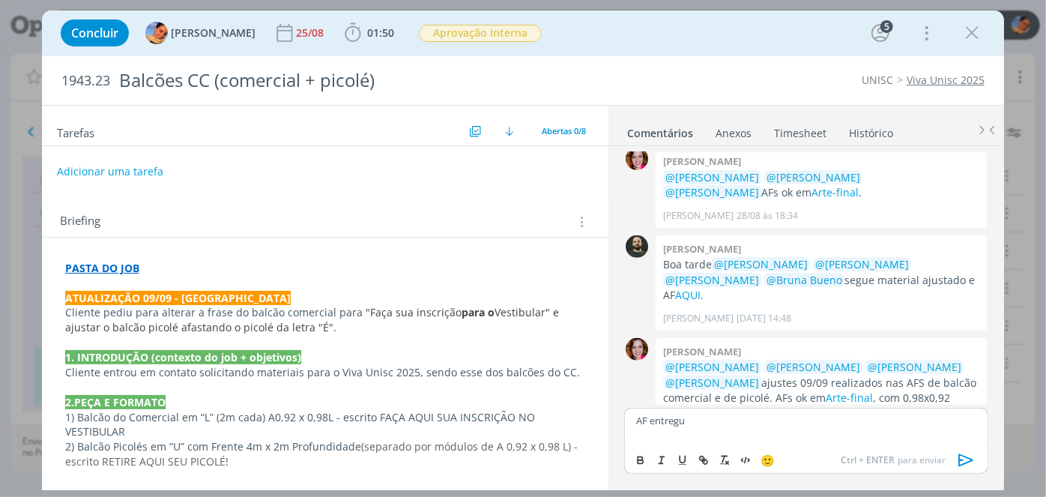
scroll to position [485, 0]
drag, startPoint x: 977, startPoint y: 464, endPoint x: 934, endPoint y: 438, distance: 50.8
click at [977, 464] on icon "dialog" at bounding box center [966, 460] width 22 height 22
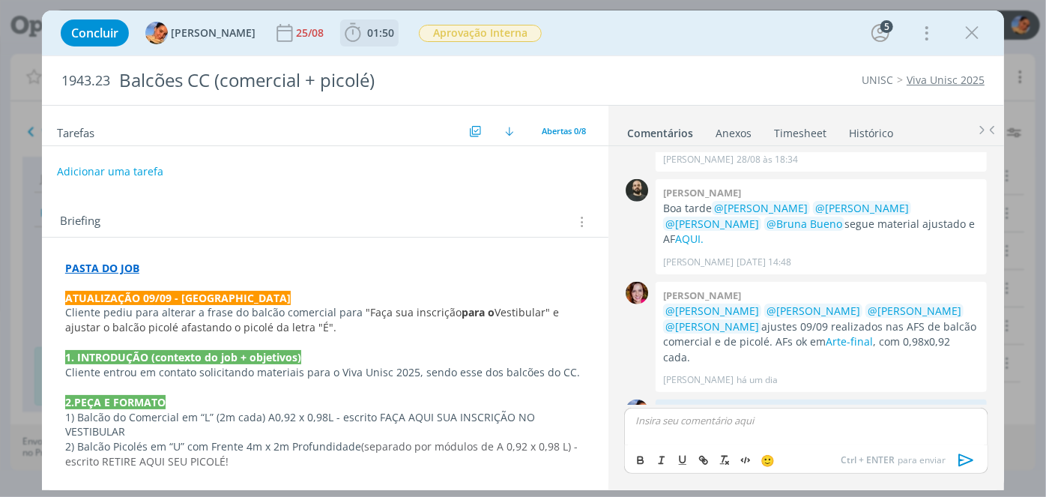
drag, startPoint x: 348, startPoint y: 22, endPoint x: 391, endPoint y: 40, distance: 47.3
click at [348, 21] on button "01:50" at bounding box center [369, 33] width 57 height 24
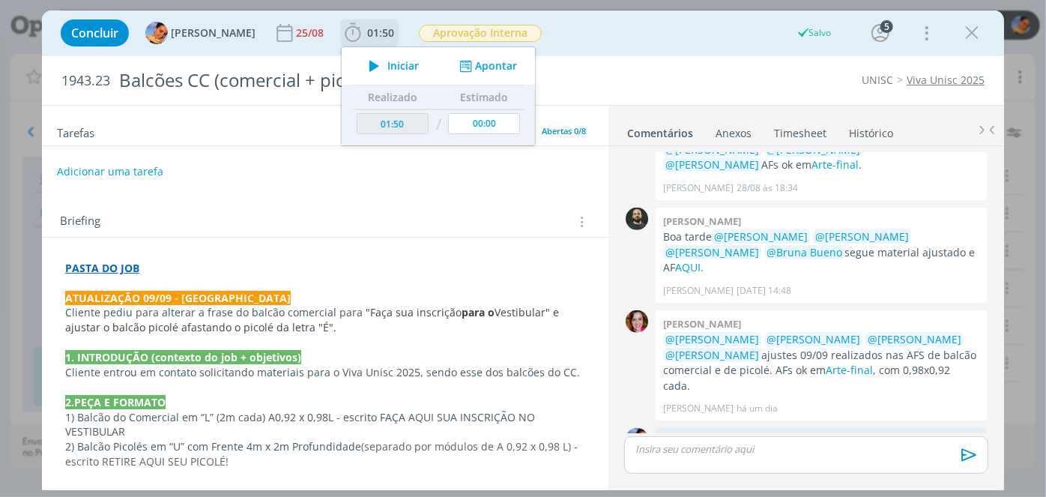
click at [483, 70] on button "Apontar" at bounding box center [487, 66] width 62 height 16
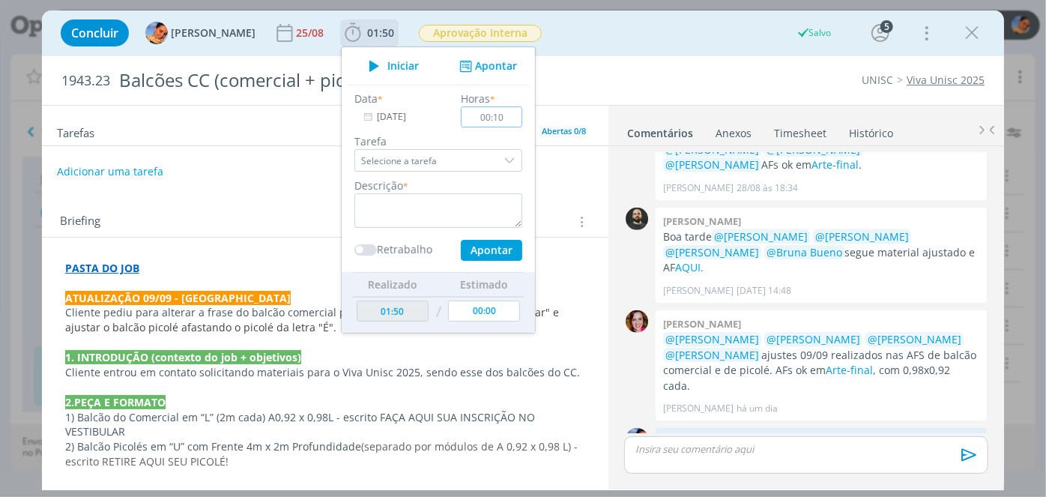
type input "00:10"
click at [456, 191] on div "Descrição *" at bounding box center [438, 203] width 183 height 50
click at [457, 197] on textarea "dialog" at bounding box center [438, 210] width 168 height 34
type textarea "entrega de AF"
click at [489, 251] on button "Apontar" at bounding box center [491, 250] width 61 height 21
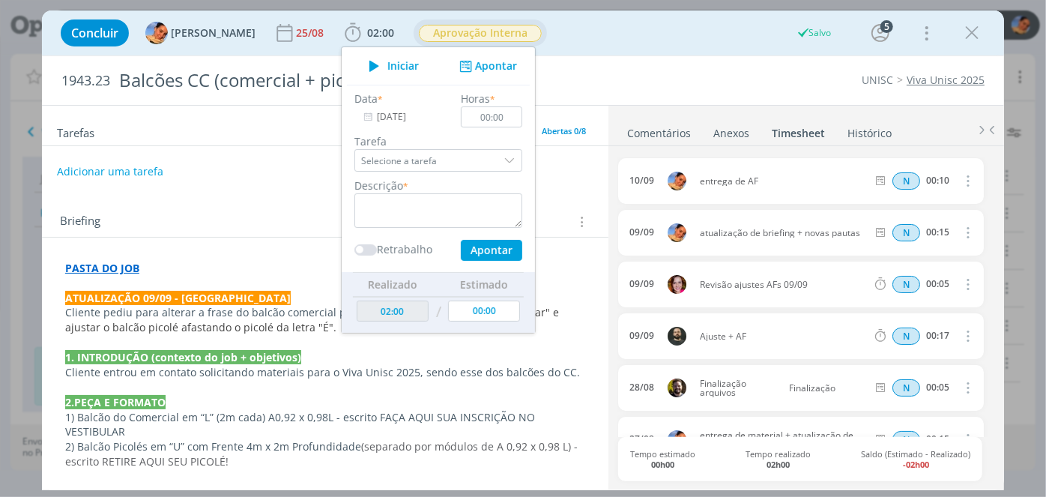
click at [501, 34] on span "Aprovação Interna" at bounding box center [480, 33] width 123 height 17
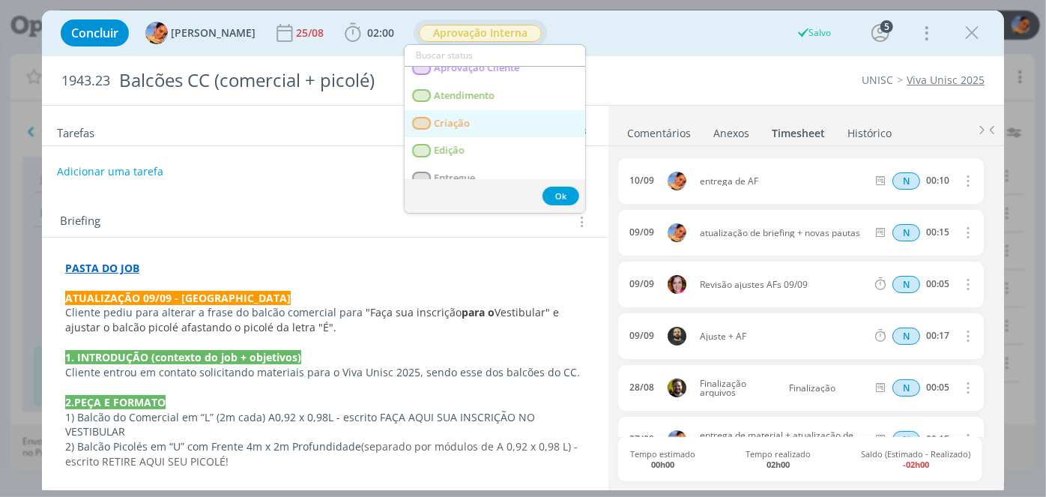
scroll to position [67, 0]
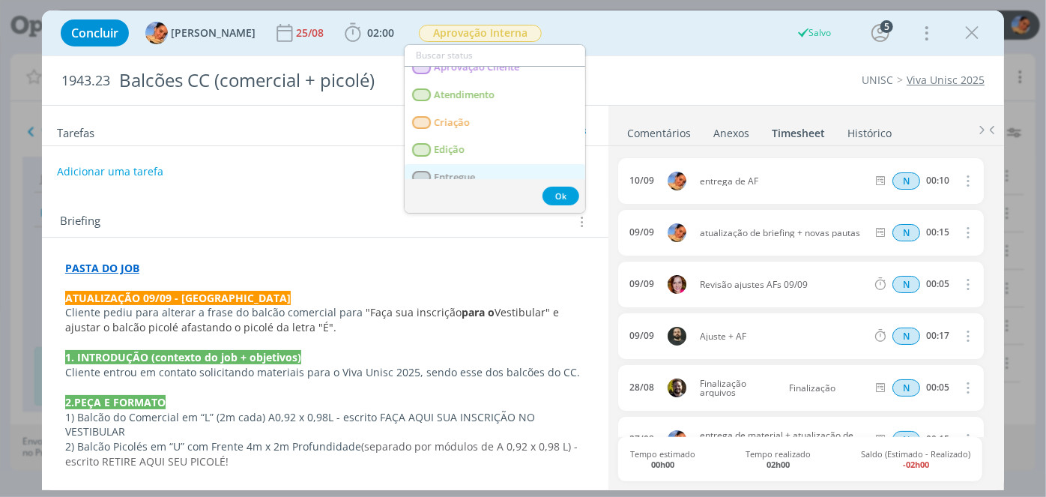
drag, startPoint x: 458, startPoint y: 176, endPoint x: 470, endPoint y: 168, distance: 14.5
click at [458, 176] on span "Entregue" at bounding box center [454, 178] width 41 height 12
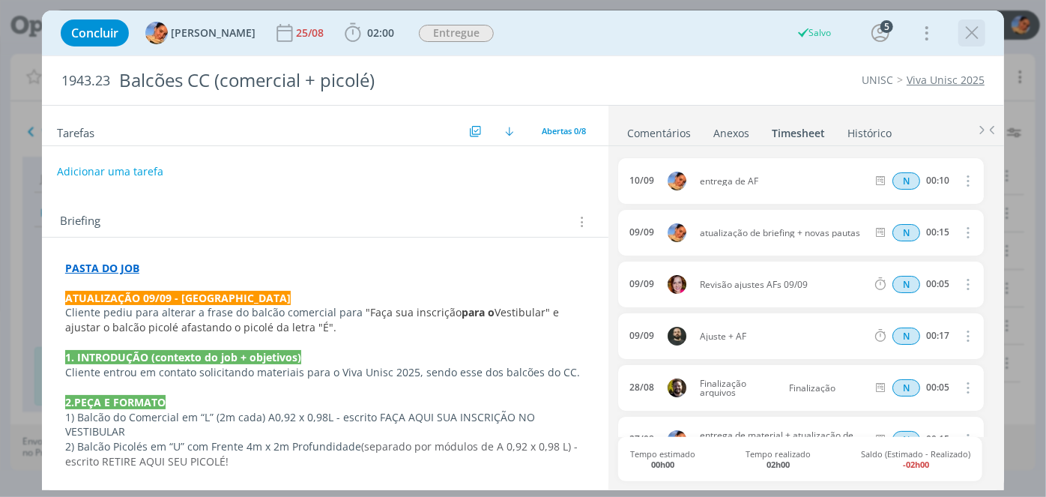
click at [975, 37] on icon "dialog" at bounding box center [972, 33] width 22 height 22
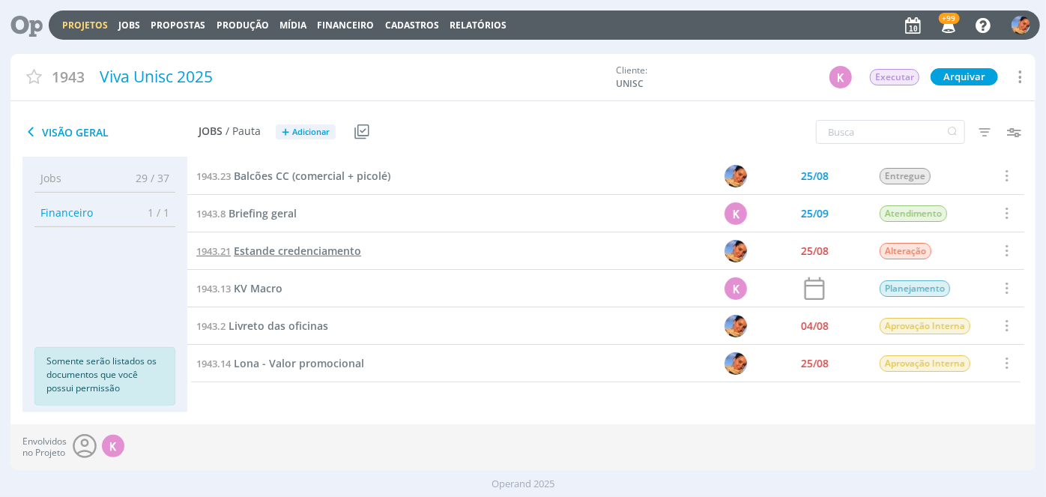
click at [277, 252] on span "Estande credenciamento" at bounding box center [297, 250] width 127 height 14
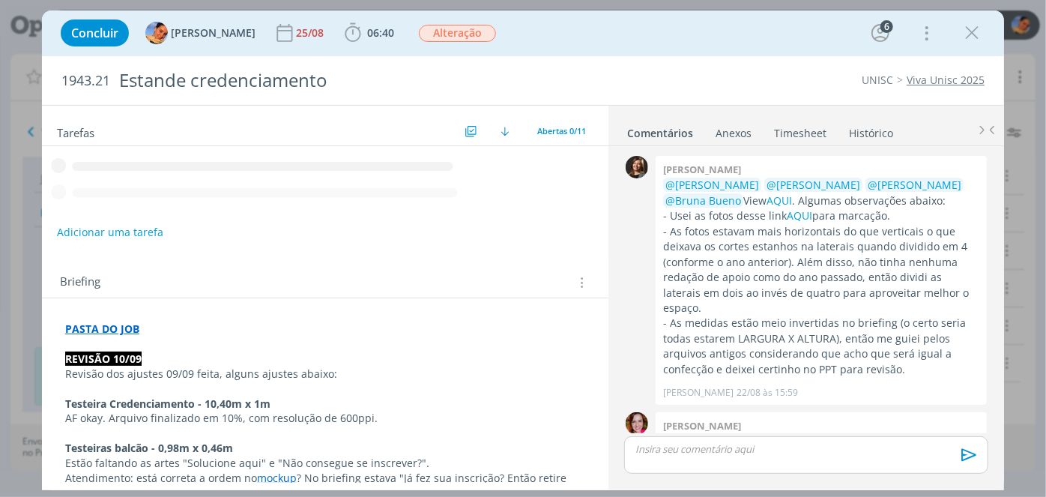
scroll to position [1098, 0]
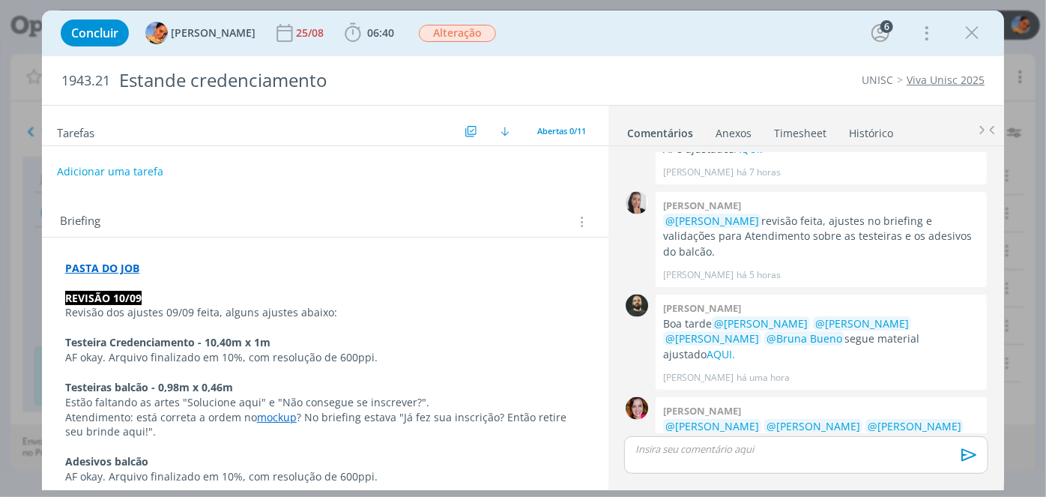
click at [788, 465] on link "Arte-final" at bounding box center [811, 472] width 47 height 14
drag, startPoint x: 109, startPoint y: 79, endPoint x: 77, endPoint y: 70, distance: 33.4
click at [0, 88] on div "Concluir Luíza Santana 25/08 06:40 Iniciar Apontar Data * 10/09/2025 Horas * 00…" at bounding box center [523, 248] width 1046 height 497
copy span "1943.21"
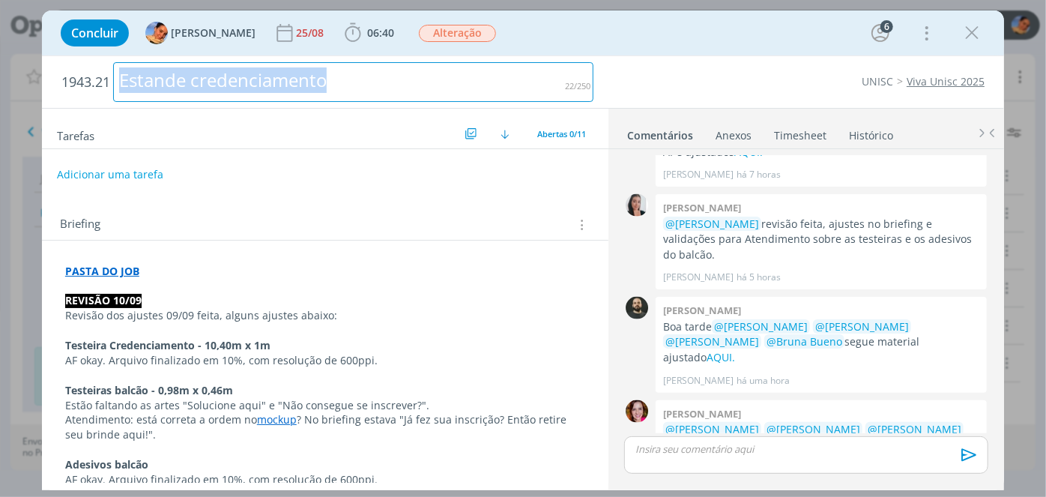
drag, startPoint x: 365, startPoint y: 91, endPoint x: 322, endPoint y: 57, distance: 54.9
click at [0, 94] on div "Concluir Luíza Santana 25/08 06:40 Iniciar Apontar Data * 10/09/2025 Horas * 00…" at bounding box center [523, 248] width 1046 height 497
copy div "Estande credenciamento"
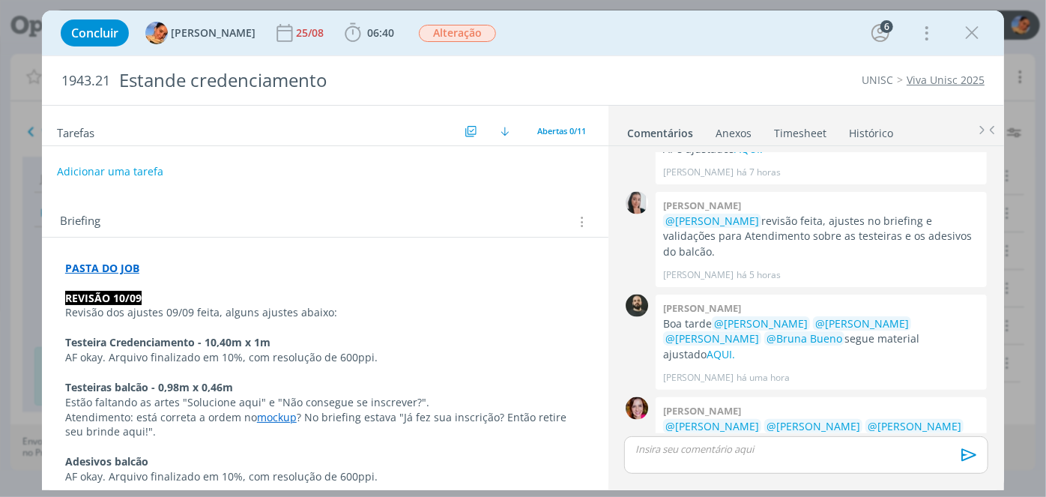
click at [726, 460] on div "dialog" at bounding box center [806, 454] width 364 height 37
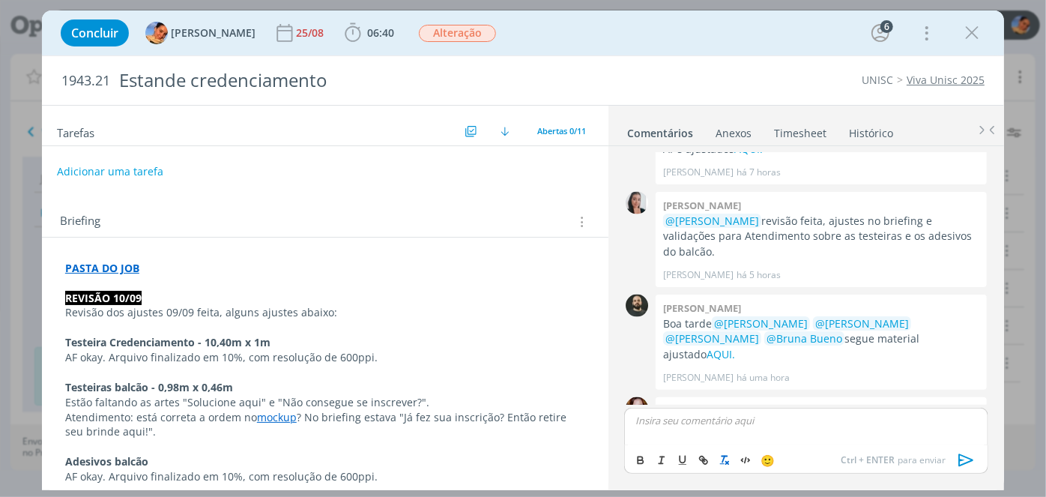
scroll to position [1127, 0]
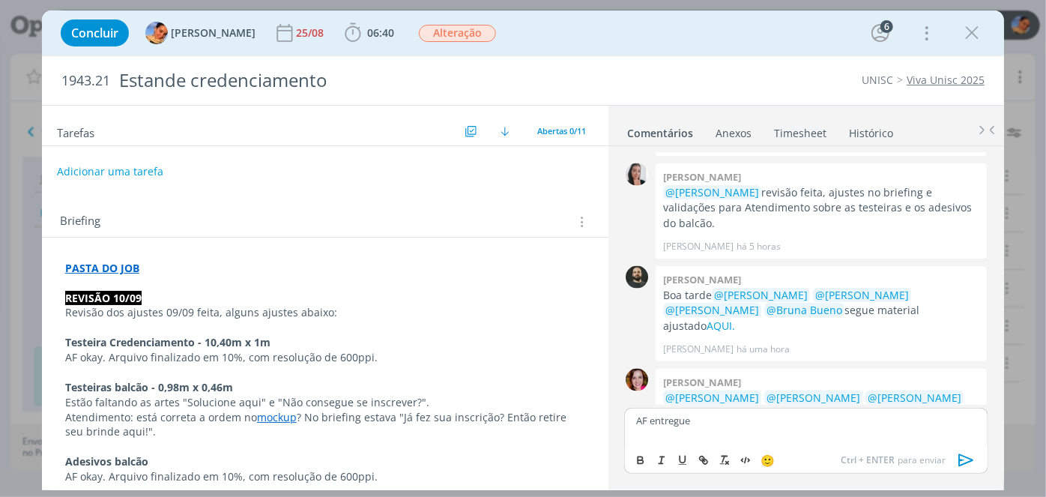
click at [959, 464] on icon "dialog" at bounding box center [966, 460] width 22 height 22
click at [441, 30] on span "Alteração" at bounding box center [457, 33] width 77 height 17
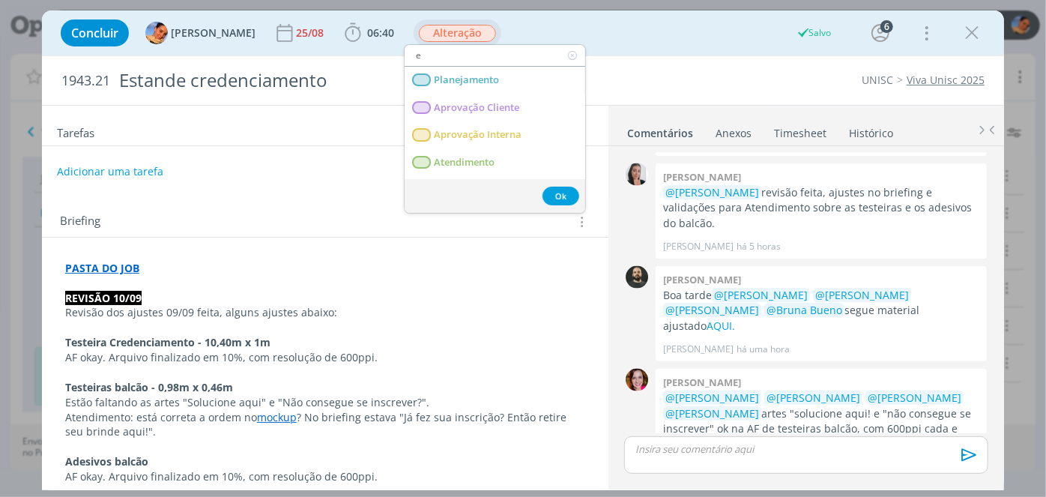
scroll to position [1155, 0]
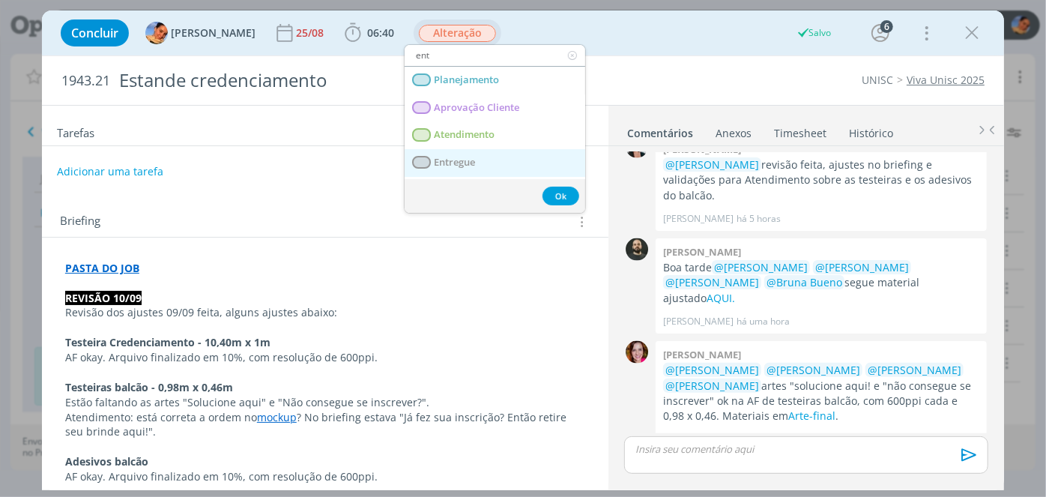
type input "ent"
click at [476, 166] on link "Entregue" at bounding box center [495, 163] width 181 height 28
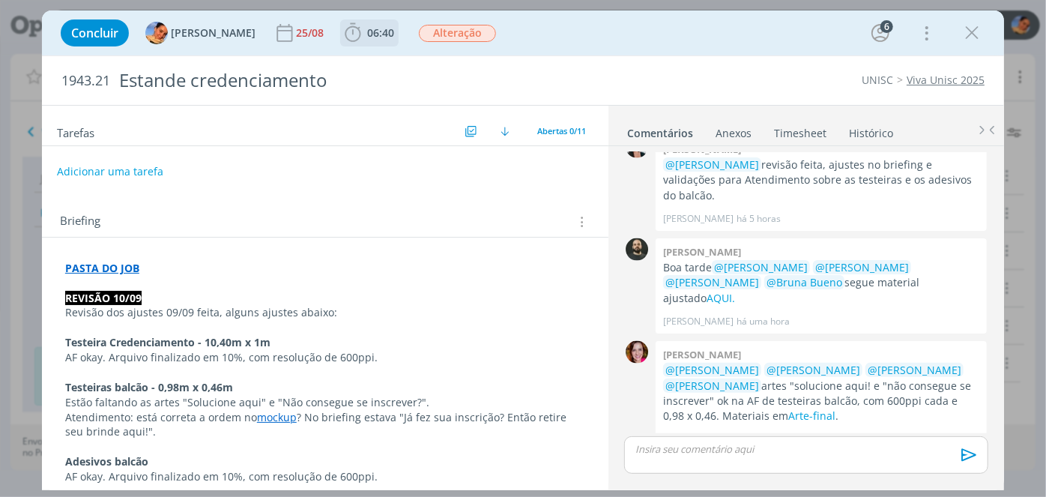
click at [367, 25] on span "06:40" at bounding box center [380, 32] width 27 height 14
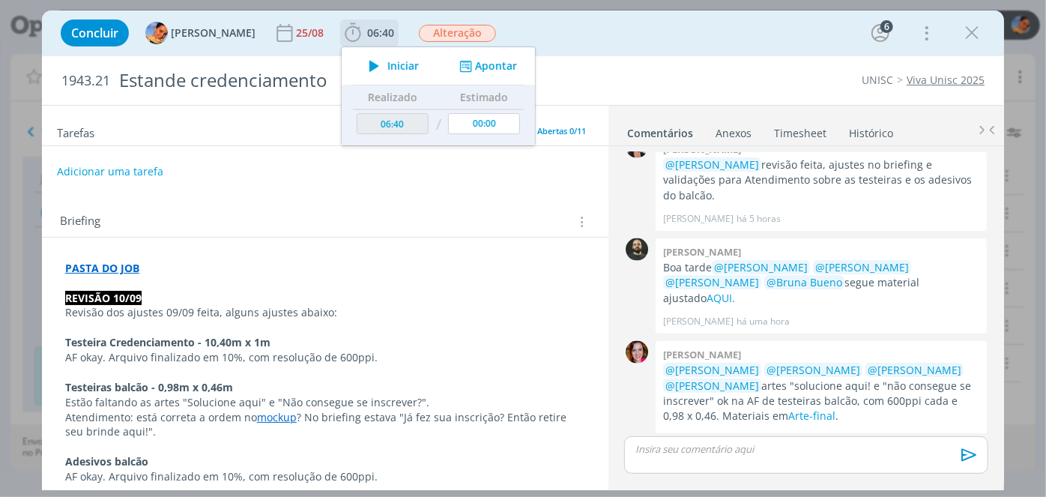
click at [481, 67] on button "Apontar" at bounding box center [487, 66] width 62 height 16
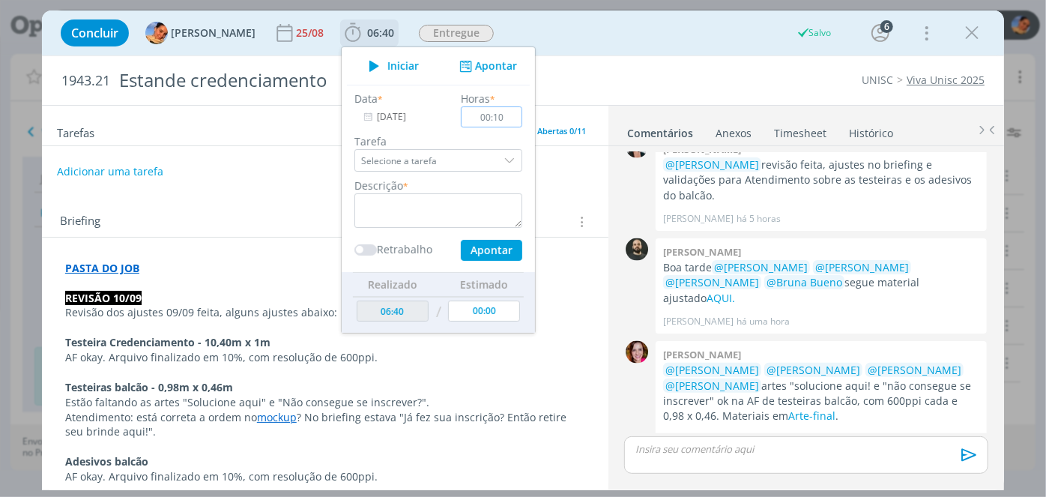
type input "00:10"
click at [469, 204] on textarea "dialog" at bounding box center [438, 210] width 168 height 34
drag, startPoint x: 417, startPoint y: 214, endPoint x: 165, endPoint y: 182, distance: 253.7
click at [166, 181] on div "Concluir Luíza Santana 25/08 06:40 Iniciar Apontar Data * 10/09/2025 Horas * 00…" at bounding box center [523, 250] width 962 height 480
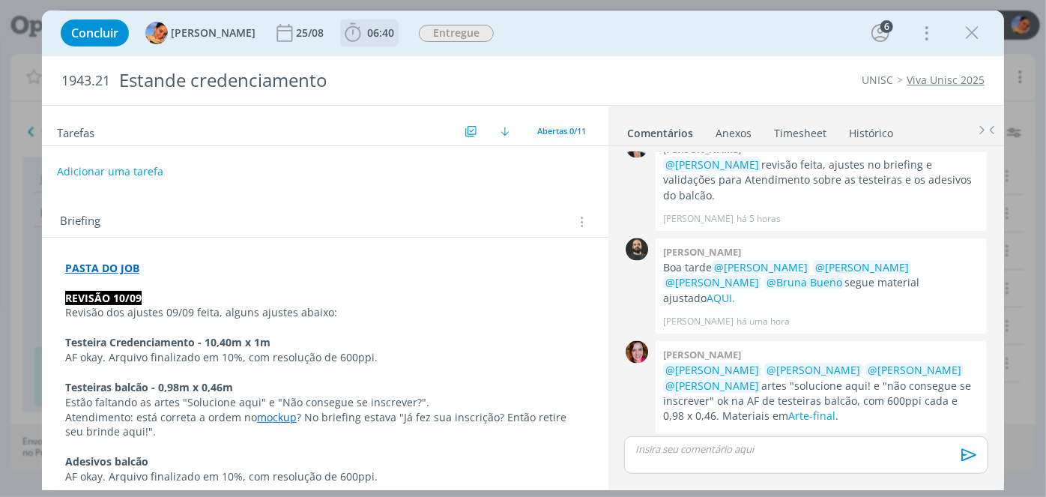
click at [384, 26] on span "06:40 Iniciar Apontar Data * 10/09/2025 Horas * 00:10 Tarefa Selecione a tarefa…" at bounding box center [369, 32] width 58 height 27
click at [381, 27] on span "06:40" at bounding box center [369, 33] width 55 height 22
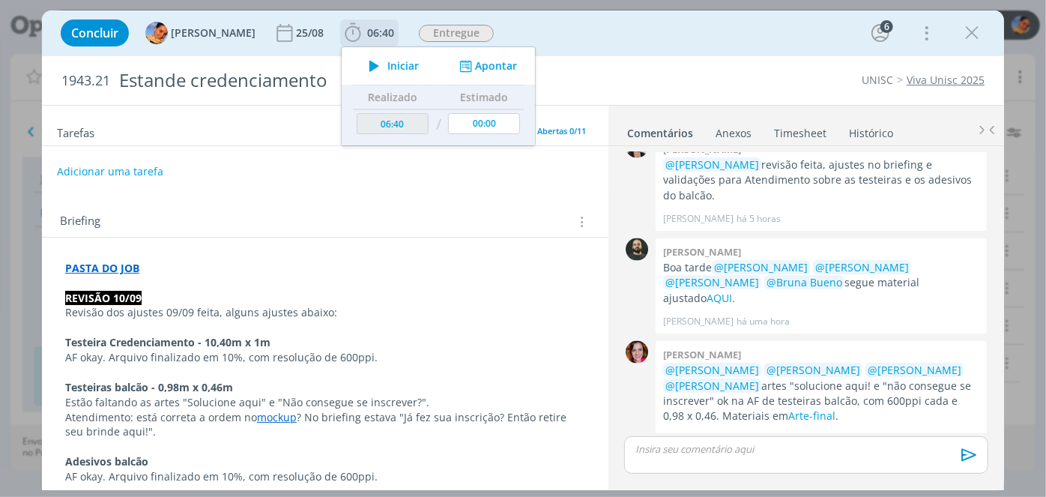
click at [471, 70] on button "Apontar" at bounding box center [487, 66] width 62 height 16
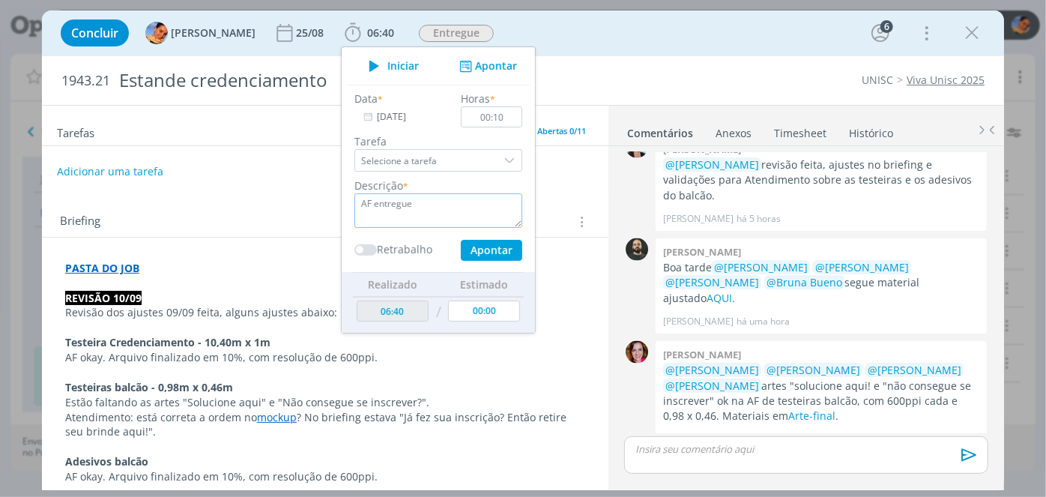
drag, startPoint x: 447, startPoint y: 213, endPoint x: 246, endPoint y: 229, distance: 201.5
click at [199, 196] on div "Concluir Luíza Santana 25/08 06:40 Iniciar Apontar Data * 10/09/2025 Horas * 00…" at bounding box center [523, 250] width 962 height 480
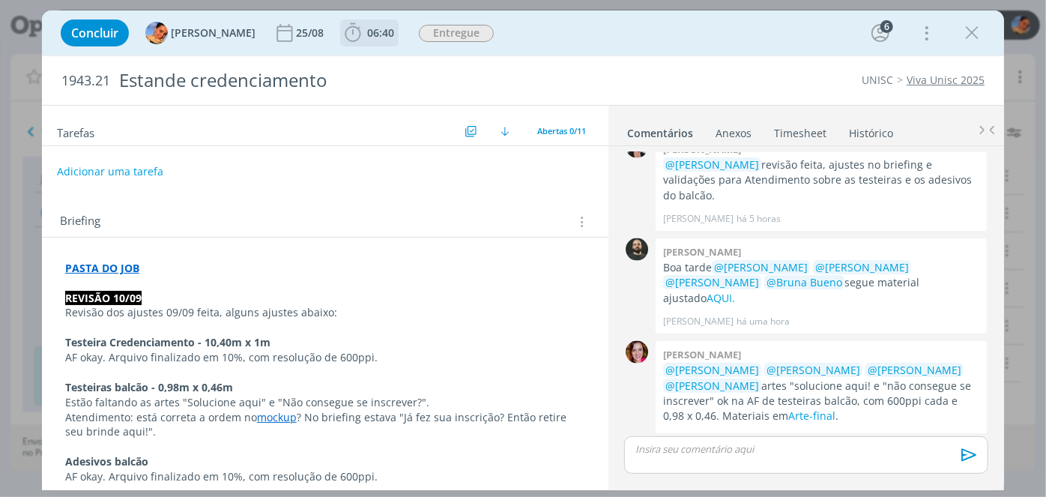
click at [367, 32] on span "06:40" at bounding box center [380, 32] width 27 height 14
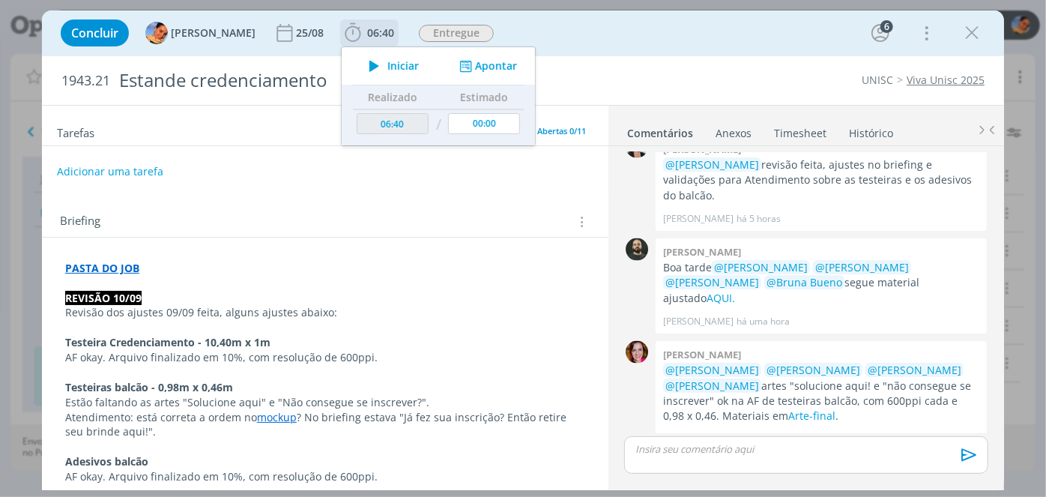
click at [482, 67] on button "Apontar" at bounding box center [487, 66] width 62 height 16
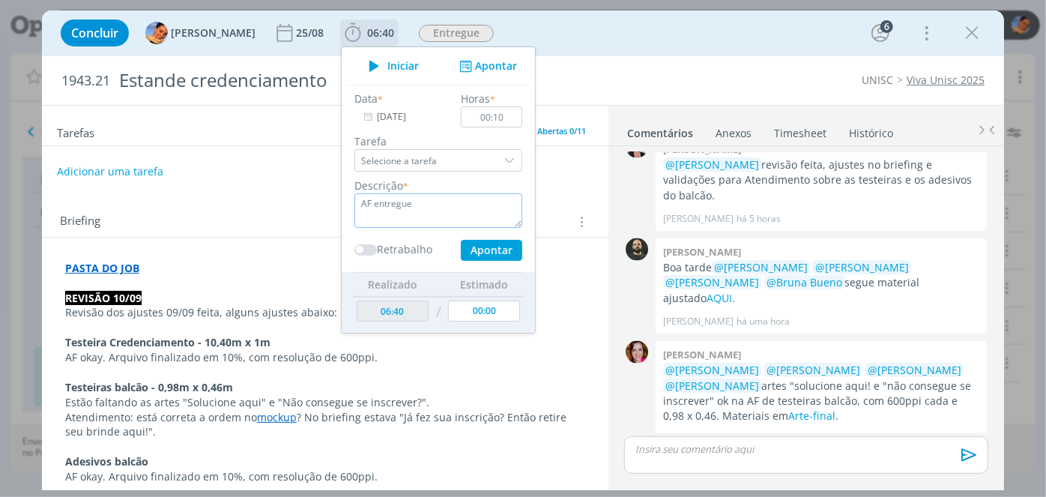
click at [451, 214] on textarea "AF entregue" at bounding box center [438, 210] width 168 height 34
type textarea "A"
type textarea "entrega de AF"
click at [479, 246] on button "Apontar" at bounding box center [491, 250] width 61 height 21
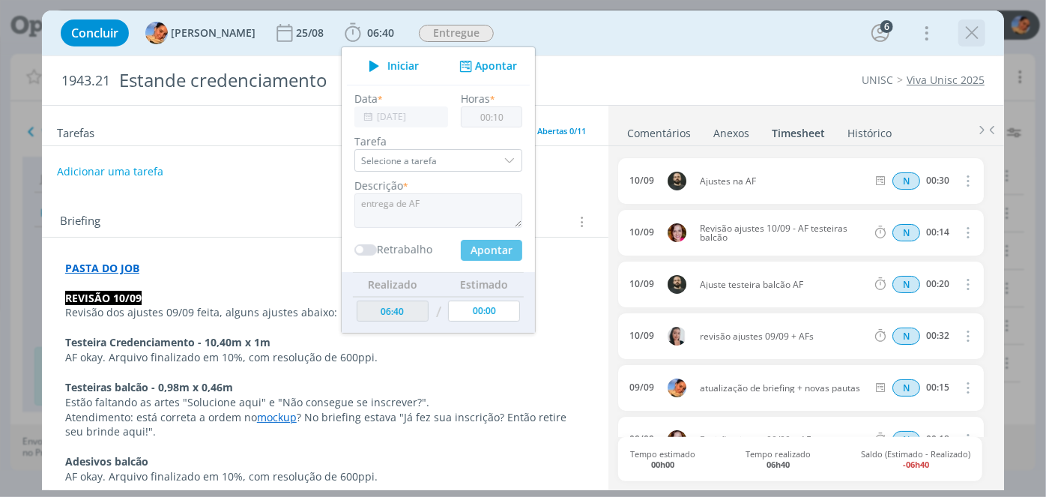
type input "06:50"
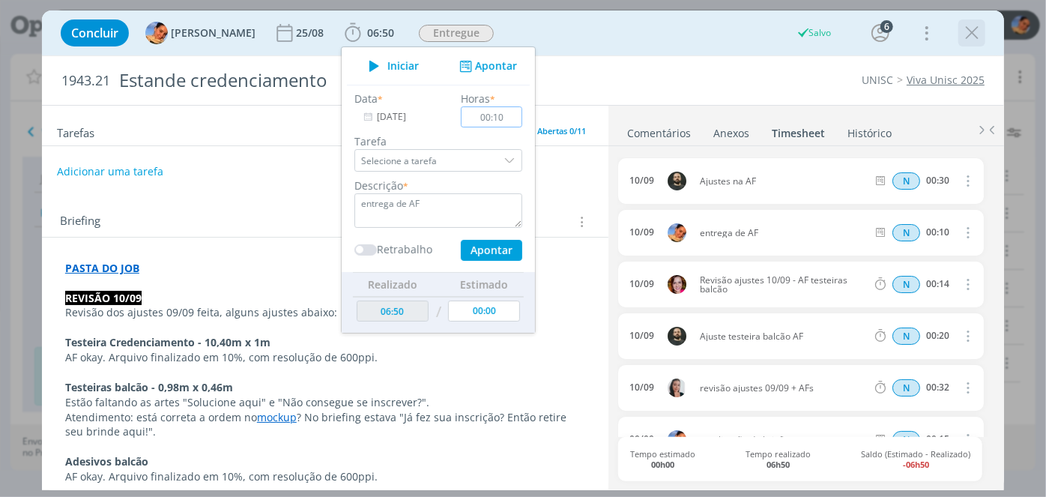
type input "00:00"
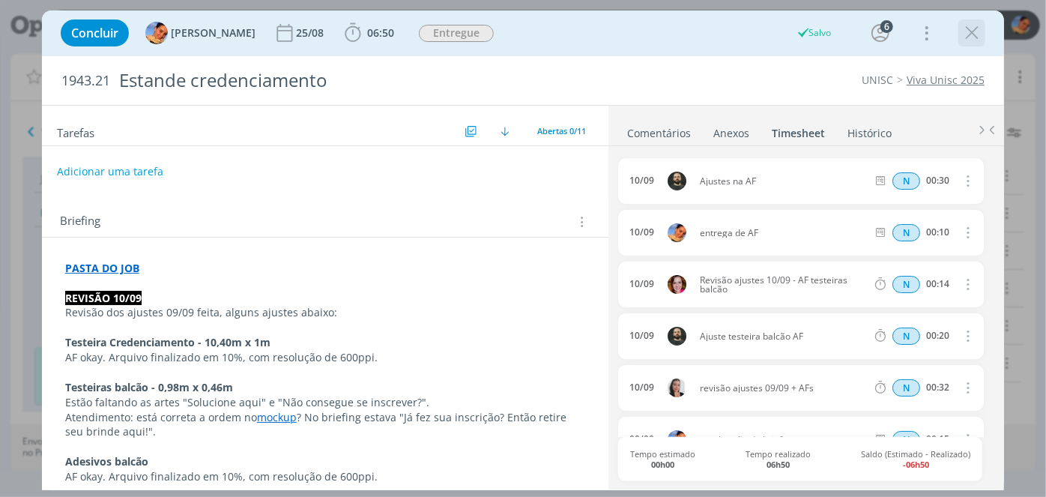
click at [977, 40] on icon "dialog" at bounding box center [972, 33] width 22 height 22
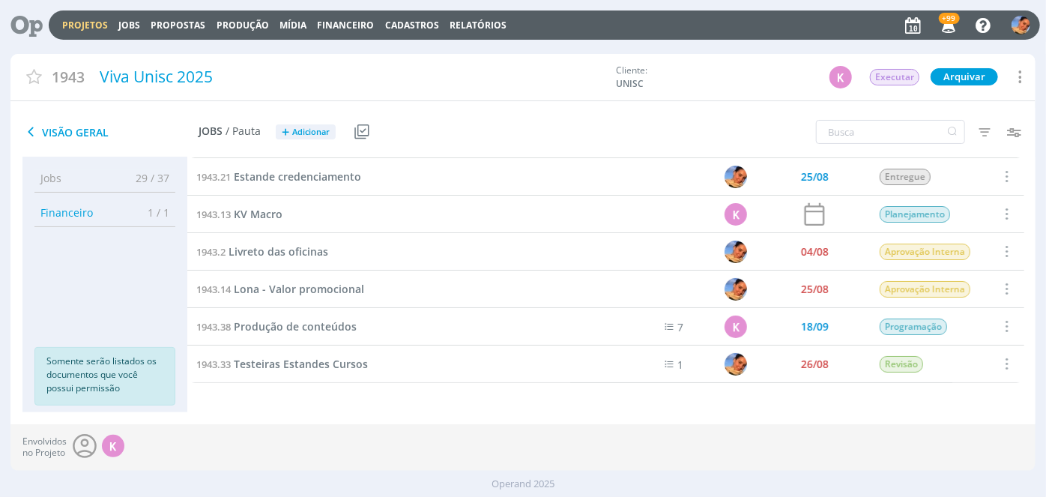
scroll to position [73, 0]
click at [331, 366] on span "Testeiras Estandes Cursos" at bounding box center [301, 364] width 134 height 14
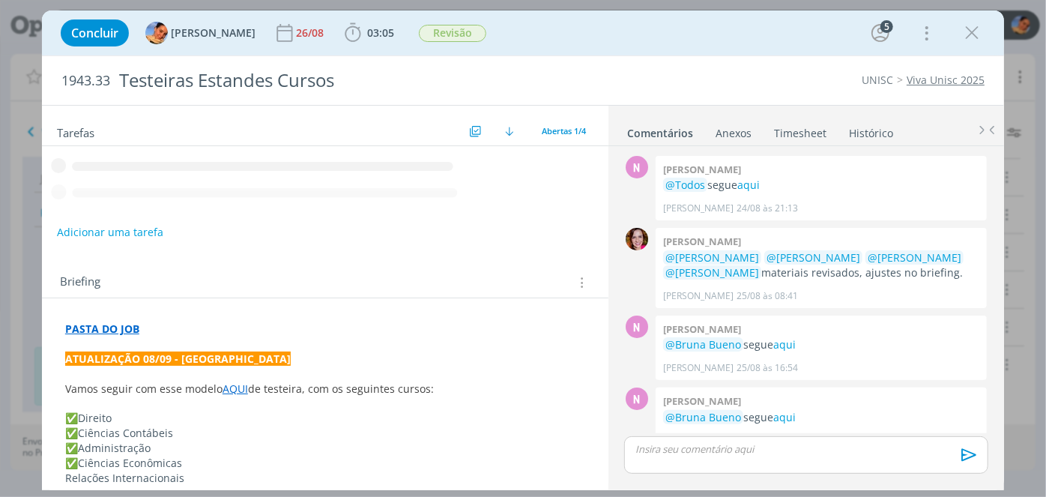
scroll to position [283, 0]
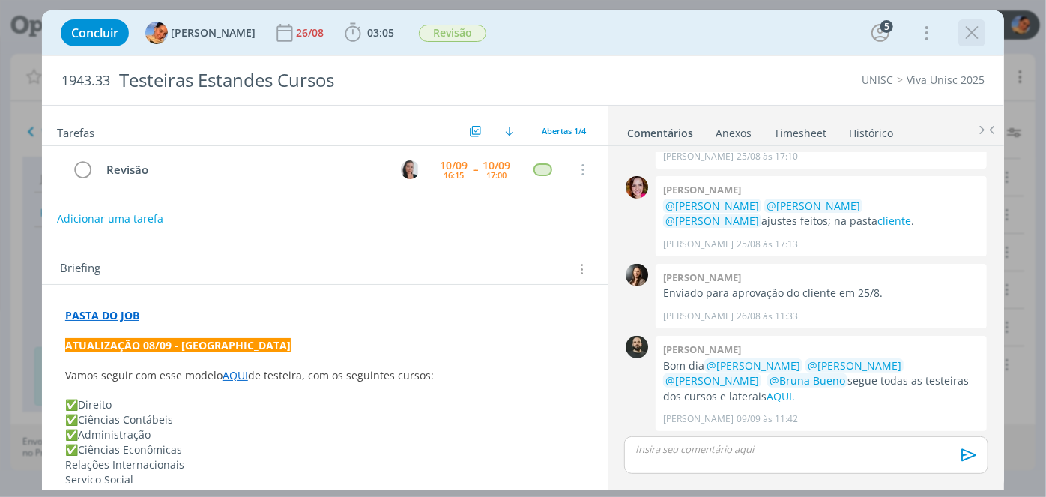
click at [966, 32] on icon "dialog" at bounding box center [972, 33] width 22 height 22
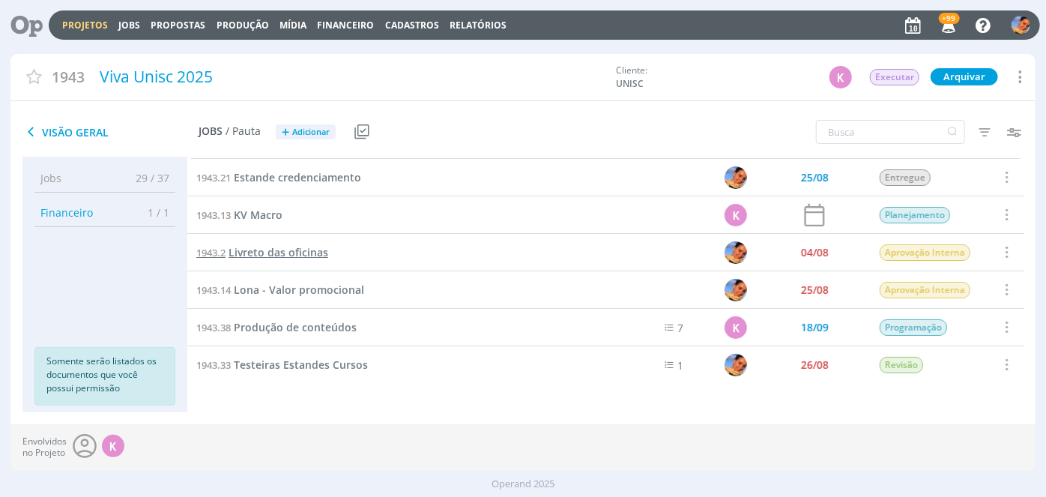
click at [279, 245] on span "Livreto das oficinas" at bounding box center [279, 252] width 100 height 14
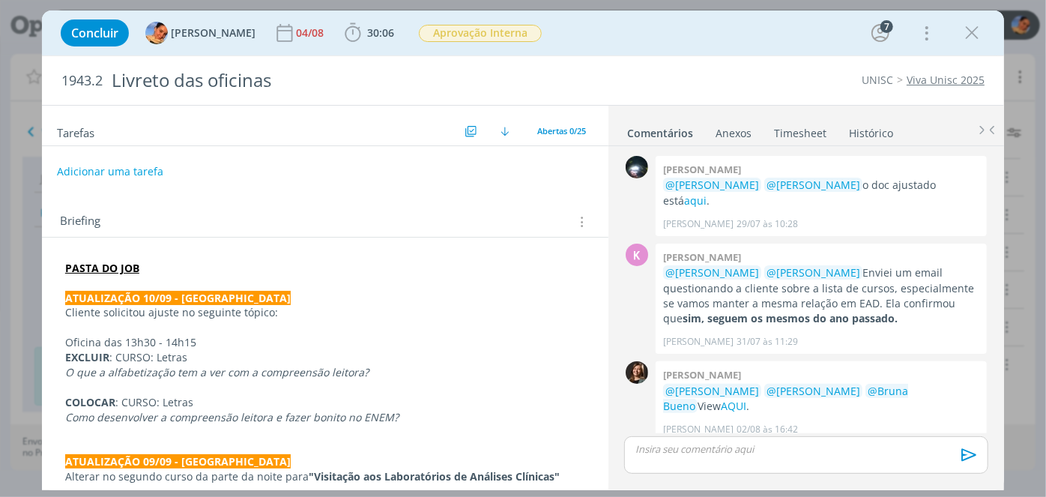
scroll to position [1572, 0]
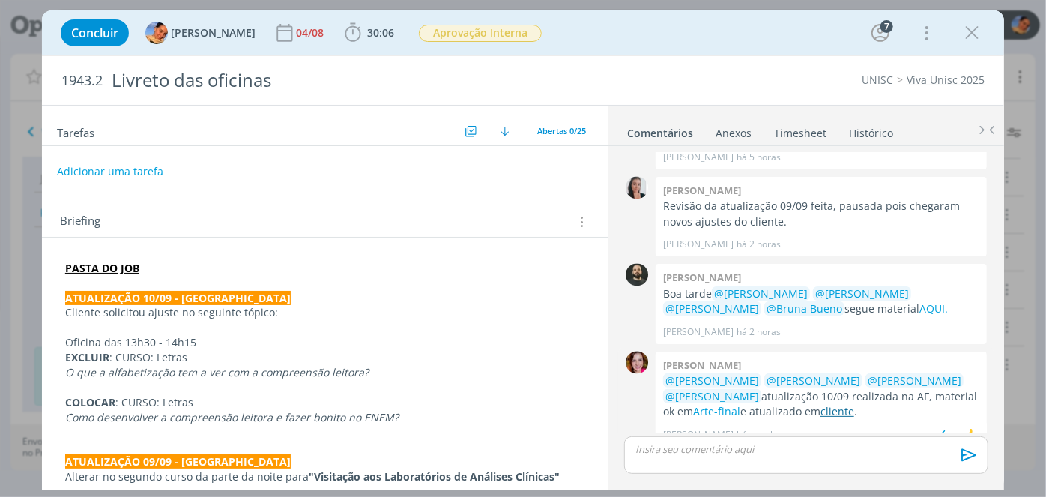
click at [820, 404] on link "cliente" at bounding box center [837, 411] width 34 height 14
drag, startPoint x: 735, startPoint y: 450, endPoint x: 750, endPoint y: 430, distance: 24.6
click at [739, 445] on p "dialog" at bounding box center [806, 448] width 340 height 13
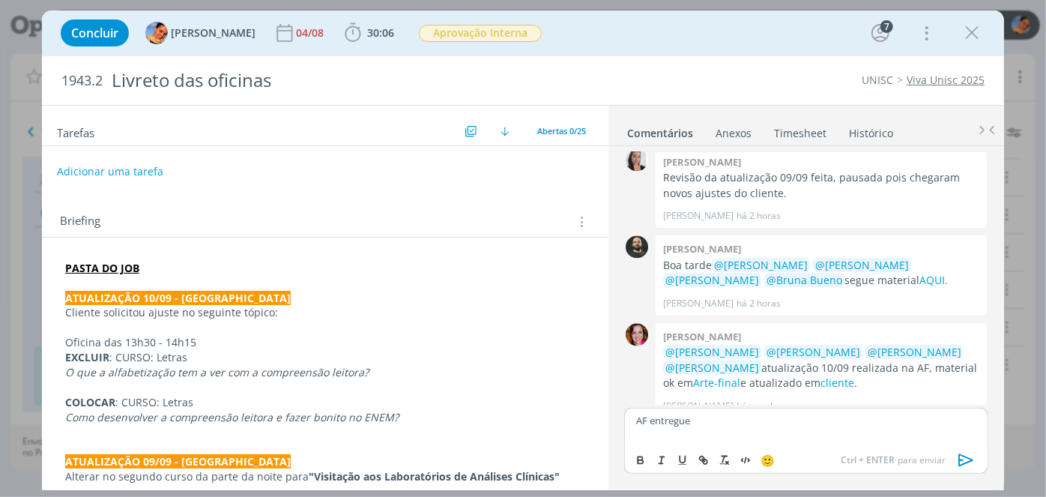
click at [977, 456] on icon "dialog" at bounding box center [966, 460] width 22 height 22
click at [467, 40] on span "Aprovação Interna" at bounding box center [480, 33] width 123 height 17
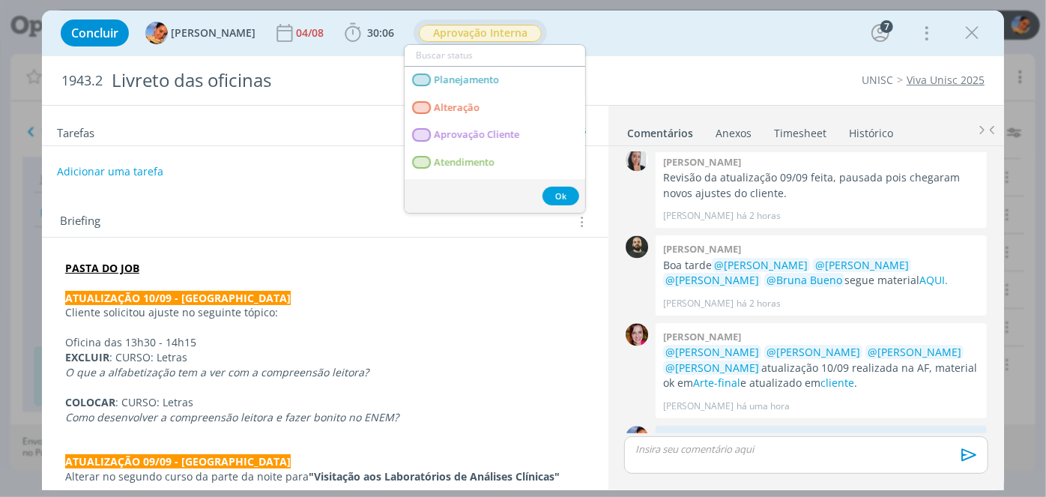
scroll to position [1628, 0]
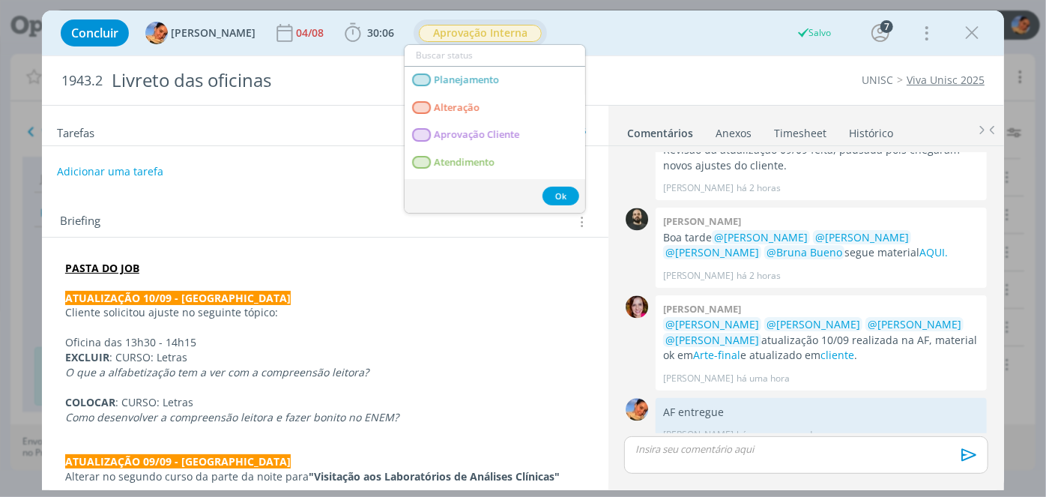
click at [467, 34] on span "Aprovação Interna" at bounding box center [480, 33] width 123 height 17
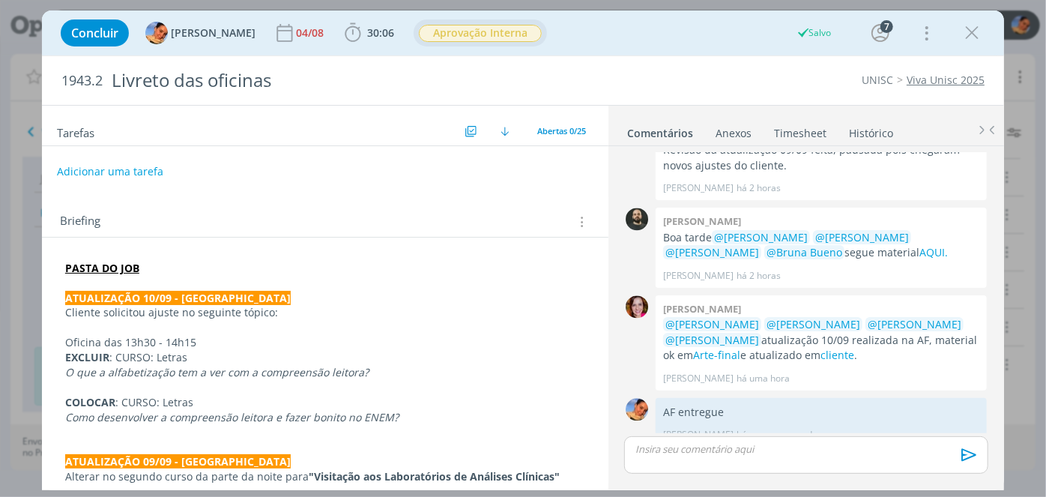
click at [467, 34] on span "Aprovação Interna" at bounding box center [480, 33] width 123 height 17
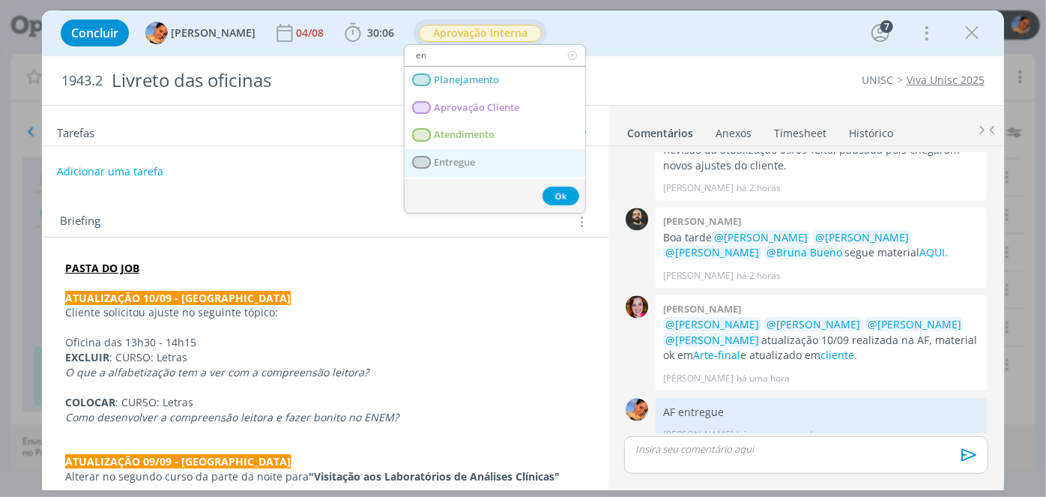
type input "en"
drag, startPoint x: 475, startPoint y: 152, endPoint x: 390, endPoint y: 62, distance: 123.5
click at [475, 152] on link "Entregue" at bounding box center [495, 163] width 181 height 28
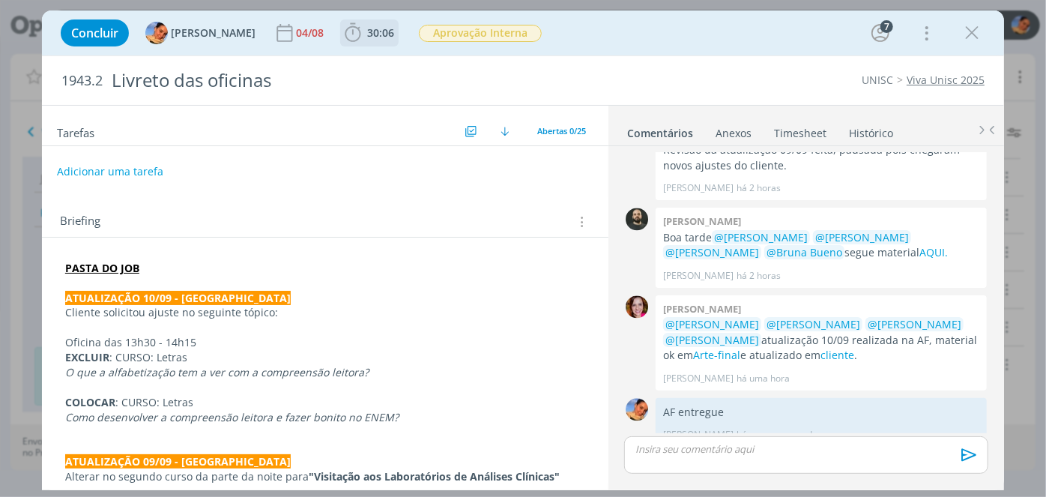
click at [353, 26] on span "30:06" at bounding box center [369, 33] width 55 height 22
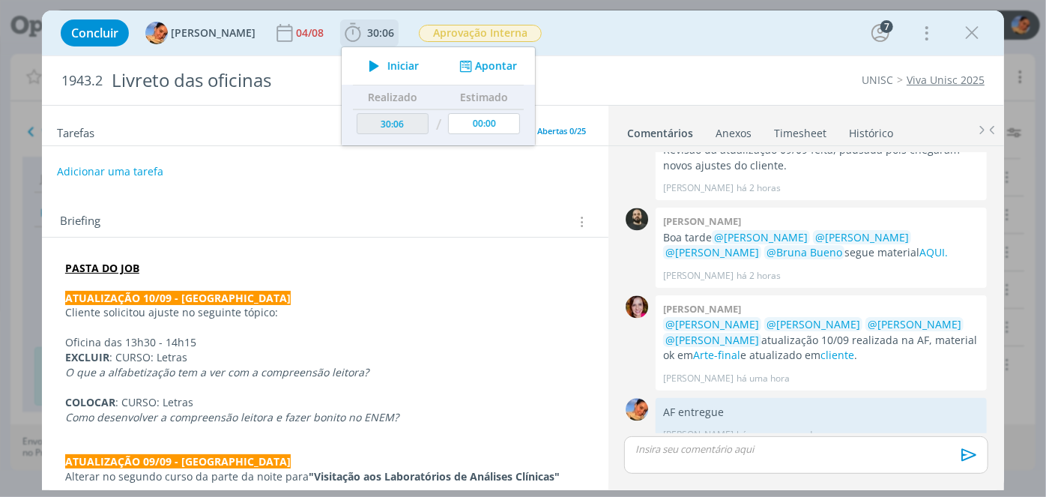
click at [462, 65] on button "Apontar" at bounding box center [487, 66] width 62 height 16
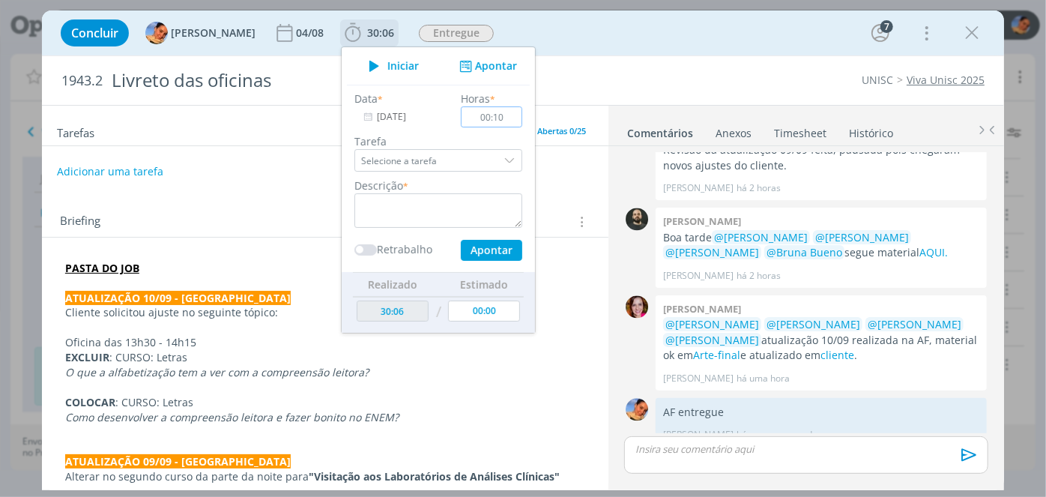
type input "00:10"
click at [465, 204] on textarea "dialog" at bounding box center [438, 210] width 168 height 34
type textarea "entrega de AF"
click at [483, 241] on button "Apontar" at bounding box center [491, 250] width 61 height 21
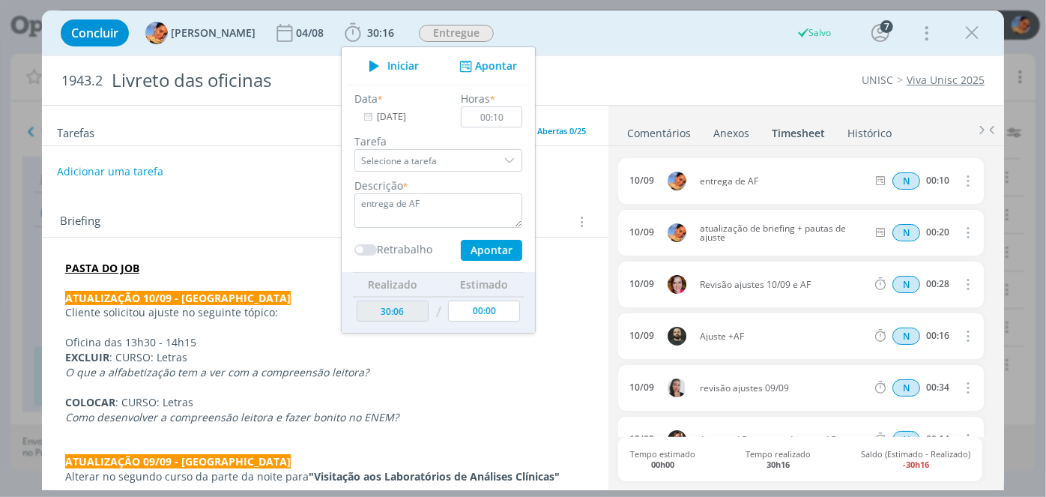
type input "00:00"
type input "30:06"
click at [671, 56] on div "1943.2 Livreto das oficinas UNISC Viva Unisc 2025" at bounding box center [523, 80] width 962 height 49
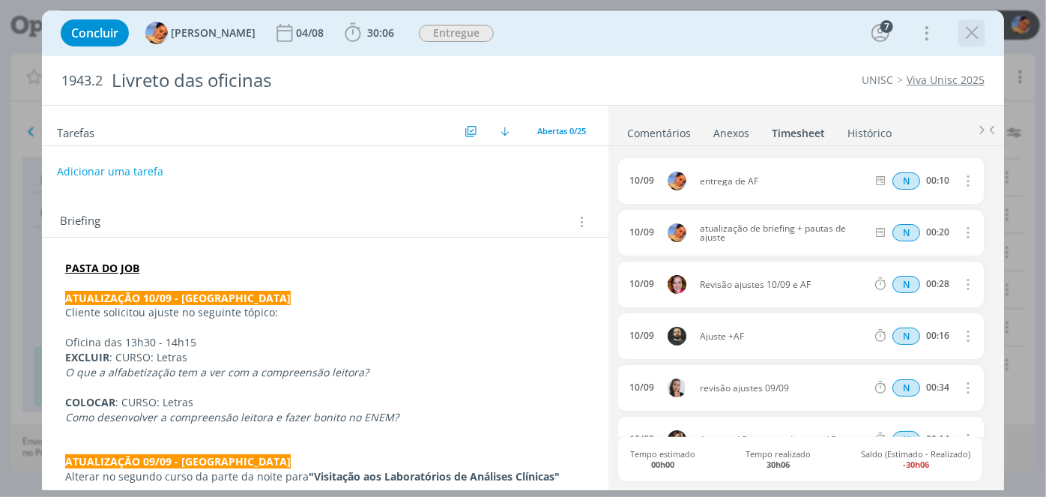
click at [975, 38] on icon "dialog" at bounding box center [972, 33] width 22 height 22
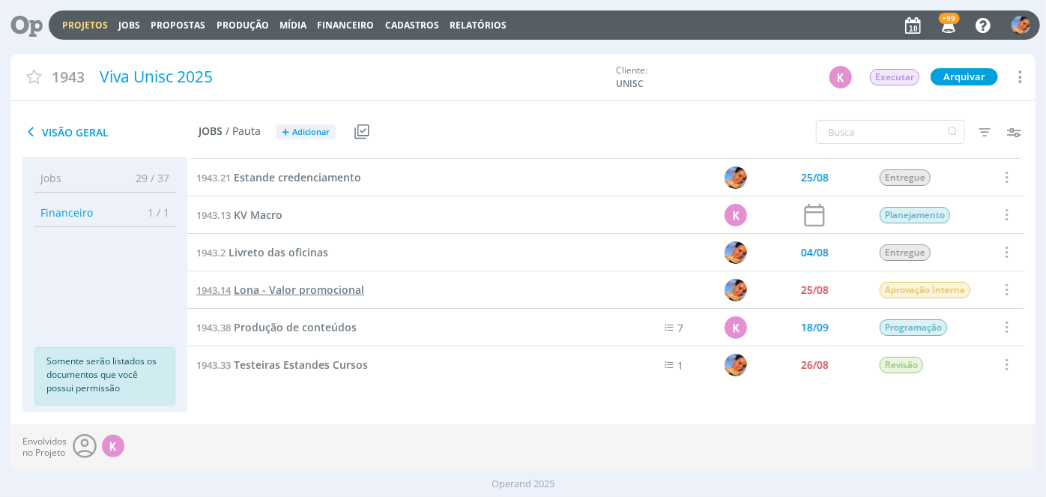
click at [329, 285] on span "Lona - Valor promocional" at bounding box center [299, 289] width 130 height 14
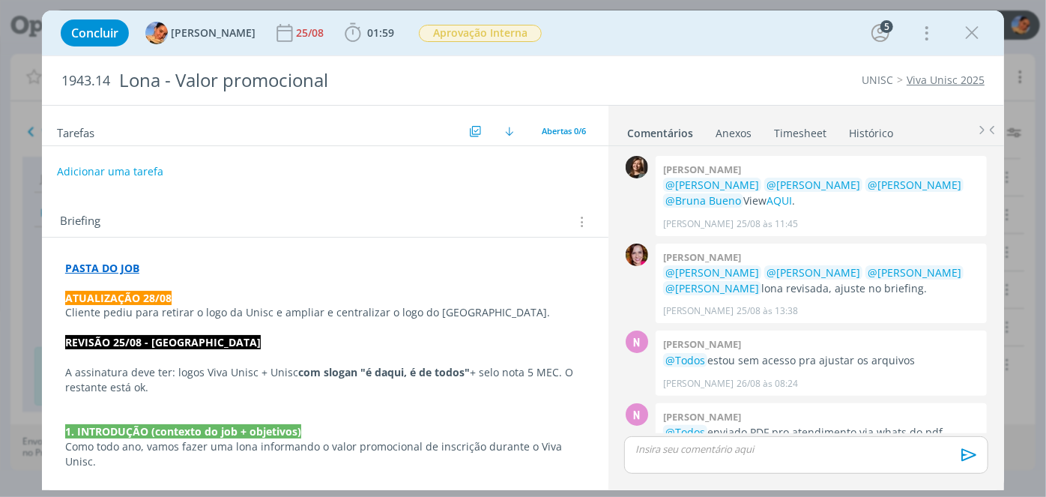
scroll to position [601, 0]
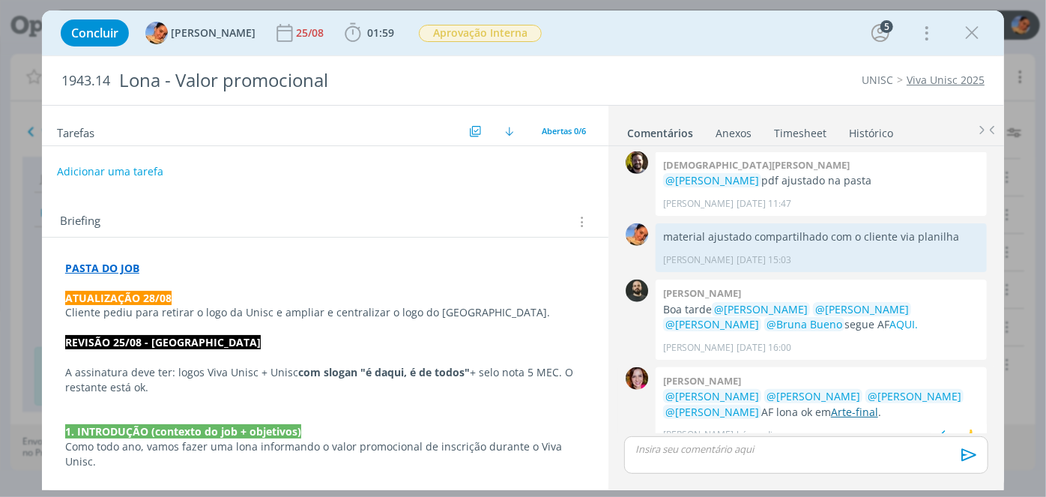
click at [862, 405] on link "Arte-final" at bounding box center [854, 412] width 47 height 14
click at [781, 468] on div "dialog" at bounding box center [806, 454] width 364 height 37
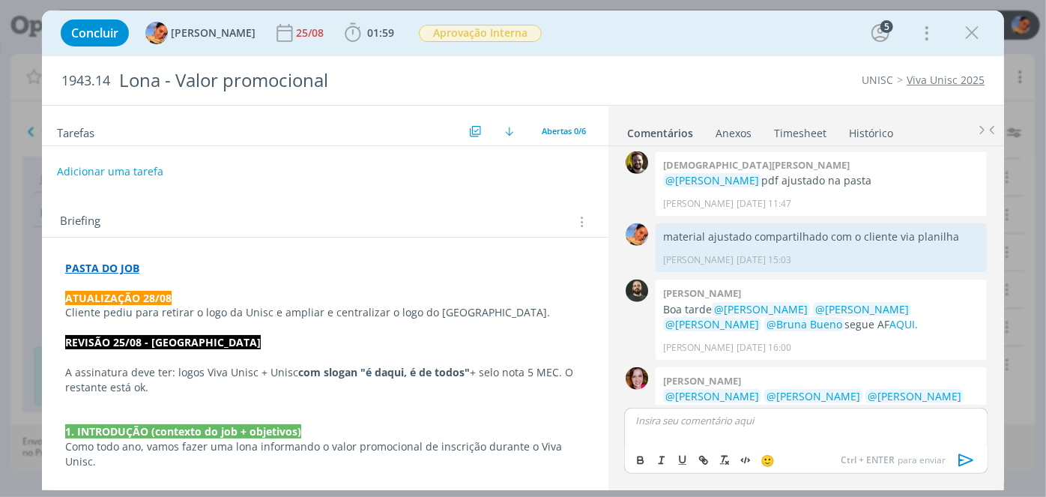
scroll to position [629, 0]
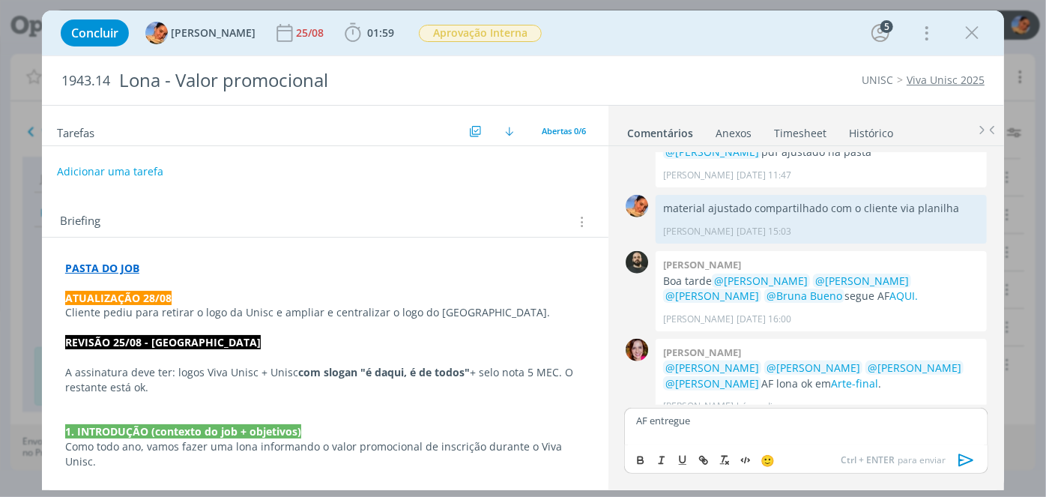
click at [974, 462] on icon "dialog" at bounding box center [966, 460] width 22 height 22
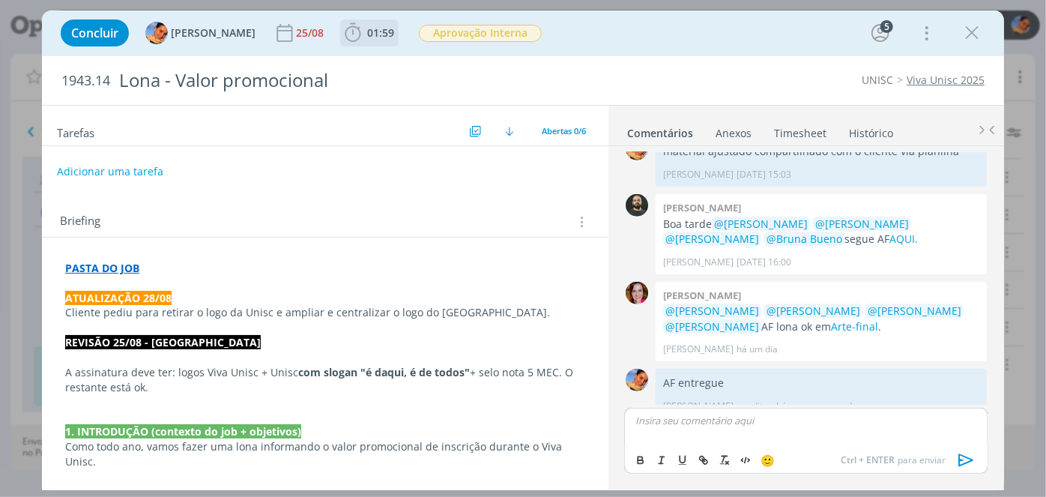
click at [367, 37] on span "01:59" at bounding box center [380, 32] width 27 height 14
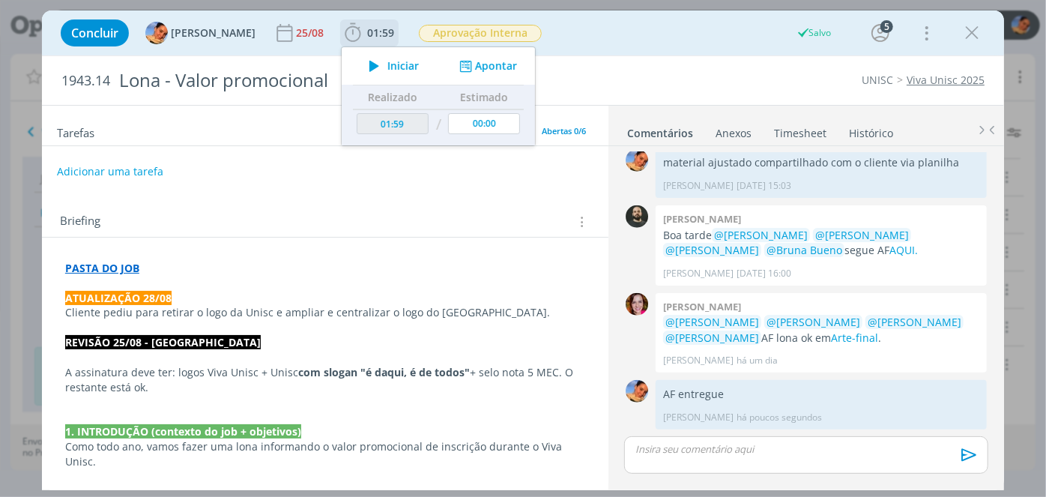
scroll to position [658, 0]
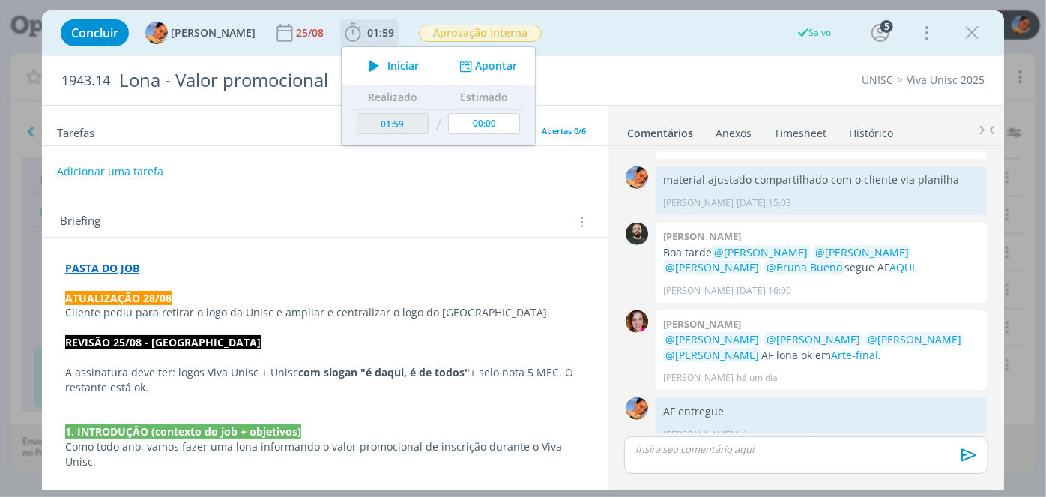
click at [470, 76] on div "Iniciar Apontar" at bounding box center [438, 65] width 193 height 37
click at [477, 64] on button "Apontar" at bounding box center [487, 66] width 62 height 16
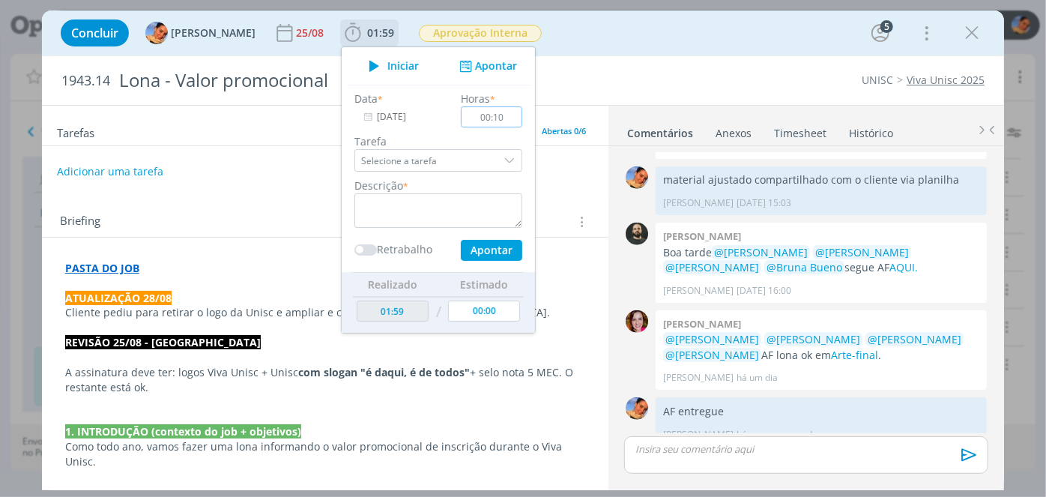
type input "00:10"
click at [443, 194] on textarea "dialog" at bounding box center [438, 210] width 168 height 34
type textarea "entrega AF"
click at [462, 245] on button "Apontar" at bounding box center [491, 250] width 61 height 21
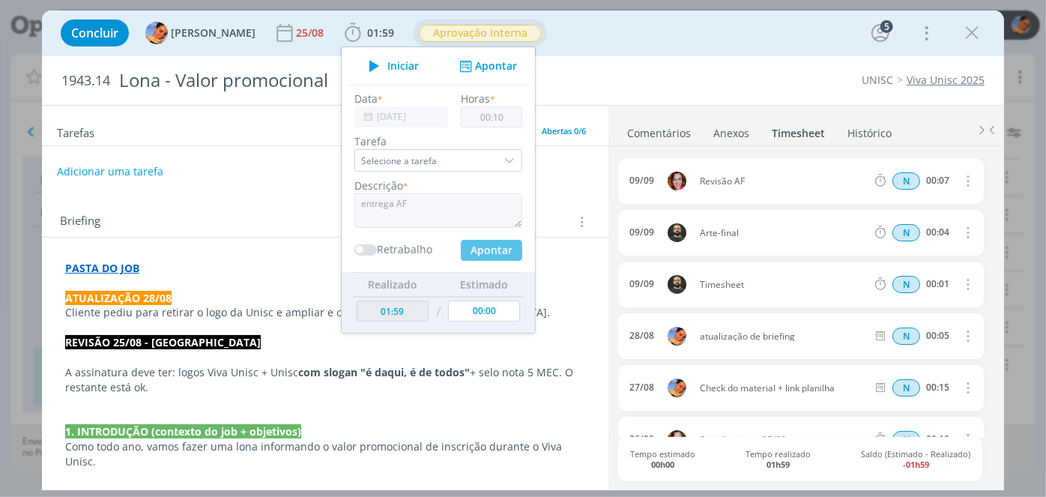
click at [465, 34] on span "Aprovação Interna" at bounding box center [480, 33] width 123 height 17
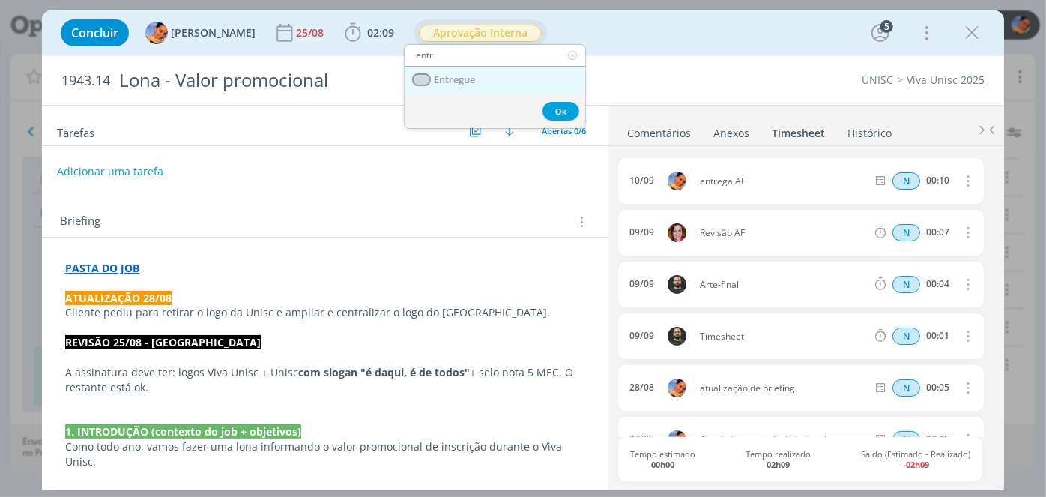
type input "entr"
click at [539, 72] on link "Entregue" at bounding box center [495, 81] width 181 height 28
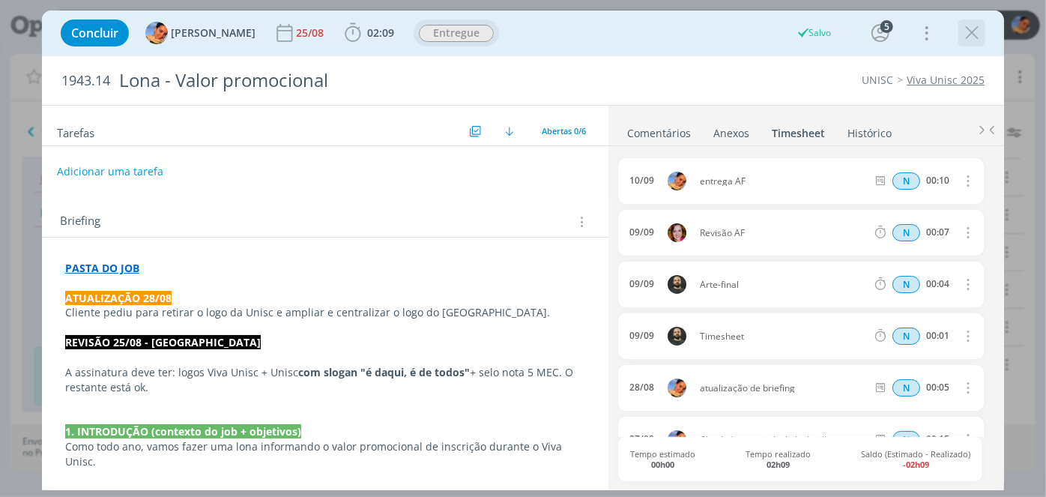
click at [969, 41] on icon "dialog" at bounding box center [972, 33] width 22 height 22
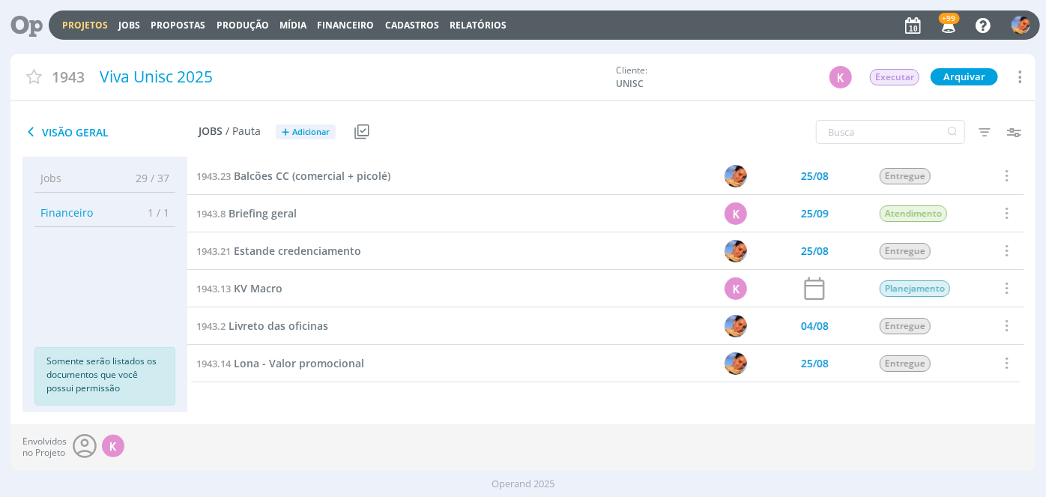
scroll to position [73, 0]
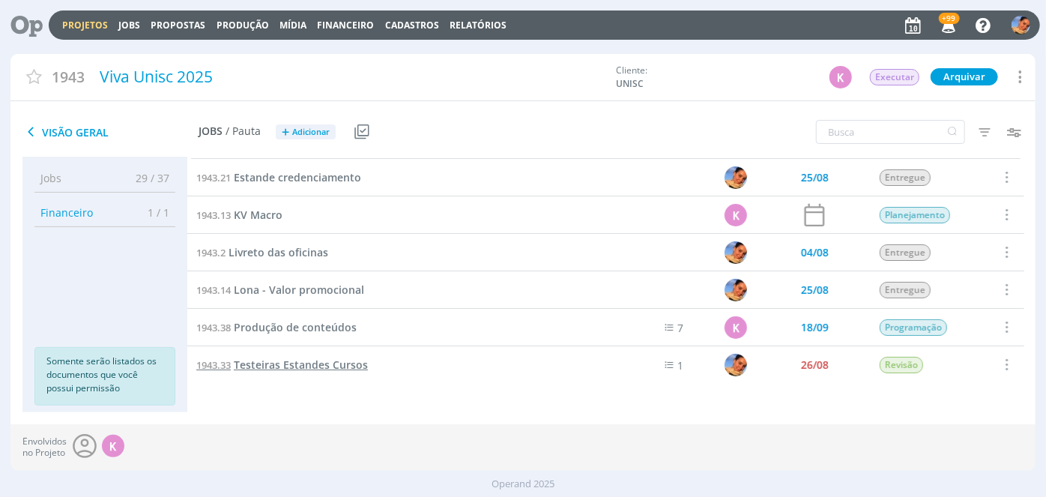
click at [289, 366] on span "Testeiras Estandes Cursos" at bounding box center [301, 364] width 134 height 14
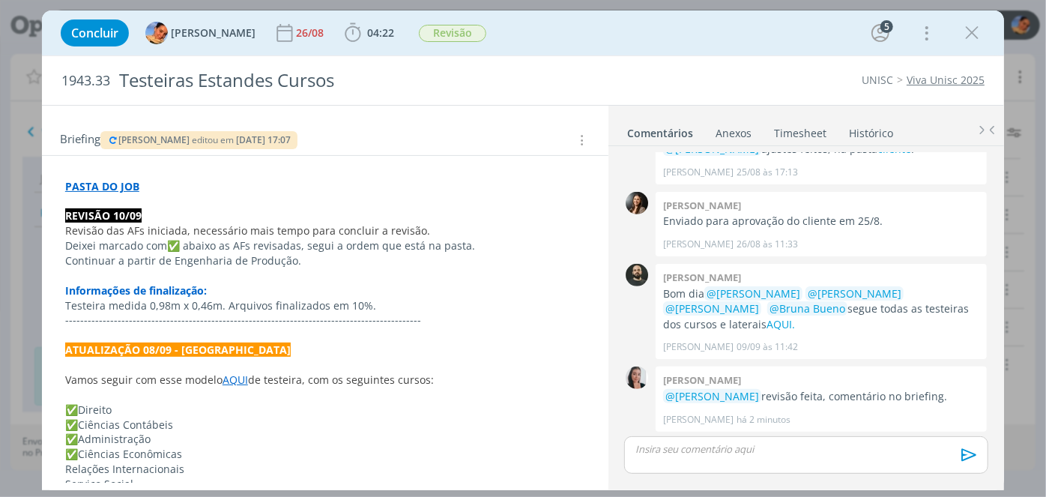
scroll to position [178, 0]
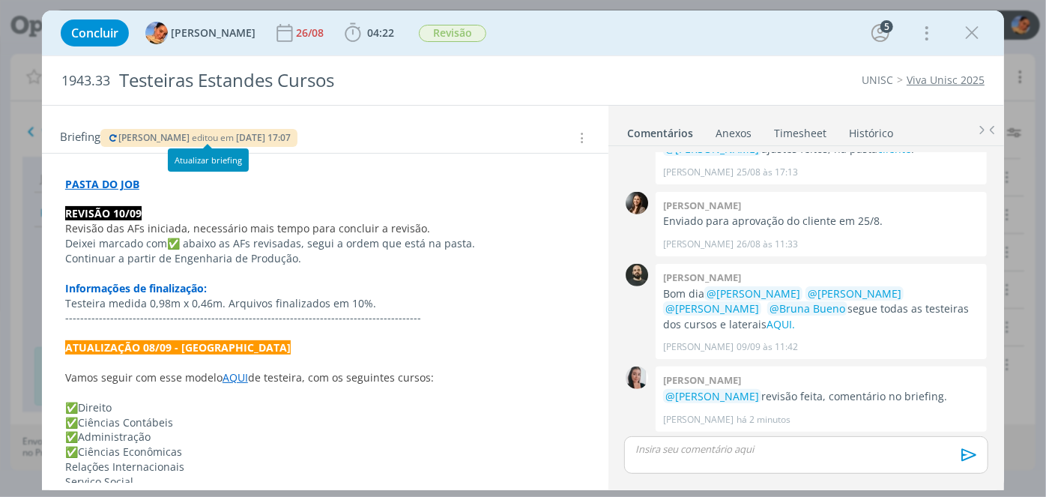
click at [112, 133] on icon "dialog" at bounding box center [113, 137] width 12 height 9
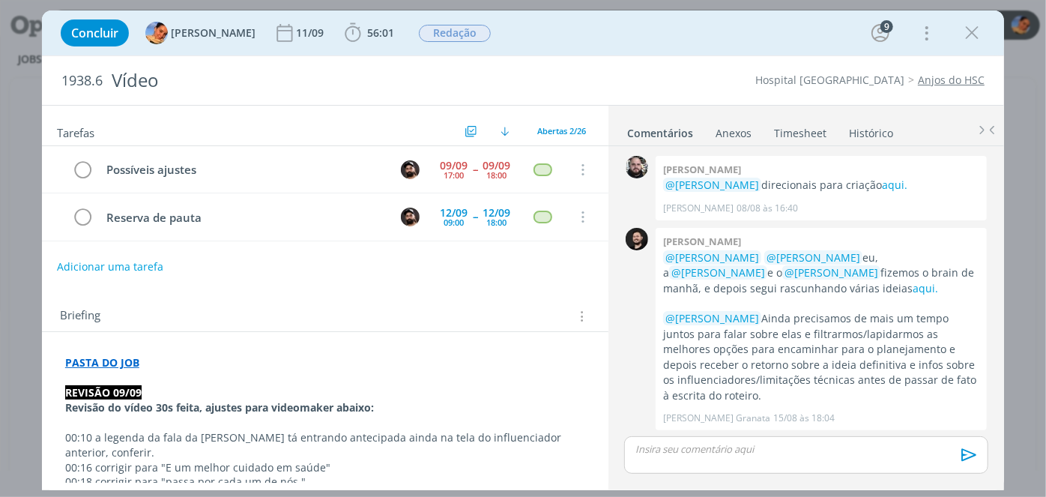
scroll to position [1119, 0]
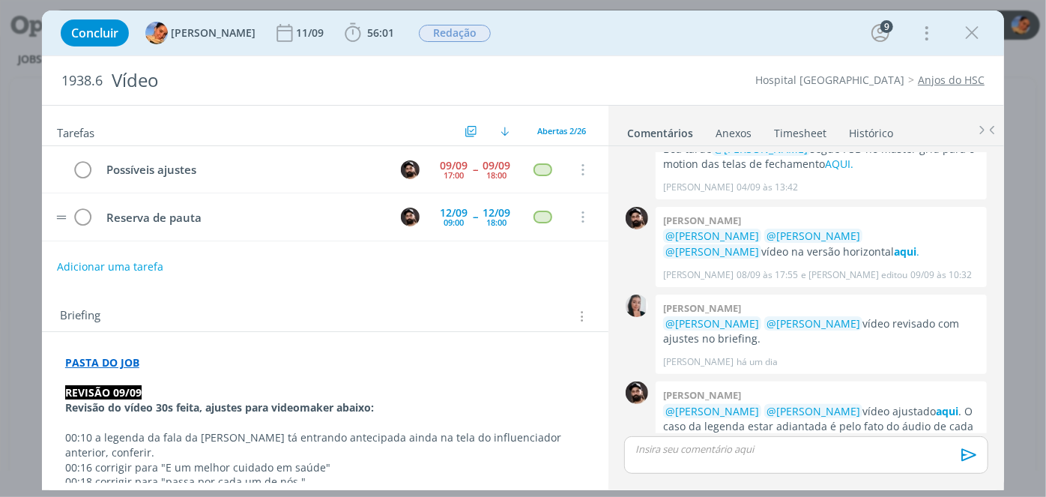
click at [561, 224] on tr "Reserva de pauta [DATE] 09:00 -- [DATE] 18:00 Cancelar" at bounding box center [325, 216] width 566 height 47
click at [573, 217] on icon "dialog" at bounding box center [581, 217] width 16 height 13
click at [545, 189] on link "Cancelar" at bounding box center [533, 194] width 118 height 24
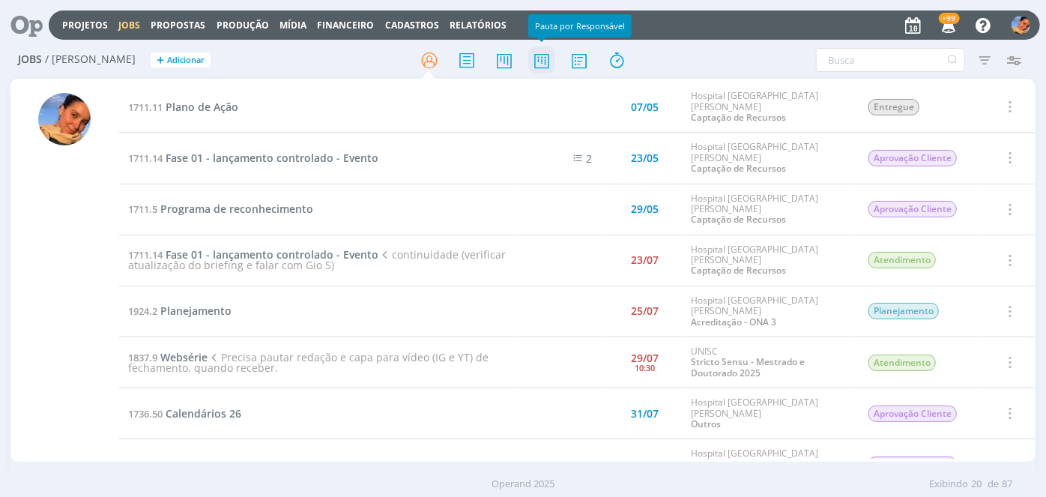
click at [553, 61] on icon at bounding box center [541, 60] width 27 height 29
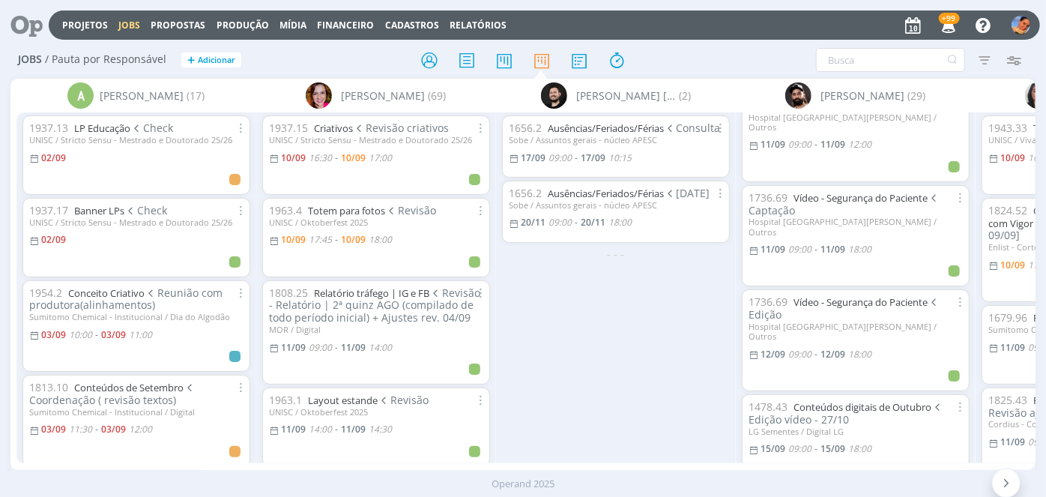
scroll to position [340, 0]
